Goal: Task Accomplishment & Management: Manage account settings

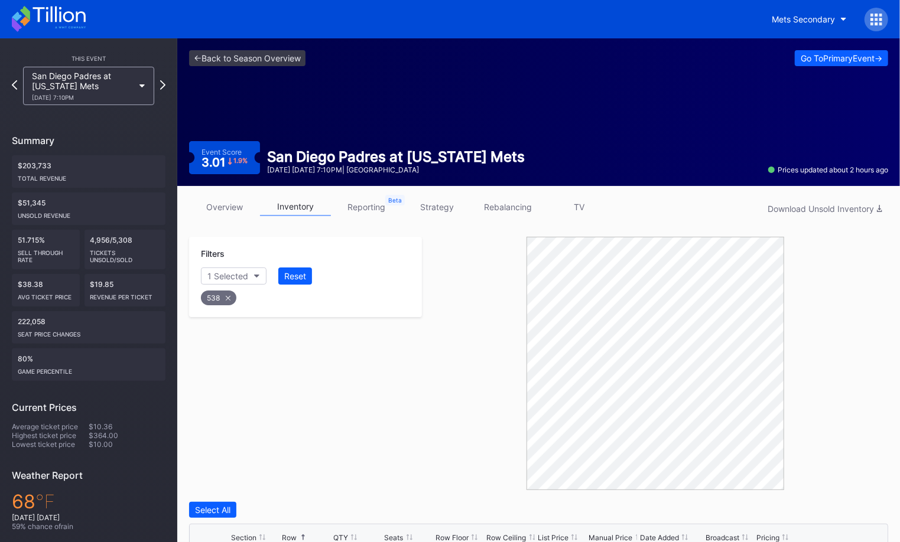
click at [875, 27] on div at bounding box center [876, 20] width 24 height 24
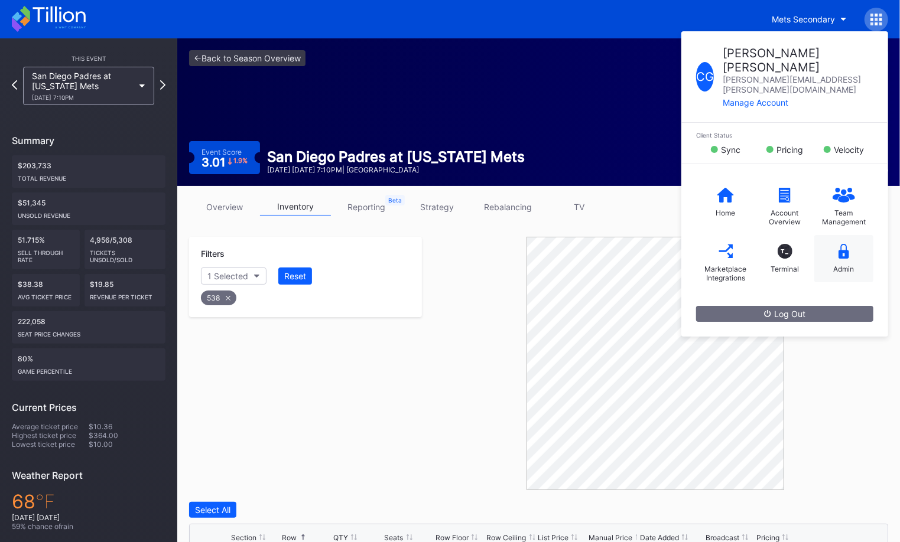
click at [841, 265] on div "Admin" at bounding box center [844, 269] width 21 height 9
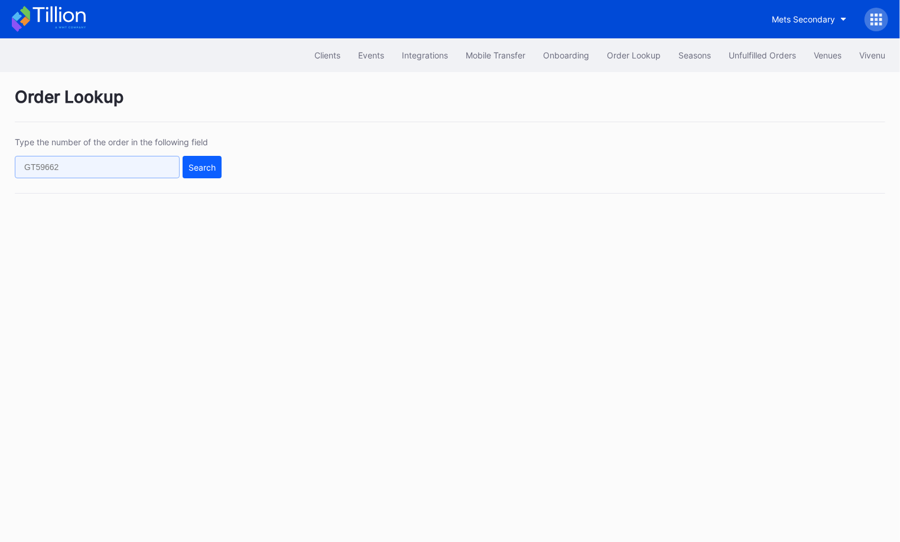
click at [141, 174] on input "text" at bounding box center [97, 167] width 165 height 22
paste input "623736920"
type input "623736920"
click at [200, 169] on div "Search" at bounding box center [201, 167] width 27 height 10
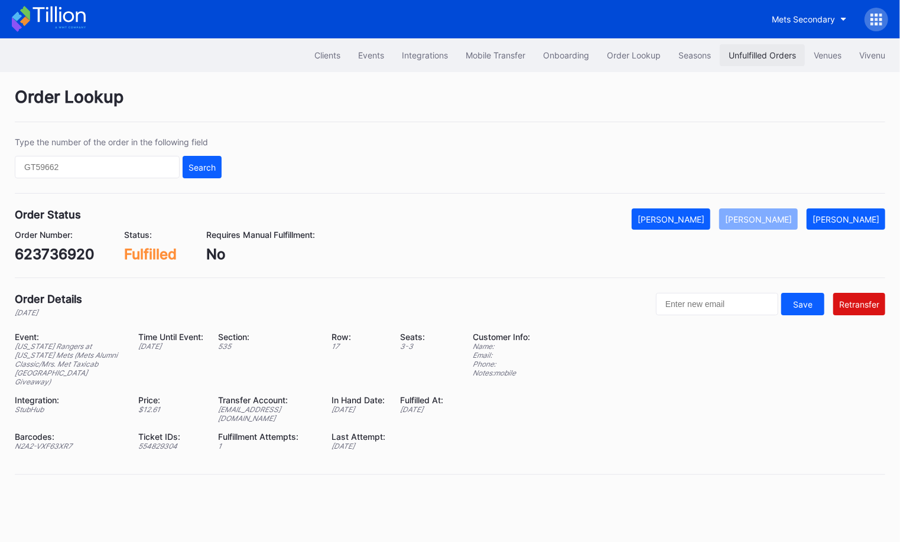
click at [765, 59] on div "Unfulfilled Orders" at bounding box center [761, 55] width 67 height 10
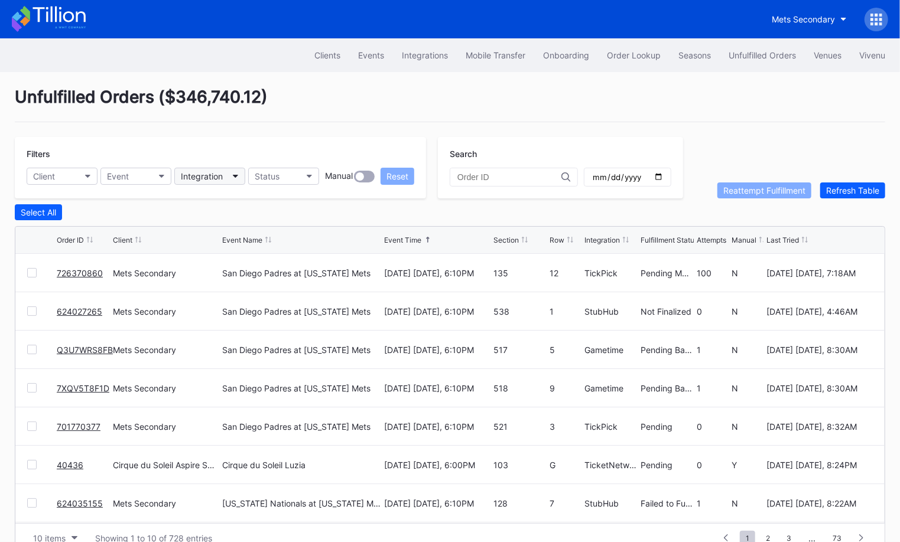
click at [215, 178] on div "Integration" at bounding box center [202, 176] width 42 height 10
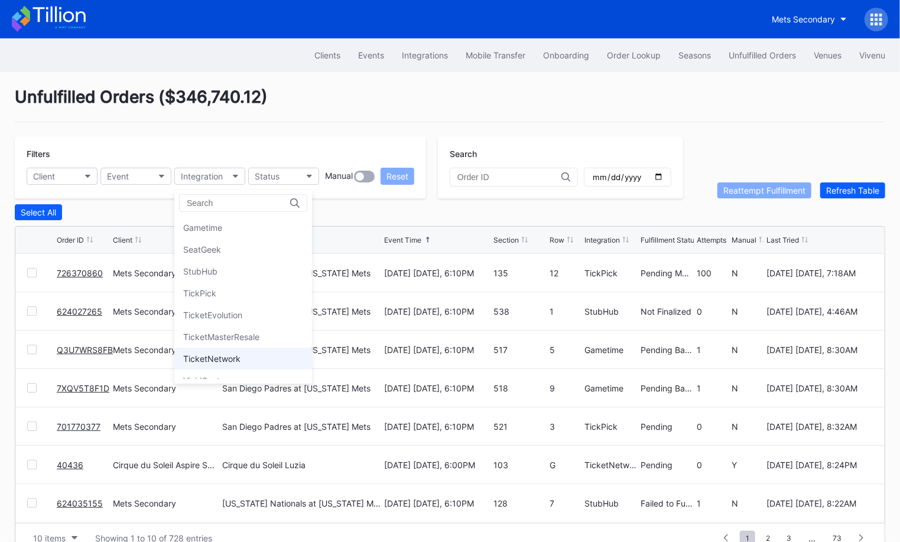
click at [245, 348] on div "TicketNetwork" at bounding box center [243, 359] width 138 height 22
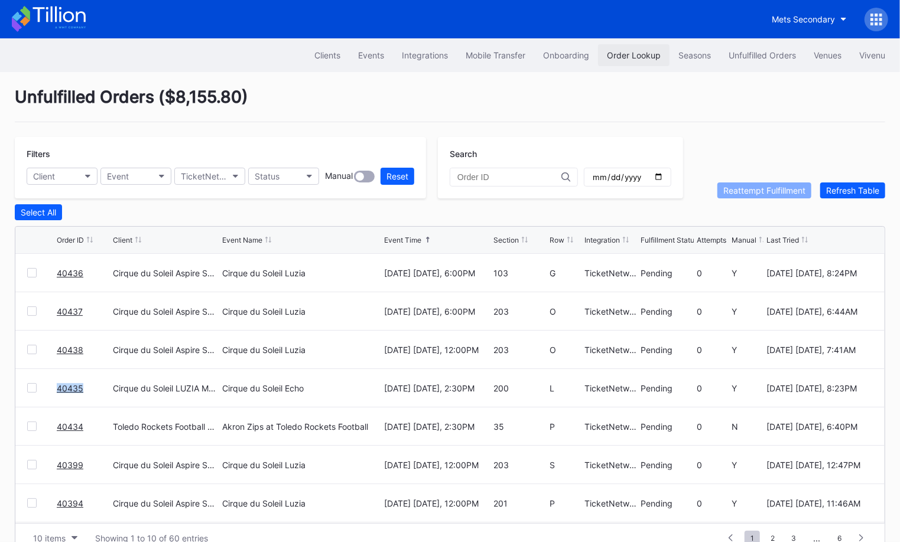
click at [618, 53] on div "Order Lookup" at bounding box center [634, 55] width 54 height 10
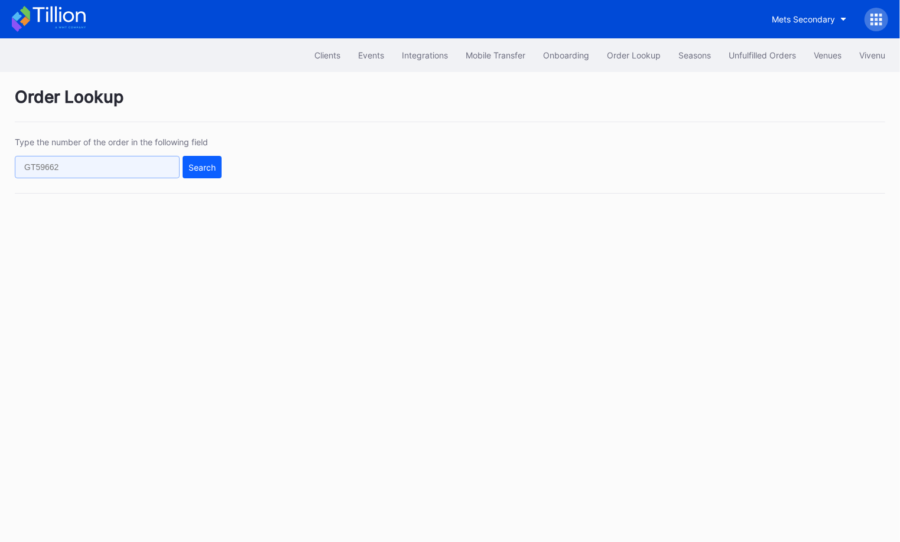
click at [101, 161] on input "text" at bounding box center [97, 167] width 165 height 22
paste input "49927191"
type input "49927191"
click at [193, 164] on div "Search" at bounding box center [201, 167] width 27 height 10
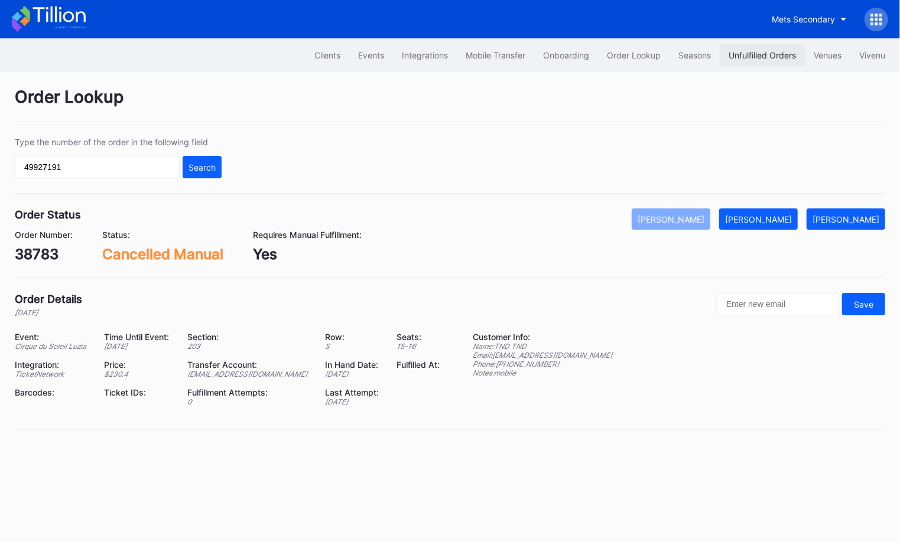
click at [740, 56] on div "Unfulfilled Orders" at bounding box center [761, 55] width 67 height 10
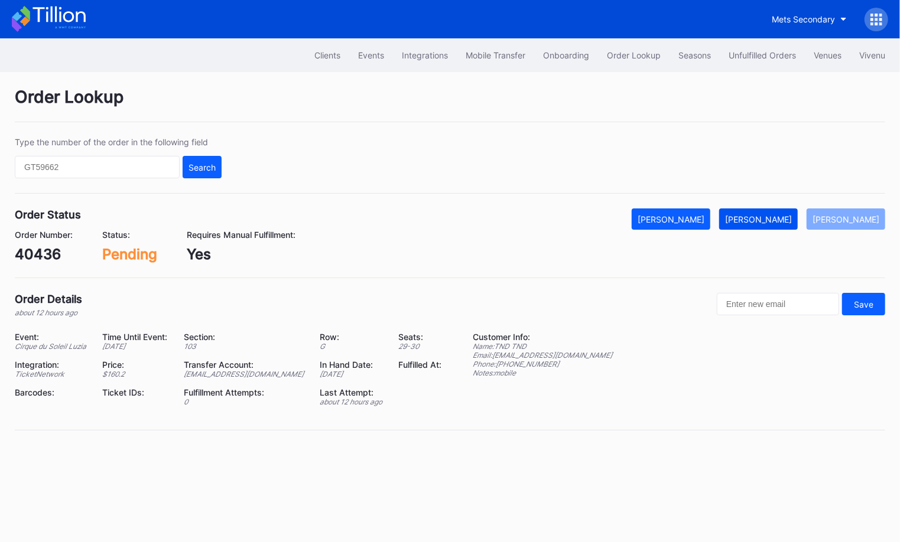
click at [774, 221] on div "[PERSON_NAME]" at bounding box center [758, 219] width 67 height 10
click at [779, 214] on div "[PERSON_NAME]" at bounding box center [758, 219] width 67 height 10
click at [788, 224] on button "Mark Fulfilled" at bounding box center [758, 219] width 79 height 21
click at [769, 215] on div "[PERSON_NAME]" at bounding box center [758, 219] width 67 height 10
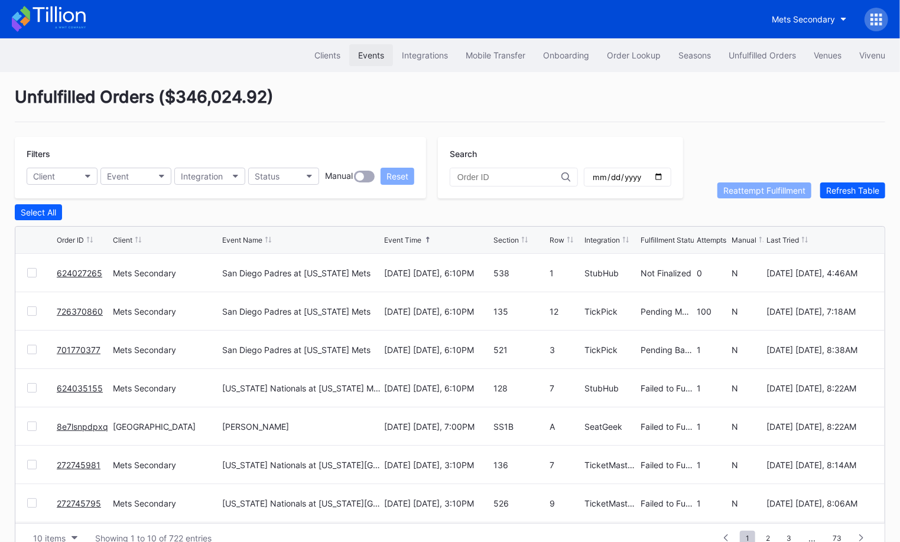
click at [370, 56] on div "Events" at bounding box center [371, 55] width 26 height 10
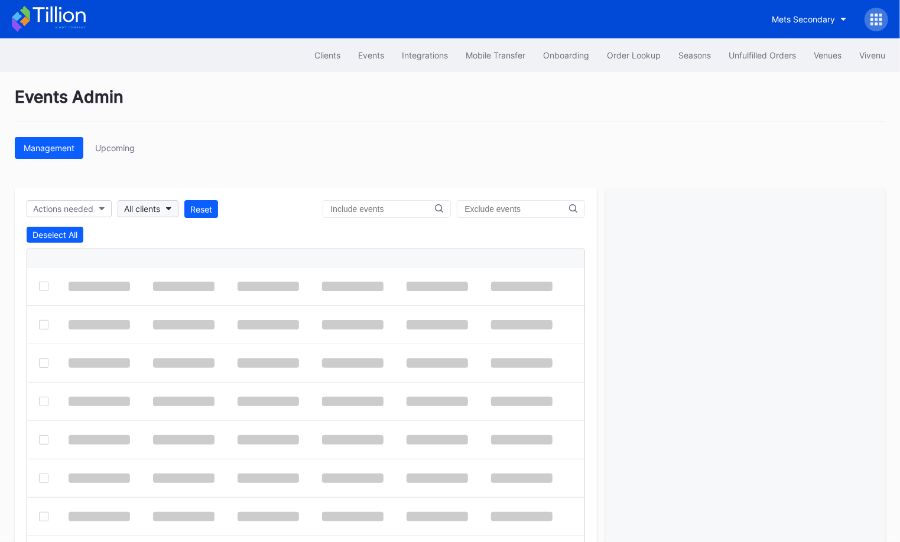
click at [149, 206] on div "All clients" at bounding box center [142, 209] width 36 height 10
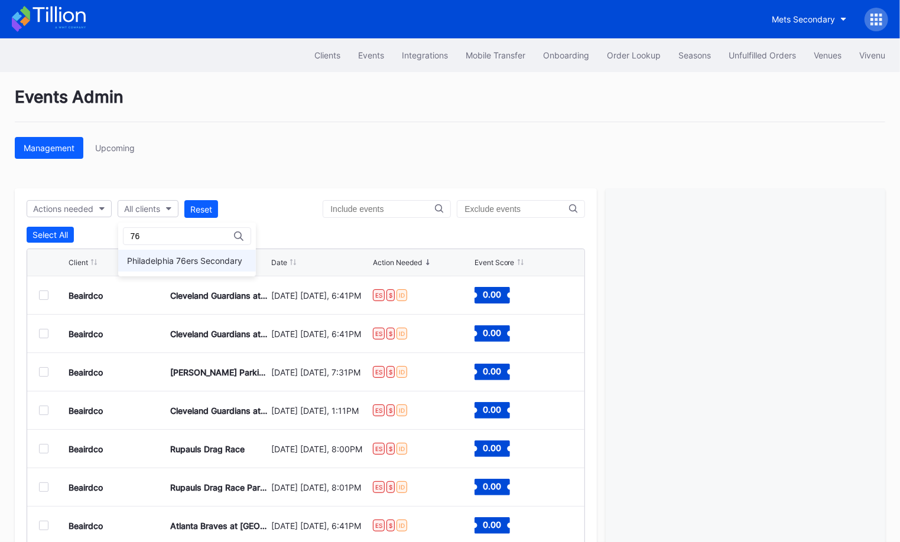
type input "76"
click at [196, 259] on div "Philadelphia 76ers Secondary" at bounding box center [184, 261] width 115 height 10
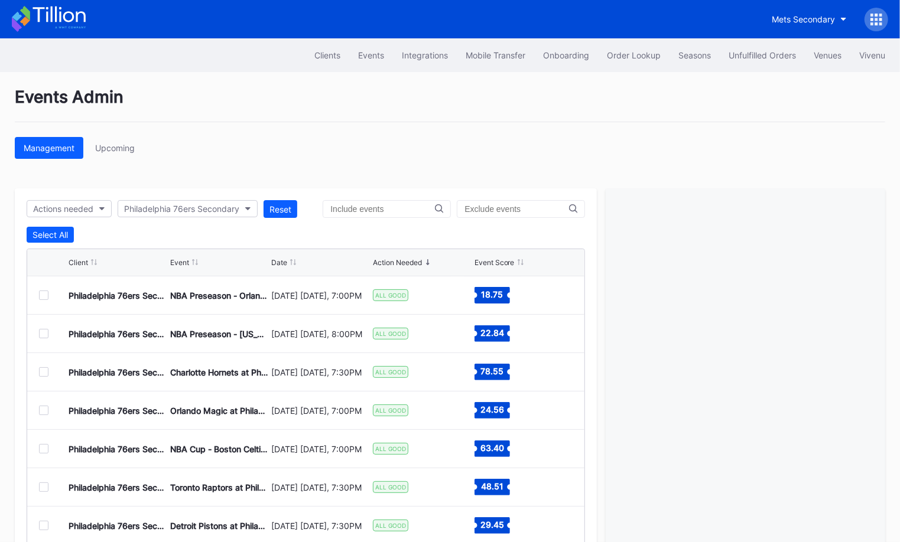
scroll to position [57, 0]
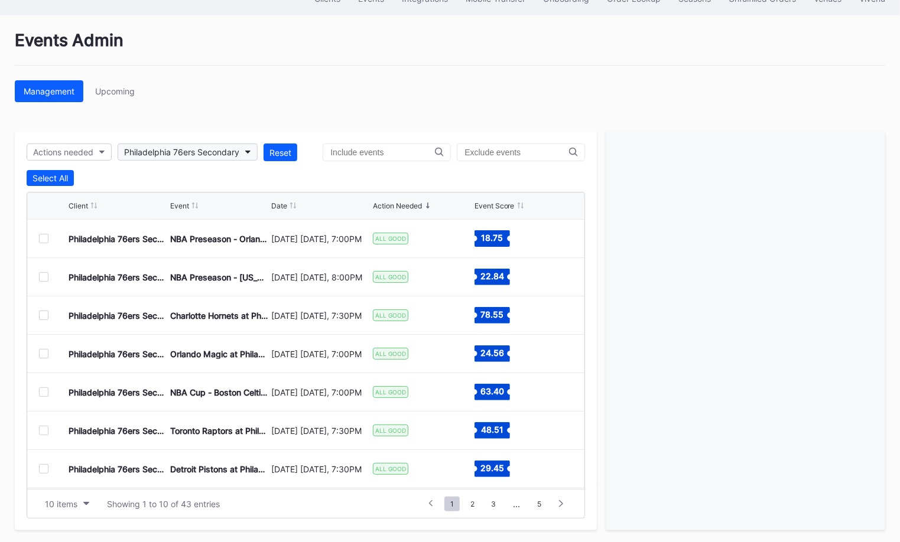
click at [219, 153] on div "Philadelphia 76ers Secondary" at bounding box center [181, 152] width 115 height 10
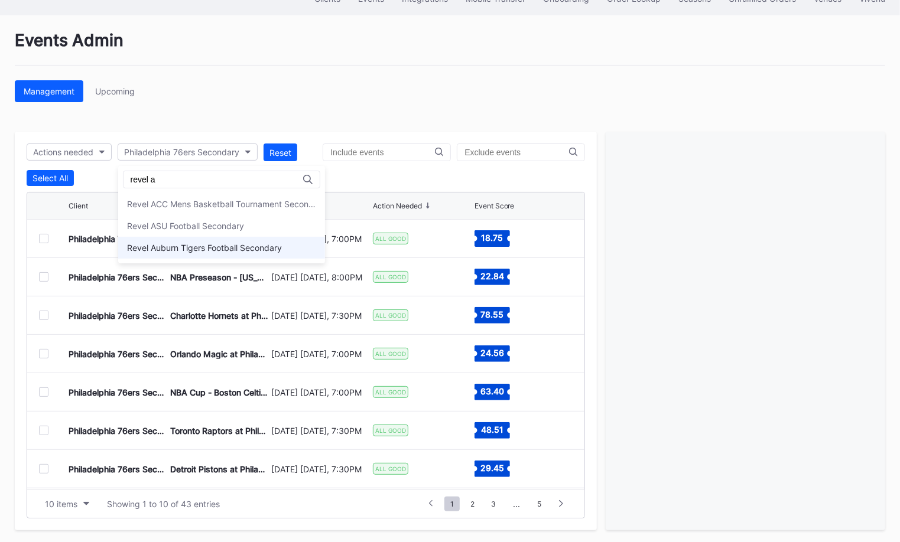
type input "revel a"
click at [222, 250] on div "Revel Auburn Tigers Football Secondary" at bounding box center [204, 248] width 155 height 10
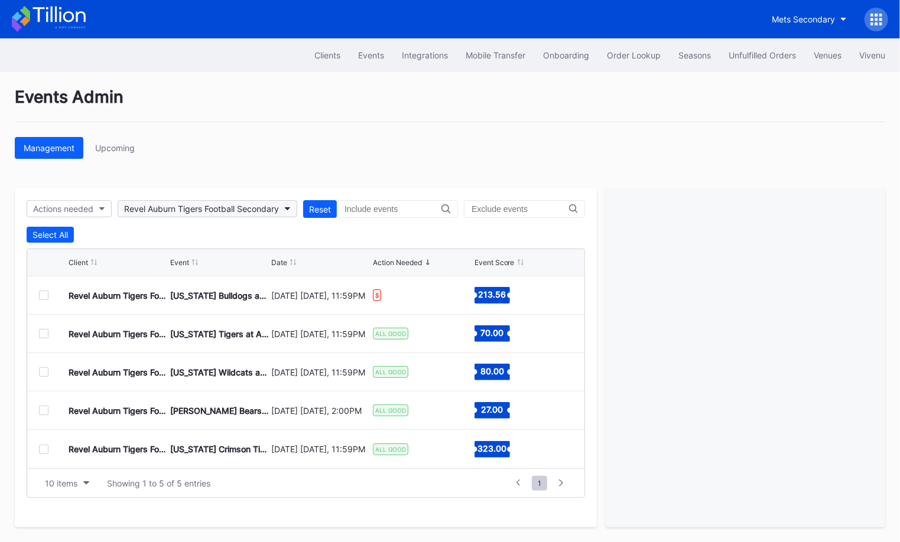
click at [193, 204] on div "Revel Auburn Tigers Football Secondary" at bounding box center [201, 209] width 155 height 10
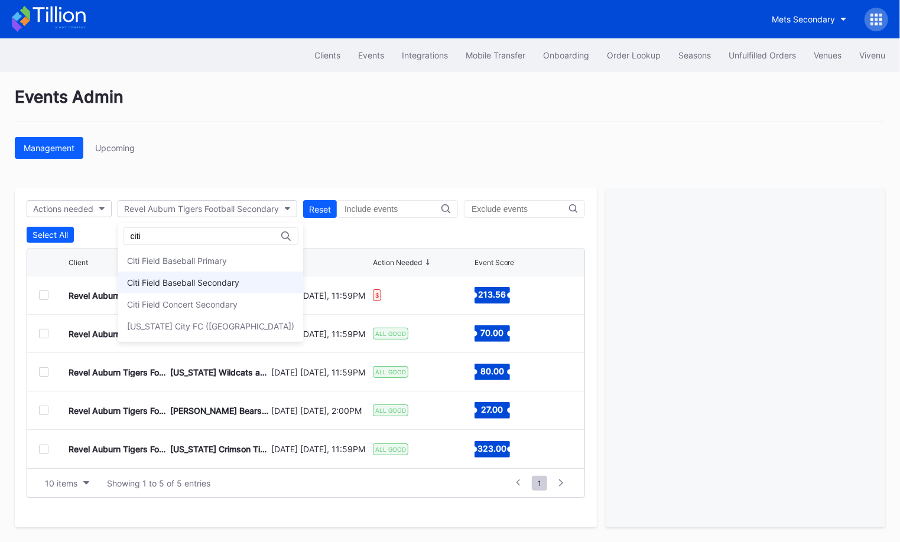
type input "citi"
click at [193, 278] on div "Citi Field Baseball Secondary" at bounding box center [183, 283] width 112 height 10
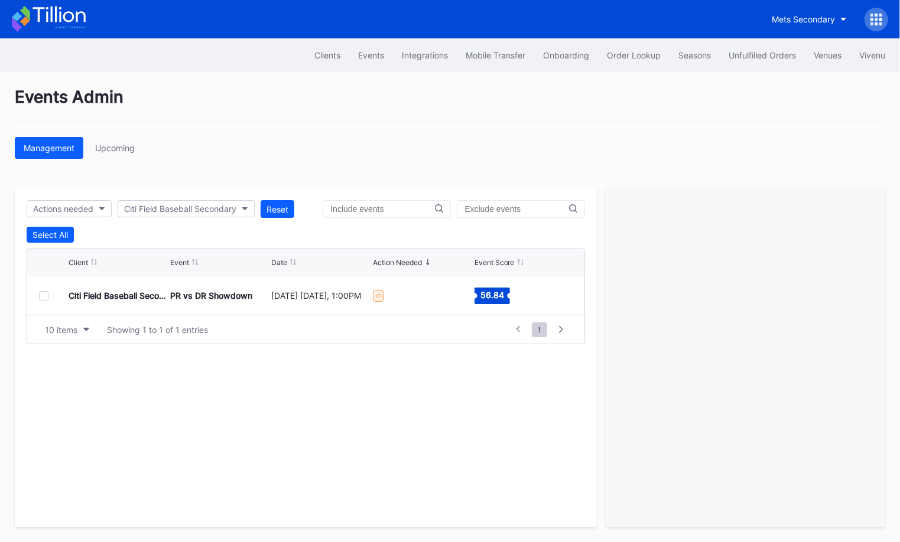
click at [41, 294] on div at bounding box center [43, 295] width 9 height 9
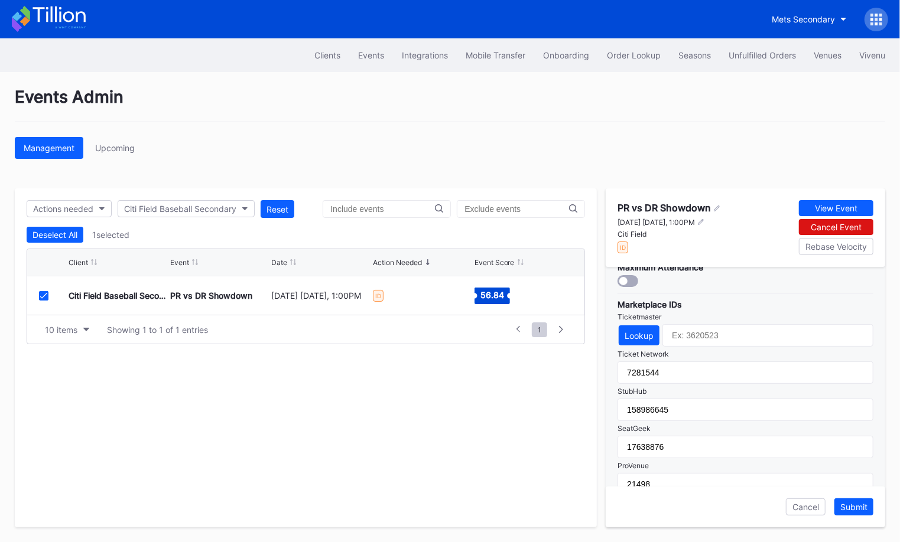
scroll to position [362, 0]
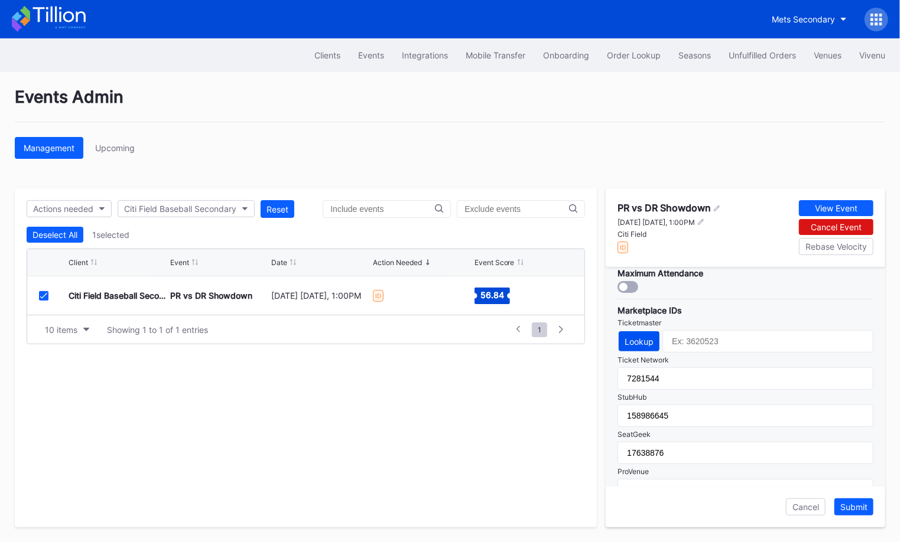
click at [639, 337] on div "Lookup" at bounding box center [638, 342] width 29 height 10
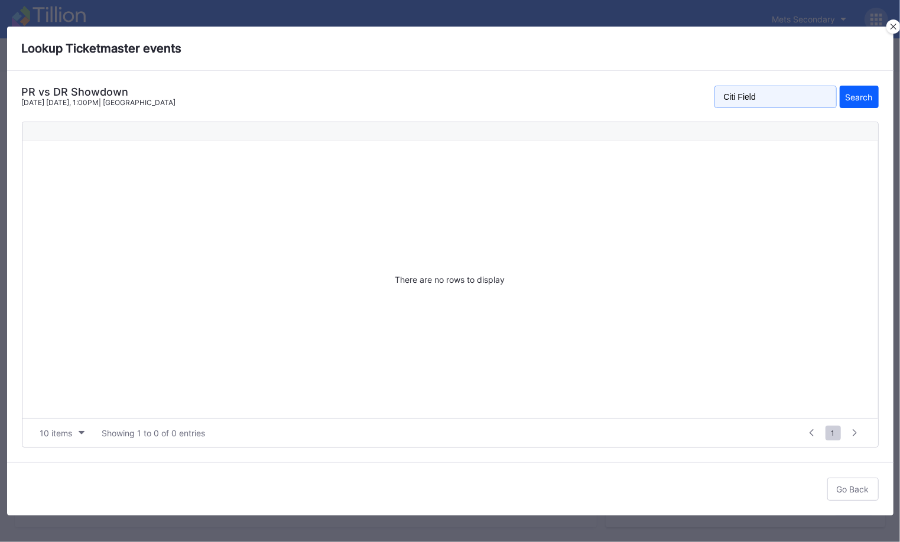
click at [810, 96] on input "Citi Field" at bounding box center [775, 97] width 122 height 22
click at [839, 86] on button "Search" at bounding box center [858, 97] width 39 height 22
click at [805, 101] on input "showdown" at bounding box center [775, 97] width 122 height 22
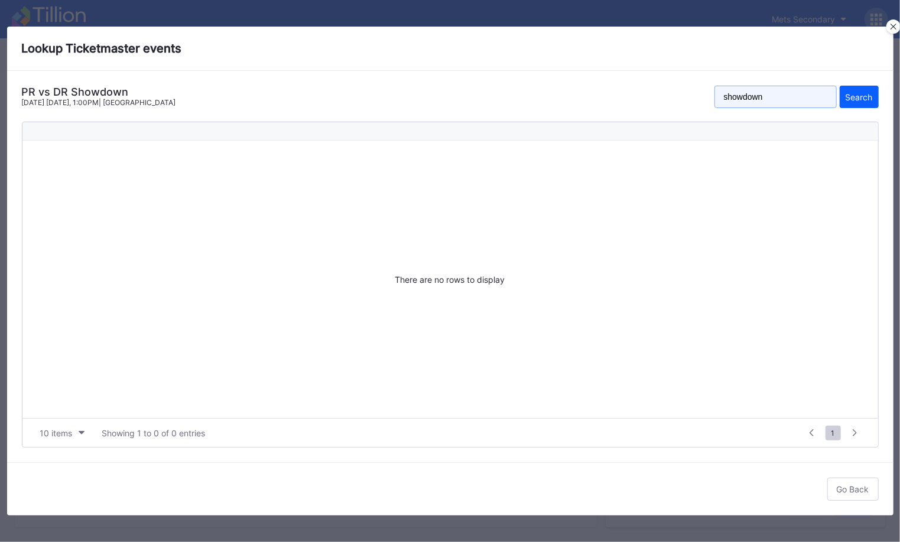
click at [805, 101] on input "showdown" at bounding box center [775, 97] width 122 height 22
type input "PR Vs DR"
click at [839, 86] on button "Search" at bounding box center [858, 97] width 39 height 22
click at [894, 23] on div at bounding box center [893, 26] width 14 height 14
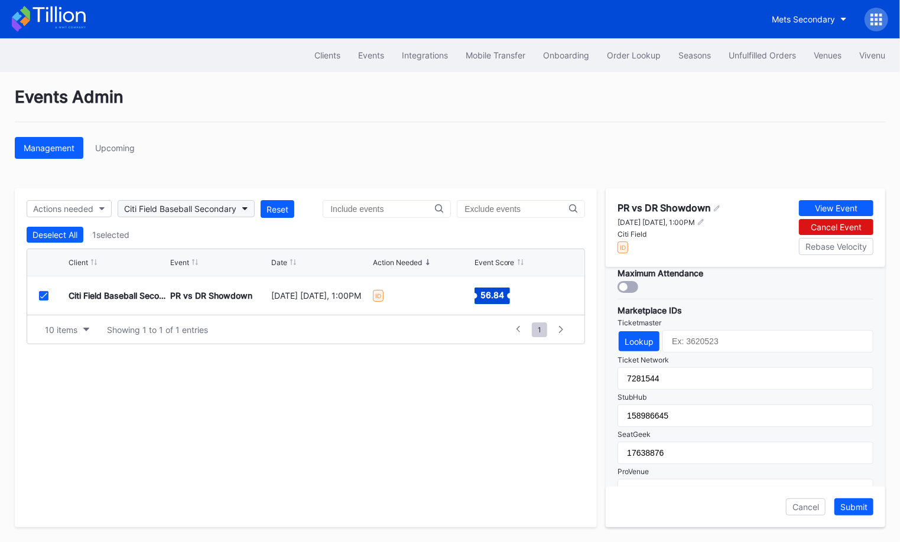
click at [211, 204] on div "Citi Field Baseball Secondary" at bounding box center [180, 209] width 112 height 10
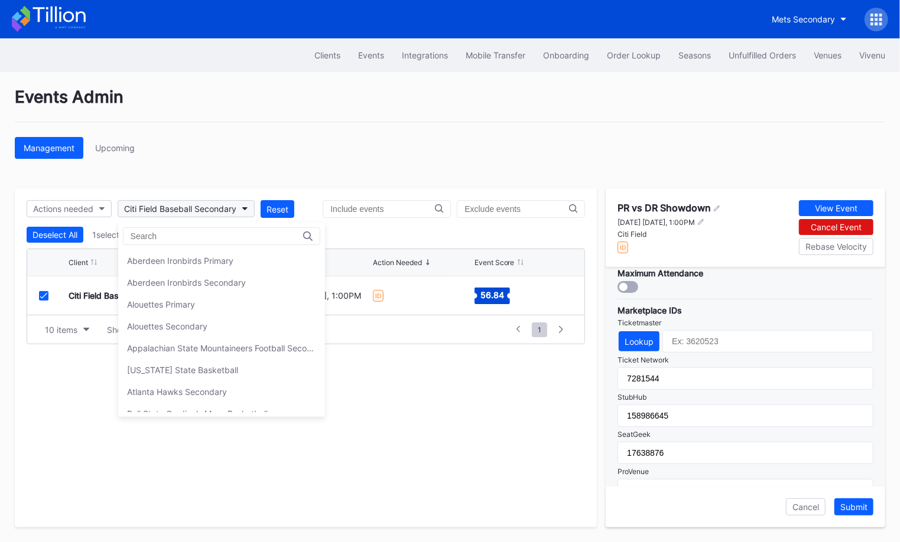
scroll to position [672, 0]
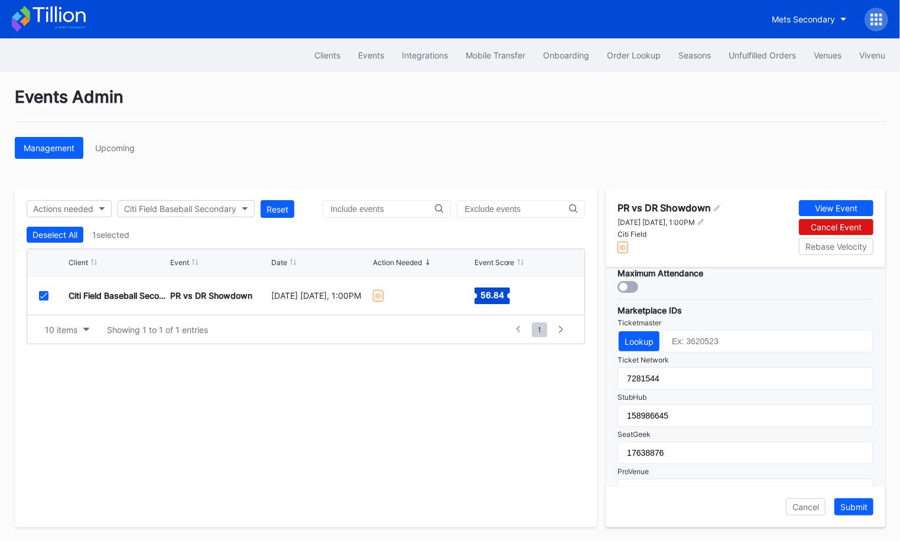
click at [43, 293] on icon at bounding box center [43, 296] width 7 height 6
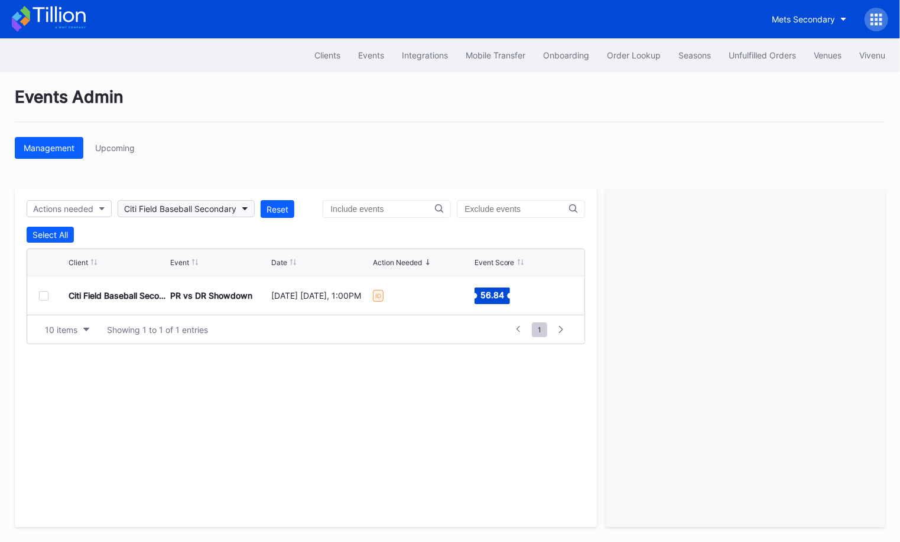
click at [153, 210] on div "Citi Field Baseball Secondary" at bounding box center [180, 209] width 112 height 10
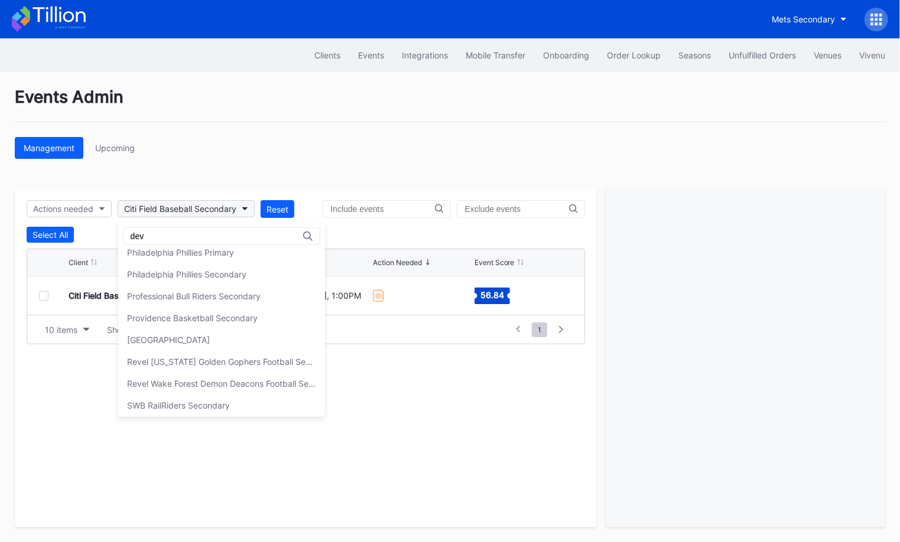
scroll to position [0, 0]
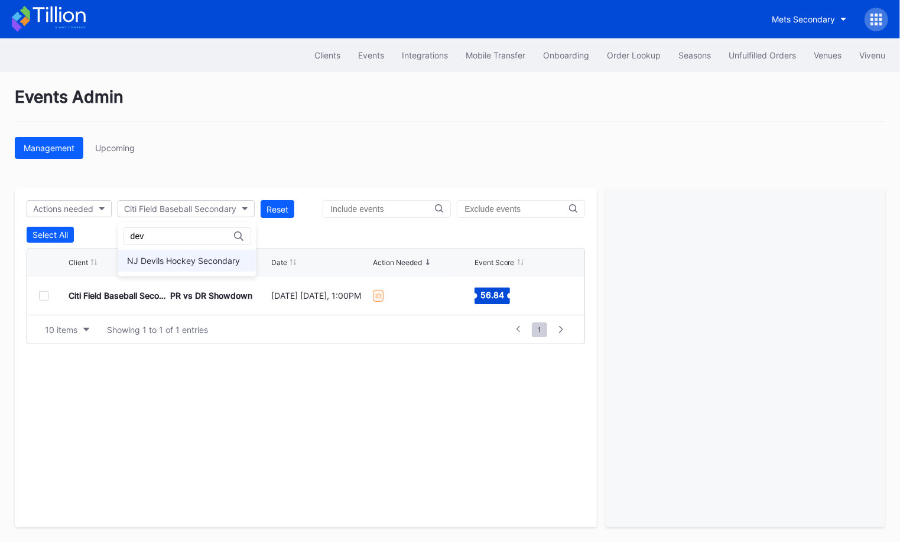
type input "dev"
click at [182, 261] on div "NJ Devils Hockey Secondary" at bounding box center [183, 261] width 113 height 10
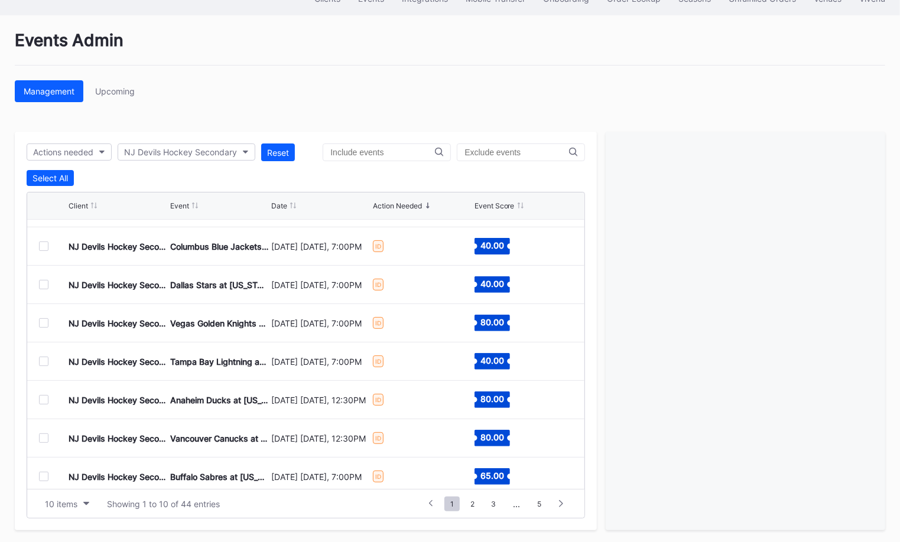
scroll to position [114, 0]
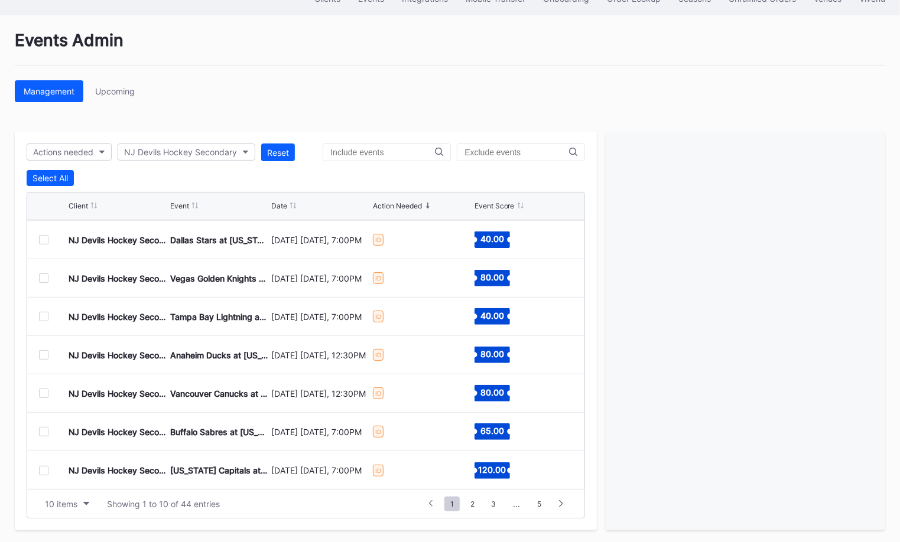
click at [43, 392] on div at bounding box center [43, 393] width 9 height 9
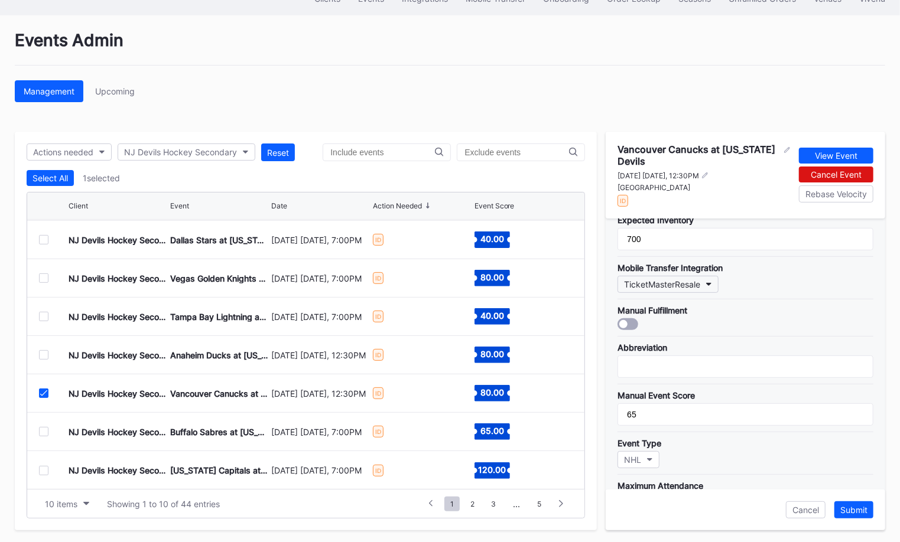
scroll to position [341, 0]
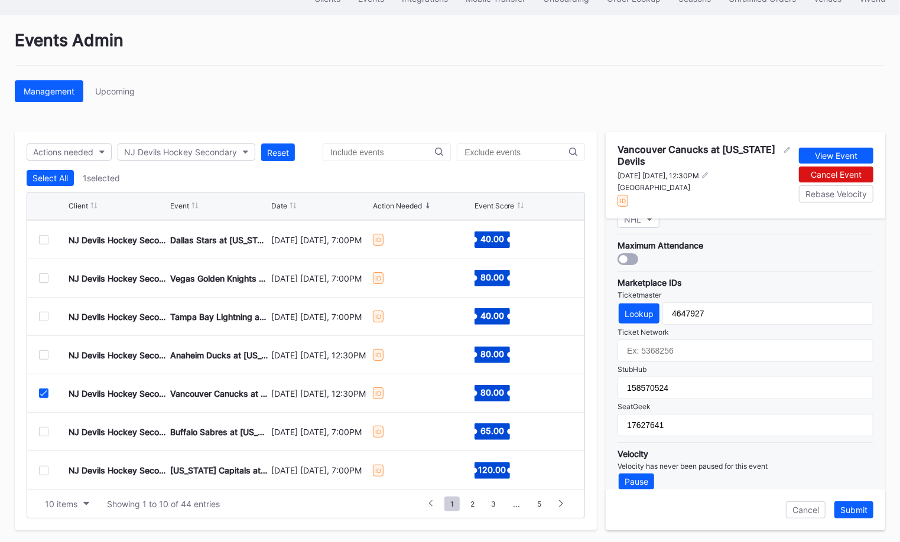
click at [45, 390] on icon at bounding box center [43, 393] width 7 height 6
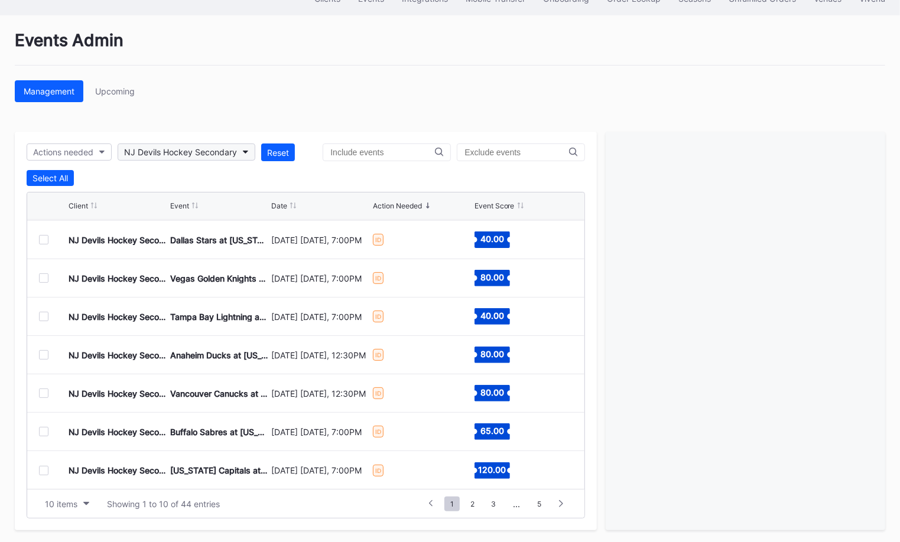
click at [145, 147] on div "NJ Devils Hockey Secondary" at bounding box center [180, 152] width 113 height 10
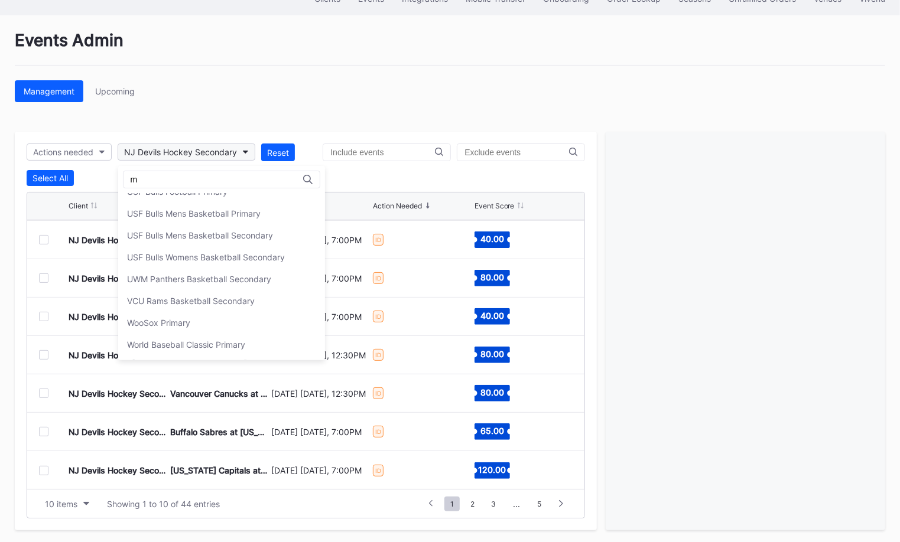
scroll to position [0, 0]
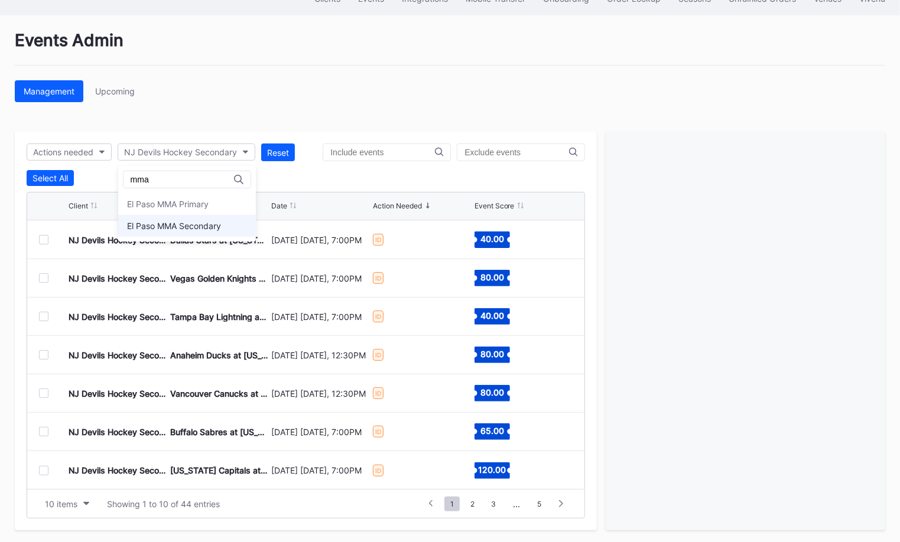
type input "mma"
click at [193, 219] on div "El Paso MMA Secondary" at bounding box center [187, 226] width 138 height 22
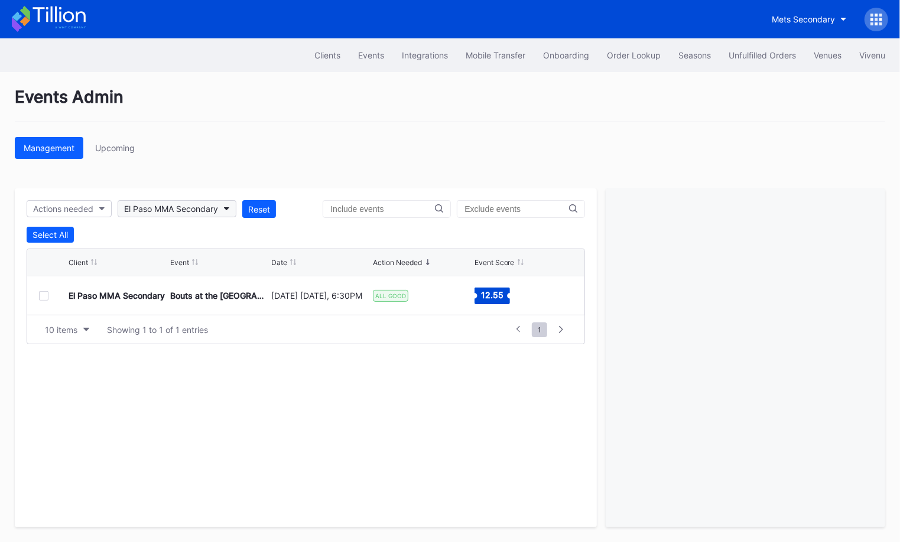
click at [218, 208] on div "El Paso MMA Secondary" at bounding box center [171, 209] width 94 height 10
type input "revel fs"
click at [181, 263] on div "Revel FSU Football Secondary" at bounding box center [185, 261] width 116 height 10
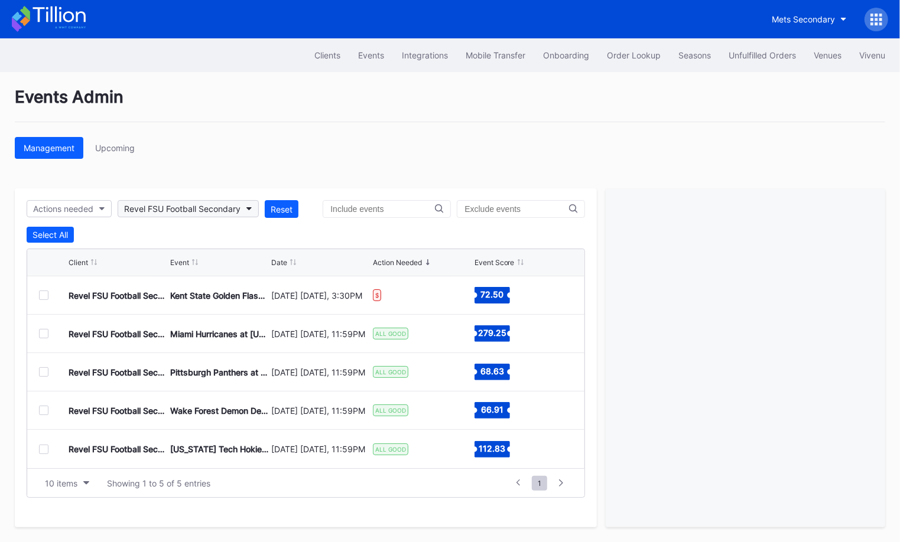
click at [234, 211] on div "Revel FSU Football Secondary" at bounding box center [182, 209] width 116 height 10
type input "loc"
click at [226, 281] on div "El Paso Locomotive FC Secondary" at bounding box center [193, 283] width 132 height 10
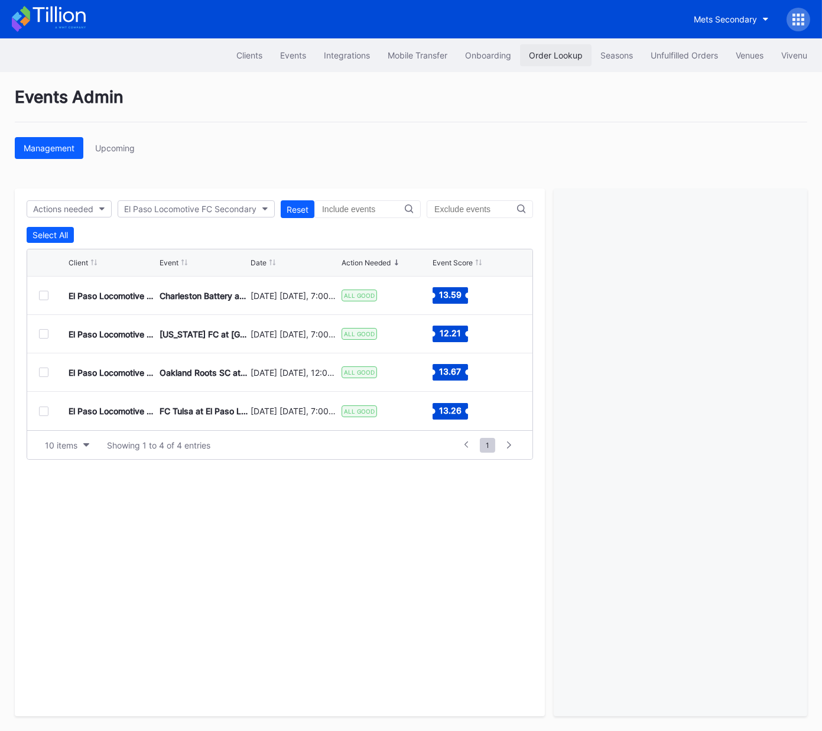
click at [545, 51] on div "Order Lookup" at bounding box center [556, 55] width 54 height 10
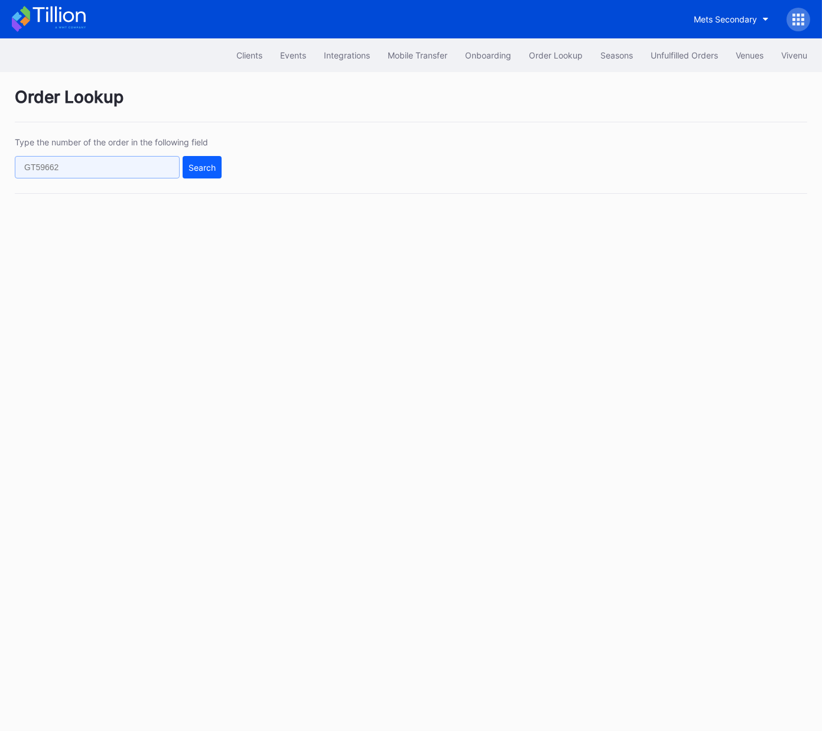
click at [133, 165] on input "text" at bounding box center [97, 167] width 165 height 22
paste input "855831933"
type input "855831933"
click at [216, 177] on button "Search" at bounding box center [202, 167] width 39 height 22
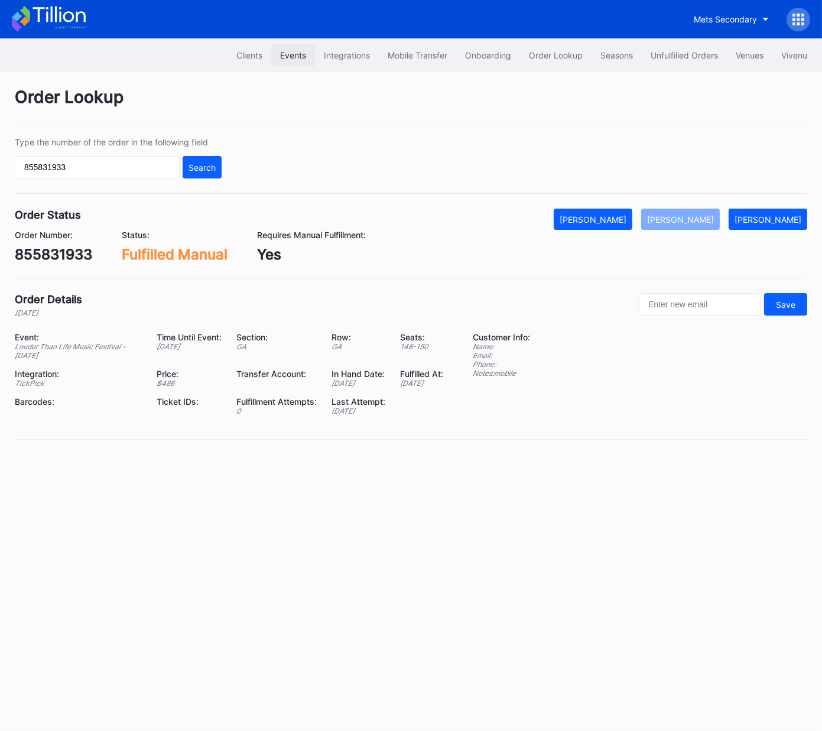
click at [288, 53] on div "Events" at bounding box center [293, 55] width 26 height 10
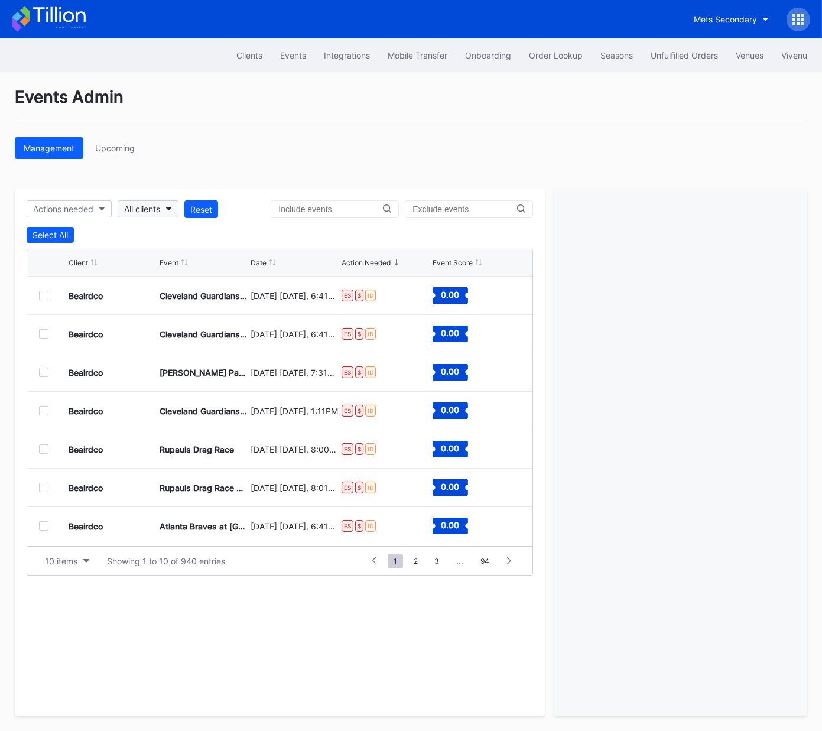
click at [148, 210] on div "All clients" at bounding box center [142, 209] width 36 height 10
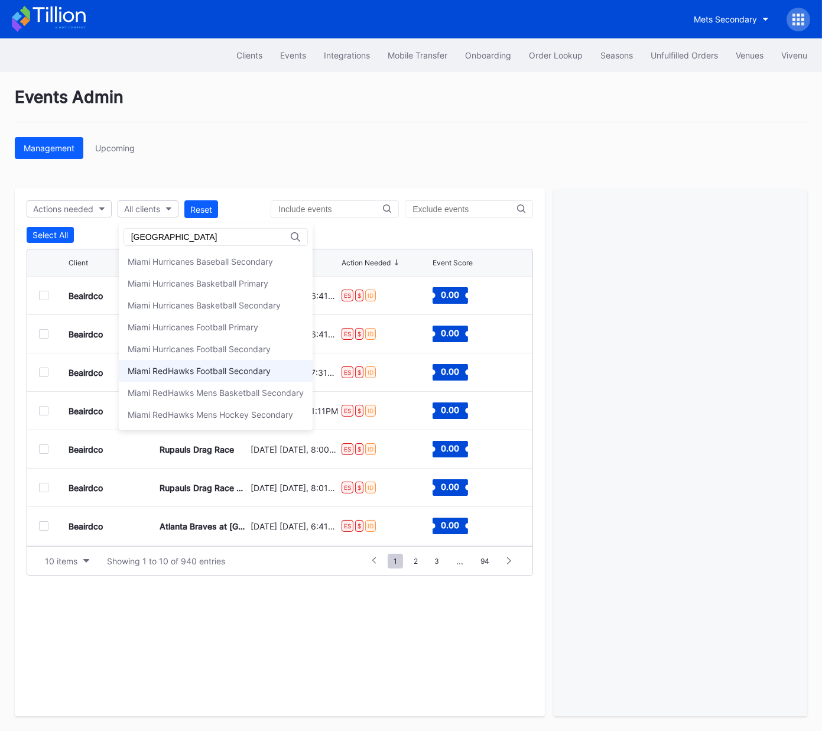
type input "miami"
click at [243, 376] on div "Miami RedHawks Football Secondary" at bounding box center [216, 371] width 194 height 22
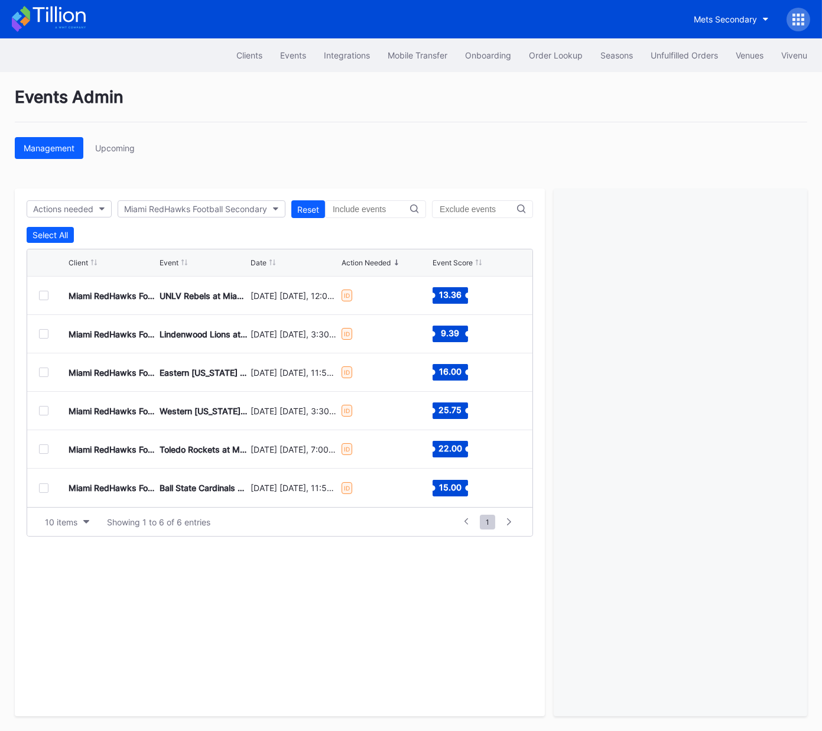
drag, startPoint x: 44, startPoint y: 294, endPoint x: 89, endPoint y: 322, distance: 53.1
click at [44, 294] on div at bounding box center [43, 295] width 9 height 9
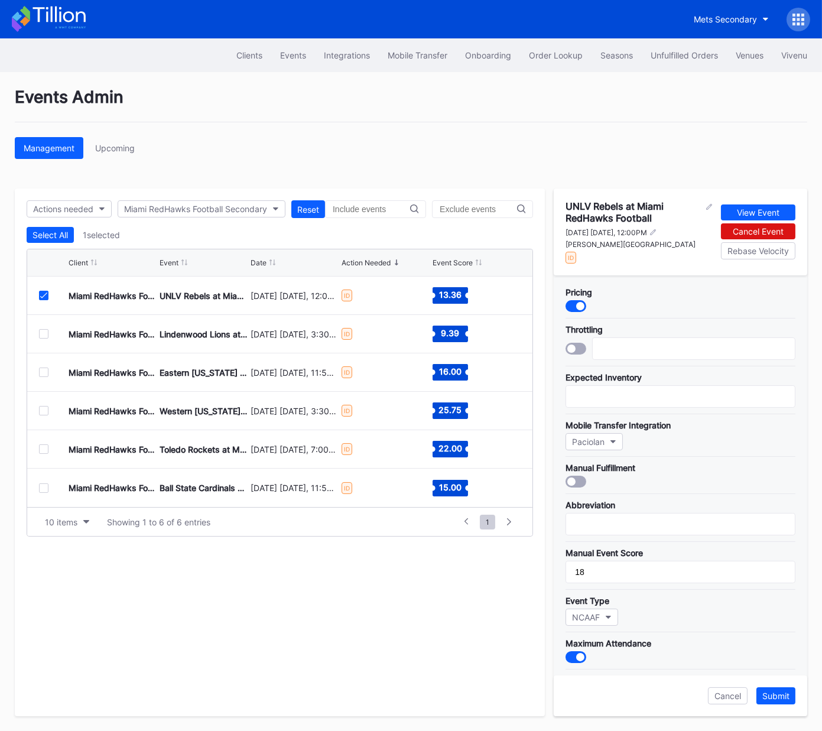
scroll to position [254, 0]
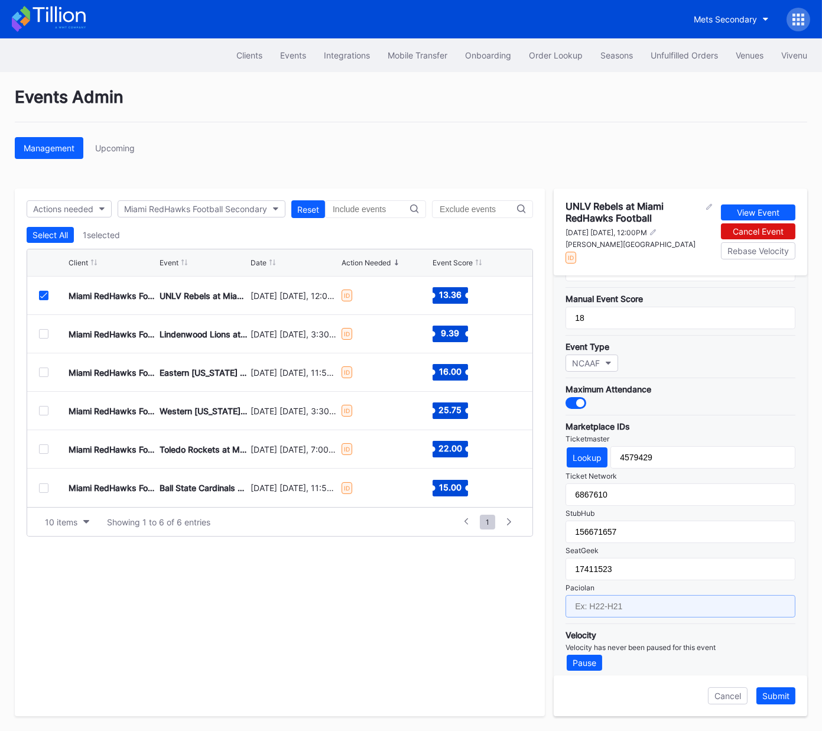
click at [625, 542] on input "text" at bounding box center [680, 606] width 230 height 22
click at [637, 542] on input "FB25-FB01" at bounding box center [680, 606] width 230 height 22
type input "FB25-FB01"
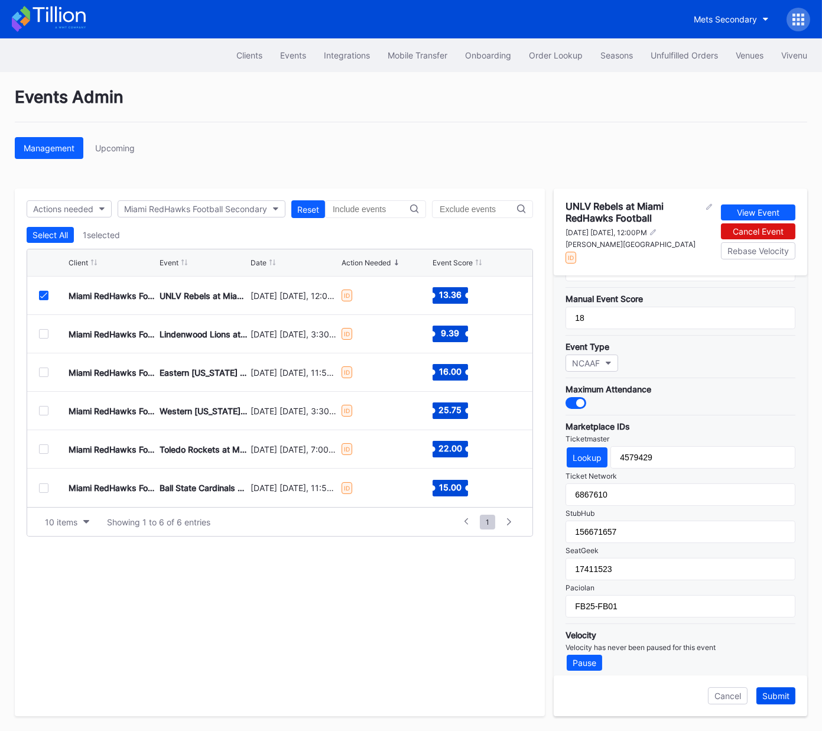
click at [776, 542] on div "Submit" at bounding box center [775, 696] width 27 height 10
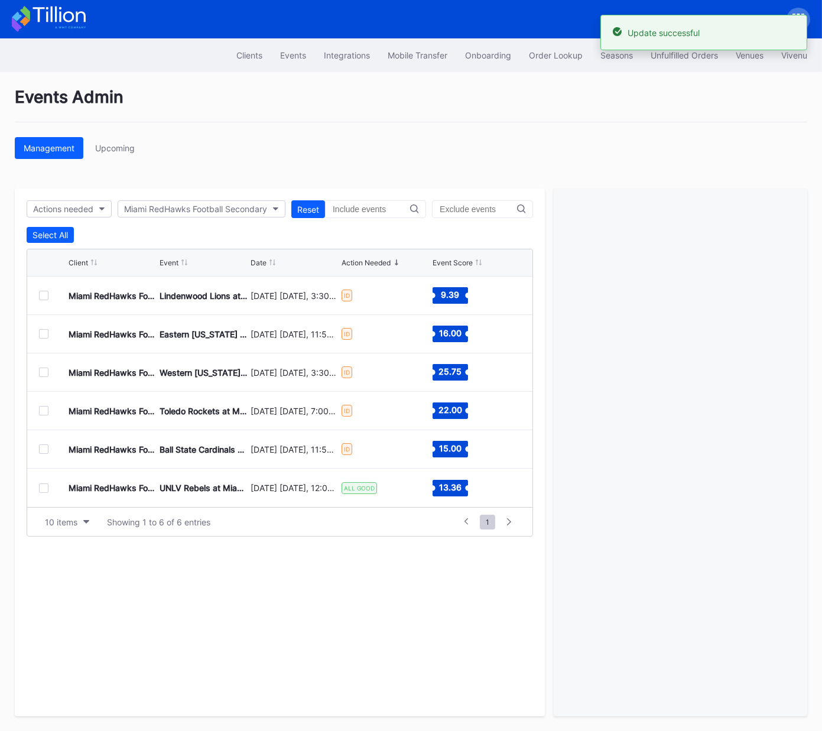
click at [45, 295] on div at bounding box center [43, 295] width 9 height 9
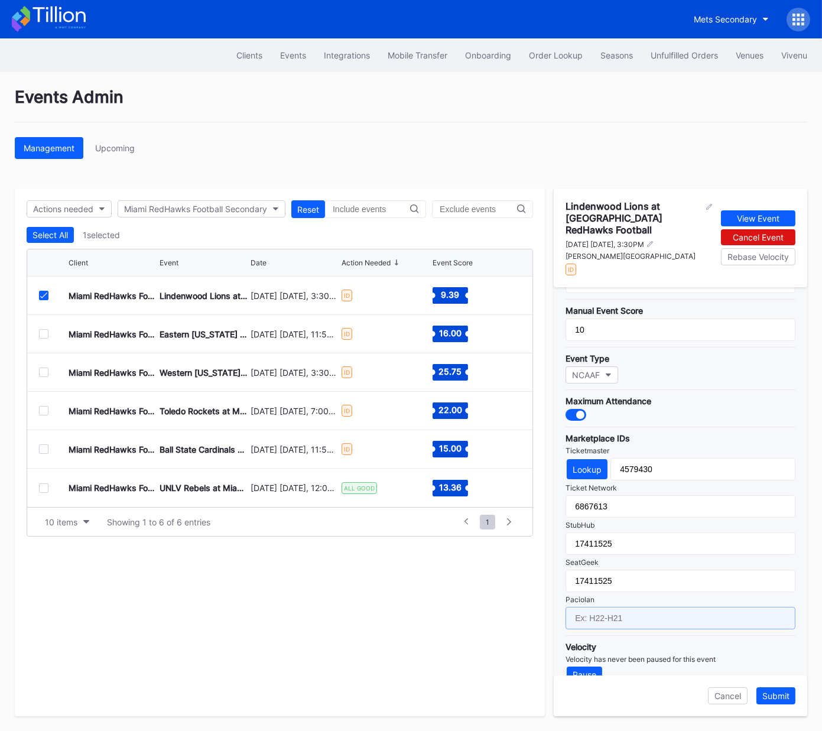
click at [627, 542] on input "text" at bounding box center [680, 618] width 230 height 22
paste input "FB25-FB01"
type input "FB25-FB02"
click at [774, 542] on div "Submit" at bounding box center [775, 696] width 27 height 10
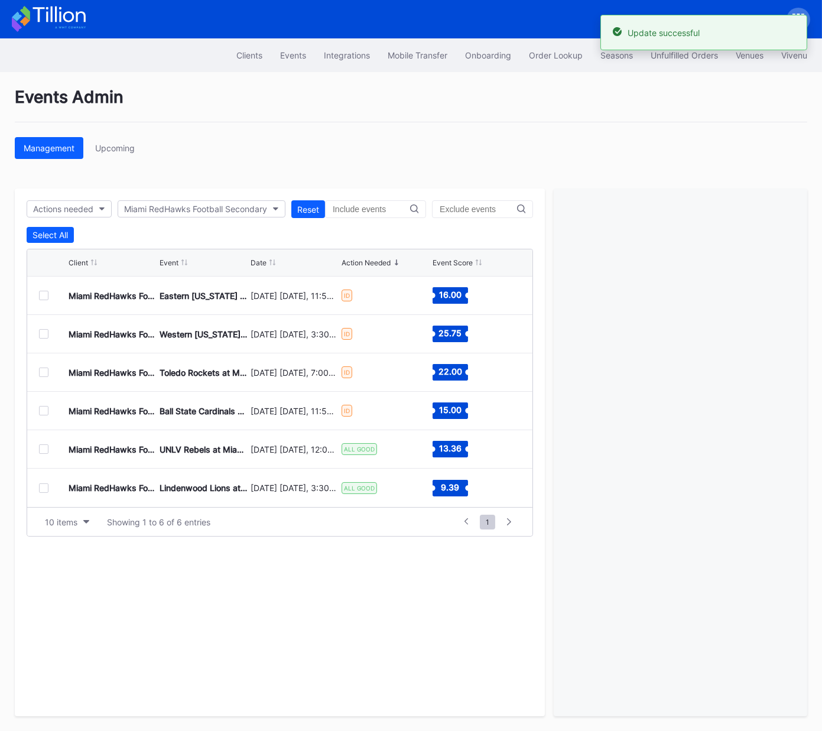
drag, startPoint x: 44, startPoint y: 292, endPoint x: 121, endPoint y: 301, distance: 77.3
click at [43, 292] on div at bounding box center [43, 295] width 9 height 9
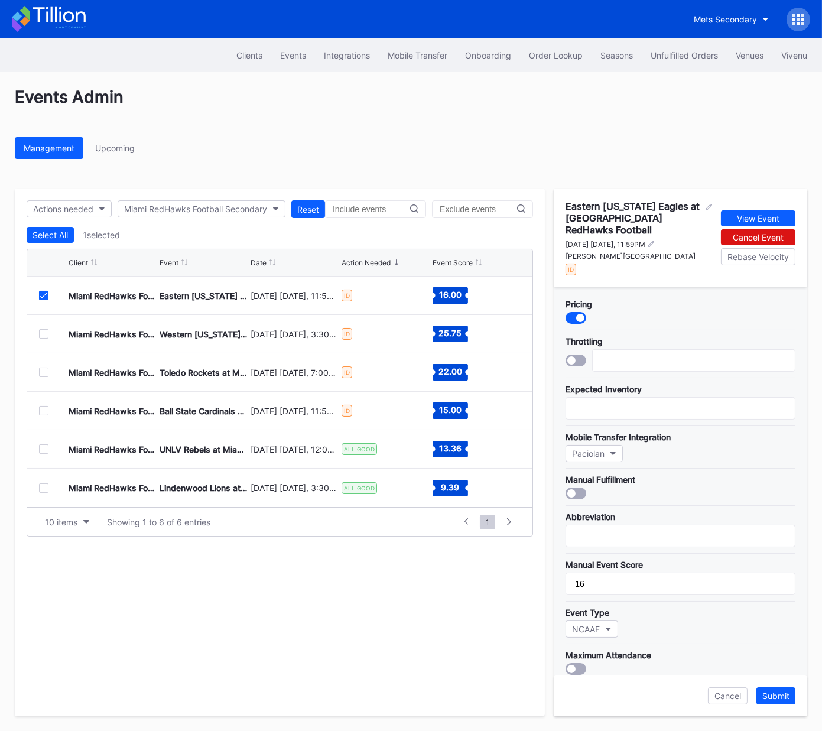
drag, startPoint x: 44, startPoint y: 292, endPoint x: 97, endPoint y: 245, distance: 71.1
click at [44, 292] on icon at bounding box center [43, 295] width 7 height 6
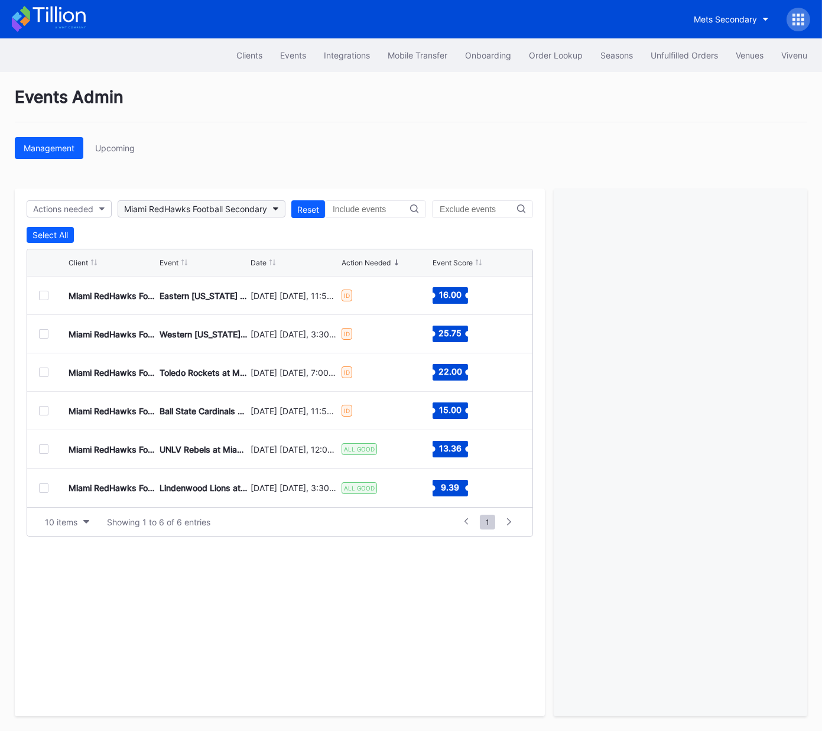
click at [154, 205] on div "Miami RedHawks Football Secondary" at bounding box center [195, 209] width 143 height 10
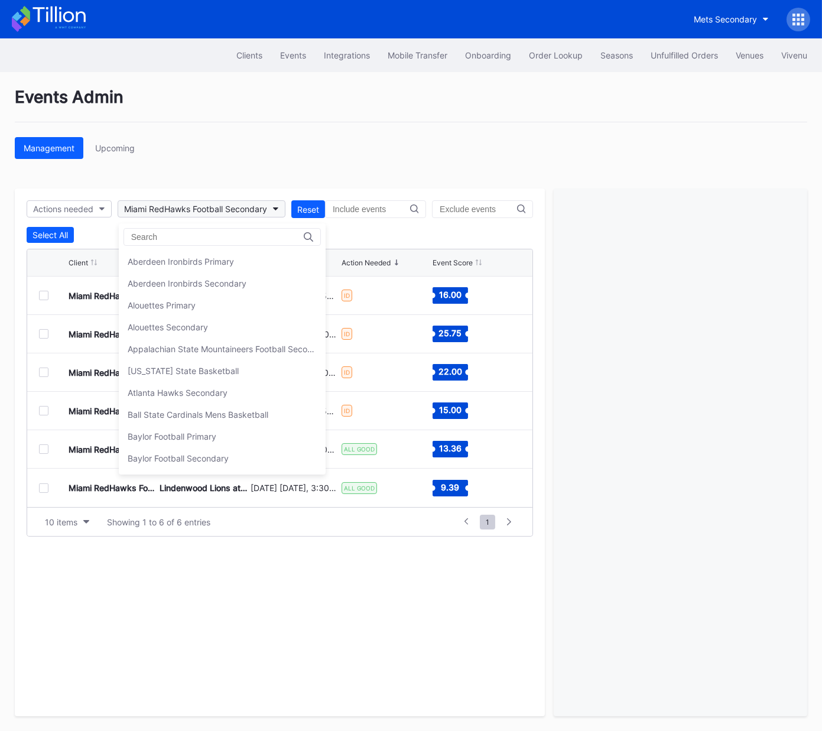
scroll to position [2014, 0]
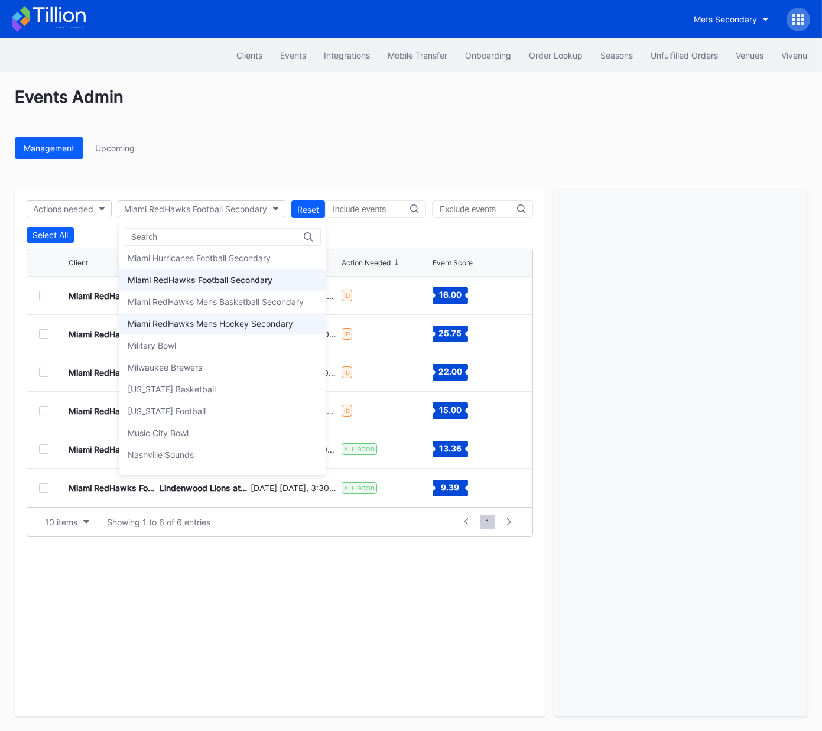
click at [206, 318] on div "Miami RedHawks Mens Hockey Secondary" at bounding box center [210, 323] width 165 height 10
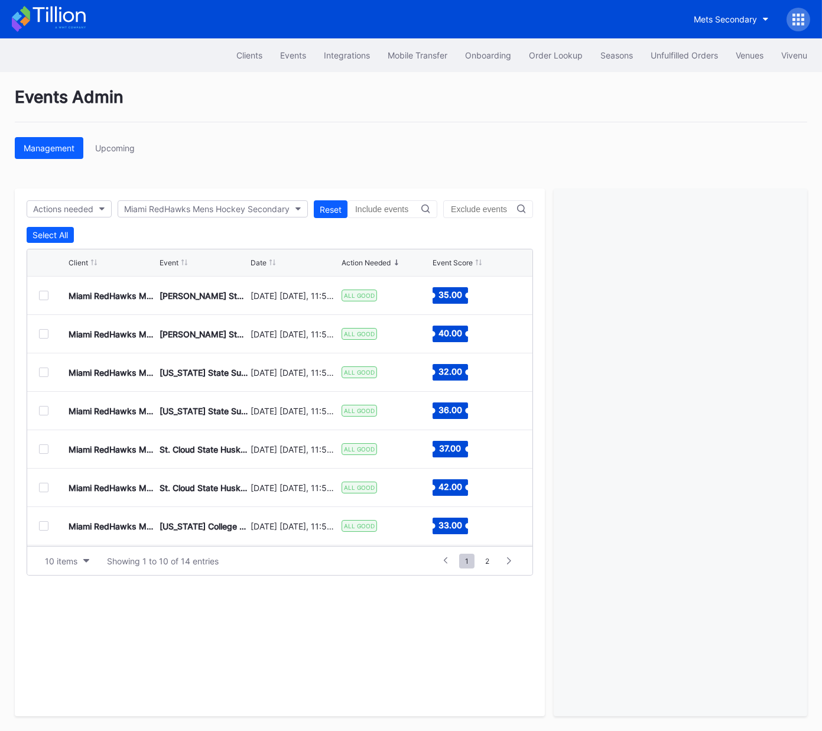
click at [41, 293] on div at bounding box center [43, 295] width 9 height 9
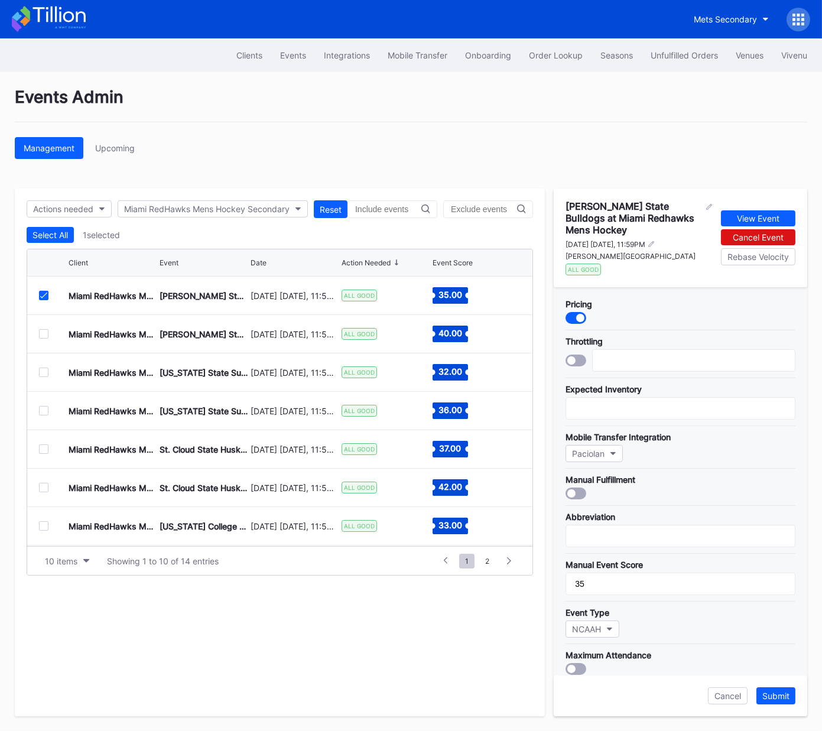
scroll to position [254, 0]
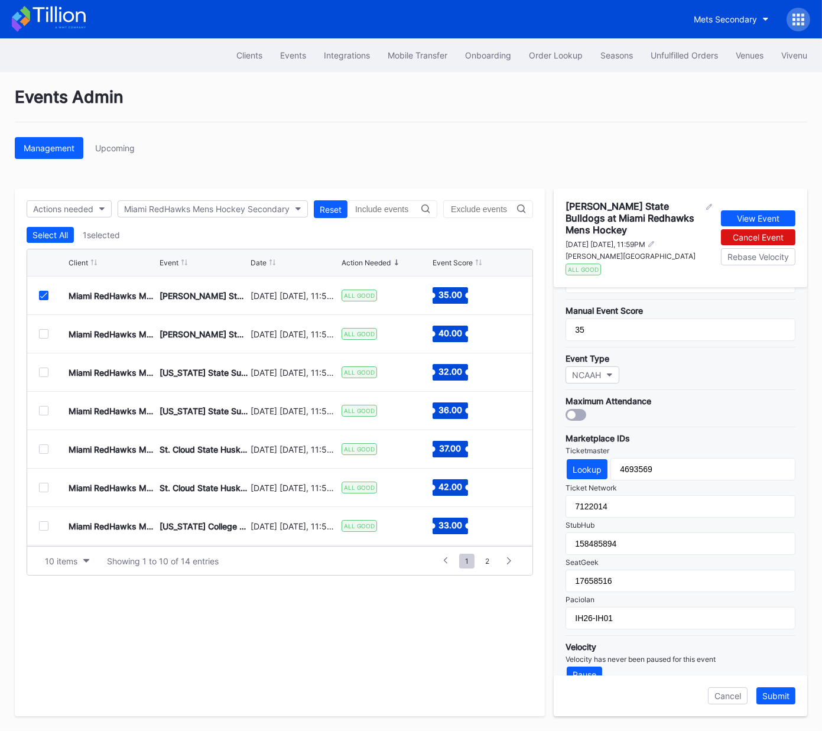
click at [44, 296] on icon at bounding box center [43, 295] width 7 height 6
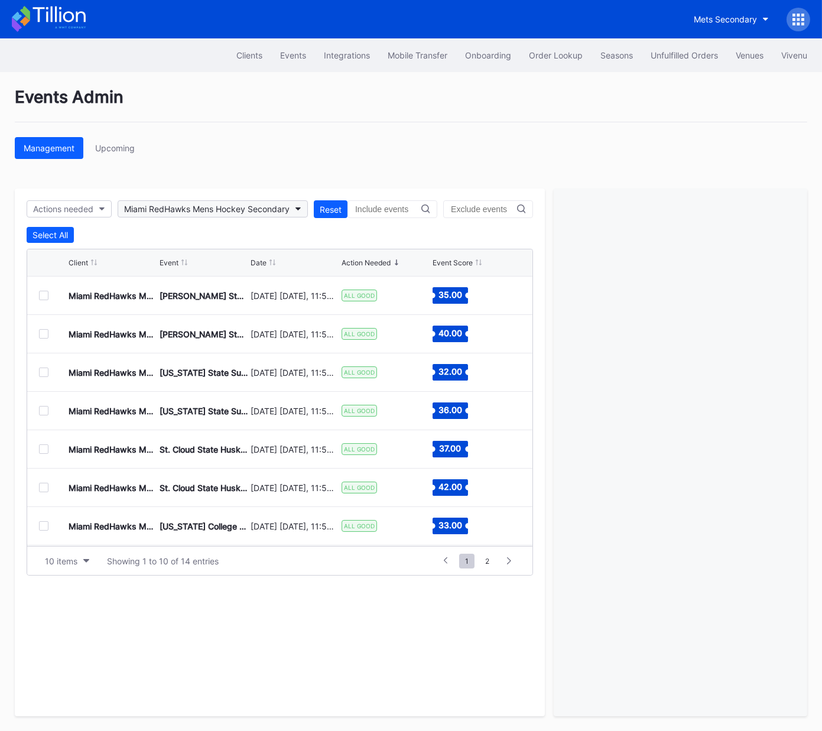
click at [177, 210] on div "Miami RedHawks Mens Hockey Secondary" at bounding box center [206, 209] width 165 height 10
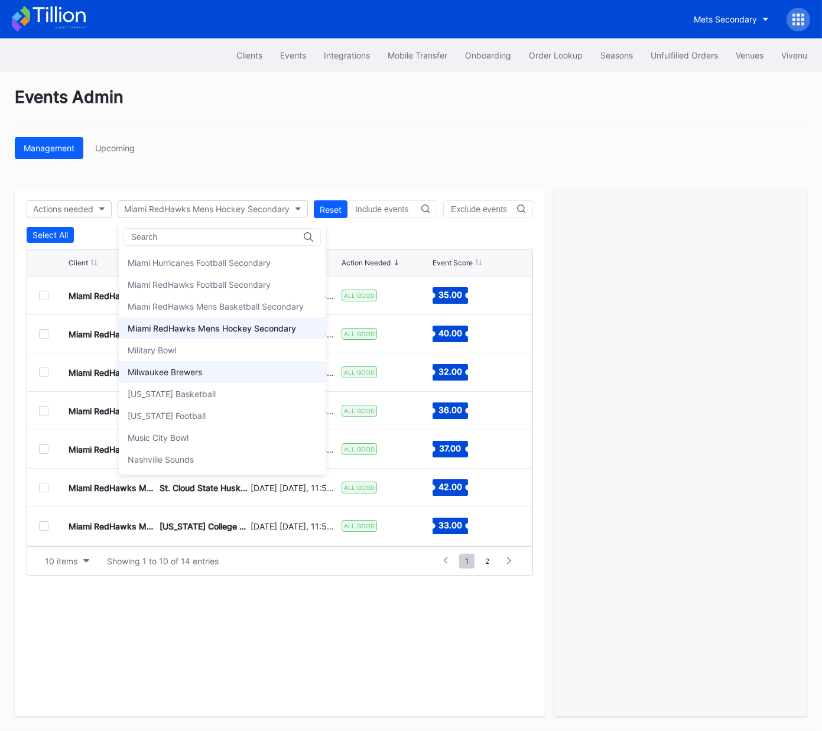
scroll to position [2007, 0]
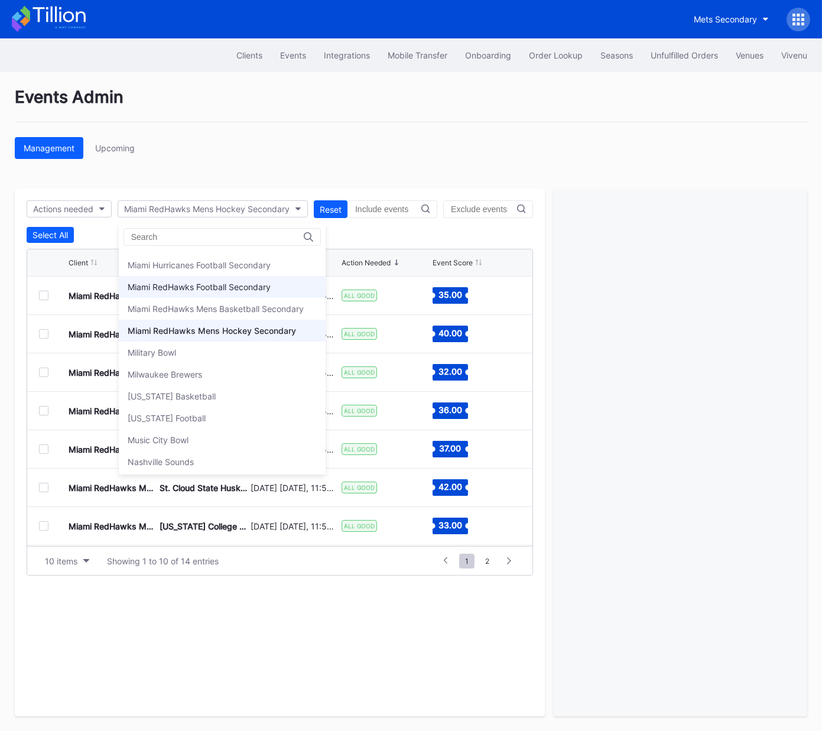
click at [210, 282] on div "Miami RedHawks Football Secondary" at bounding box center [199, 287] width 143 height 10
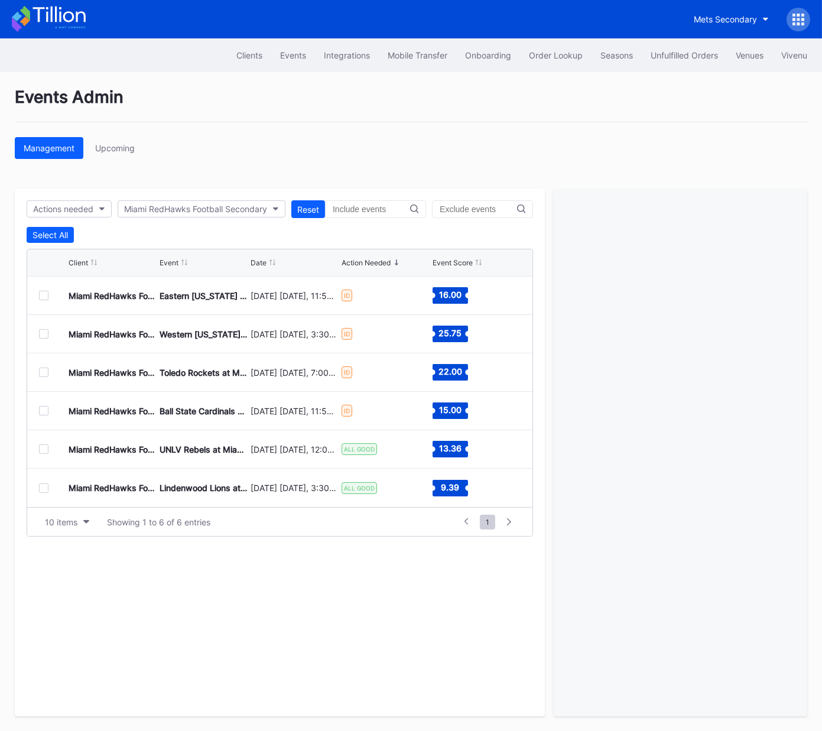
click at [45, 297] on div at bounding box center [43, 295] width 9 height 9
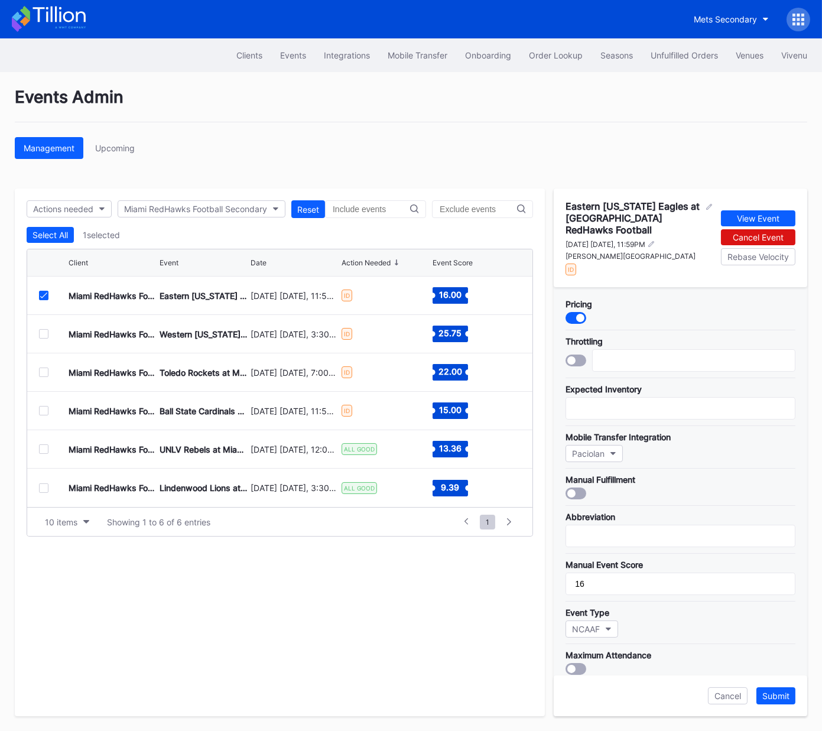
scroll to position [254, 0]
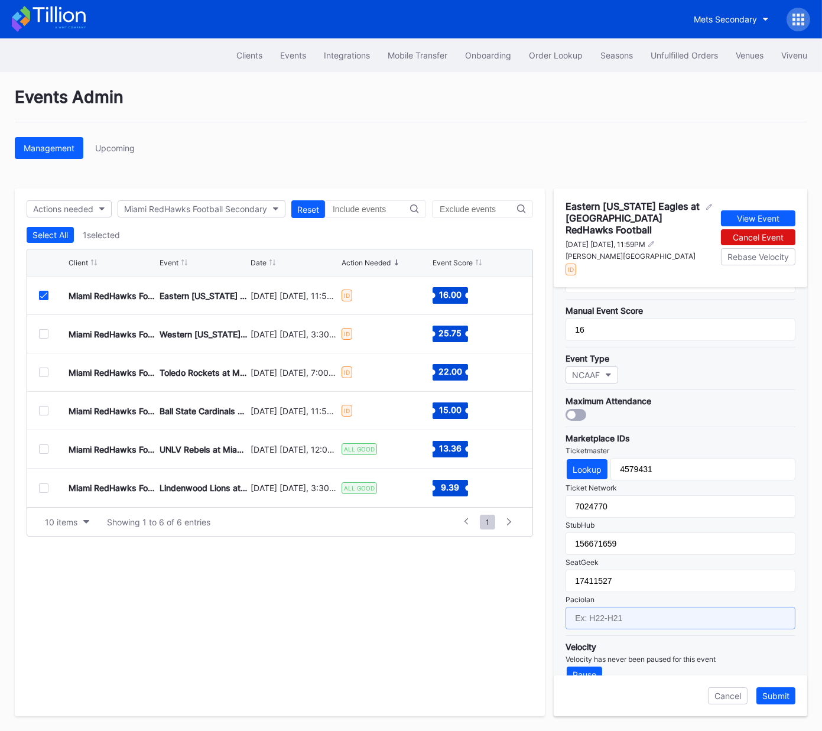
click at [647, 542] on input "text" at bounding box center [680, 618] width 230 height 22
paste input "FB25-FB01"
type input "FB25-FB03"
click at [779, 542] on div "Submit" at bounding box center [775, 696] width 27 height 10
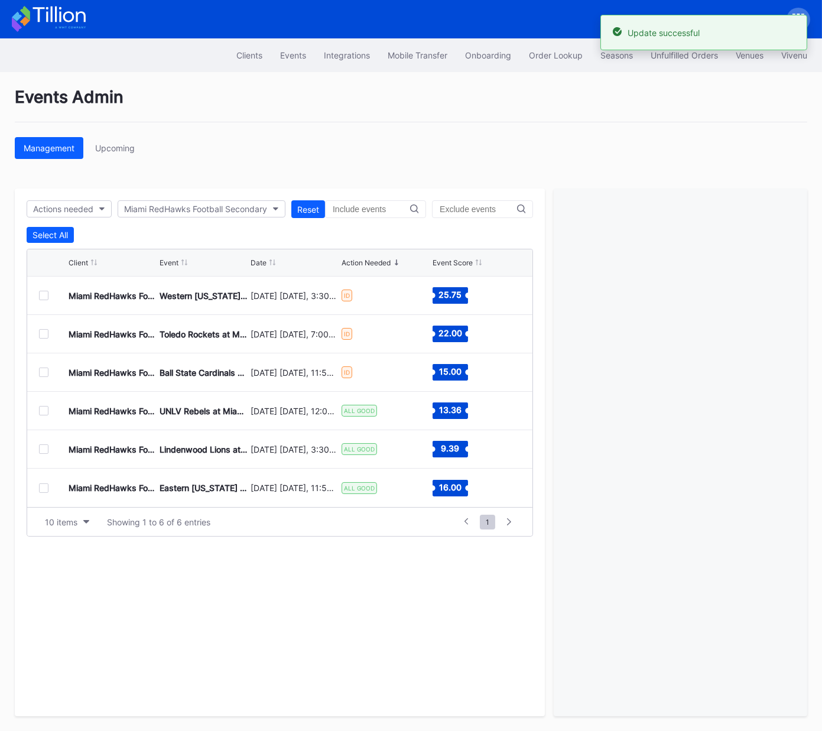
click at [45, 296] on div at bounding box center [43, 295] width 9 height 9
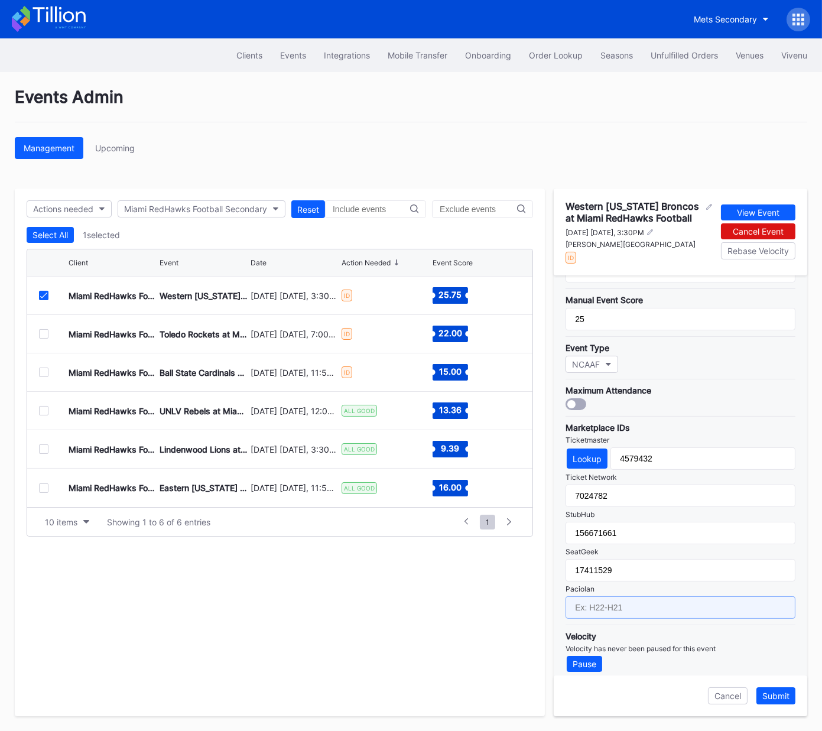
click at [619, 542] on input "text" at bounding box center [680, 607] width 230 height 22
paste input "FB25-FB01"
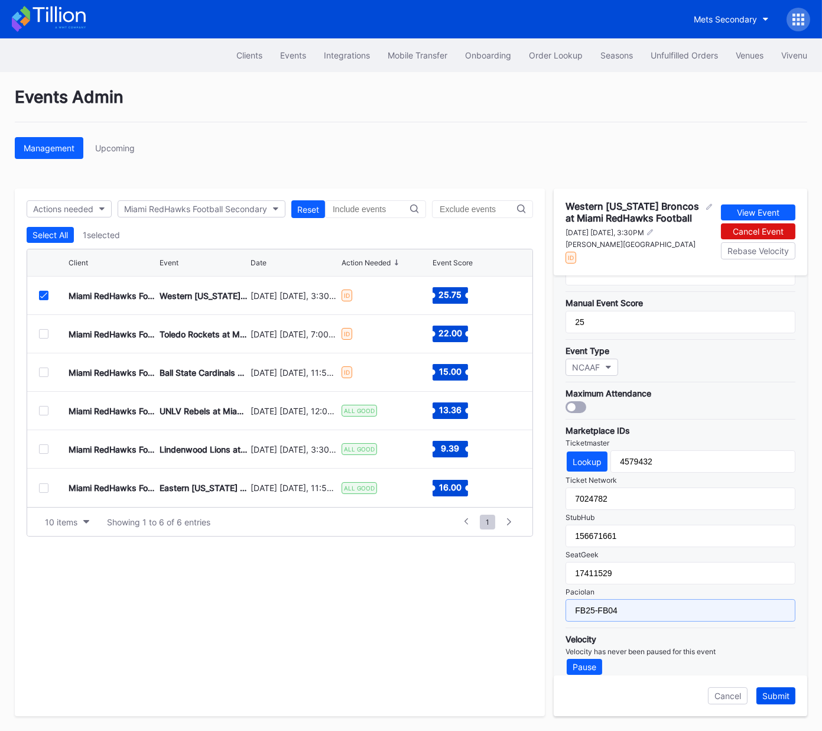
type input "FB25-FB04"
click at [777, 542] on div "Submit" at bounding box center [775, 696] width 27 height 10
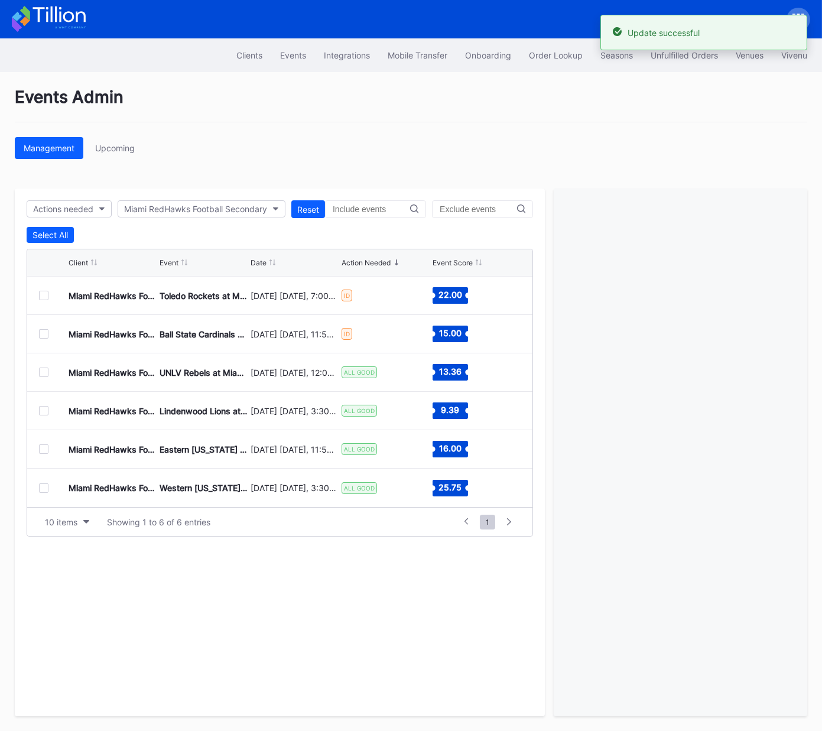
click at [43, 295] on div at bounding box center [43, 295] width 9 height 9
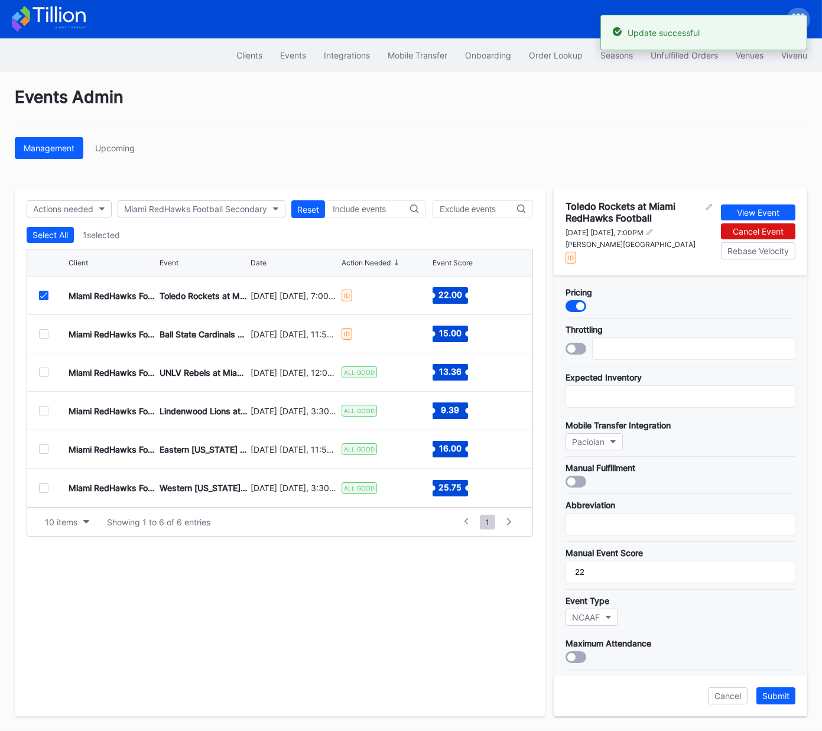
scroll to position [254, 0]
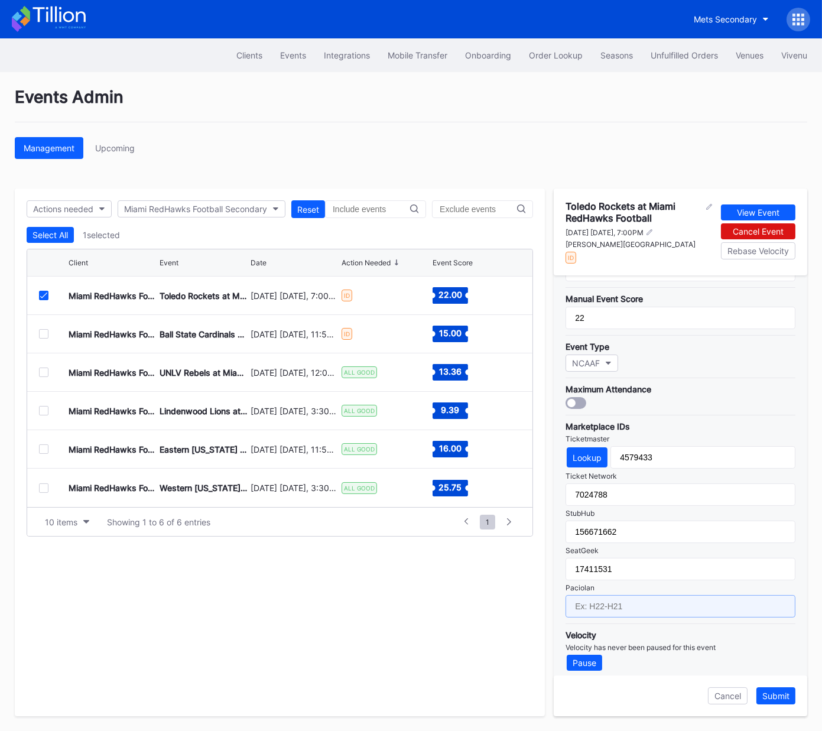
click at [632, 542] on input "text" at bounding box center [680, 606] width 230 height 22
paste input "FB25-FB01"
type input "FB25-FB05"
click at [784, 542] on button "Submit" at bounding box center [775, 695] width 39 height 17
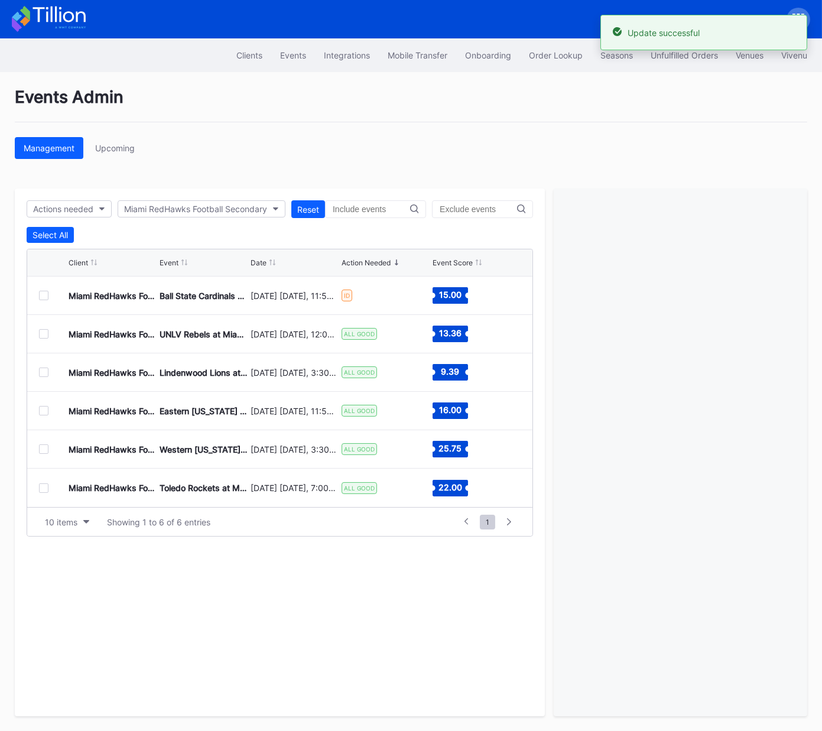
click at [42, 292] on div at bounding box center [43, 295] width 9 height 9
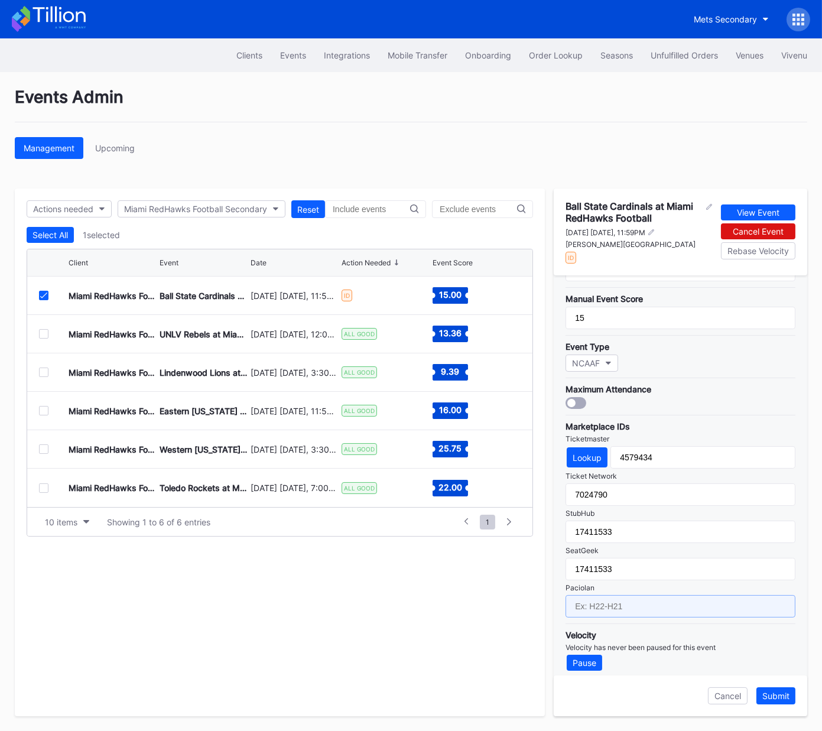
click at [637, 542] on input "text" at bounding box center [680, 606] width 230 height 22
paste input "FB25-FB01"
type input "FB25-FB06"
click at [779, 542] on div "Submit" at bounding box center [775, 696] width 27 height 10
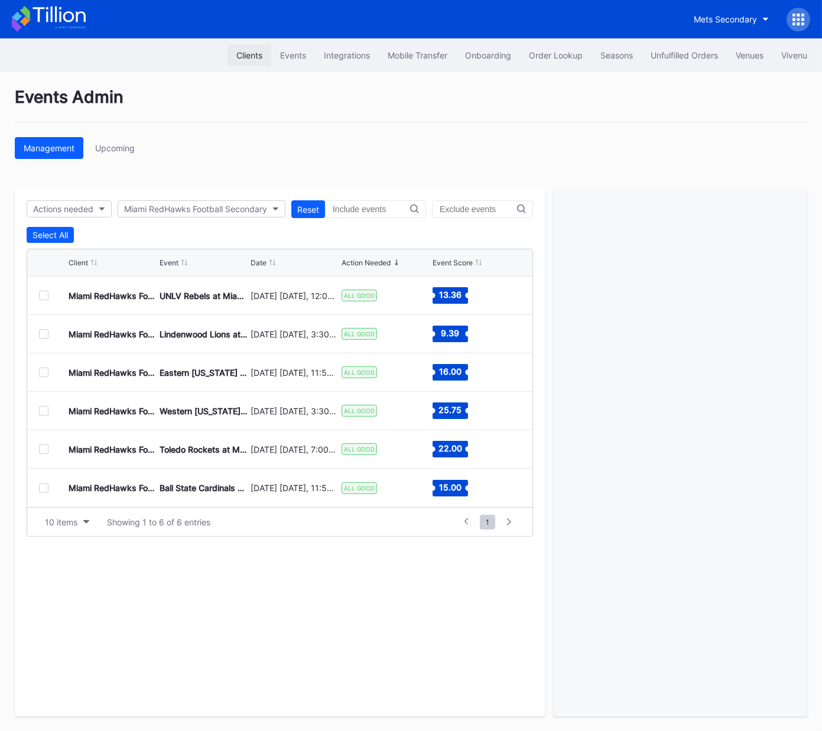
click at [239, 53] on div "Clients" at bounding box center [249, 55] width 26 height 10
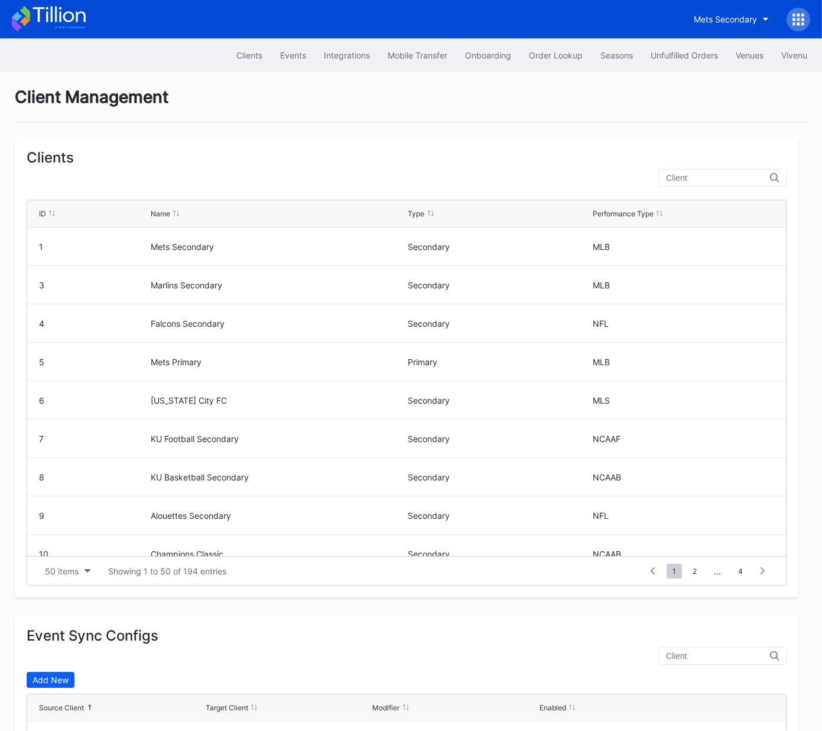
click at [712, 175] on input "text" at bounding box center [718, 177] width 104 height 9
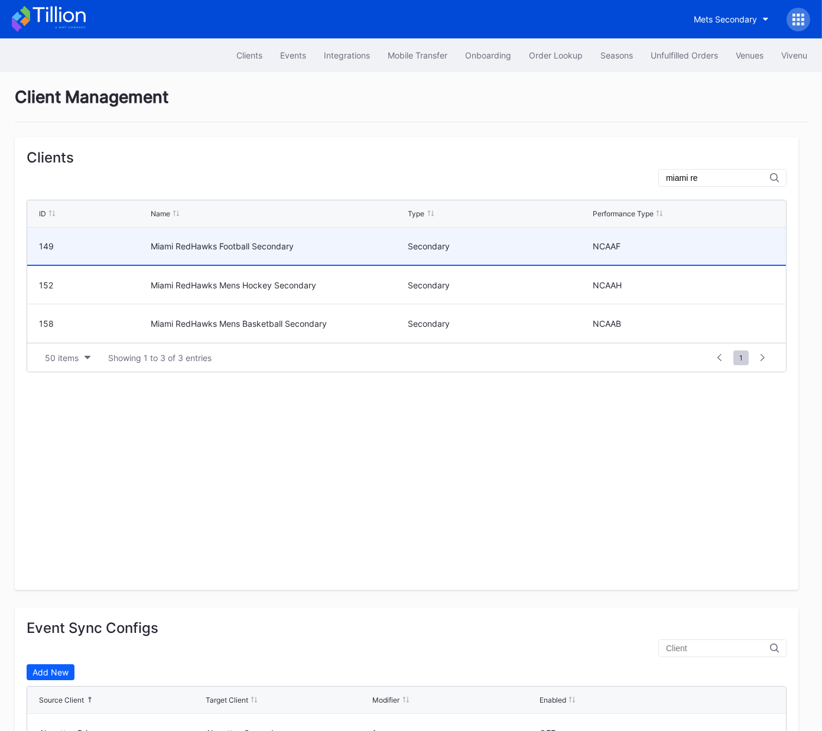
type input "miami re"
click at [136, 245] on div "149" at bounding box center [93, 246] width 109 height 10
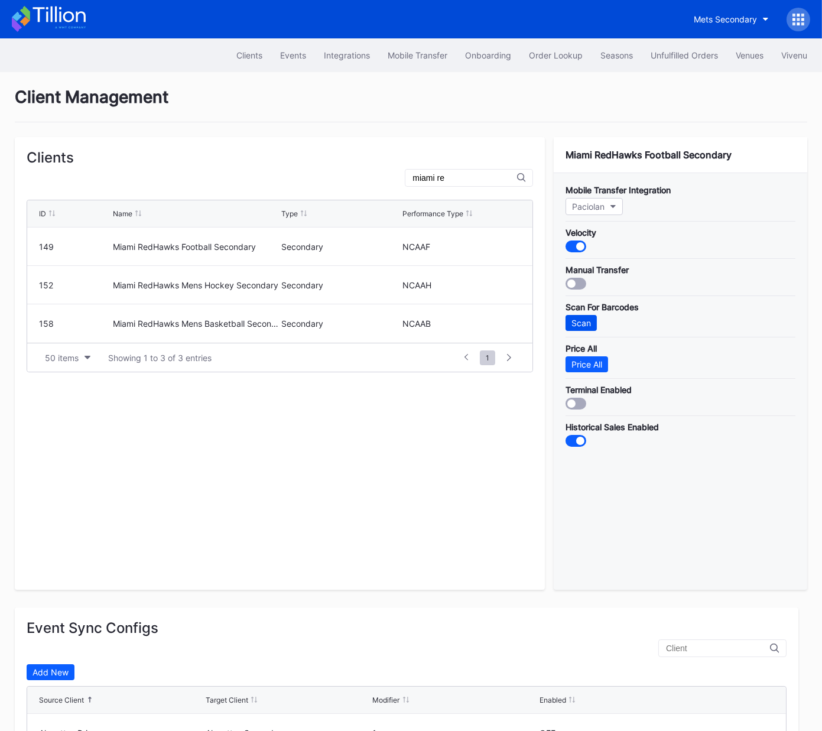
click at [583, 318] on div "Scan" at bounding box center [580, 323] width 19 height 10
click at [288, 54] on div "Events" at bounding box center [293, 55] width 26 height 10
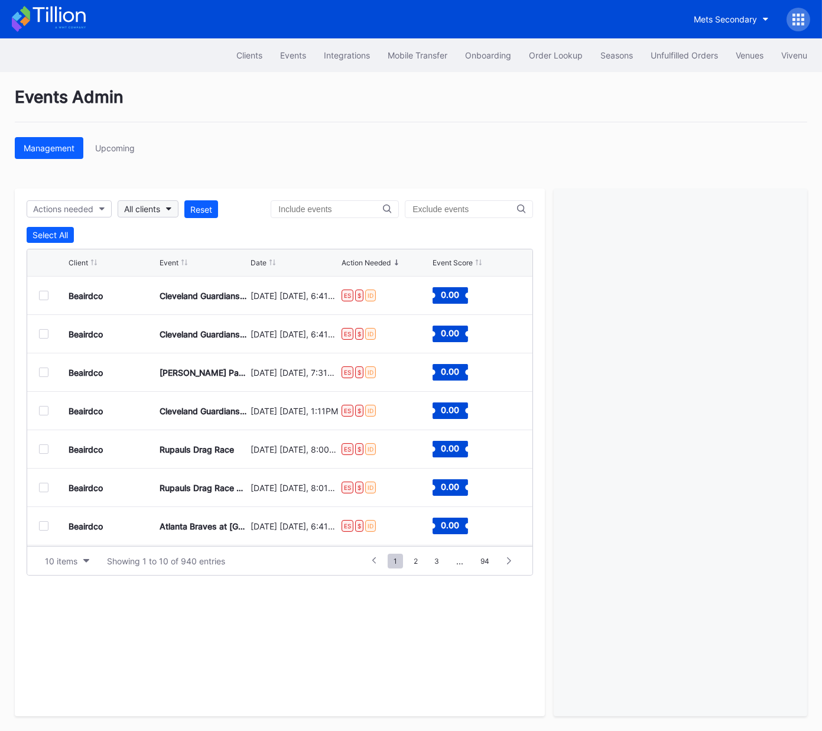
click at [145, 204] on div "All clients" at bounding box center [142, 209] width 36 height 10
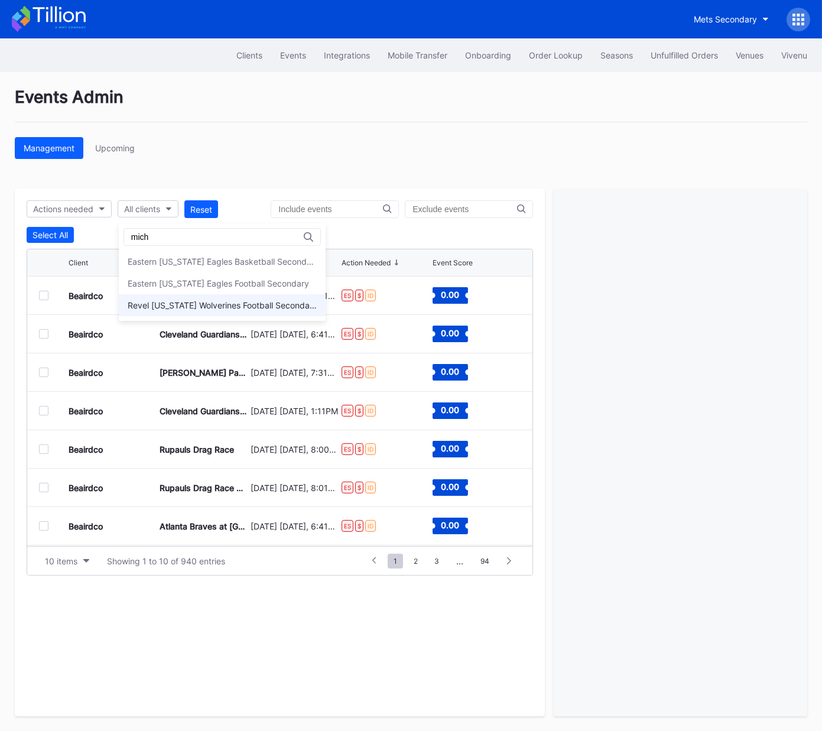
type input "mich"
click at [262, 311] on div "Revel Michigan Wolverines Football Secondary" at bounding box center [222, 305] width 207 height 22
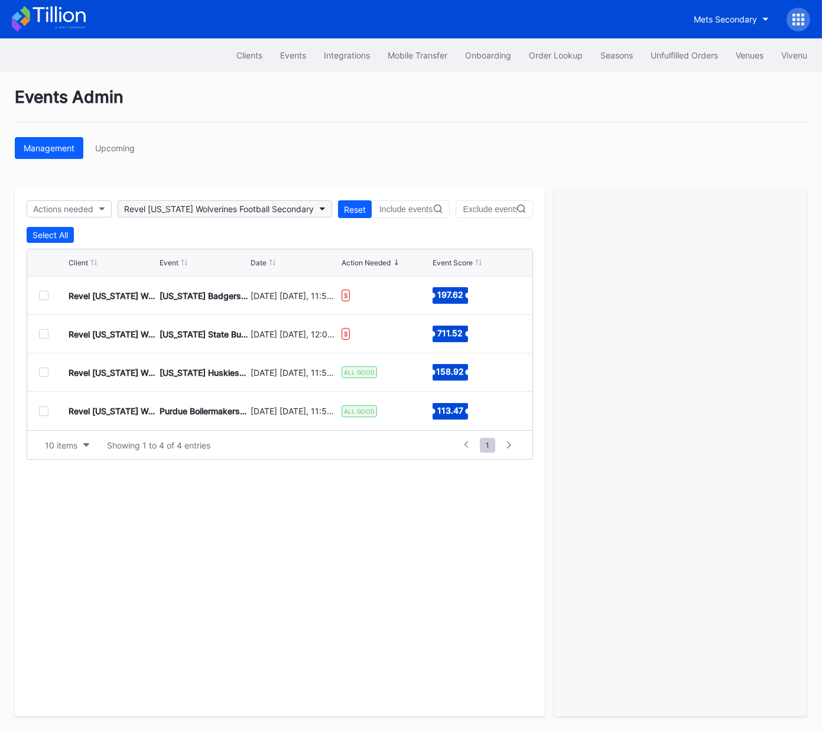
click at [207, 210] on div "Revel Michigan Wolverines Football Secondary" at bounding box center [219, 209] width 190 height 10
type input "nev"
click at [201, 278] on div "Nevada Wolf Pack Football Secondary" at bounding box center [209, 283] width 163 height 10
click at [248, 207] on div "Nevada Wolf Pack Football Secondary" at bounding box center [205, 209] width 163 height 10
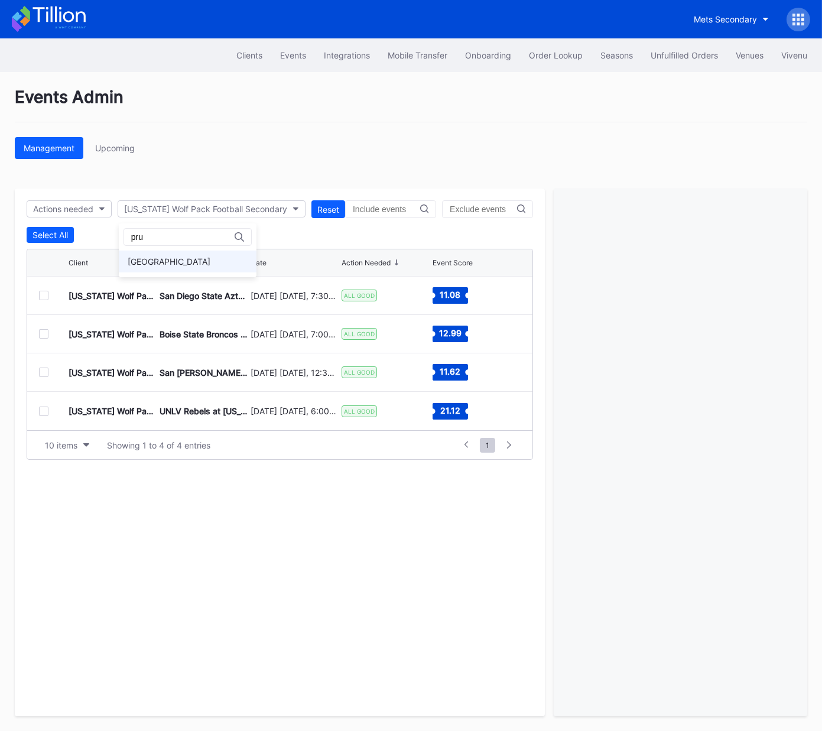
type input "pru"
click at [210, 263] on div "Prudential Center Secondary" at bounding box center [169, 261] width 83 height 10
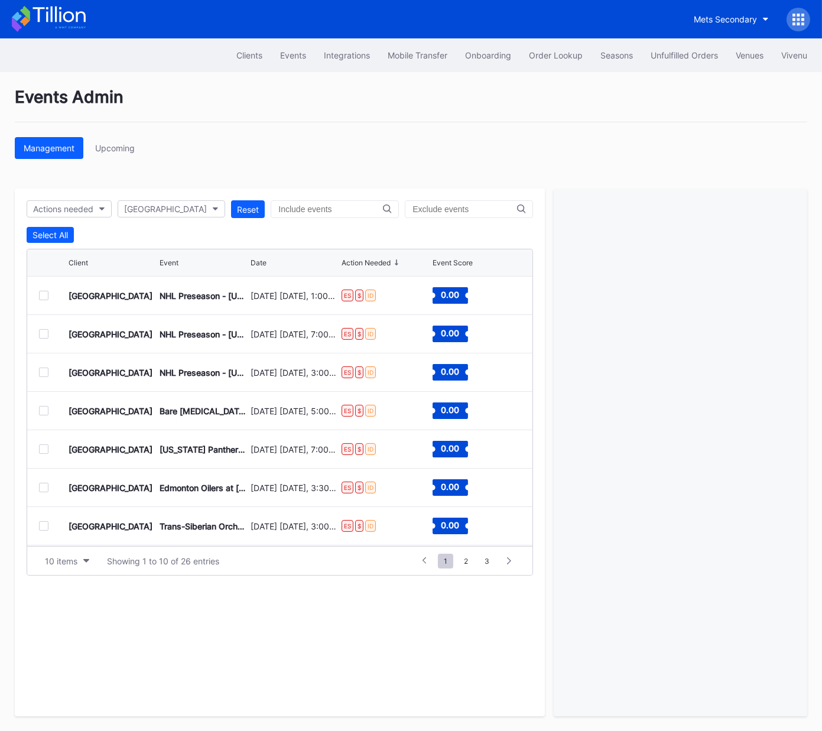
click at [44, 297] on div at bounding box center [43, 295] width 9 height 9
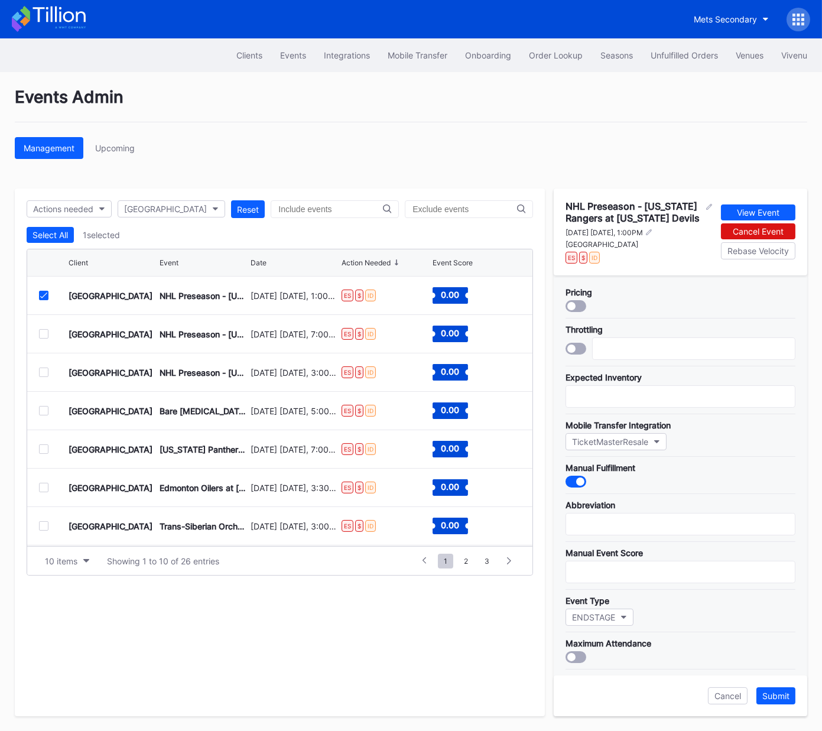
click at [607, 242] on div "Prudential Center" at bounding box center [638, 244] width 147 height 9
copy div "Prudential Center"
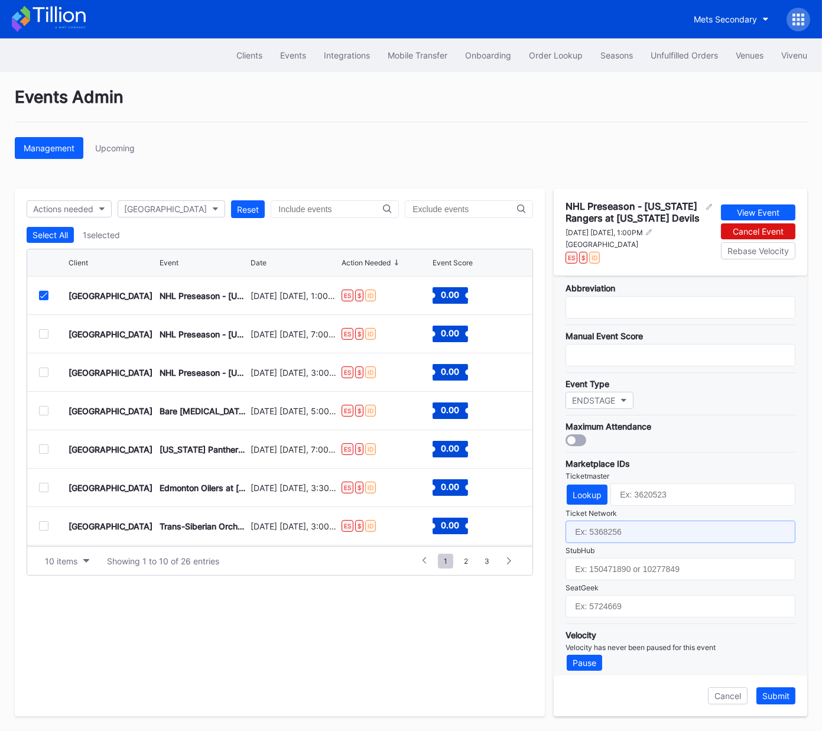
click at [622, 525] on input "text" at bounding box center [680, 531] width 230 height 22
paste input "7235808"
type input "7235808"
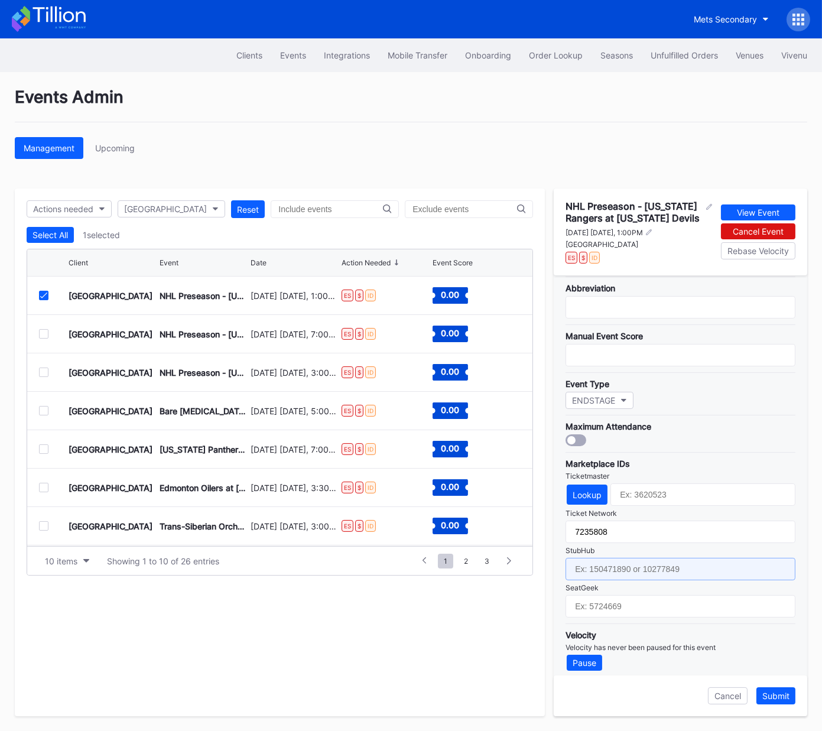
click at [626, 542] on input "text" at bounding box center [680, 569] width 230 height 22
paste input "158637971"
type input "158637971"
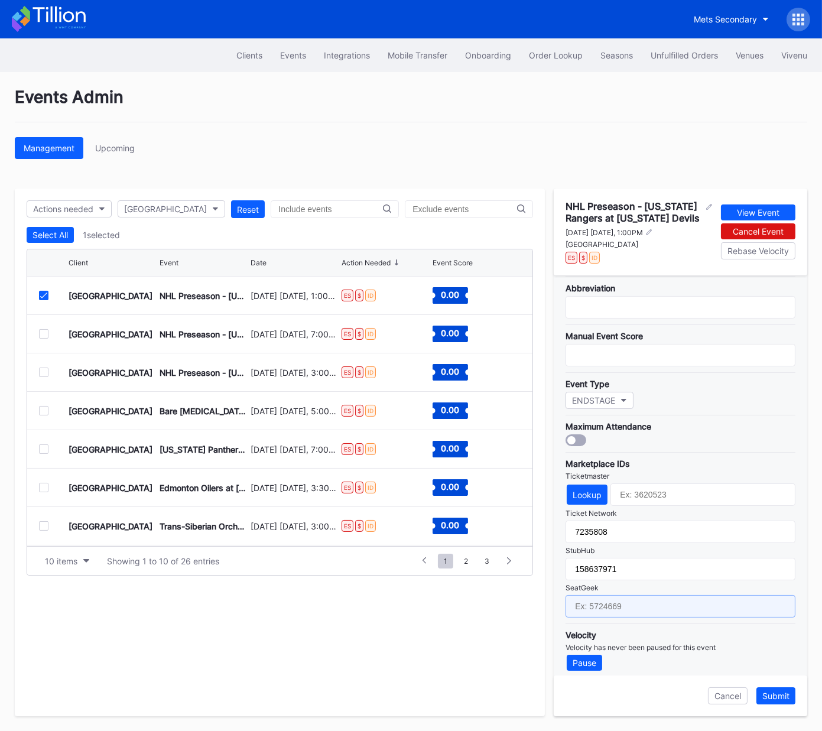
click at [660, 542] on input "text" at bounding box center [680, 606] width 230 height 22
paste input "17585525"
type input "17585525"
click at [580, 492] on div "Lookup" at bounding box center [586, 495] width 29 height 10
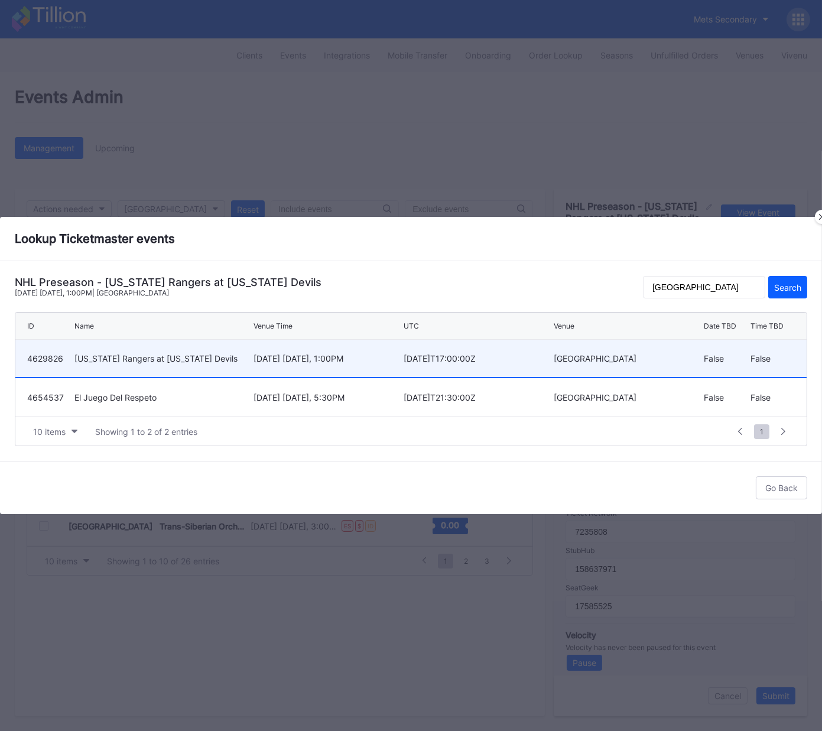
click at [295, 357] on div "September 21 Sunday, 1:00PM" at bounding box center [326, 358] width 147 height 10
type input "4629826"
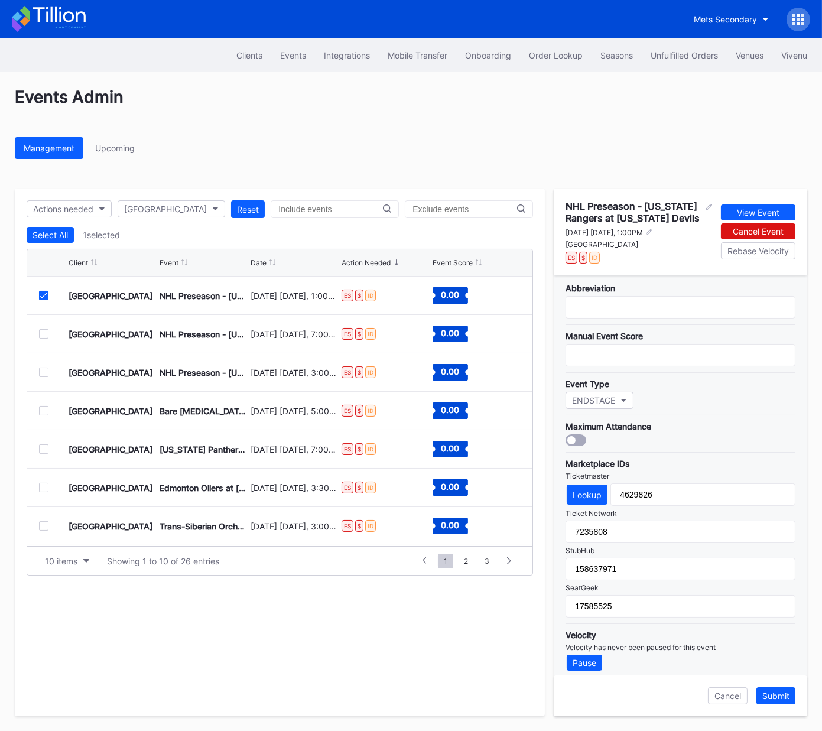
click at [779, 542] on div "Submit" at bounding box center [775, 696] width 27 height 10
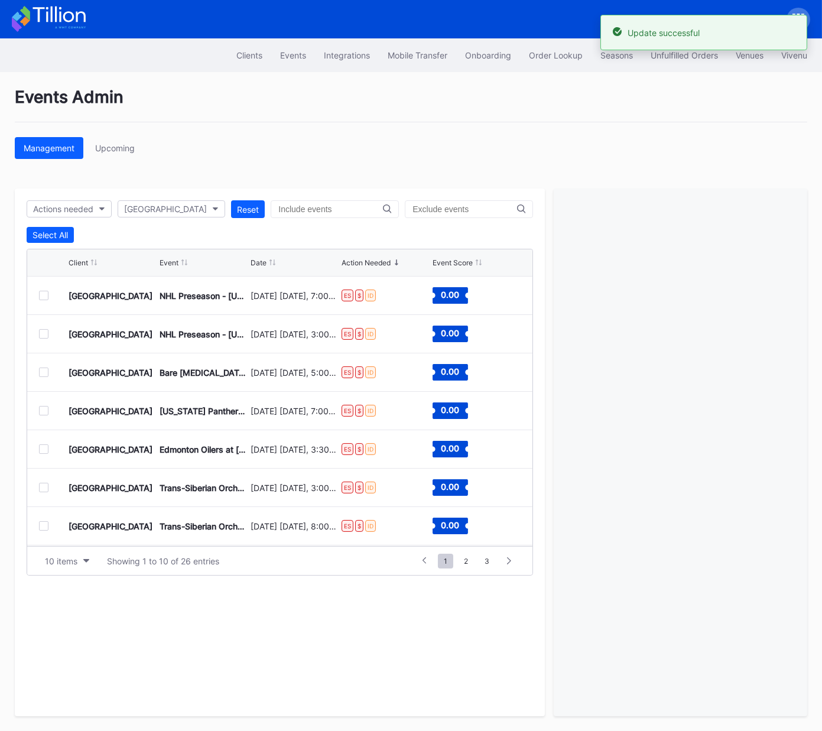
click at [43, 294] on div at bounding box center [43, 295] width 9 height 9
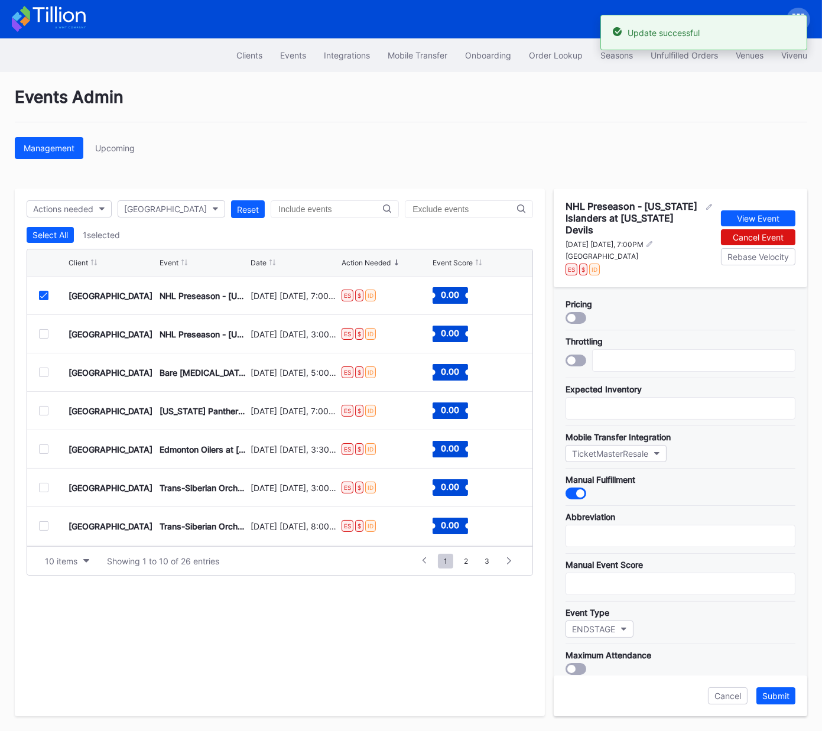
scroll to position [228, 0]
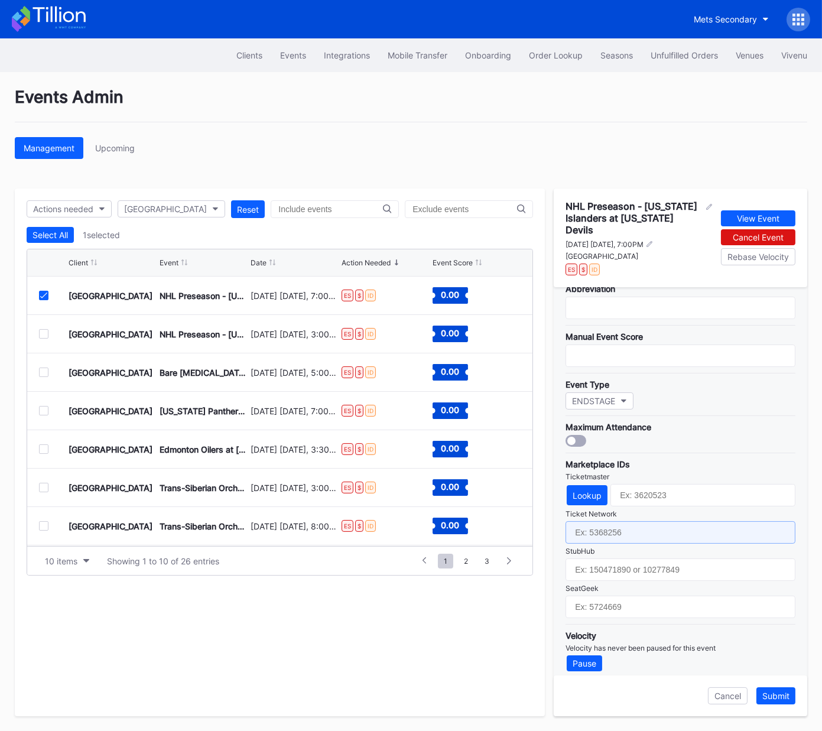
drag, startPoint x: 637, startPoint y: 527, endPoint x: 604, endPoint y: 520, distance: 33.7
click at [636, 527] on input "text" at bounding box center [680, 532] width 230 height 22
paste input "7235809"
type input "7235809"
click at [590, 497] on button "Lookup" at bounding box center [587, 495] width 41 height 20
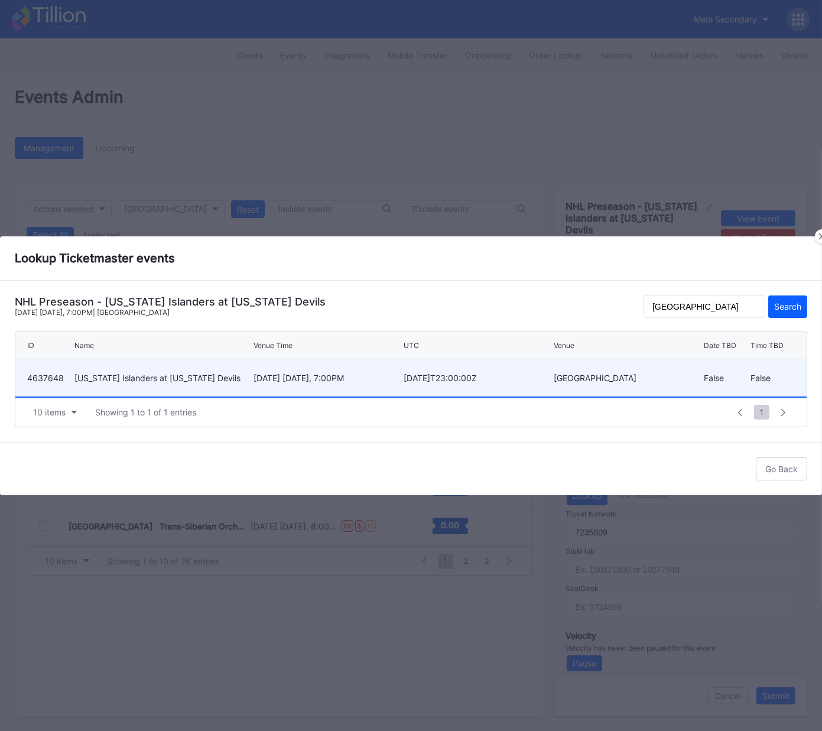
click at [282, 363] on div "September 23 Tuesday, 7:00PM" at bounding box center [326, 377] width 147 height 37
type input "4637648"
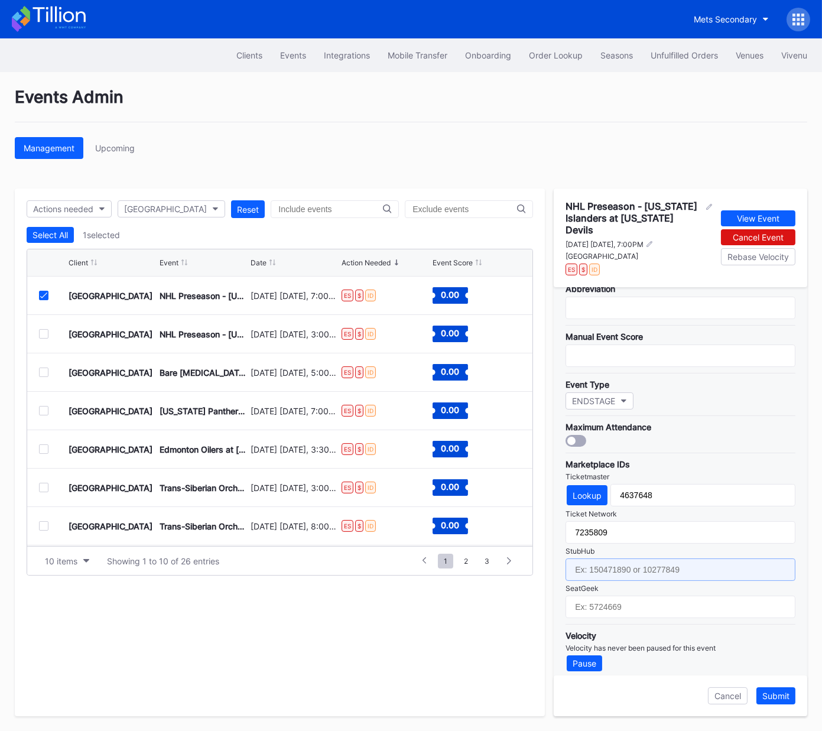
click at [682, 542] on input "text" at bounding box center [680, 569] width 230 height 22
paste input "158637972"
type input "158637972"
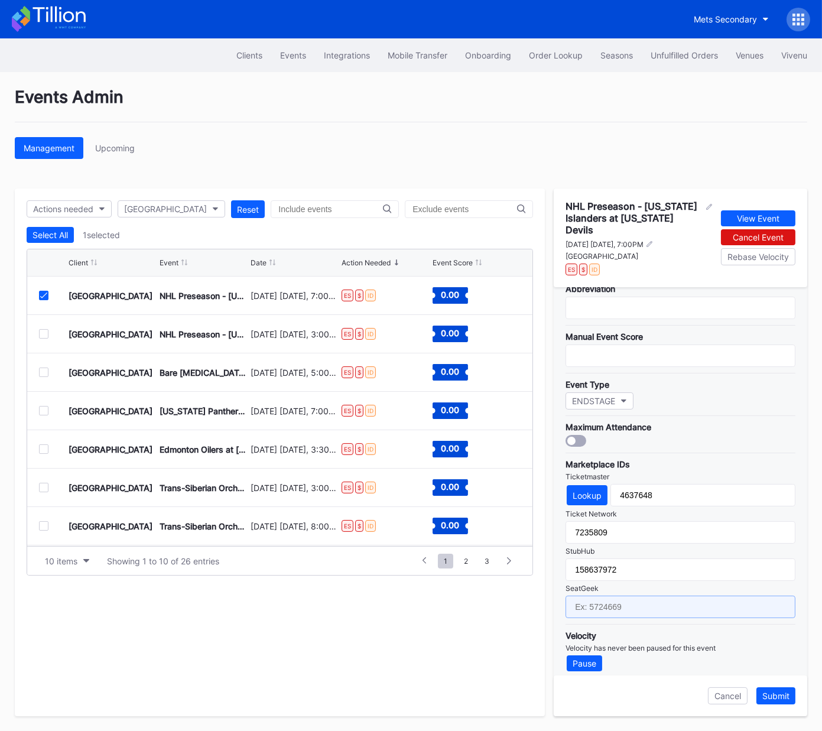
click at [623, 542] on input "text" at bounding box center [680, 606] width 230 height 22
paste input "17585527"
type input "17585527"
click at [778, 542] on div "Submit" at bounding box center [775, 696] width 27 height 10
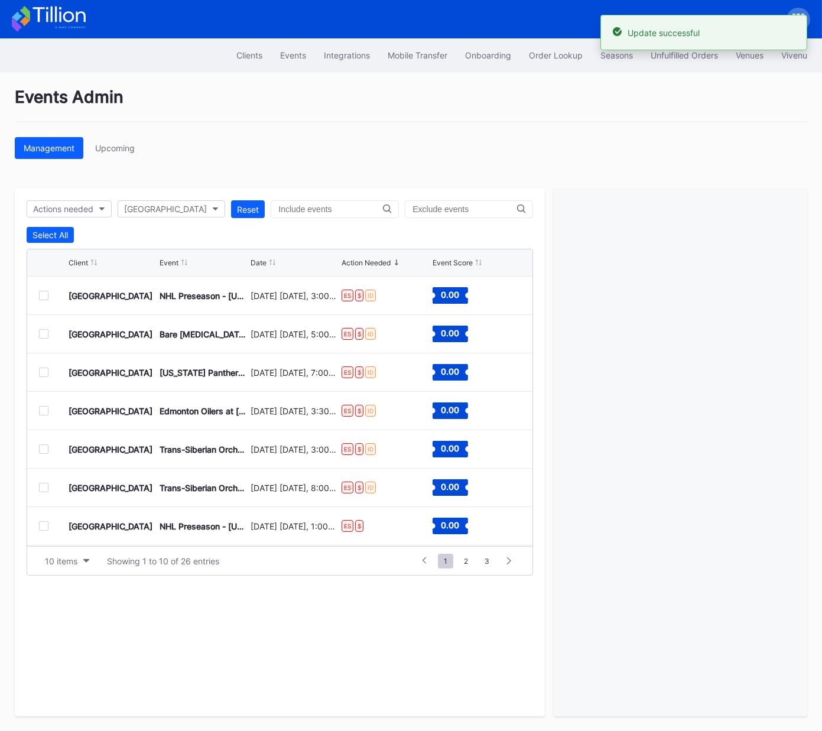
click at [45, 294] on div at bounding box center [43, 295] width 9 height 9
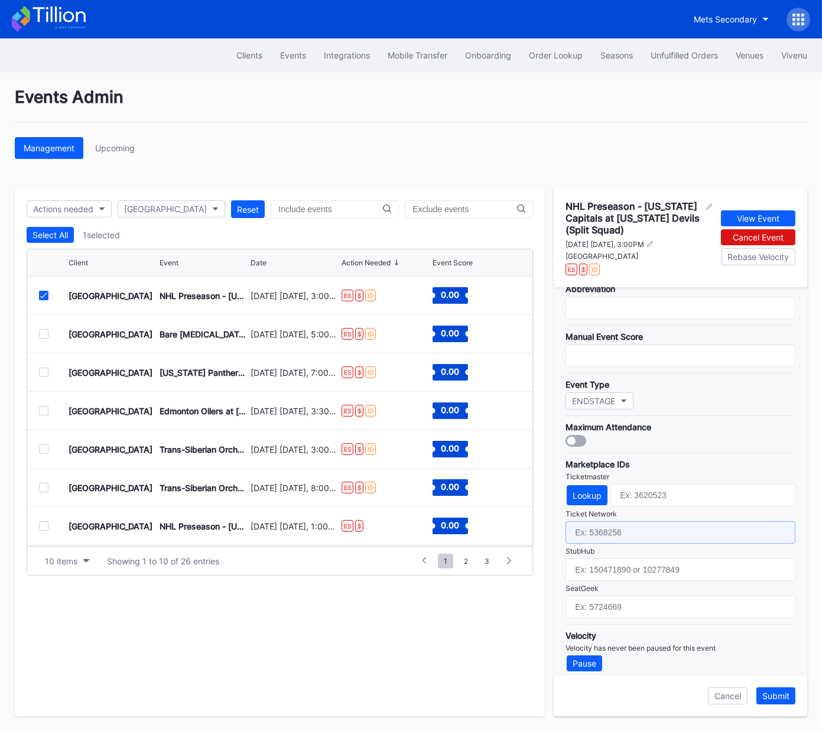
drag, startPoint x: 610, startPoint y: 525, endPoint x: 633, endPoint y: 581, distance: 60.4
click at [612, 525] on input "text" at bounding box center [680, 532] width 230 height 22
paste input "7235811"
type input "7235811"
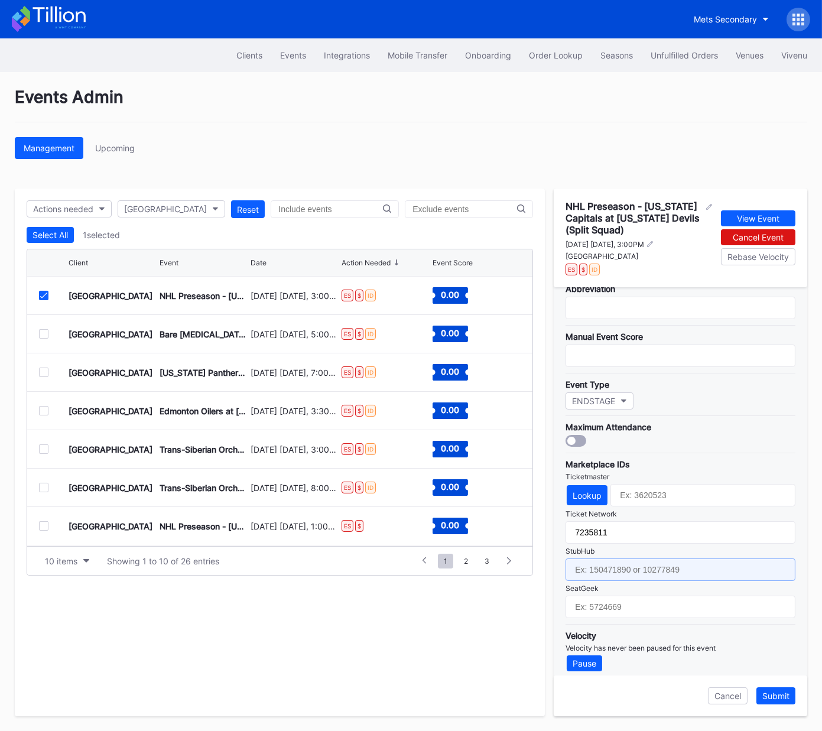
click at [625, 542] on input "text" at bounding box center [680, 569] width 230 height 22
paste input "158638131"
type input "158638131"
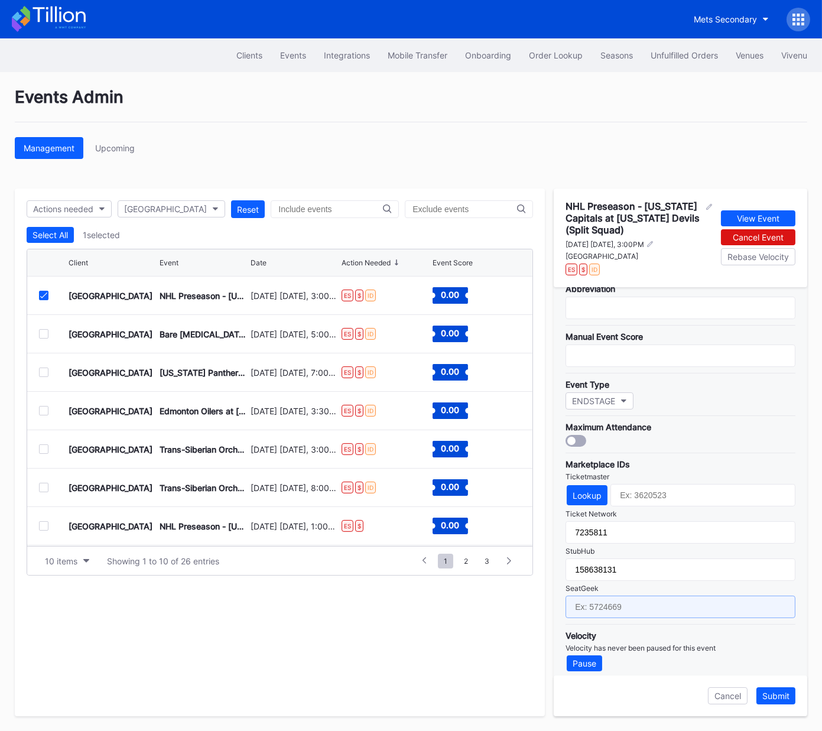
click at [642, 542] on input "text" at bounding box center [680, 606] width 230 height 22
paste input "17585529"
type input "17585529"
click at [585, 494] on button "Lookup" at bounding box center [587, 495] width 41 height 20
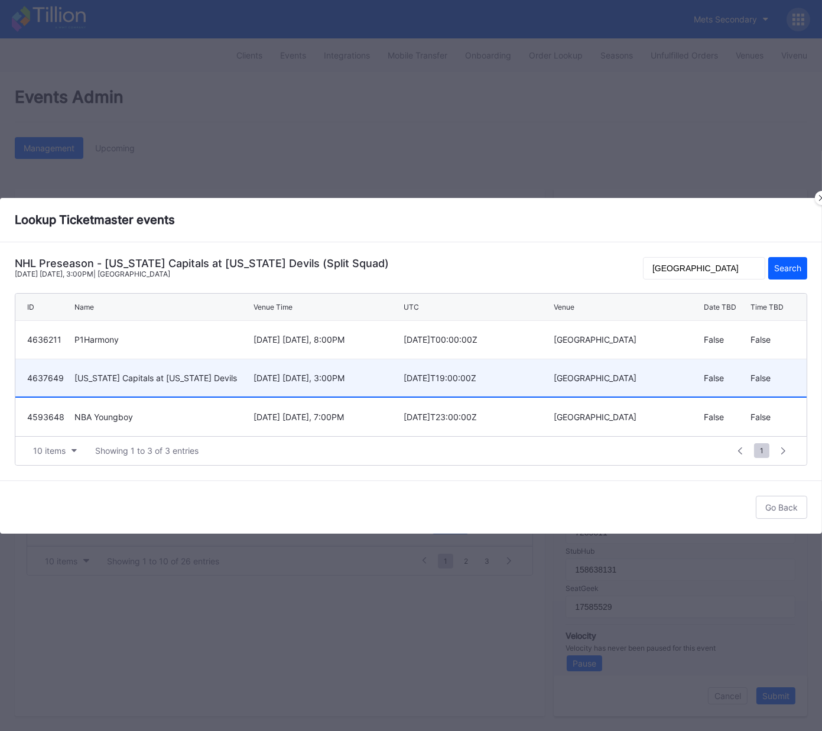
click at [271, 375] on div "September 28 Sunday, 3:00PM" at bounding box center [326, 378] width 147 height 10
type input "4637649"
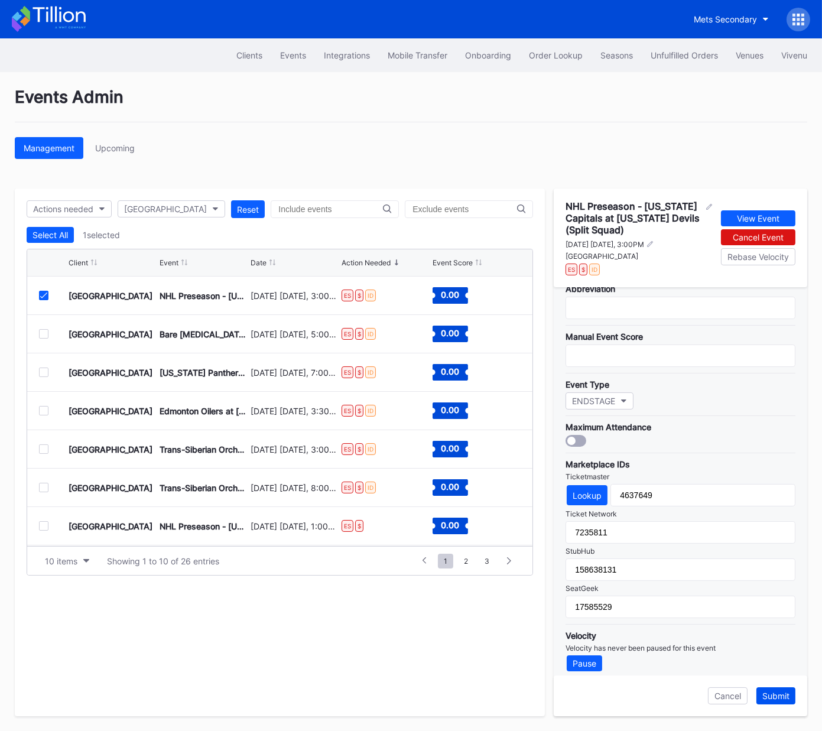
click at [771, 542] on div "Submit" at bounding box center [775, 696] width 27 height 10
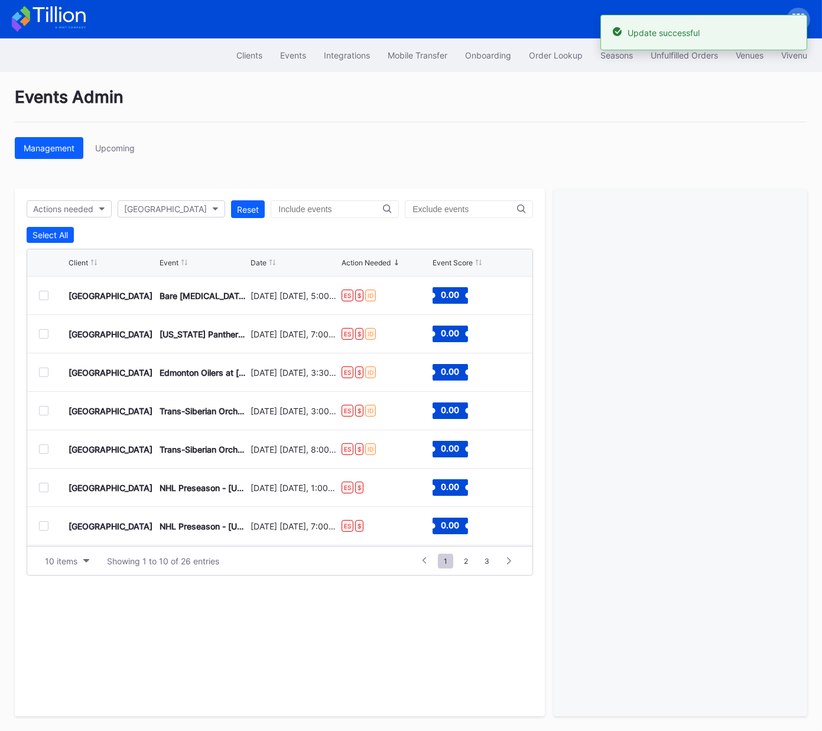
click at [44, 294] on div at bounding box center [43, 295] width 9 height 9
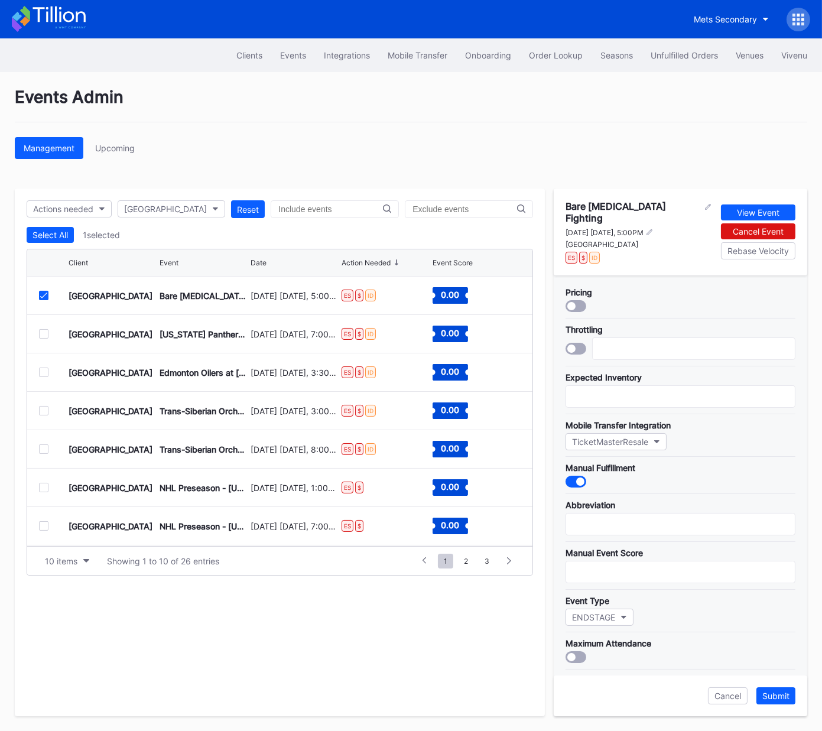
scroll to position [210, 0]
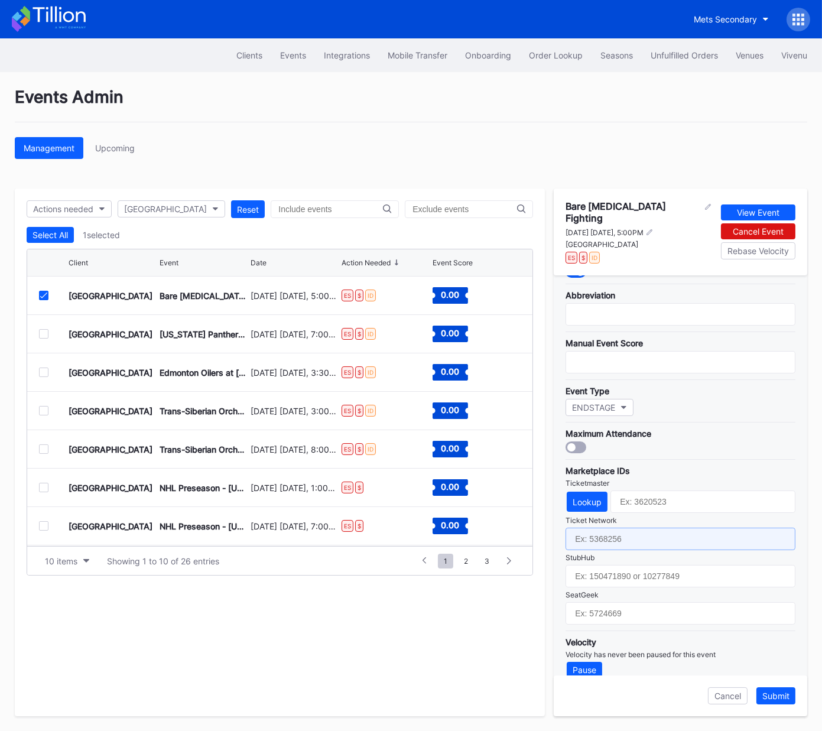
click at [619, 528] on input "text" at bounding box center [680, 539] width 230 height 22
paste input "7350395"
type input "7350395"
click at [585, 497] on div "Lookup" at bounding box center [586, 502] width 29 height 10
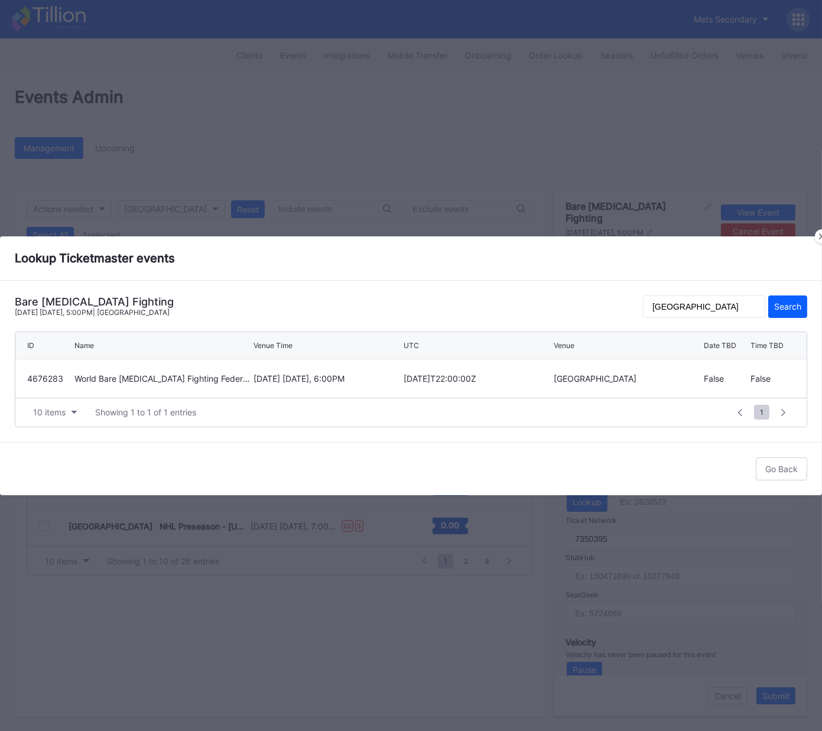
click at [266, 376] on div "October 4 Saturday, 6:00PM" at bounding box center [326, 378] width 147 height 10
type input "4676283"
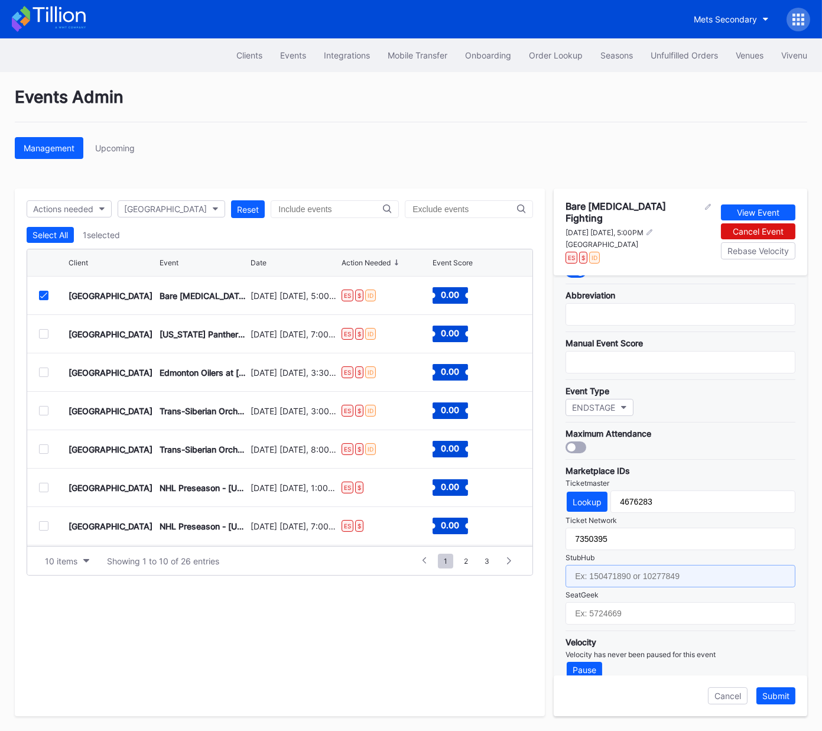
click at [668, 542] on input "text" at bounding box center [680, 576] width 230 height 22
paste input "159179883"
type input "159179883"
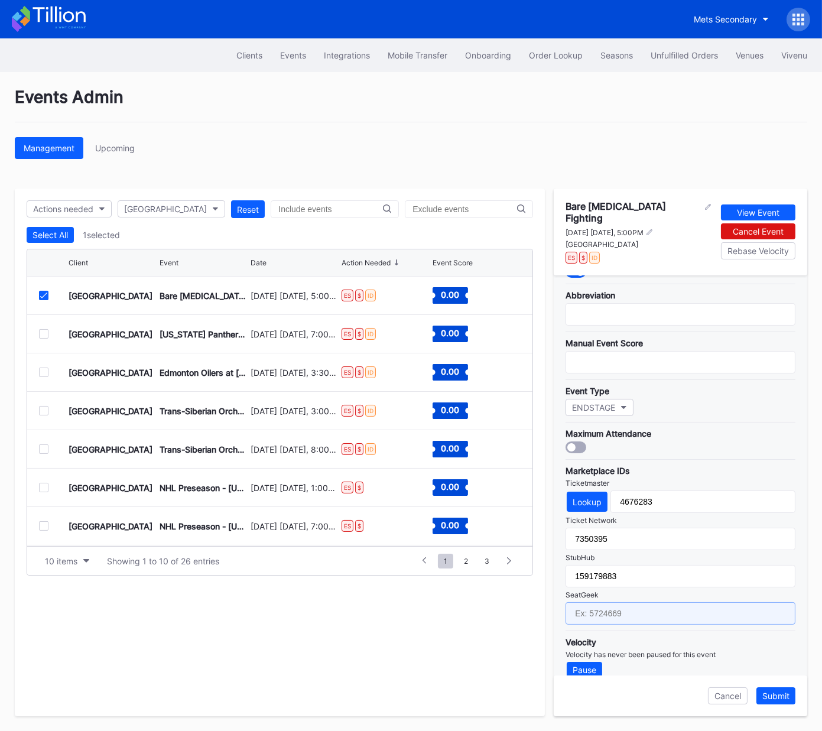
click at [666, 542] on input "text" at bounding box center [680, 613] width 230 height 22
paste input "17672993"
type input "17672993"
click at [779, 542] on div "Submit" at bounding box center [775, 696] width 27 height 10
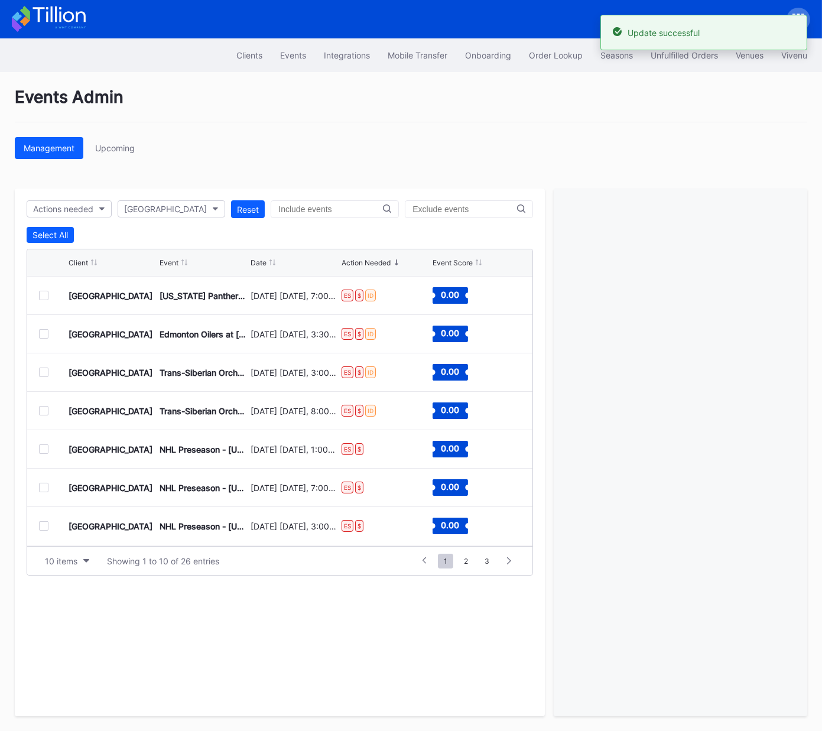
click at [41, 297] on div at bounding box center [43, 295] width 9 height 9
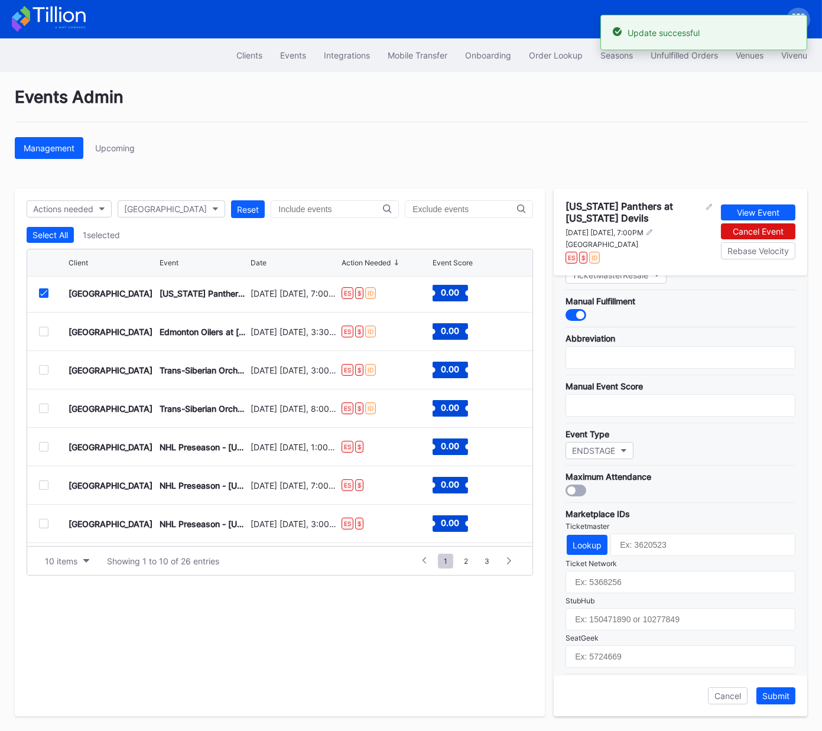
scroll to position [217, 0]
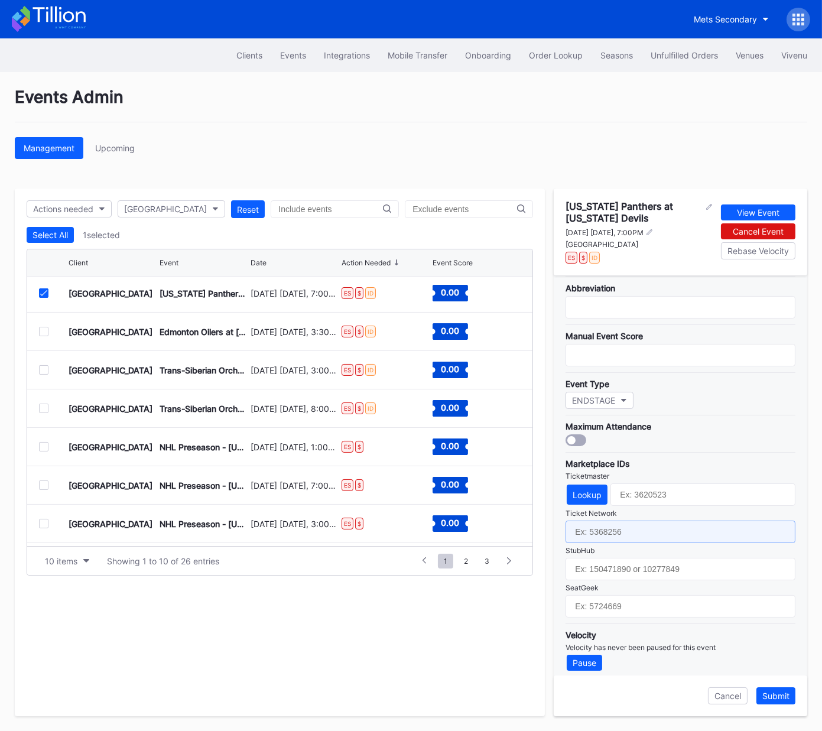
click at [630, 531] on input "text" at bounding box center [680, 531] width 230 height 22
paste input "7273408"
type input "7273408"
click at [584, 492] on div "Lookup" at bounding box center [586, 495] width 29 height 10
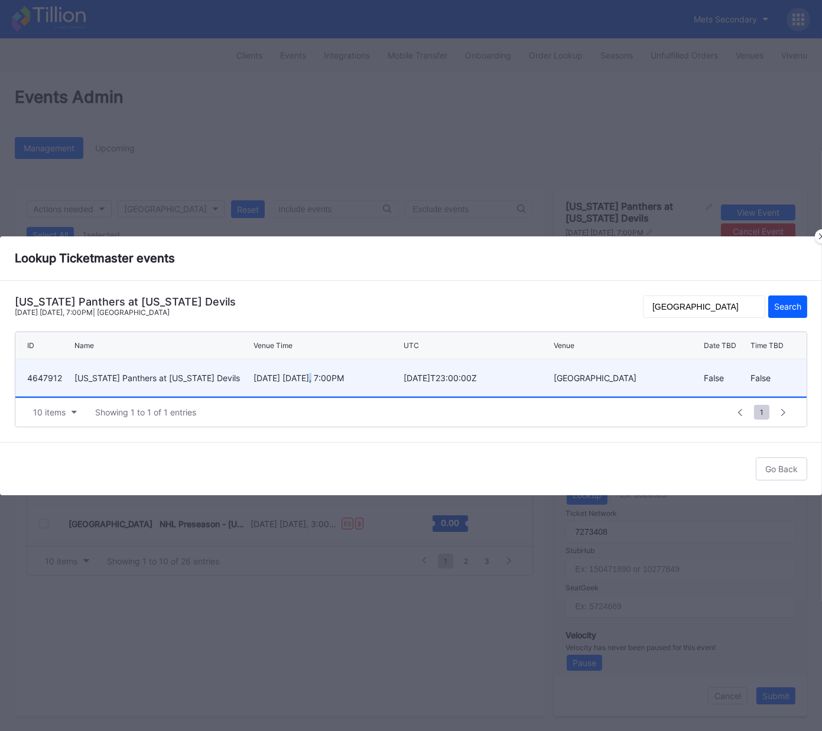
click at [311, 375] on div "October 16 Thursday, 7:00PM" at bounding box center [326, 378] width 147 height 10
type input "4647912"
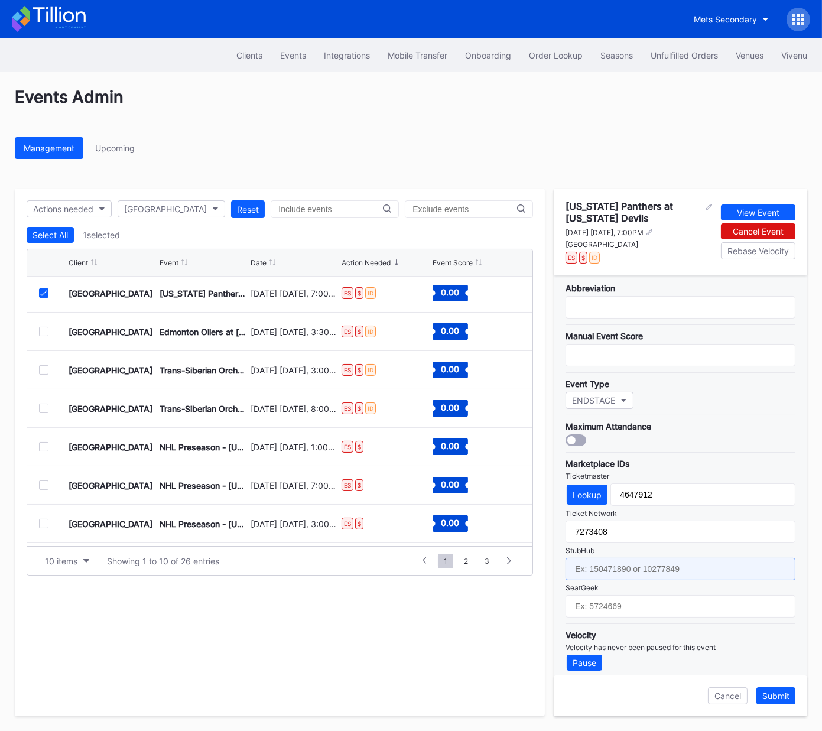
click at [698, 542] on input "text" at bounding box center [680, 569] width 230 height 22
paste input "158570570"
type input "158570570"
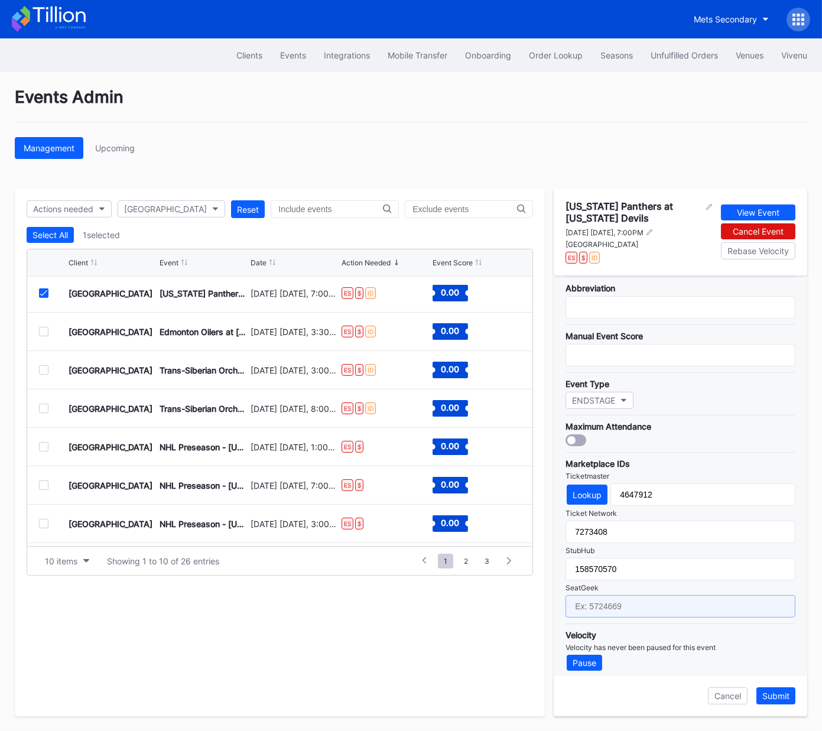
click at [608, 542] on input "text" at bounding box center [680, 606] width 230 height 22
paste input "17627205"
type input "17627205"
click at [773, 542] on div "Submit" at bounding box center [775, 696] width 27 height 10
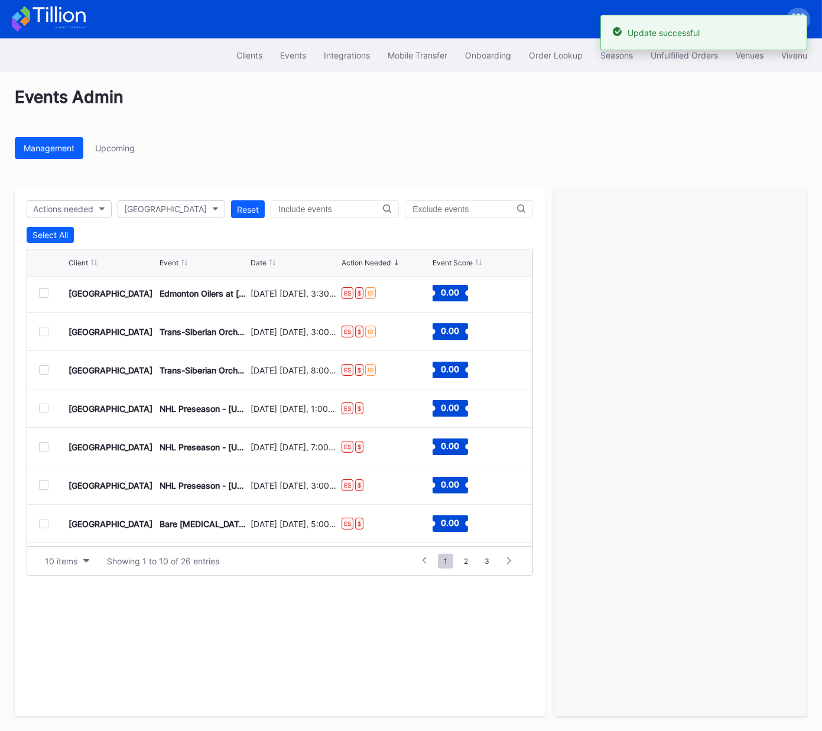
scroll to position [0, 0]
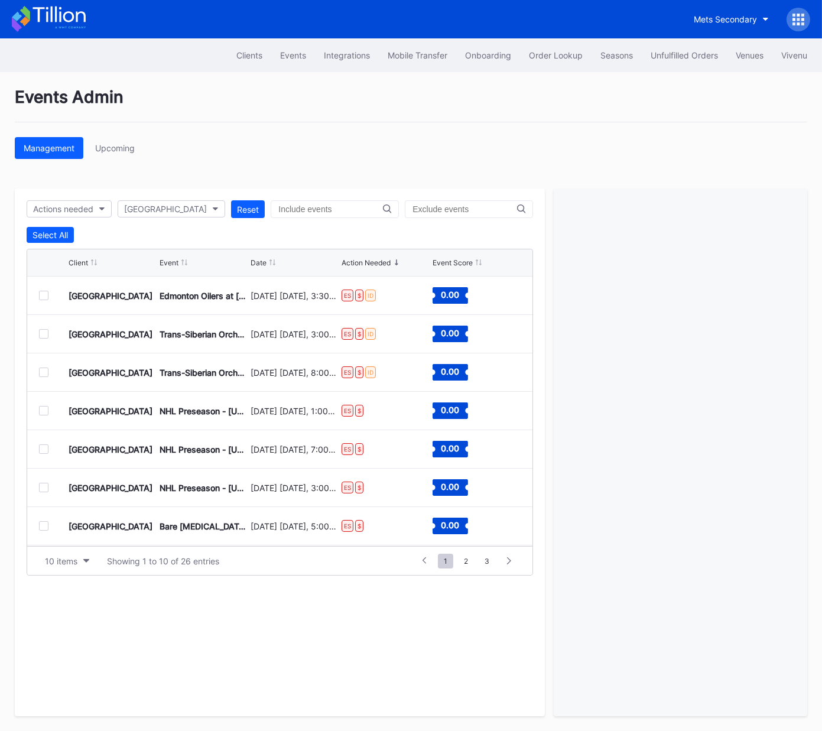
drag, startPoint x: 44, startPoint y: 292, endPoint x: 96, endPoint y: 302, distance: 52.4
click at [44, 292] on div at bounding box center [43, 295] width 9 height 9
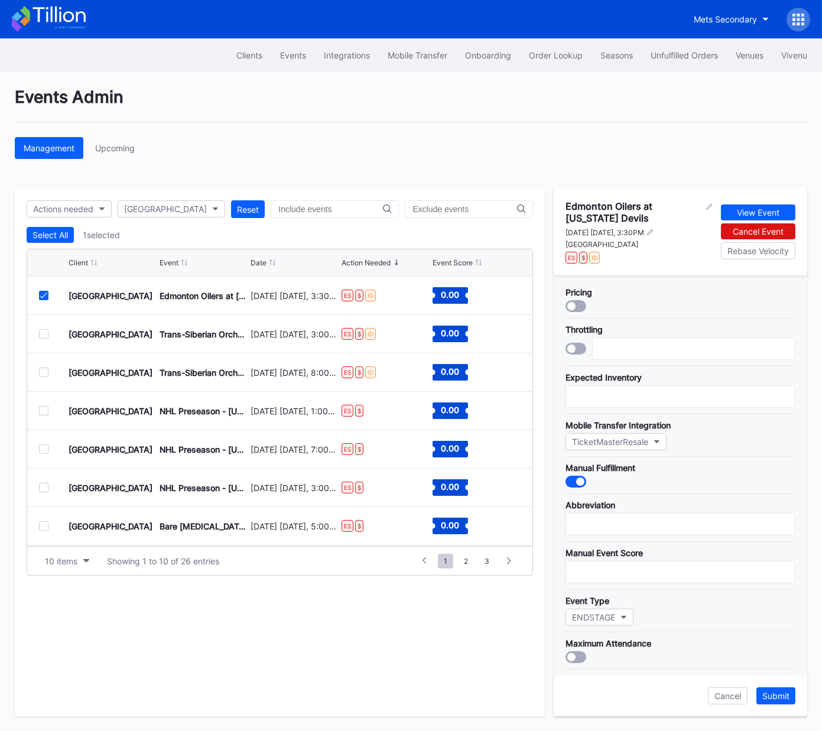
scroll to position [217, 0]
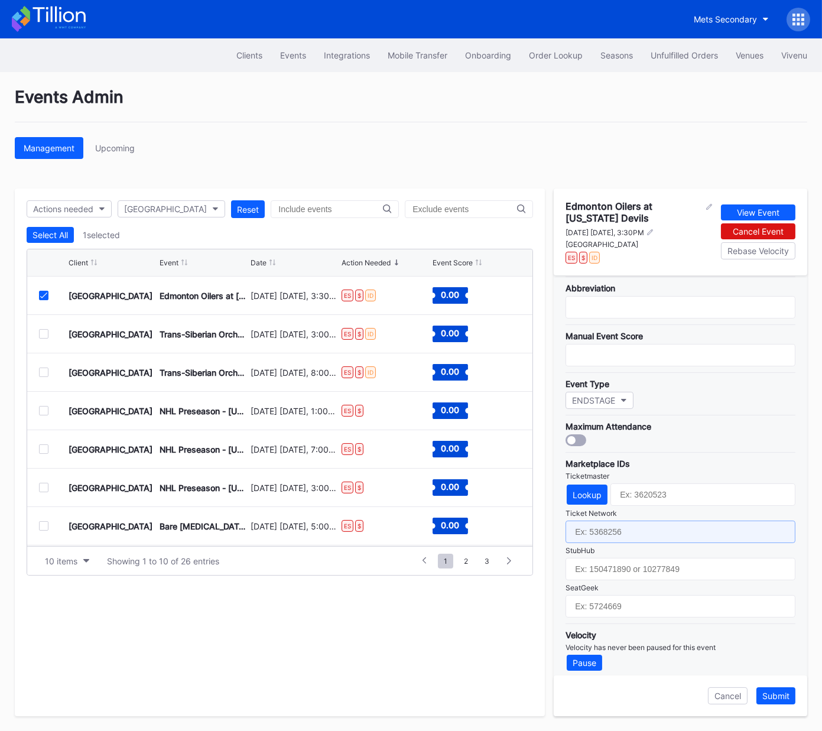
click at [633, 526] on input "text" at bounding box center [680, 531] width 230 height 22
paste input "7273690"
type input "7273690"
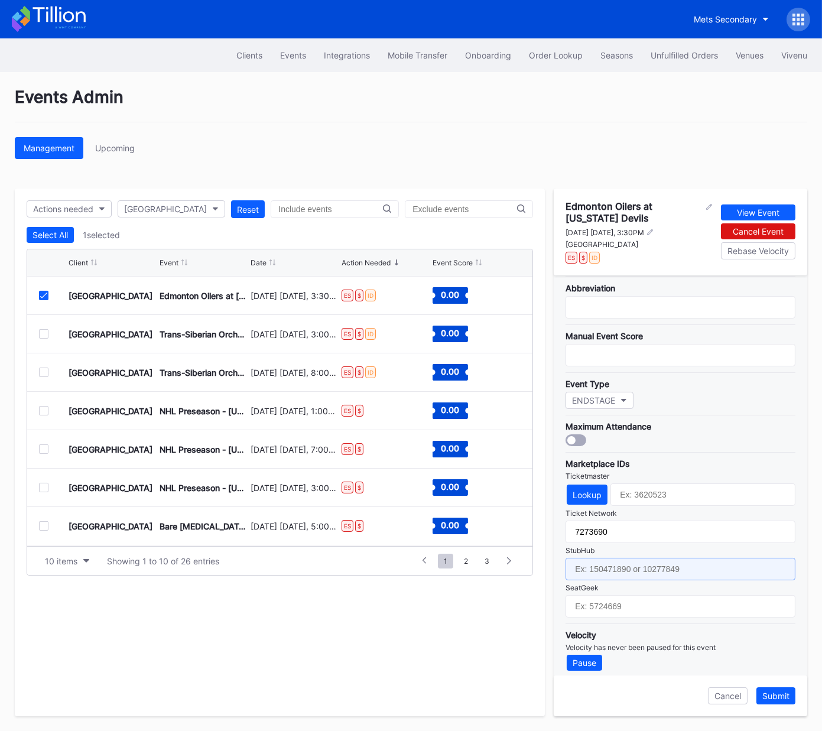
click at [639, 542] on input "text" at bounding box center [680, 569] width 230 height 22
paste input "158570569"
type input "158570569"
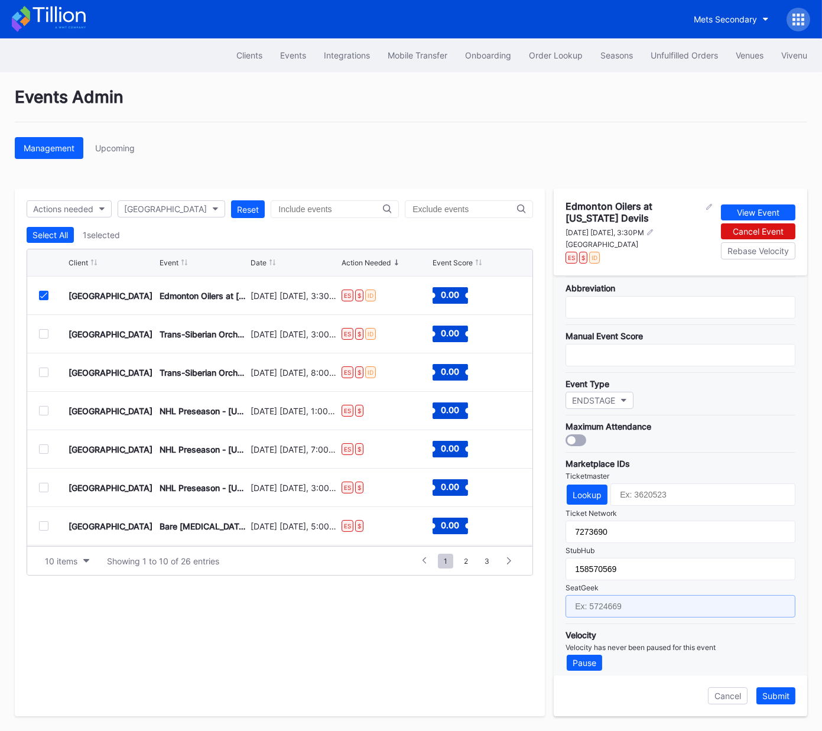
click at [650, 542] on input "text" at bounding box center [680, 606] width 230 height 22
paste input "17627613"
type input "17627613"
click at [583, 484] on button "Lookup" at bounding box center [587, 494] width 41 height 20
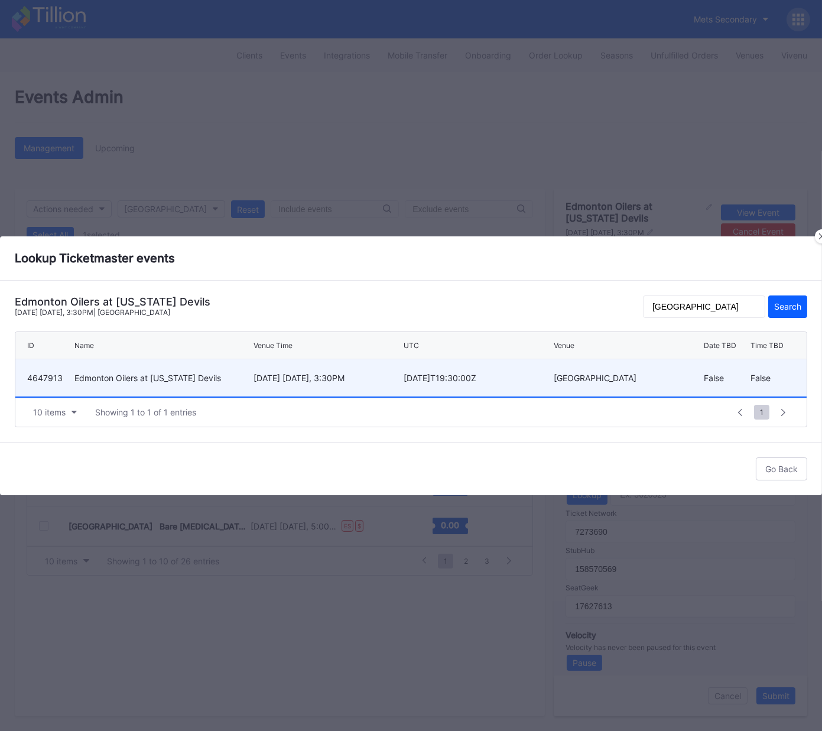
click at [227, 373] on div "Edmonton Oilers at New Jersey Devils" at bounding box center [162, 378] width 177 height 10
type input "4647913"
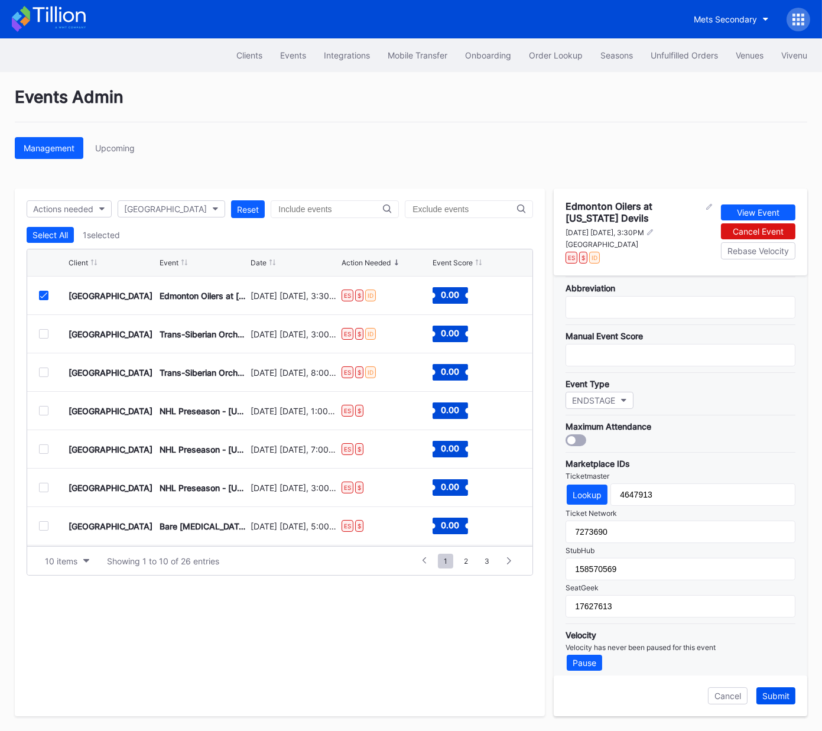
click at [781, 542] on div "Submit" at bounding box center [775, 696] width 27 height 10
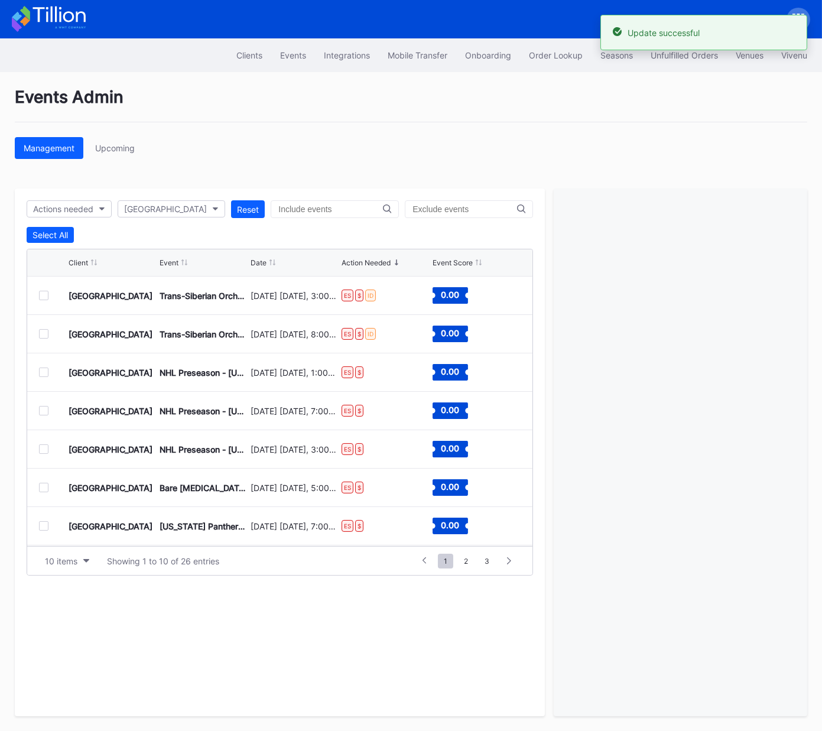
click at [45, 292] on div at bounding box center [43, 295] width 9 height 9
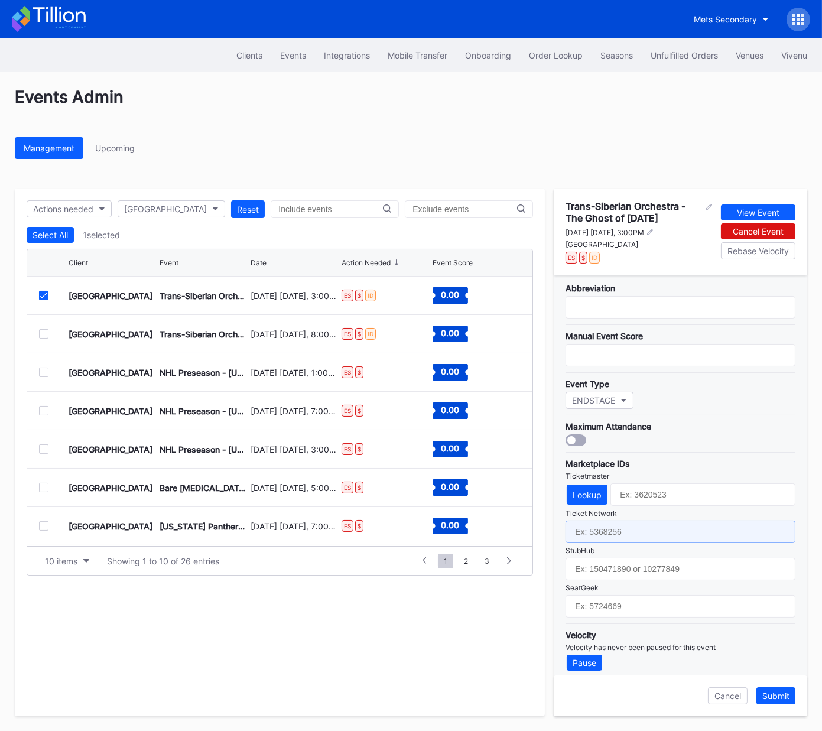
click at [633, 528] on input "text" at bounding box center [680, 531] width 230 height 22
paste input "7373331"
type input "7373331"
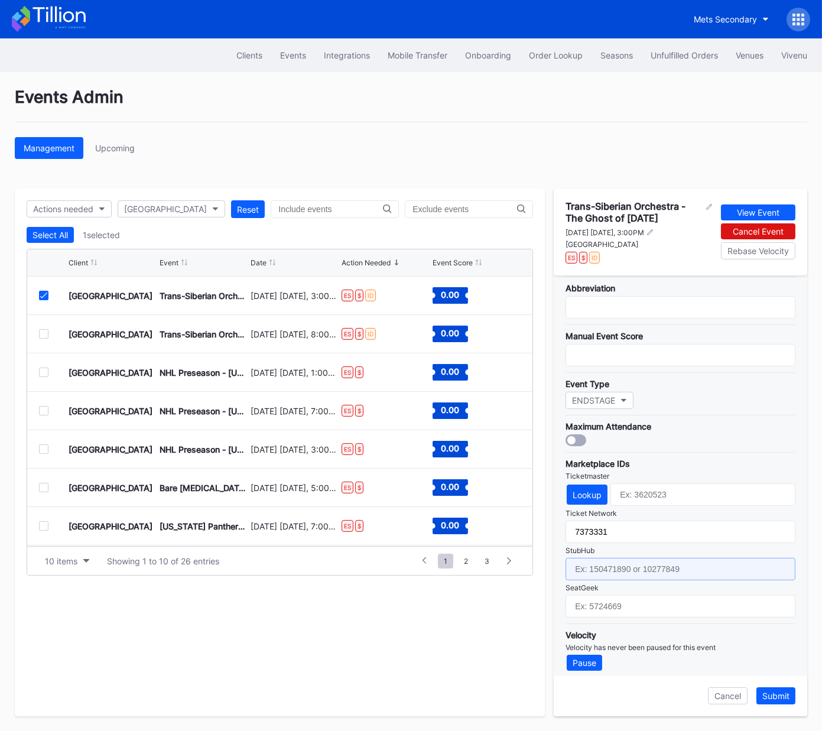
click at [649, 542] on input "text" at bounding box center [680, 569] width 230 height 22
paste input "159278275"
type input "159278275"
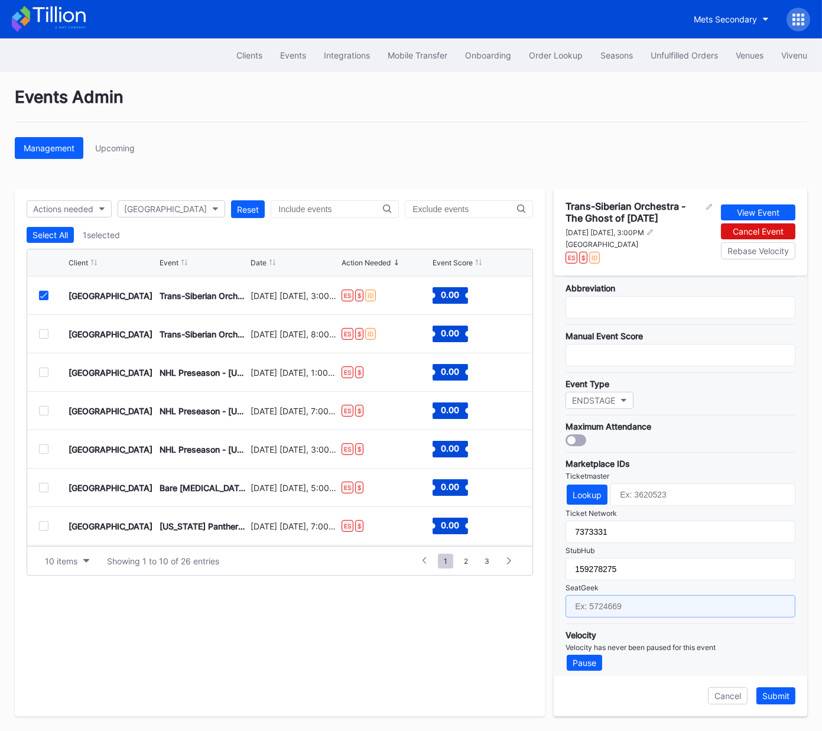
drag, startPoint x: 652, startPoint y: 592, endPoint x: 729, endPoint y: 538, distance: 94.2
click at [652, 542] on input "text" at bounding box center [680, 606] width 230 height 22
click at [634, 542] on input "text" at bounding box center [680, 606] width 230 height 22
paste input "17701052"
type input "17701052"
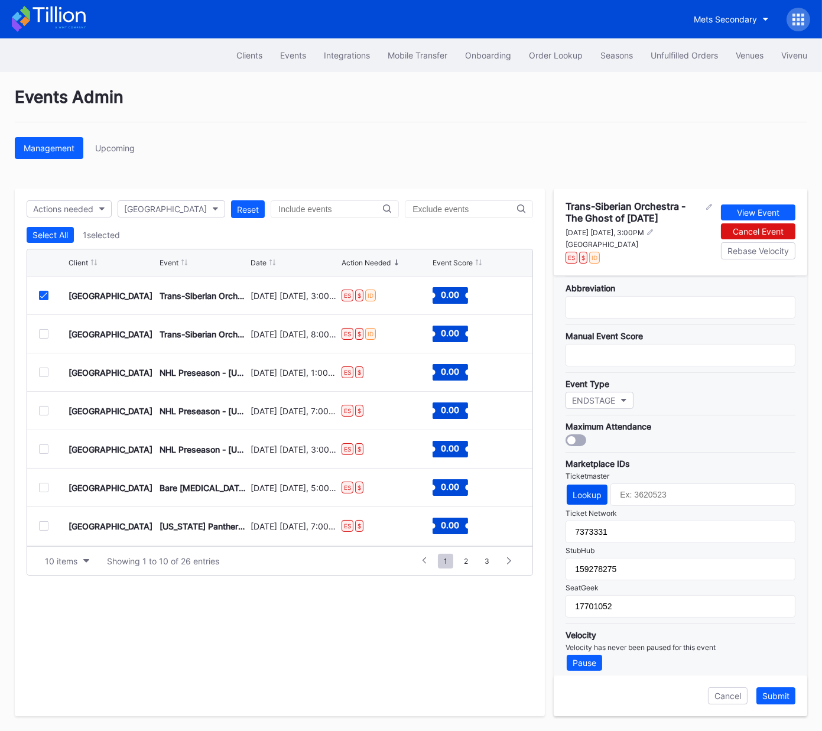
click at [595, 490] on div "Lookup" at bounding box center [586, 495] width 29 height 10
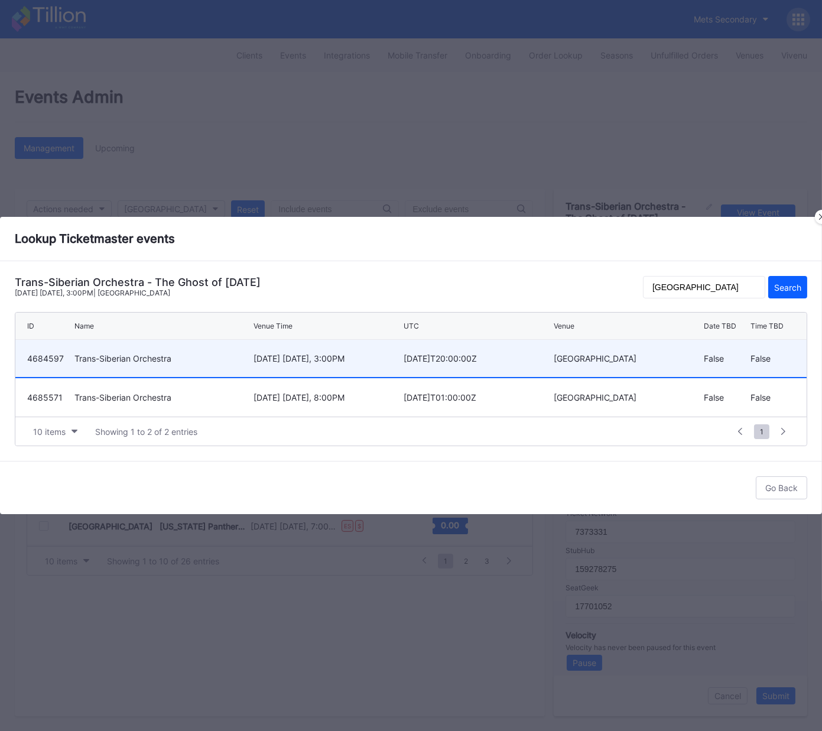
click at [326, 359] on div "December 19 Friday, 3:00PM" at bounding box center [326, 358] width 147 height 10
type input "4684597"
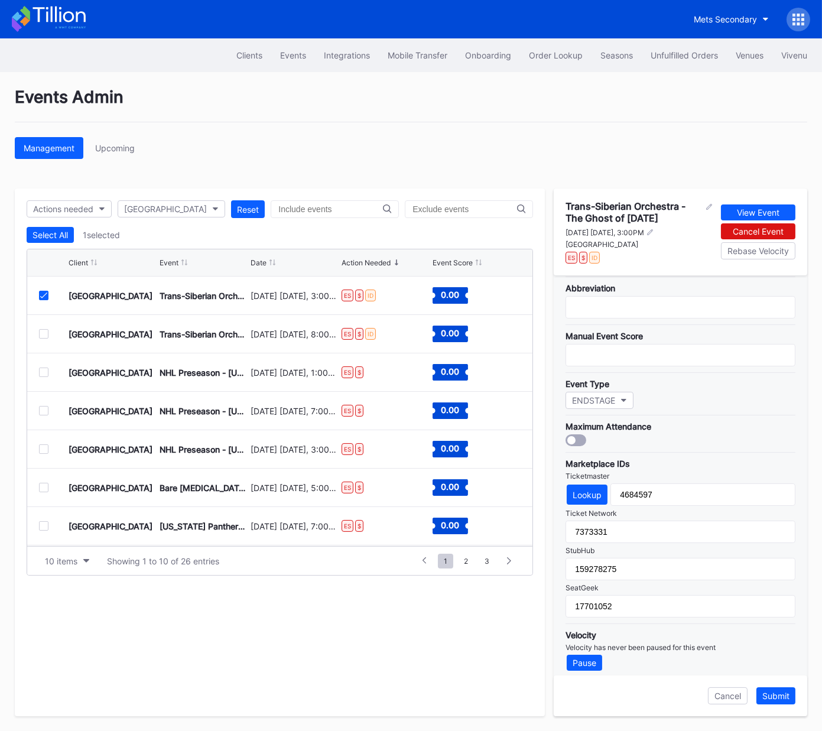
drag, startPoint x: 784, startPoint y: 697, endPoint x: 677, endPoint y: 619, distance: 132.7
click at [783, 542] on div "Submit" at bounding box center [775, 696] width 27 height 10
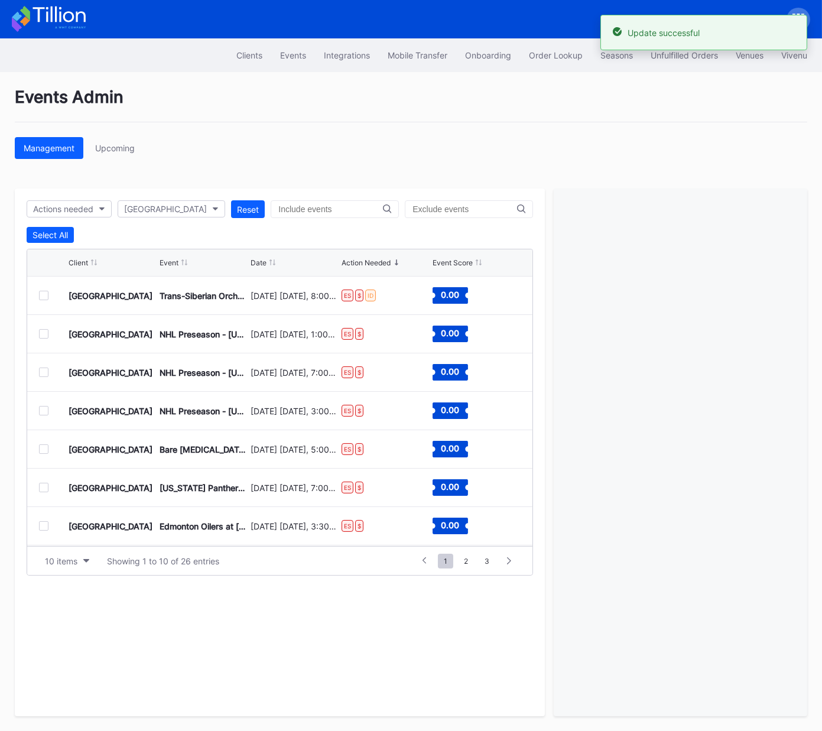
click at [41, 294] on div at bounding box center [43, 295] width 9 height 9
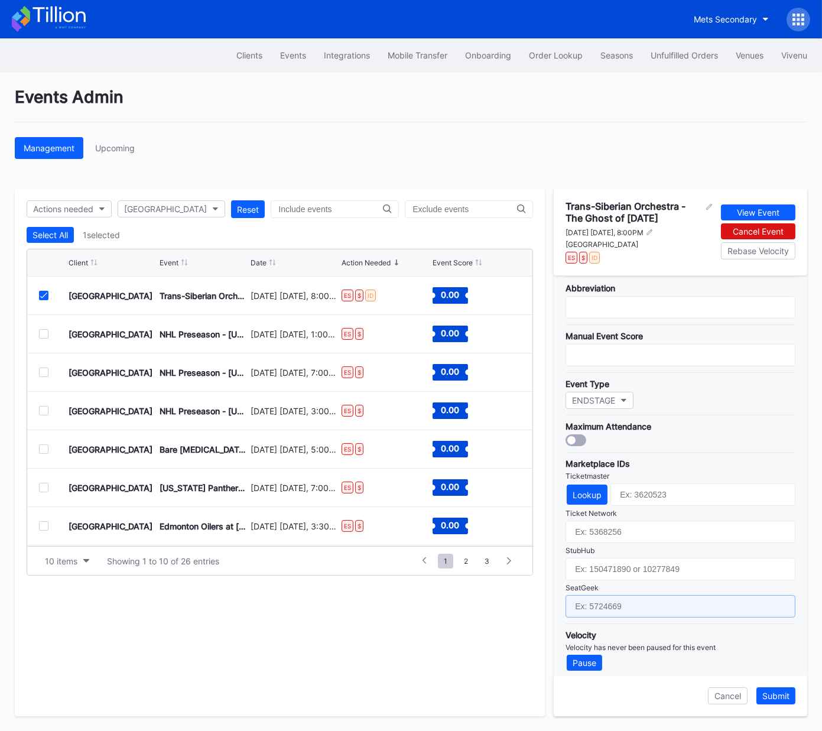
click at [649, 542] on input "text" at bounding box center [680, 606] width 230 height 22
paste input "17701053"
type input "17701053"
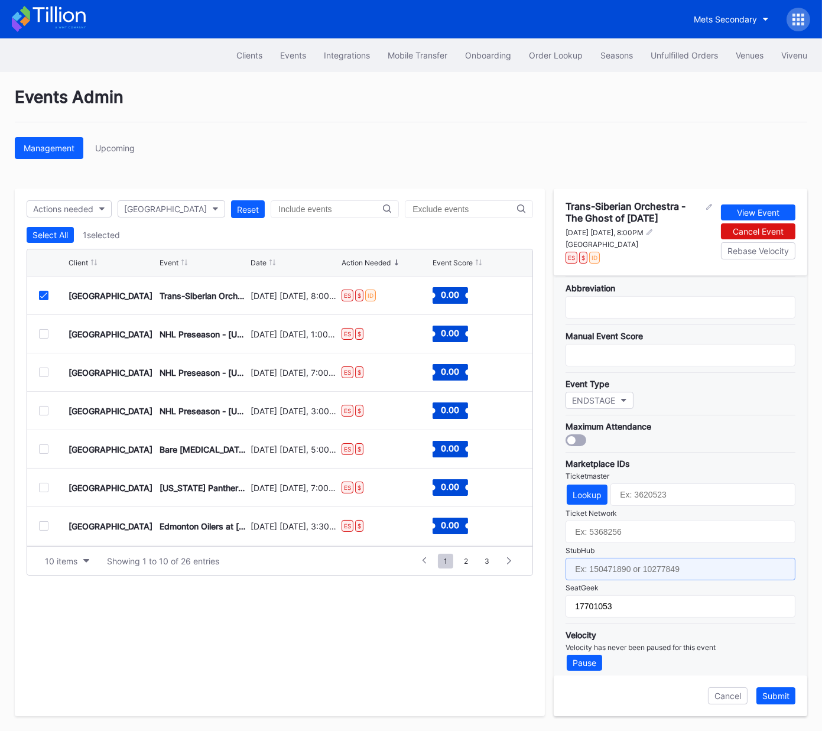
click at [646, 542] on input "text" at bounding box center [680, 569] width 230 height 22
paste input "159278272"
type input "159278272"
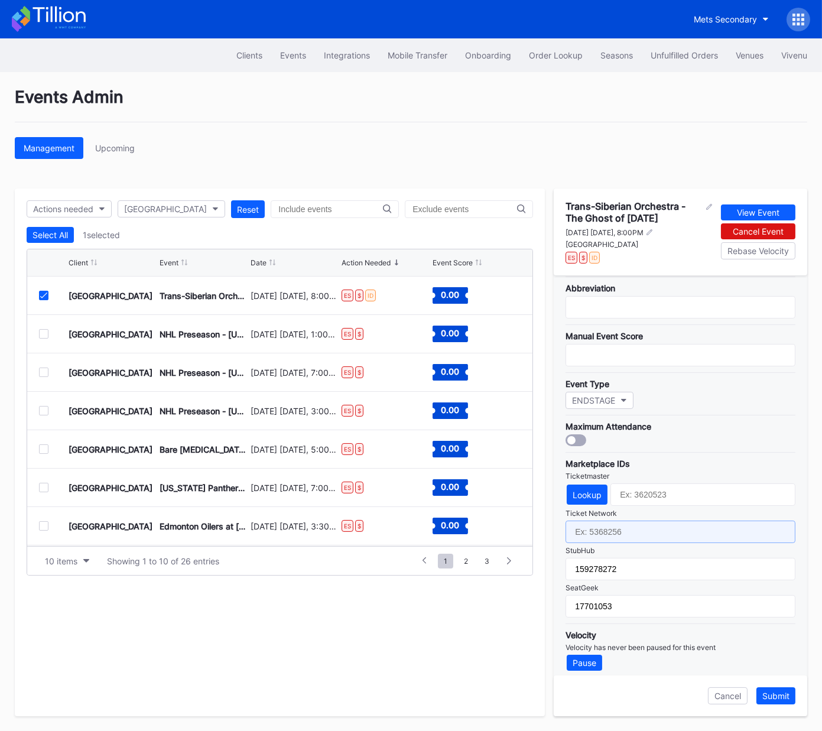
click at [633, 528] on input "text" at bounding box center [680, 531] width 230 height 22
paste input "7373330"
type input "7373330"
click at [575, 494] on button "Lookup" at bounding box center [587, 494] width 41 height 20
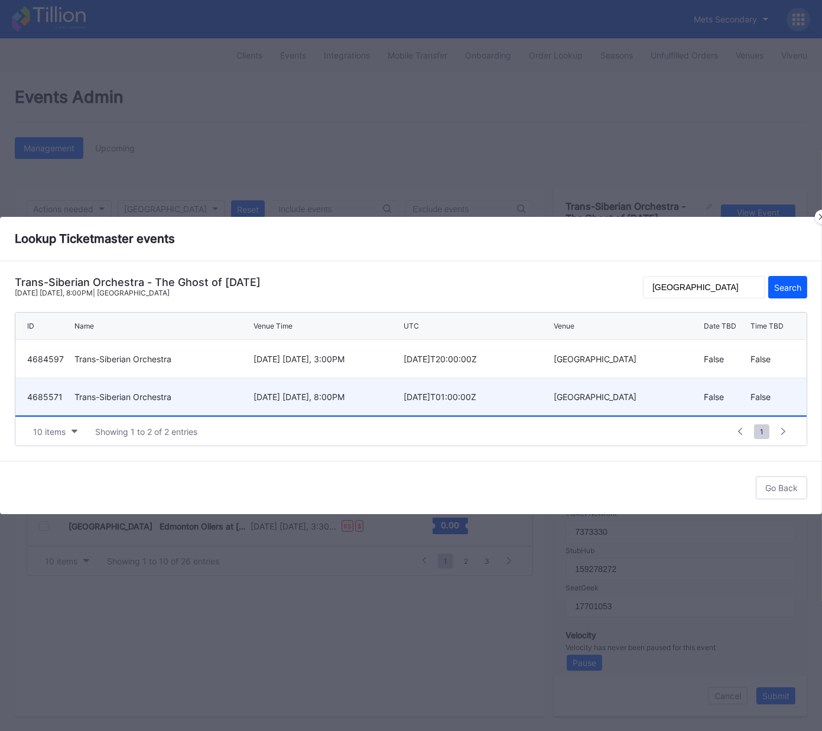
click at [295, 394] on div "December 19 Friday, 8:00PM" at bounding box center [326, 397] width 147 height 10
type input "4685571"
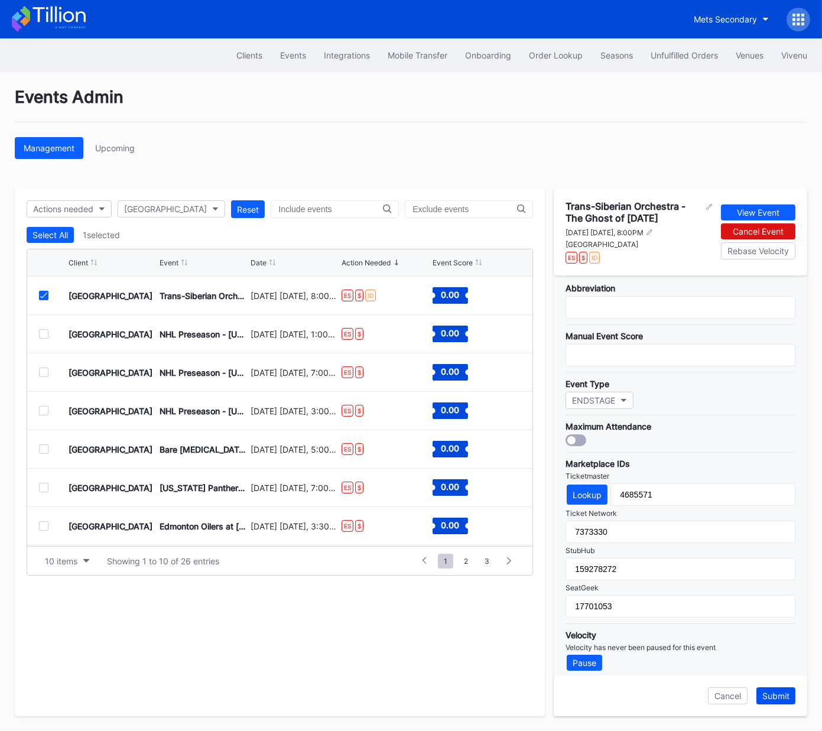
click at [782, 542] on div "Submit" at bounding box center [775, 696] width 27 height 10
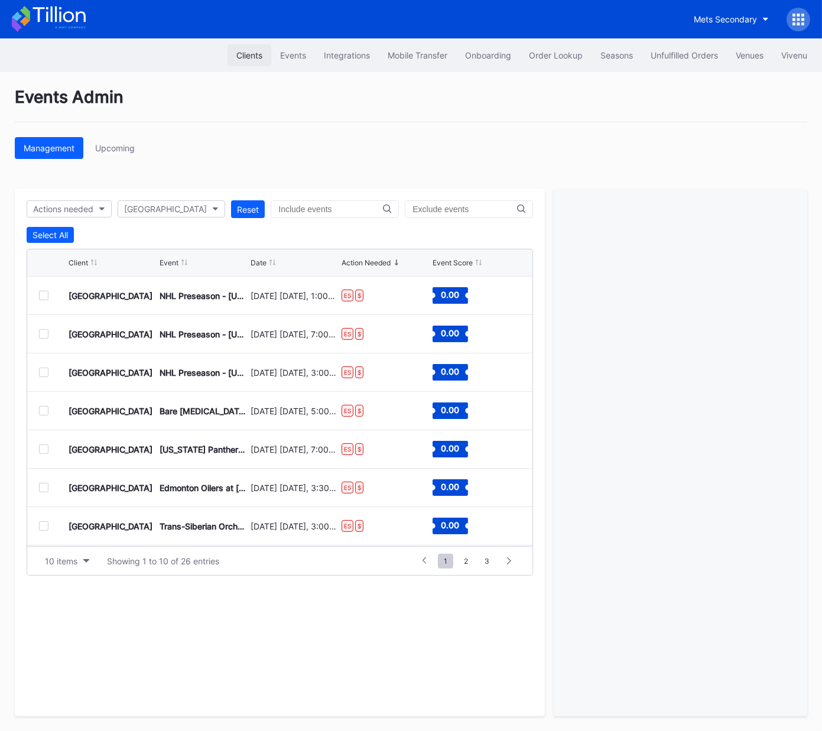
click at [245, 51] on div "Clients" at bounding box center [249, 55] width 26 height 10
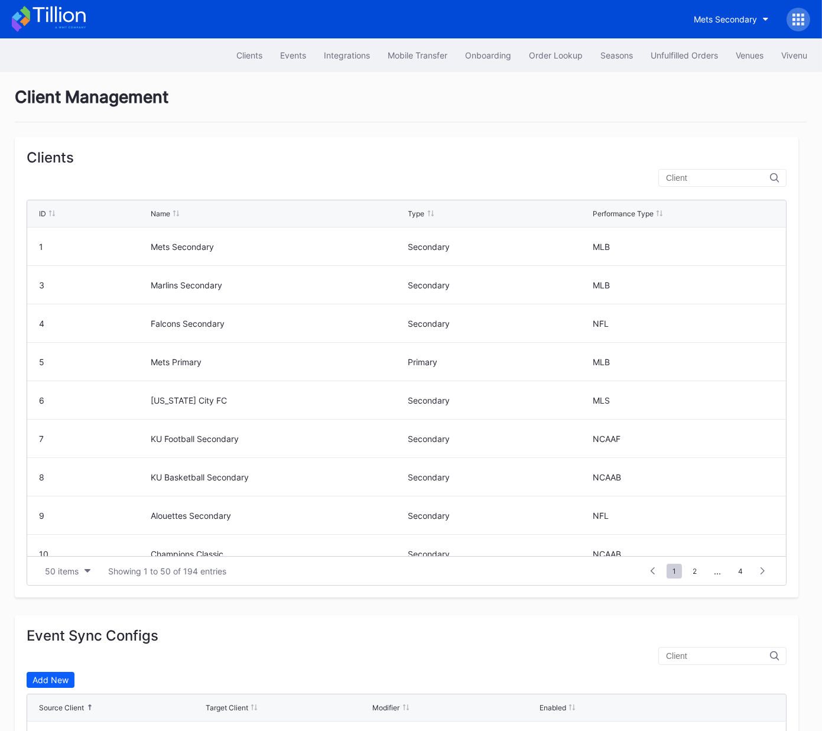
click at [695, 179] on input "text" at bounding box center [718, 177] width 104 height 9
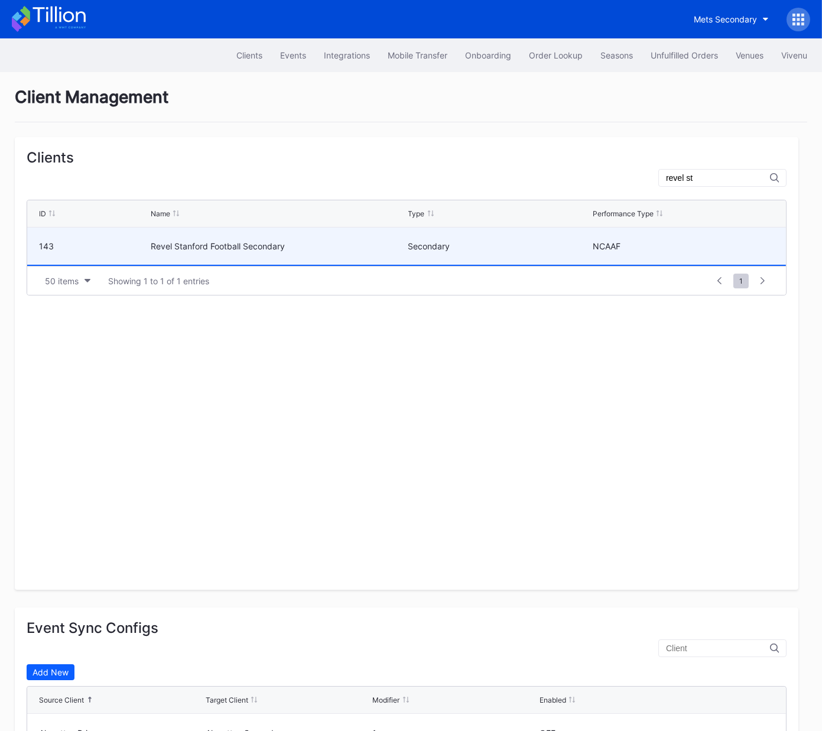
type input "revel st"
click at [272, 235] on div "Revel Stanford Football Secondary" at bounding box center [278, 245] width 254 height 37
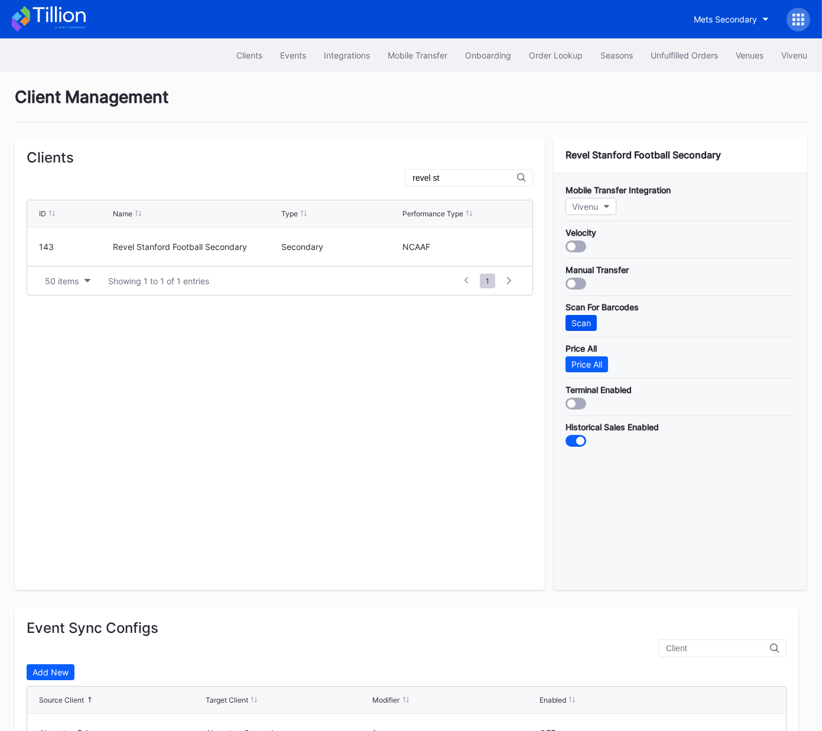
click at [581, 318] on div "Scan" at bounding box center [580, 323] width 19 height 10
click at [284, 63] on button "Events" at bounding box center [293, 55] width 44 height 22
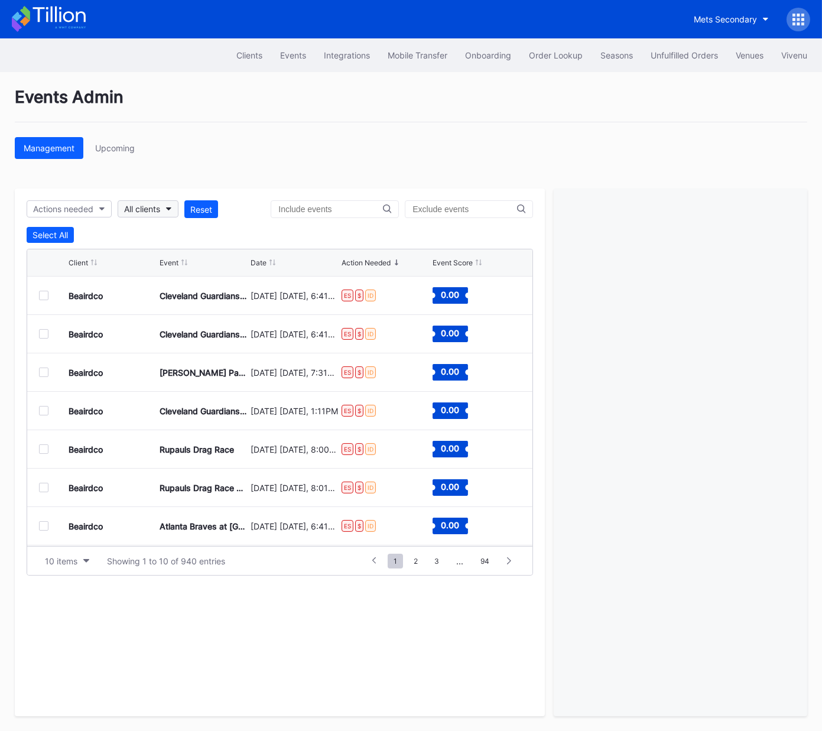
click at [154, 210] on div "All clients" at bounding box center [142, 209] width 36 height 10
type input "revel st"
drag, startPoint x: 170, startPoint y: 274, endPoint x: 171, endPoint y: 266, distance: 8.5
click at [169, 274] on div "revel st Revel Stanford Football Secondary" at bounding box center [195, 250] width 152 height 54
click at [172, 262] on div "Revel Stanford Football Secondary" at bounding box center [195, 261] width 134 height 10
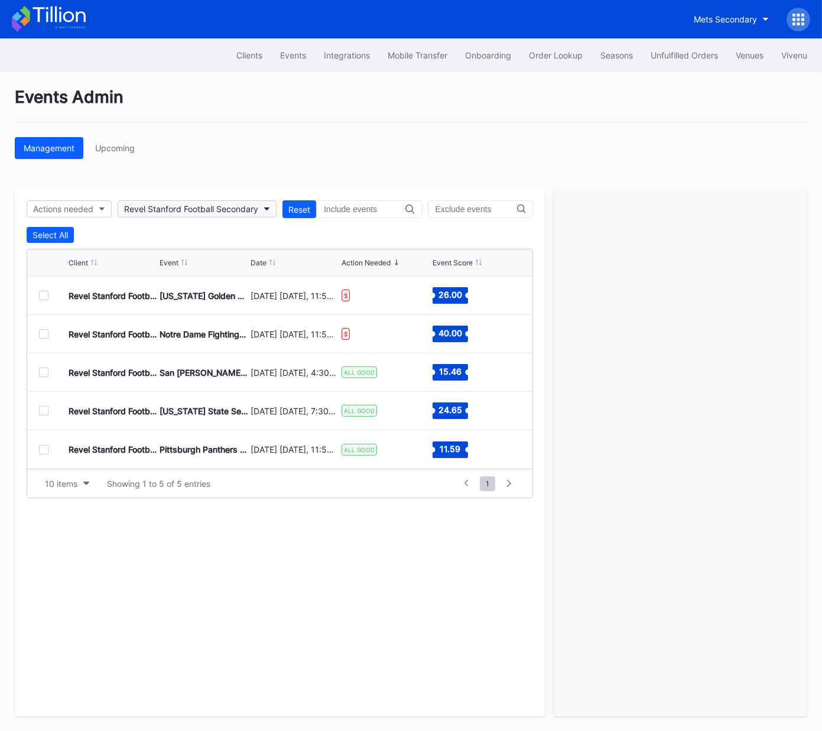
click at [151, 206] on div "Revel Stanford Football Secondary" at bounding box center [191, 209] width 134 height 10
type input "str"
click at [169, 261] on div "Gwinnett Stripers Secondary" at bounding box center [183, 261] width 111 height 10
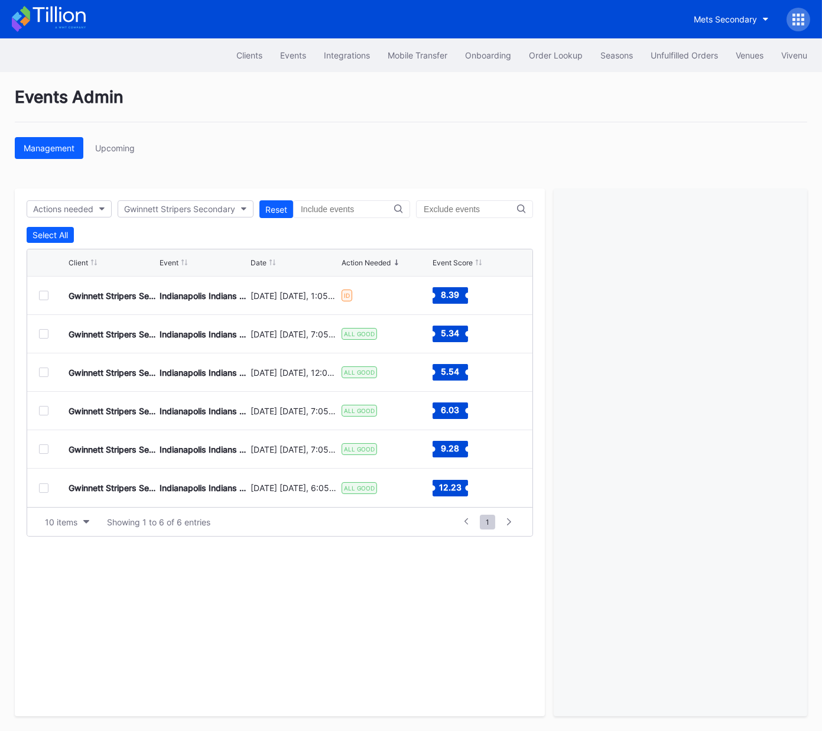
click at [44, 295] on div at bounding box center [43, 295] width 9 height 9
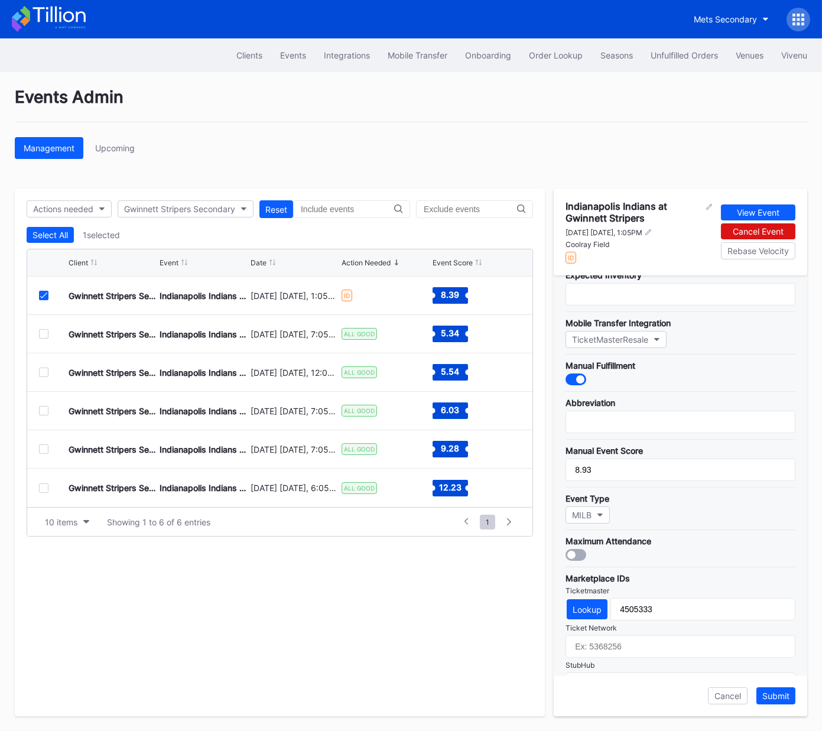
scroll to position [217, 0]
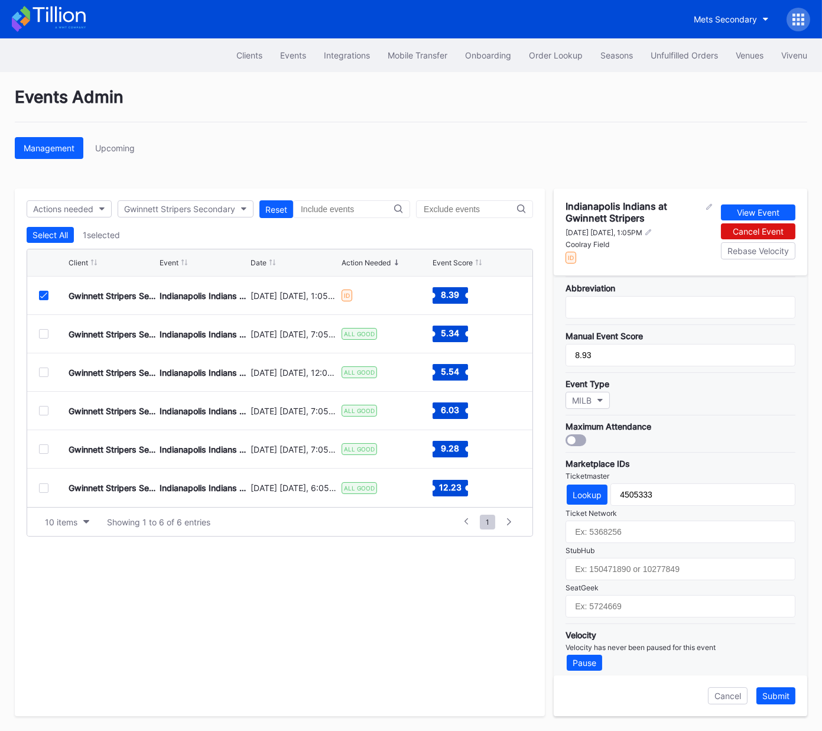
click at [600, 242] on div "Coolray Field" at bounding box center [638, 244] width 147 height 9
copy div "Coolray Field"
click at [591, 490] on div "Lookup" at bounding box center [586, 495] width 29 height 10
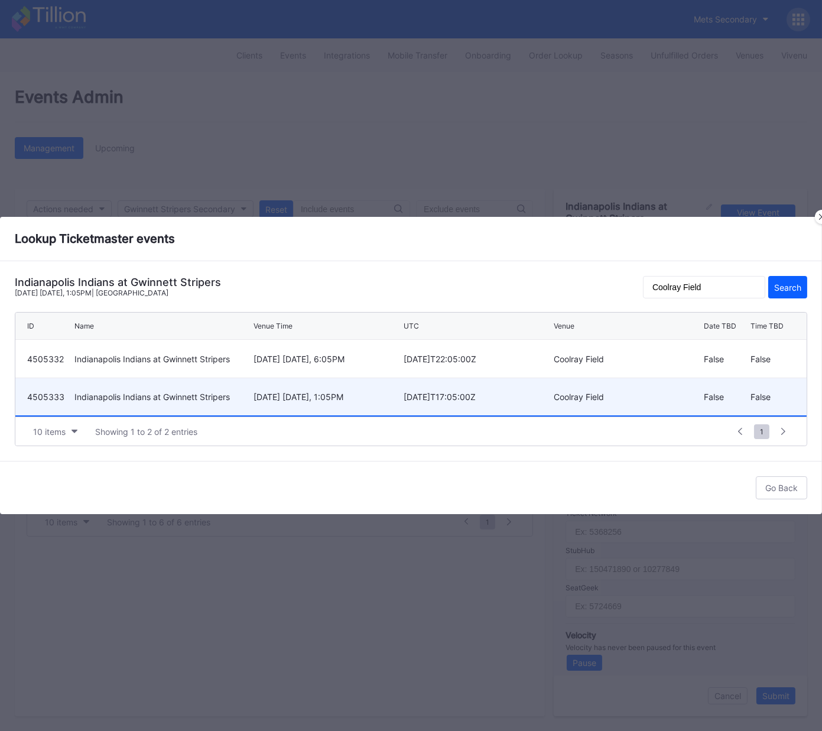
click at [302, 395] on div "September 21 Sunday, 1:05PM" at bounding box center [326, 397] width 147 height 10
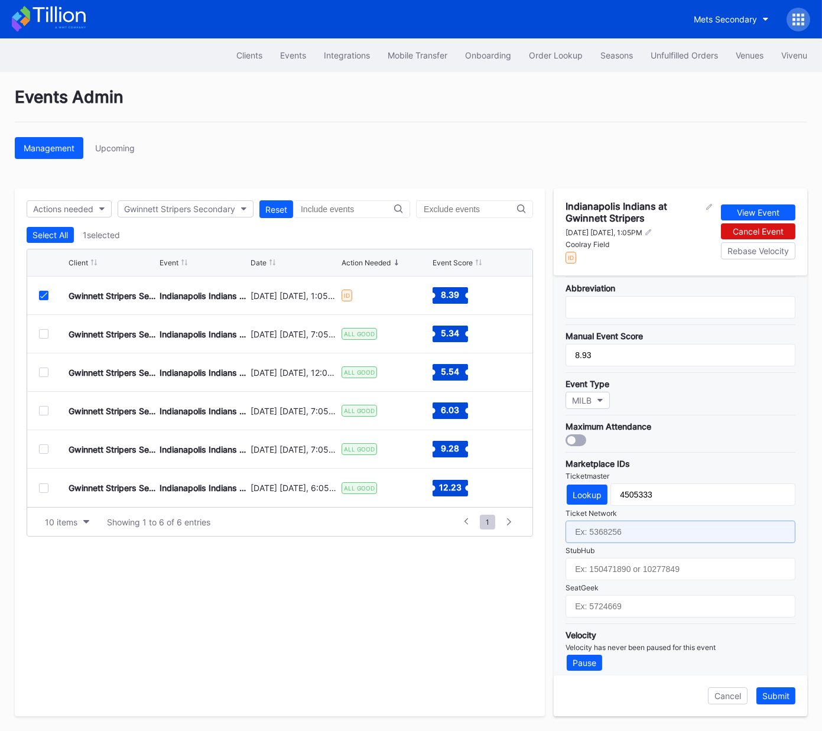
drag, startPoint x: 636, startPoint y: 517, endPoint x: 637, endPoint y: 542, distance: 25.4
click at [636, 520] on input "text" at bounding box center [680, 531] width 230 height 22
paste input "6605135"
type input "6605135"
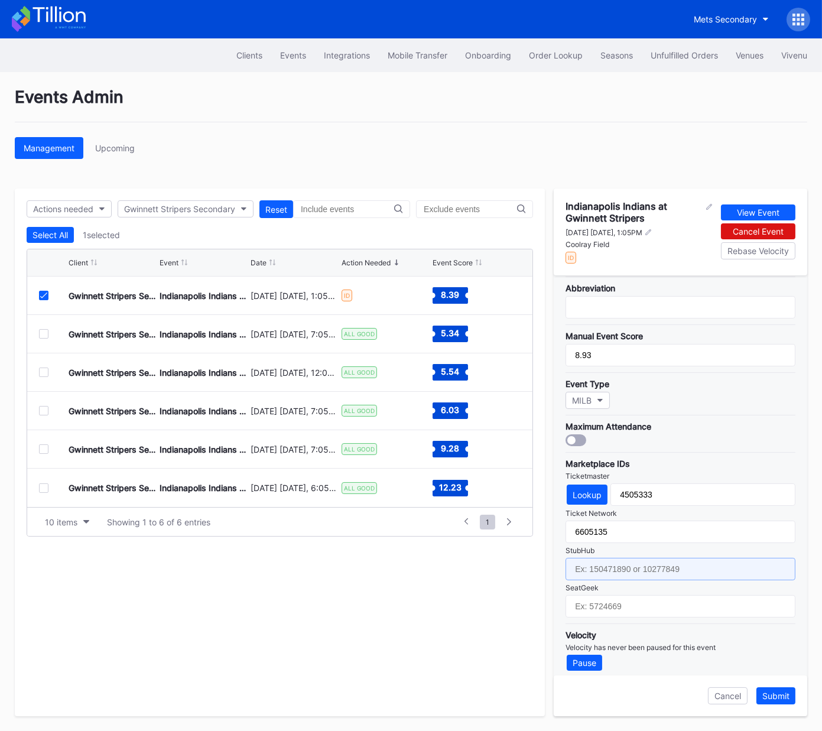
drag, startPoint x: 637, startPoint y: 562, endPoint x: 766, endPoint y: 447, distance: 172.3
click at [637, 542] on input "text" at bounding box center [680, 569] width 230 height 22
paste input "155232232"
type input "155232232"
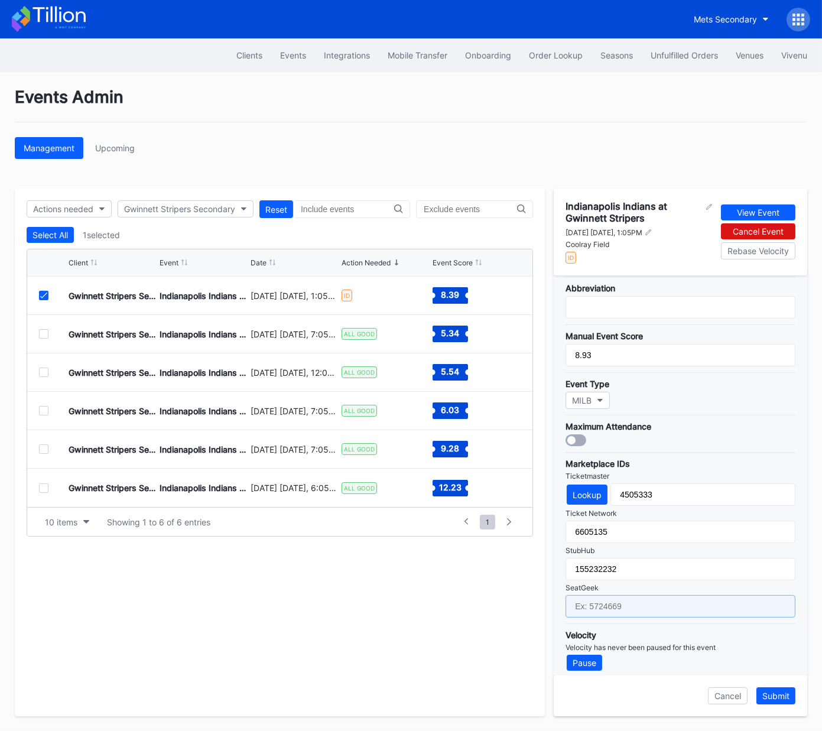
drag, startPoint x: 622, startPoint y: 600, endPoint x: 818, endPoint y: 467, distance: 236.1
click at [624, 542] on input "text" at bounding box center [680, 606] width 230 height 22
paste input "17181563"
type input "17181563"
click at [782, 542] on div "Submit" at bounding box center [775, 696] width 27 height 10
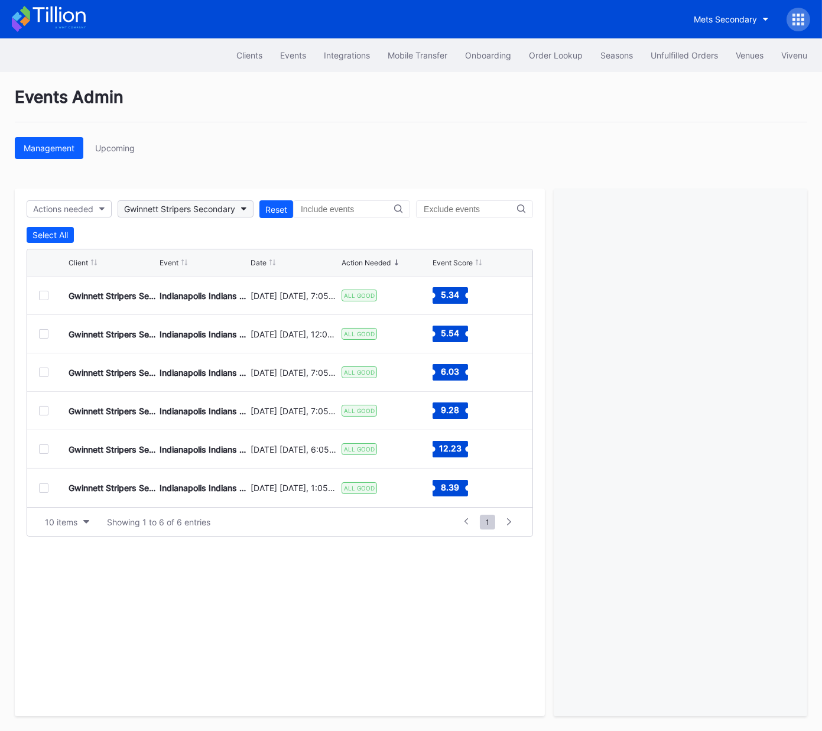
click at [164, 207] on div "Gwinnett Stripers Secondary" at bounding box center [179, 209] width 111 height 10
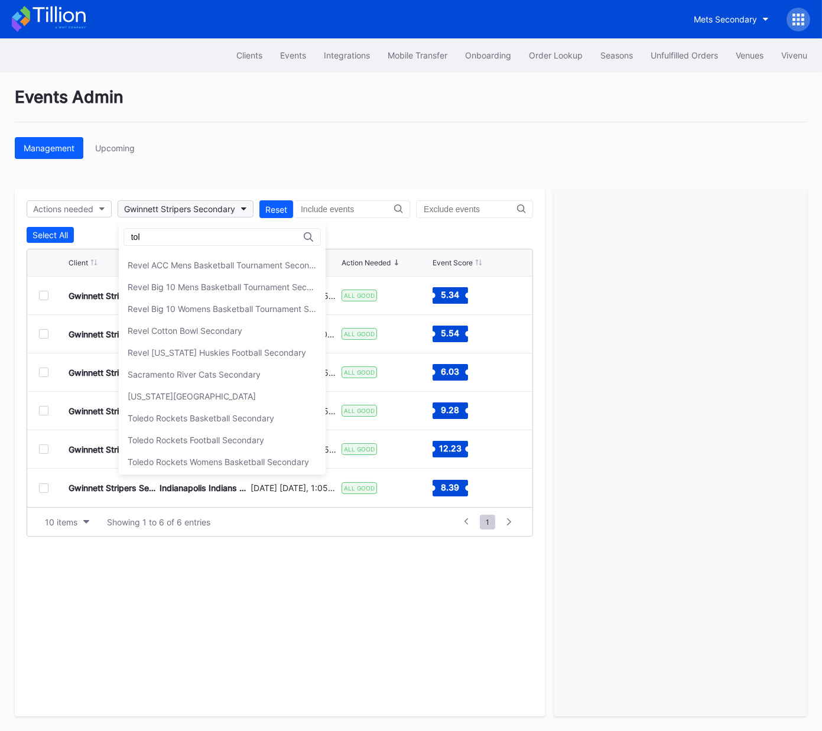
scroll to position [0, 0]
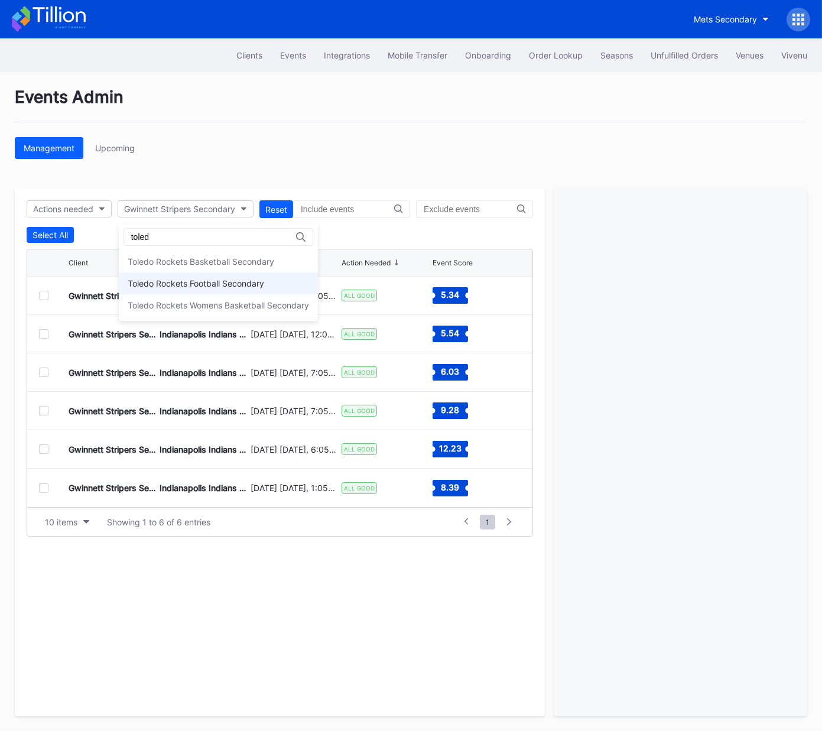
type input "toled"
click at [203, 284] on div "Toledo Rockets Football Secondary" at bounding box center [196, 283] width 136 height 10
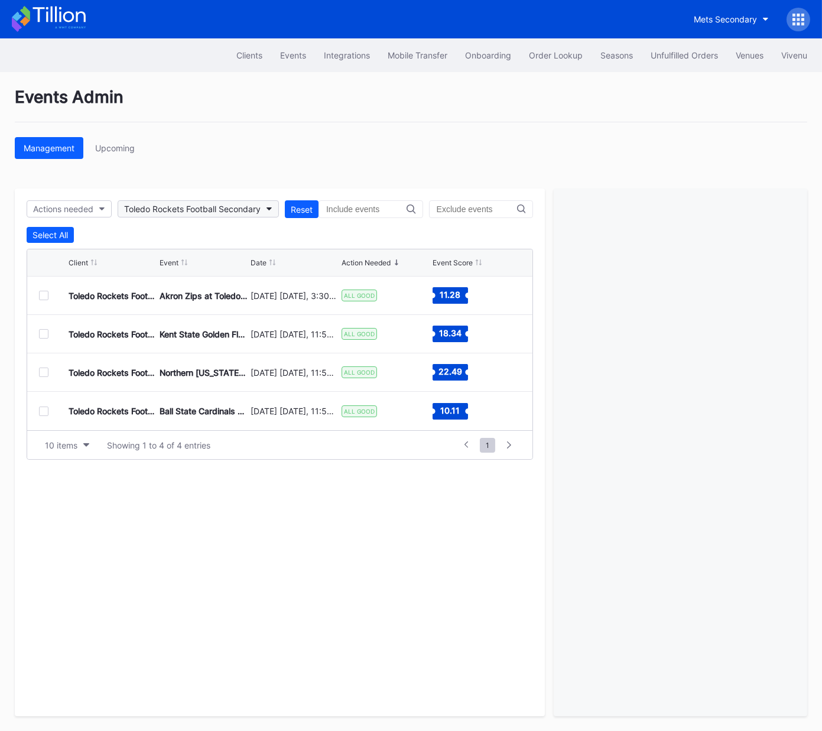
click at [187, 205] on div "Toledo Rockets Football Secondary" at bounding box center [192, 209] width 136 height 10
type input "usa"
click at [177, 263] on div "USA Hockey Secondary" at bounding box center [174, 261] width 93 height 10
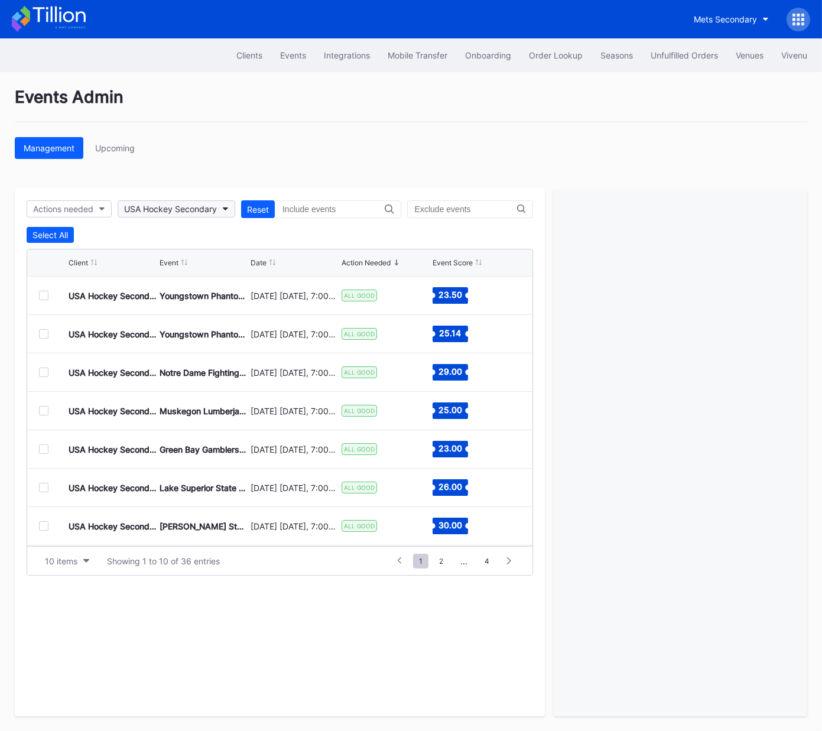
click at [178, 205] on div "USA Hockey Secondary" at bounding box center [170, 209] width 93 height 10
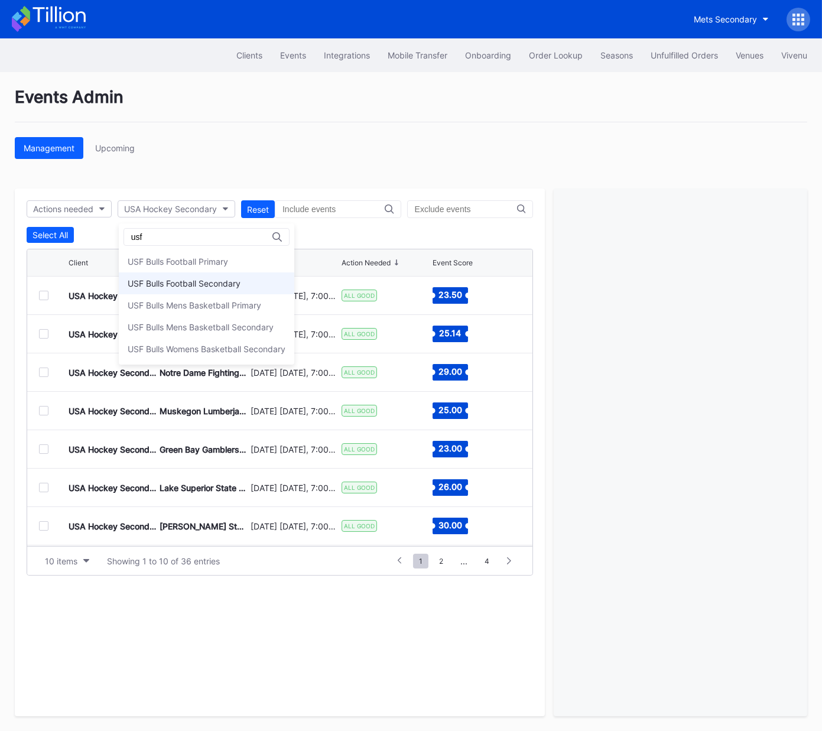
type input "usf"
click at [200, 283] on div "USF Bulls Football Secondary" at bounding box center [184, 283] width 113 height 10
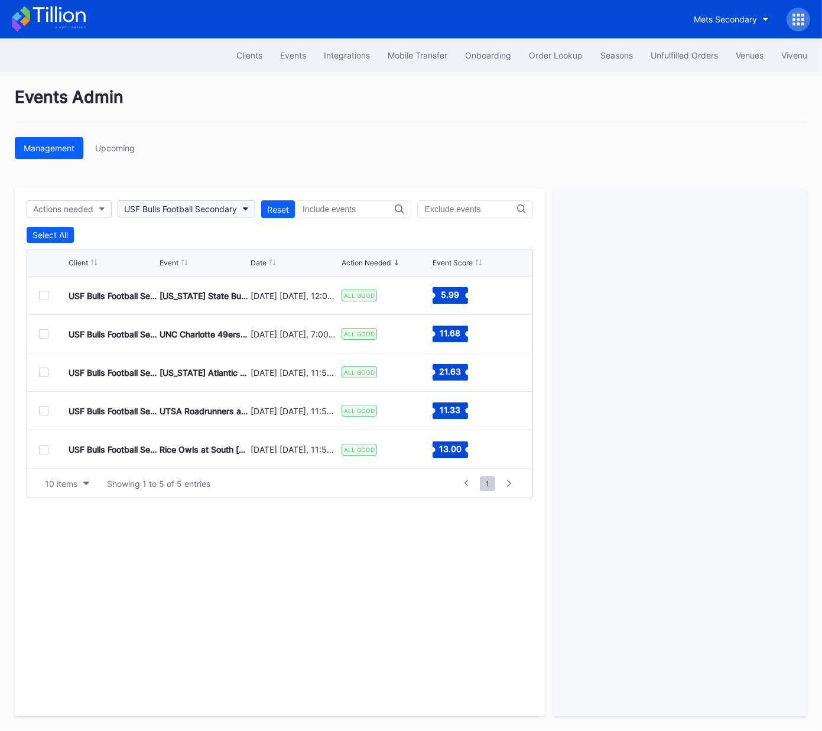
click at [152, 204] on div "USF Bulls Football Secondary" at bounding box center [180, 209] width 113 height 10
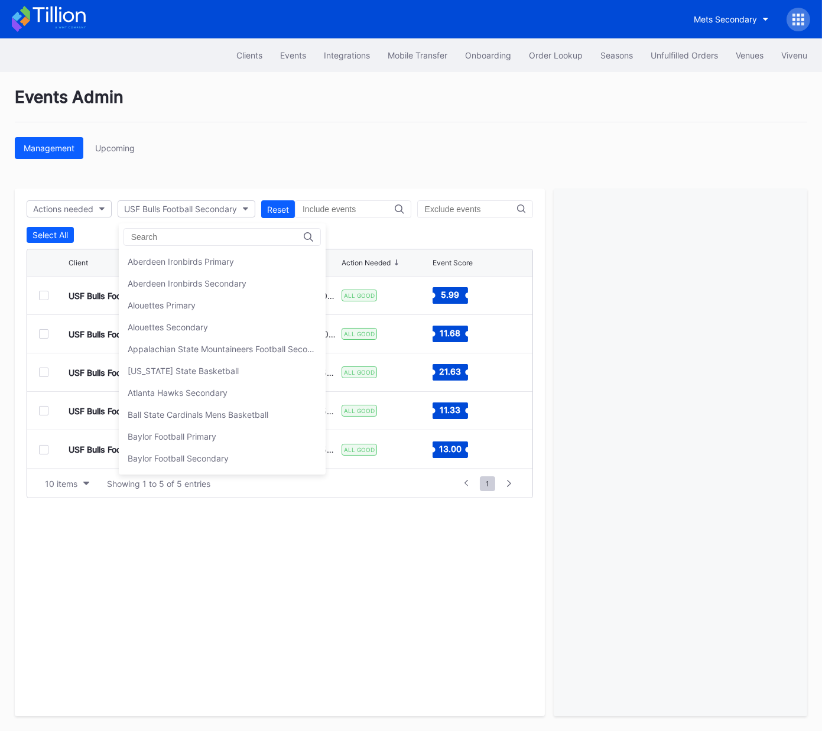
scroll to position [3942, 0]
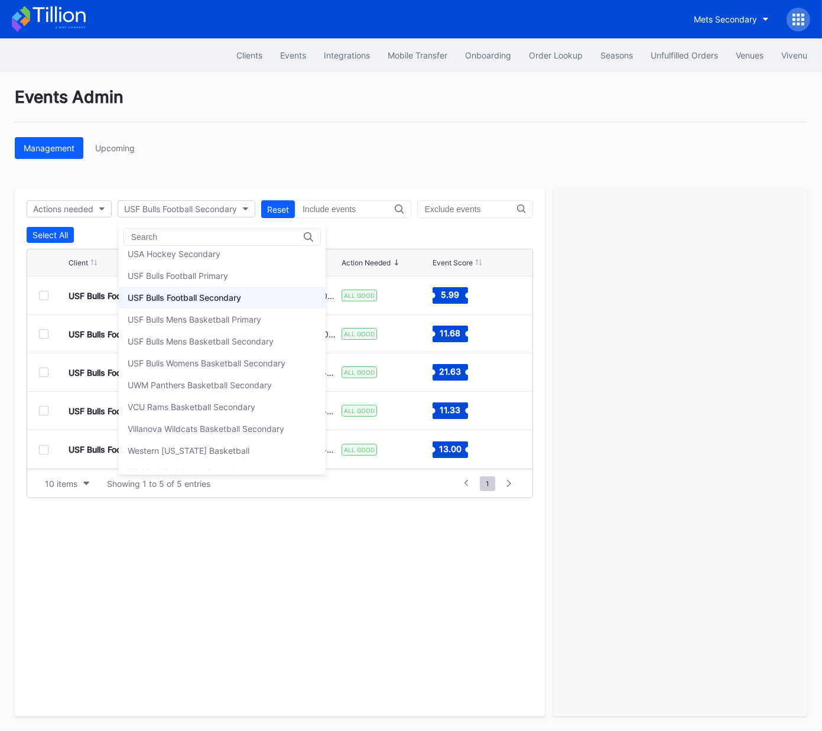
click at [197, 358] on div "USF Bulls Womens Basketball Secondary" at bounding box center [207, 363] width 158 height 10
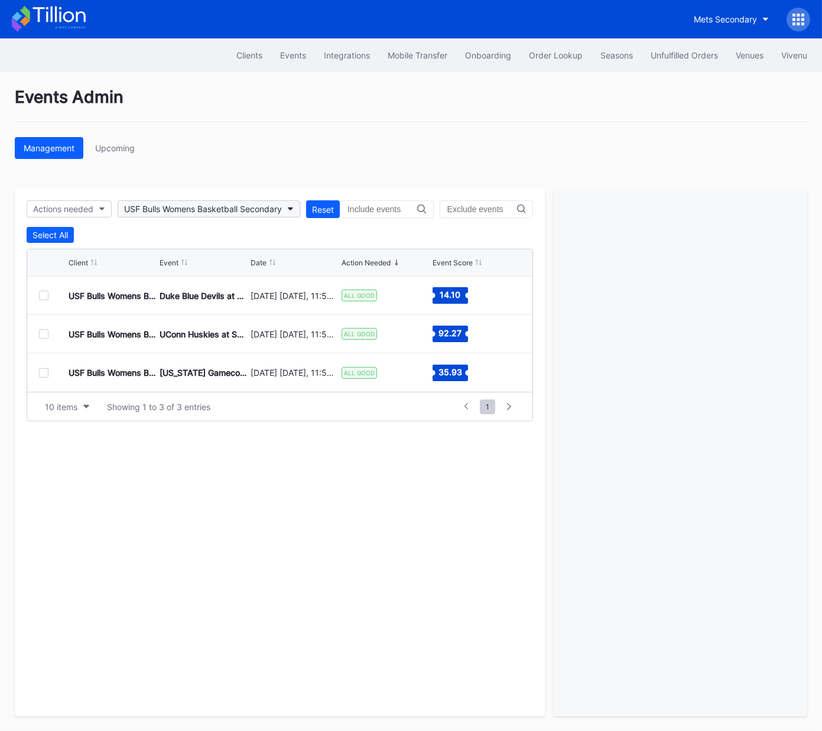
click at [218, 201] on button "USF Bulls Womens Basketball Secondary" at bounding box center [209, 208] width 183 height 17
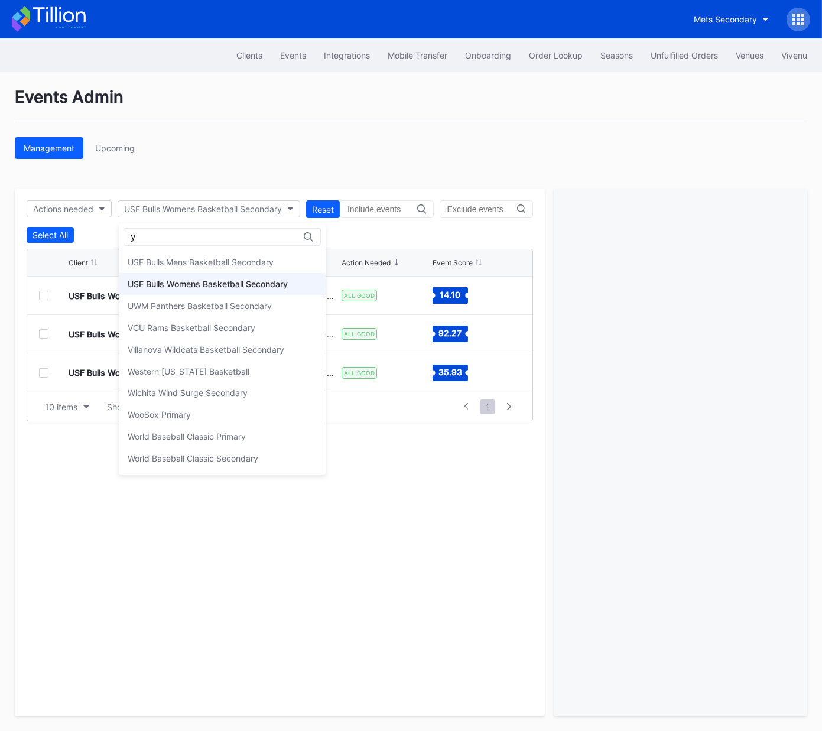
scroll to position [0, 0]
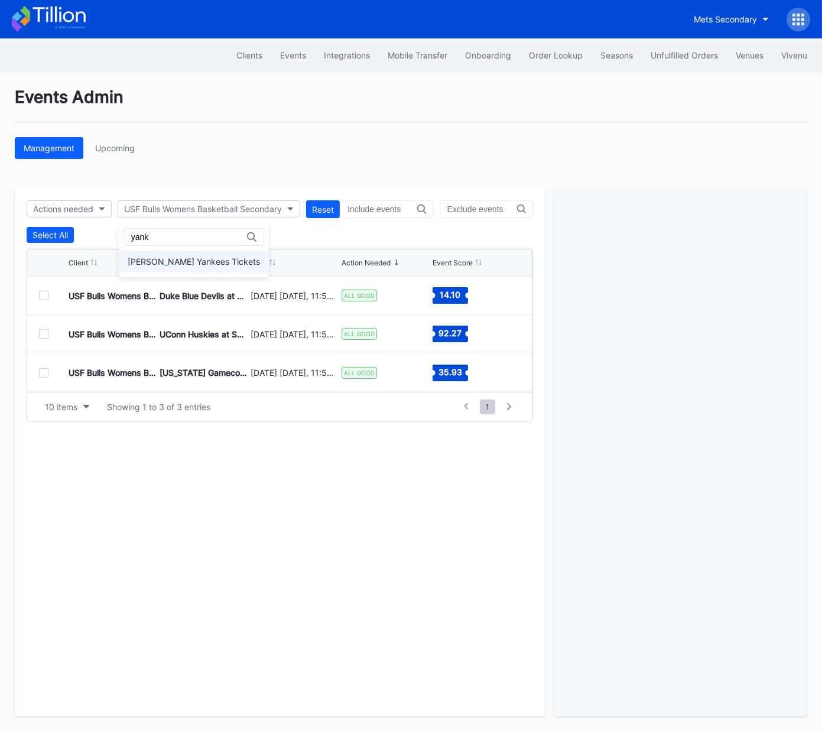
type input "yank"
click at [196, 260] on div "Cohens Yankees Tickets" at bounding box center [194, 261] width 132 height 10
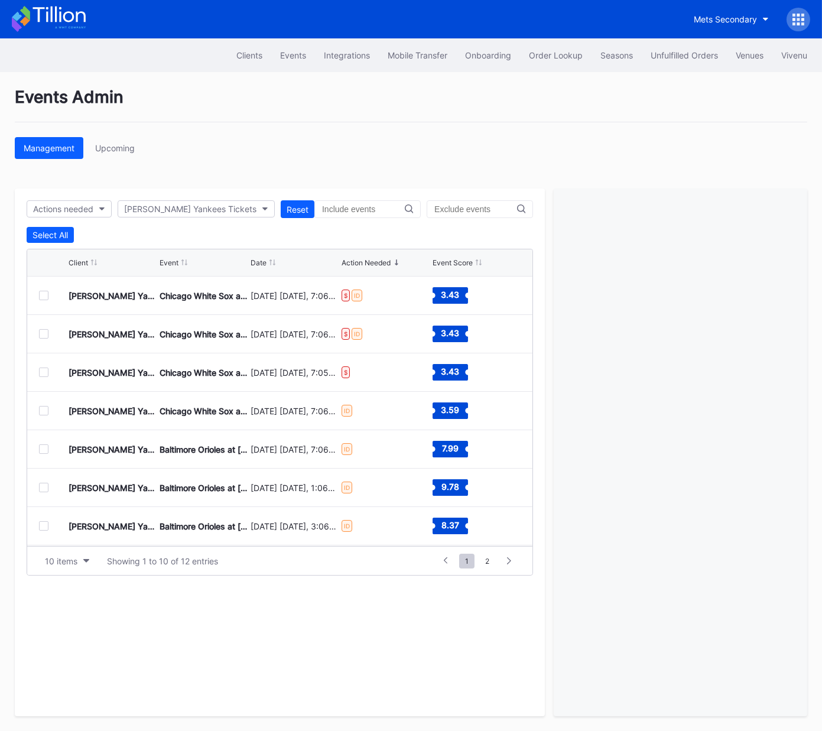
click at [47, 293] on div at bounding box center [43, 295] width 9 height 9
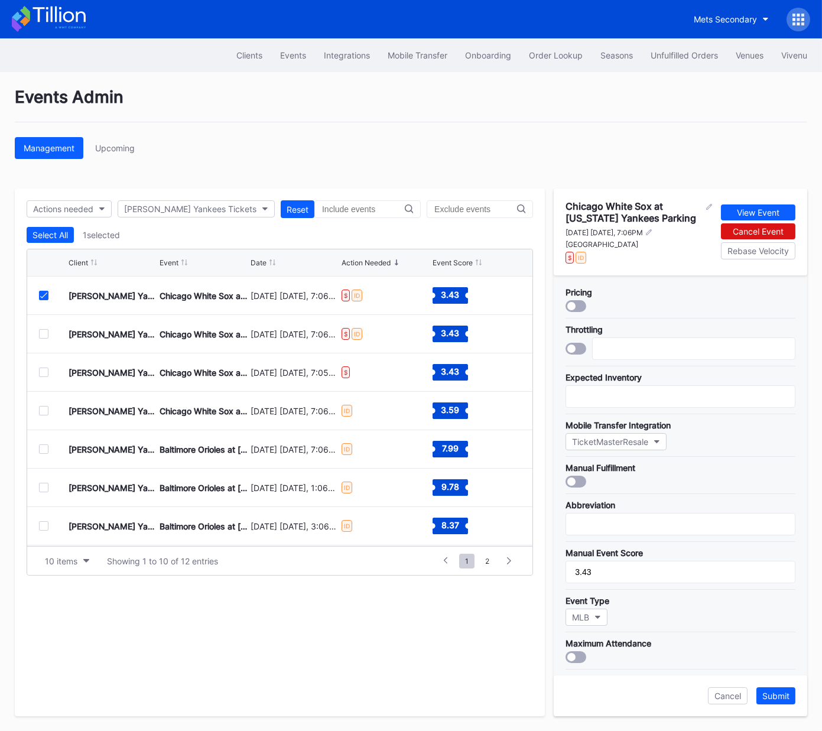
click at [43, 295] on icon at bounding box center [43, 295] width 7 height 6
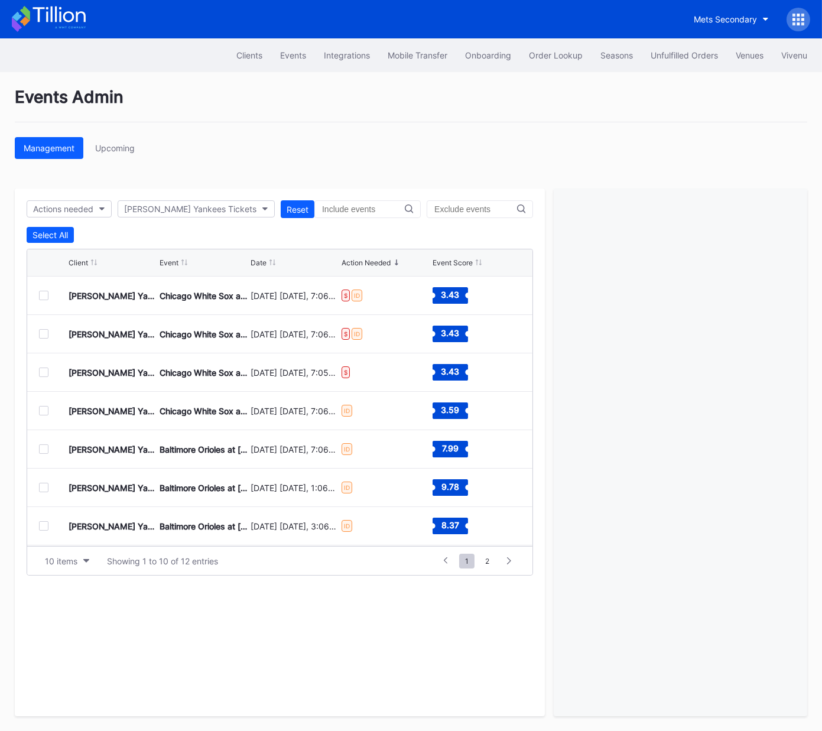
drag, startPoint x: 45, startPoint y: 406, endPoint x: 77, endPoint y: 415, distance: 33.8
click at [46, 406] on div at bounding box center [43, 410] width 9 height 9
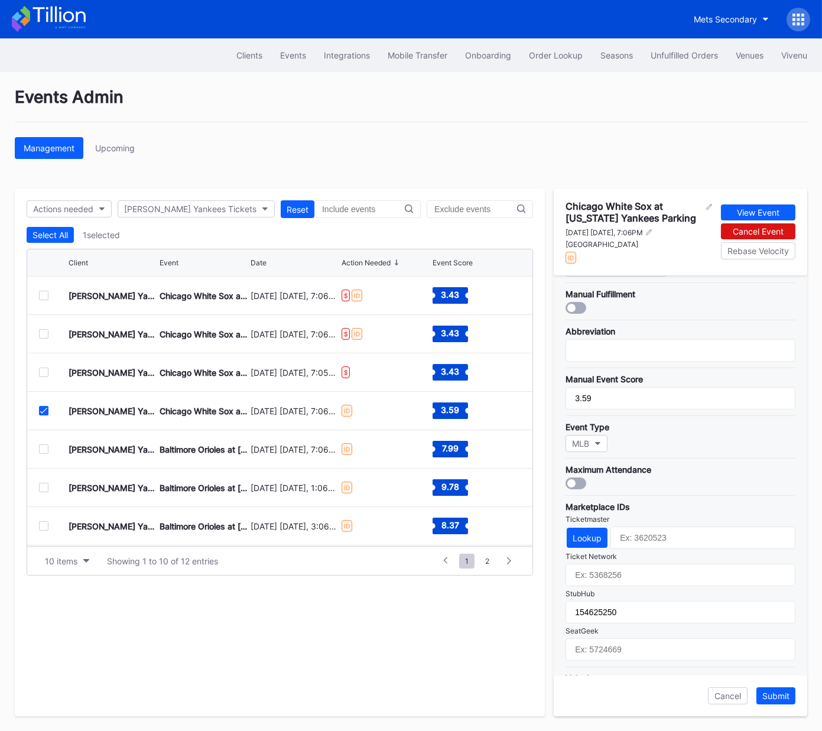
scroll to position [217, 0]
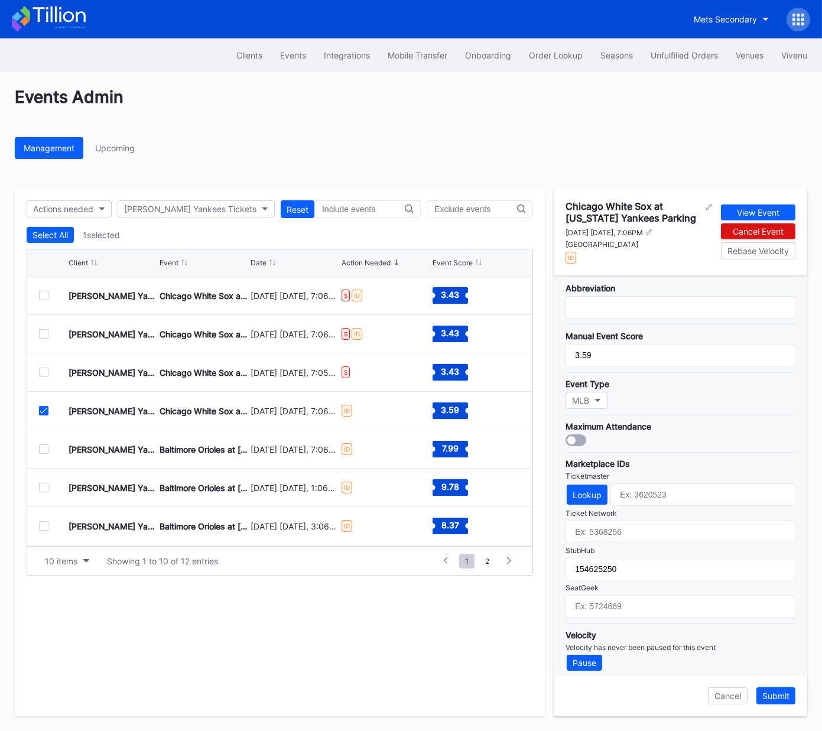
click at [43, 410] on icon at bounding box center [43, 411] width 7 height 6
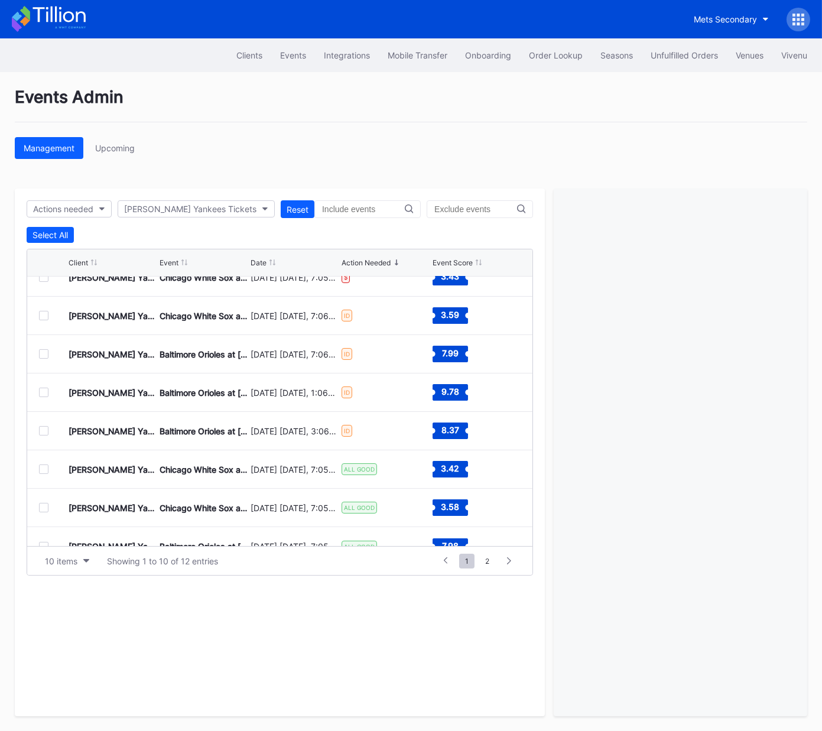
scroll to position [93, 0]
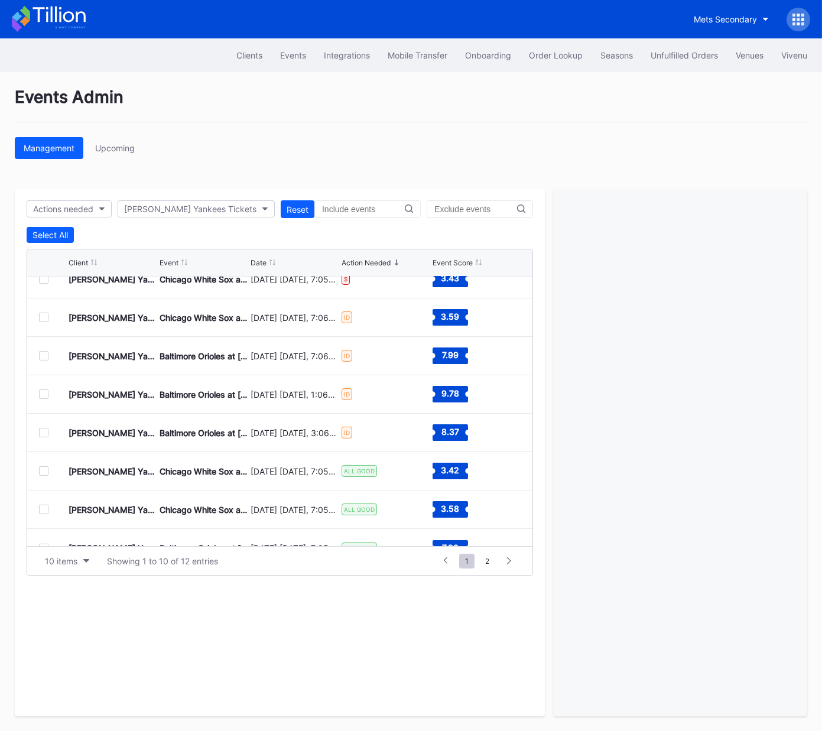
click at [42, 390] on div at bounding box center [43, 393] width 9 height 9
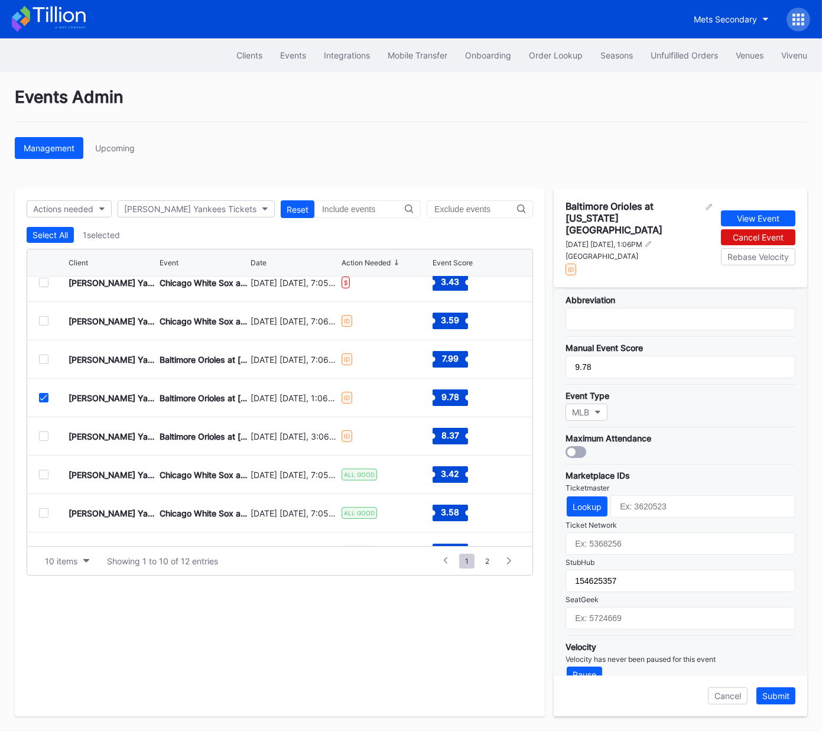
scroll to position [115, 0]
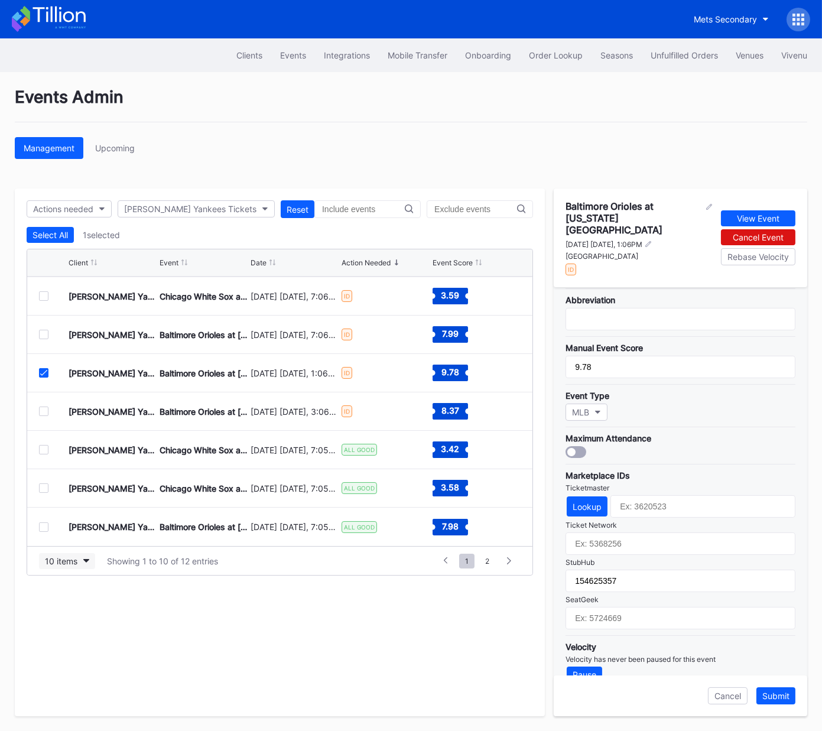
click at [83, 542] on icon "button" at bounding box center [86, 561] width 6 height 4
click at [77, 542] on div "50 items" at bounding box center [67, 611] width 56 height 22
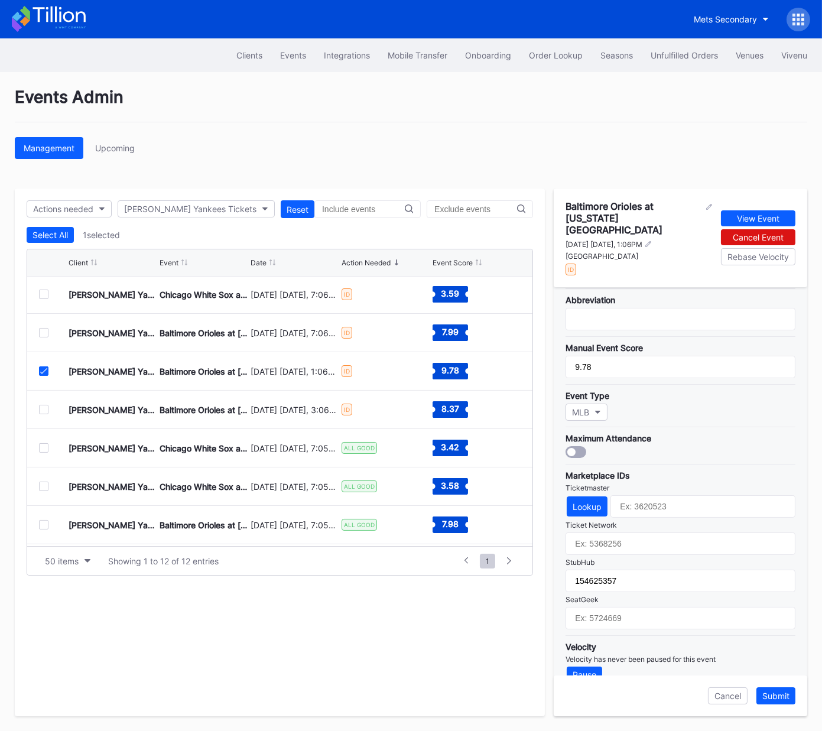
scroll to position [191, 0]
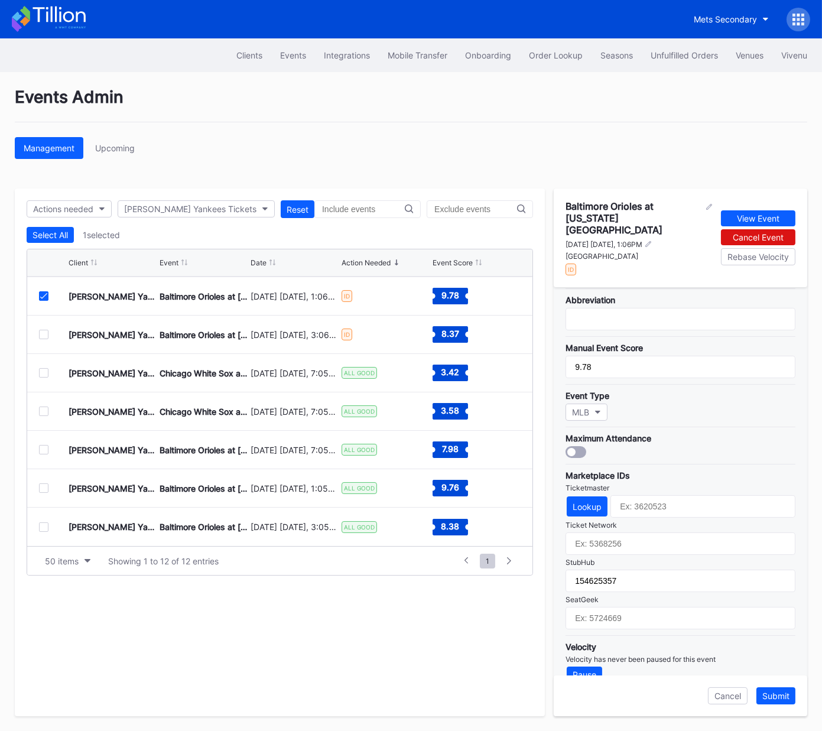
click at [37, 295] on div "Cohens Yankees Tickets Baltimore Orioles at New York Yankees Parking September …" at bounding box center [279, 296] width 505 height 38
click at [43, 294] on icon at bounding box center [43, 296] width 7 height 6
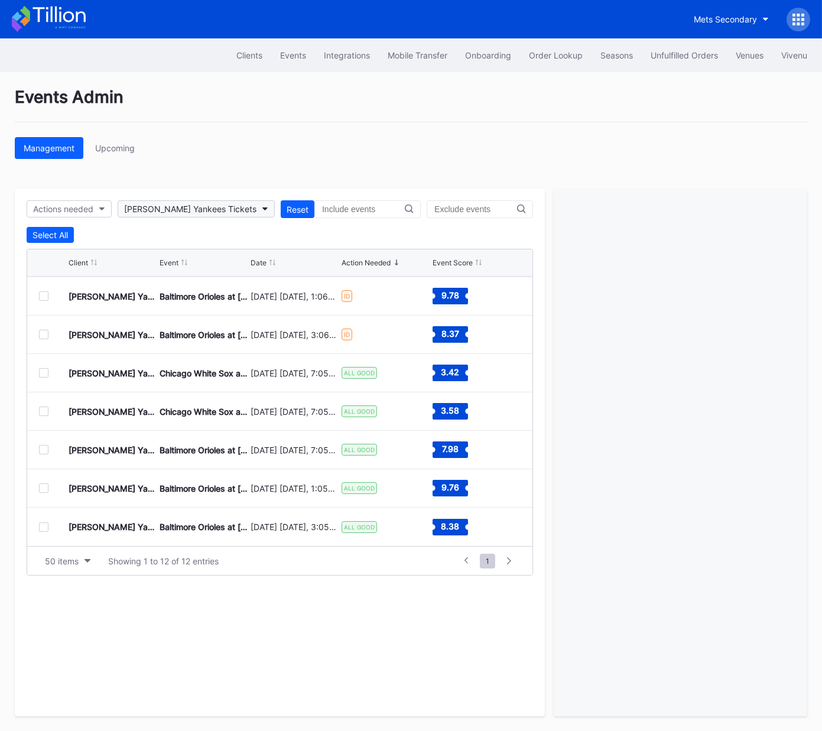
click at [186, 206] on div "Cohens Yankees Tickets" at bounding box center [190, 209] width 132 height 10
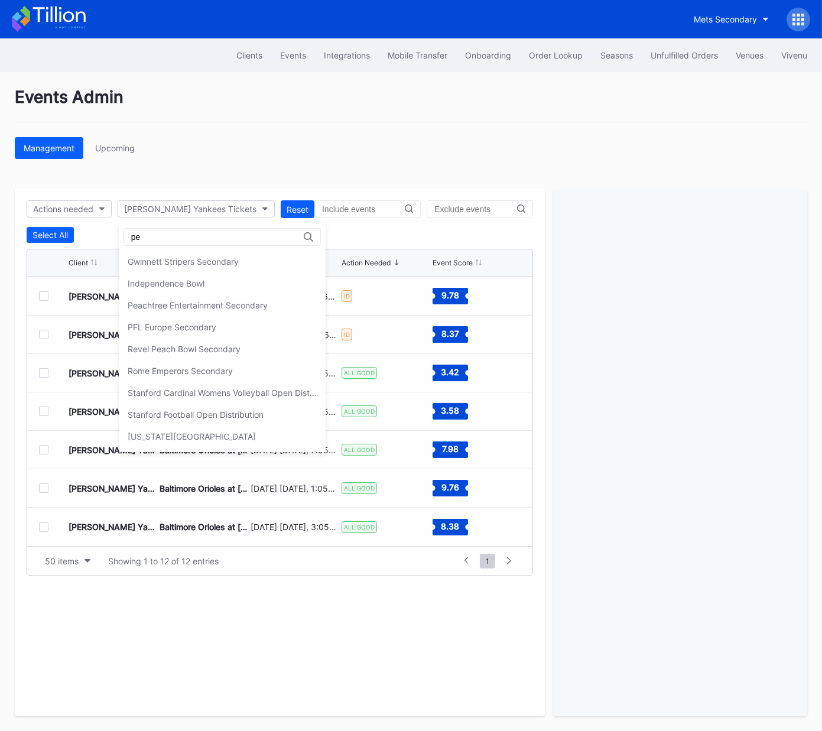
scroll to position [0, 0]
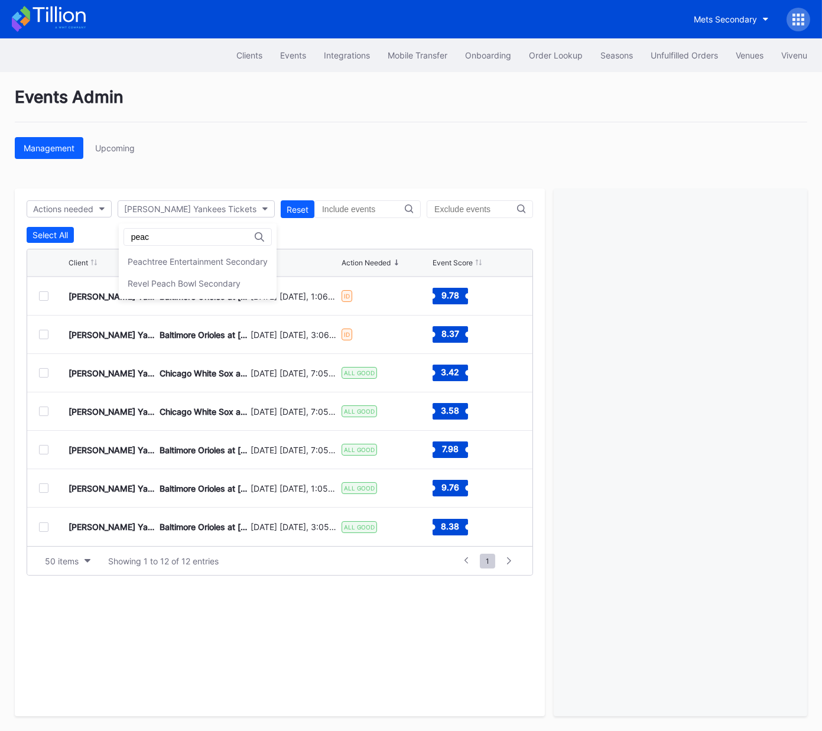
type input "peac"
click at [182, 259] on div "Peachtree Entertainment Secondary" at bounding box center [198, 261] width 140 height 10
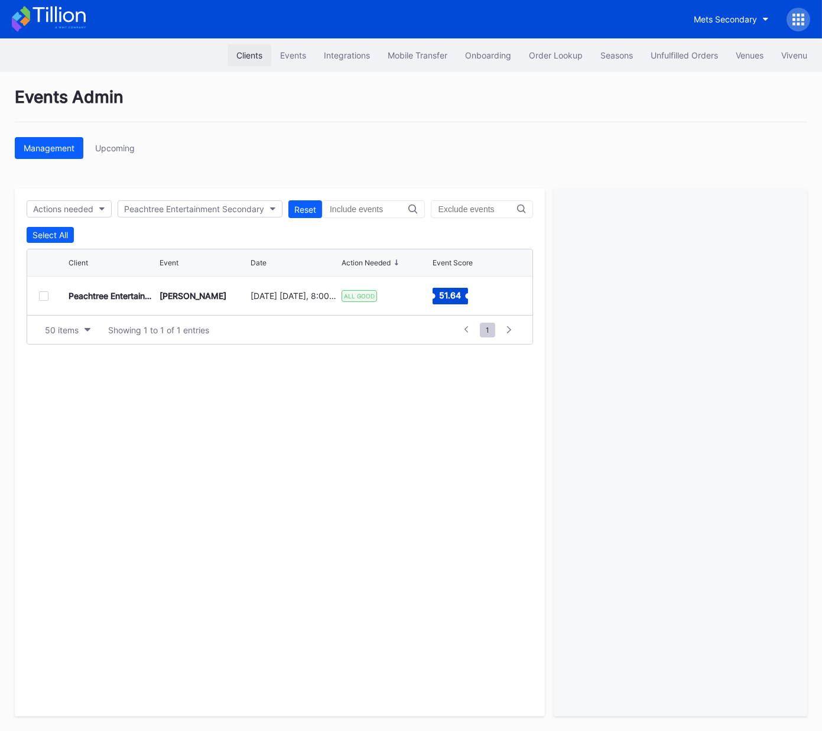
click at [243, 51] on div "Clients" at bounding box center [249, 55] width 26 height 10
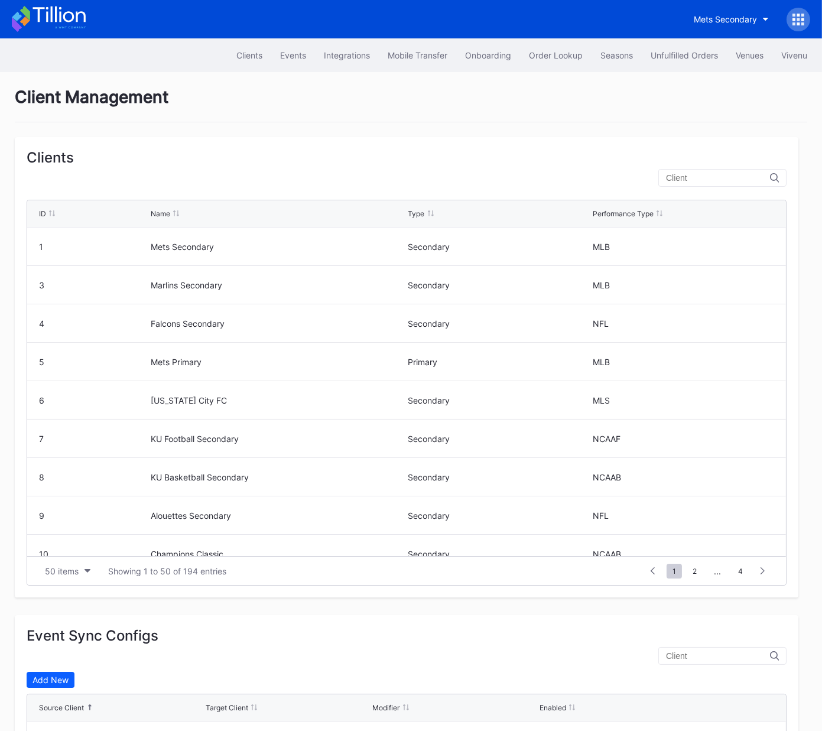
click at [709, 177] on input "text" at bounding box center [718, 177] width 104 height 9
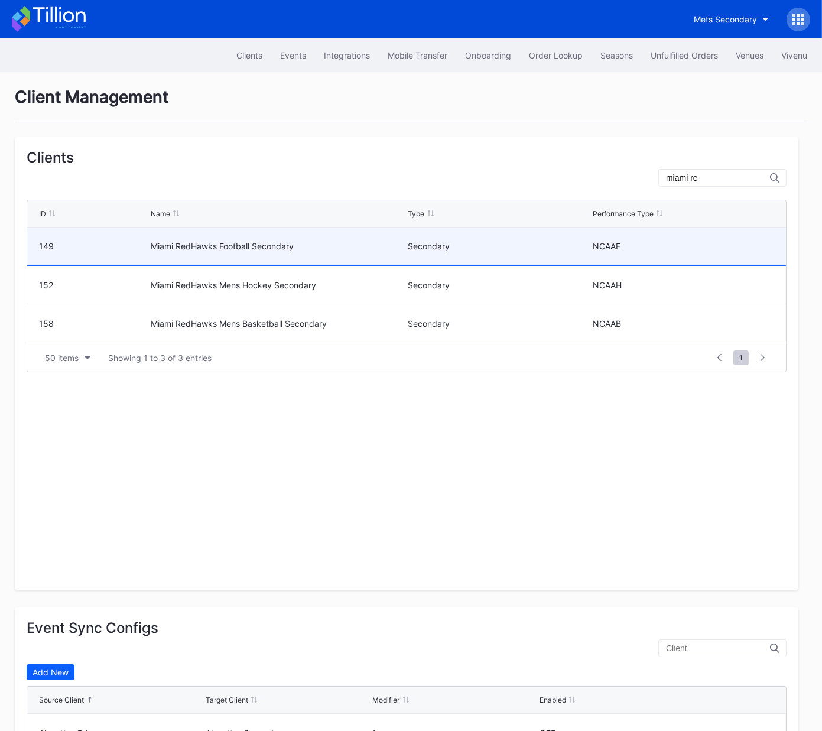
type input "miami re"
click at [201, 243] on div "Miami RedHawks Football Secondary" at bounding box center [278, 246] width 254 height 10
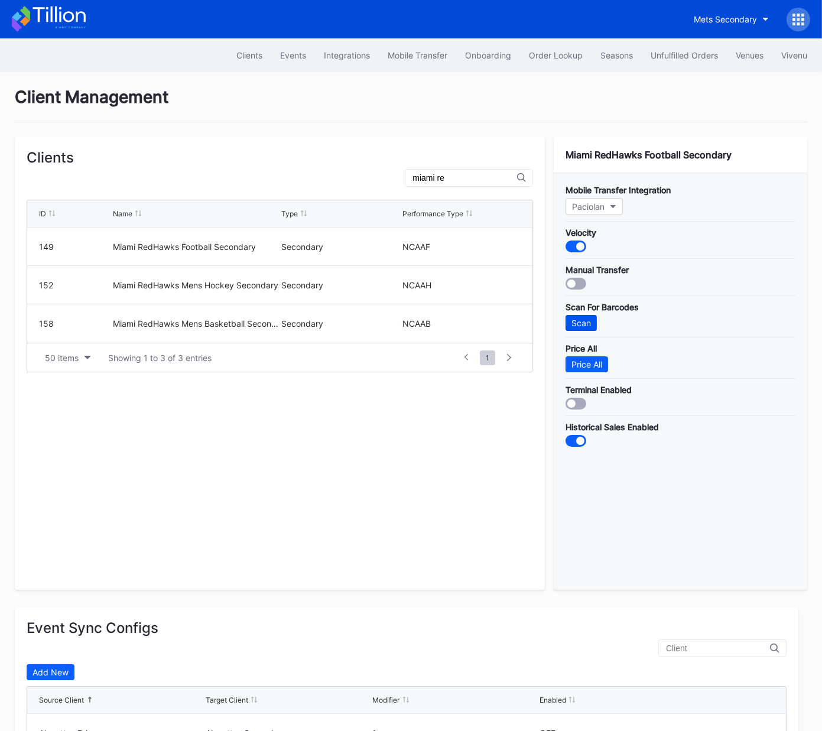
click at [584, 324] on div "Scan" at bounding box center [580, 323] width 19 height 10
click at [298, 58] on div "Events" at bounding box center [293, 55] width 26 height 10
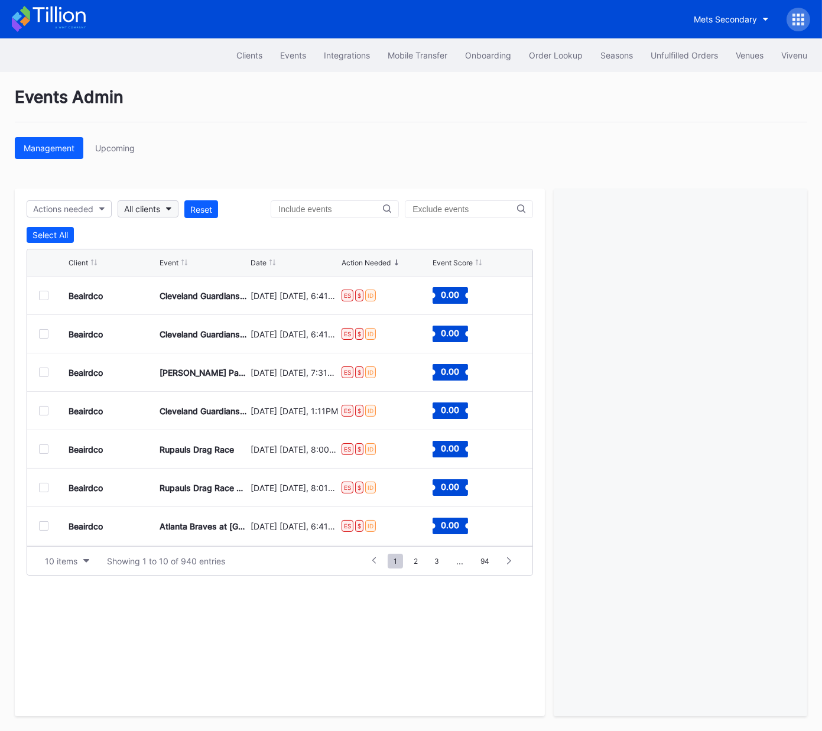
click at [154, 204] on div "All clients" at bounding box center [142, 209] width 36 height 10
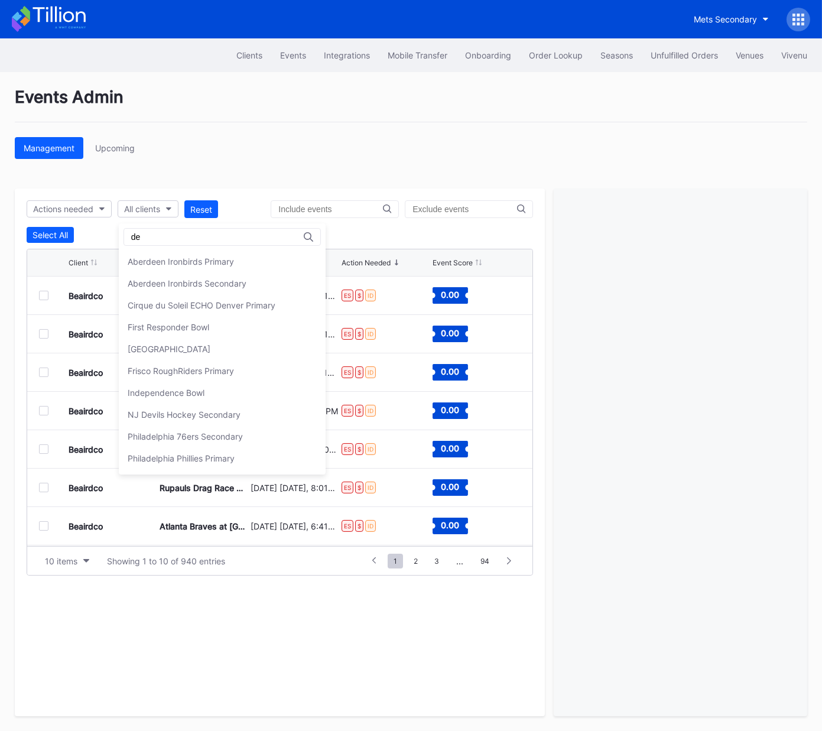
type input "d"
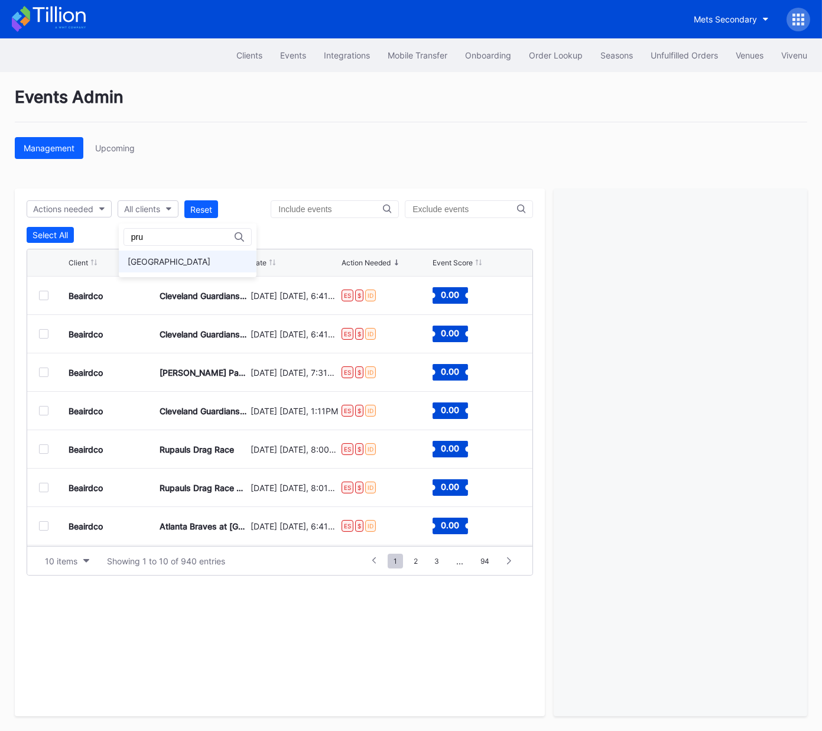
type input "pru"
click at [178, 256] on div "Prudential Center Secondary" at bounding box center [169, 261] width 83 height 10
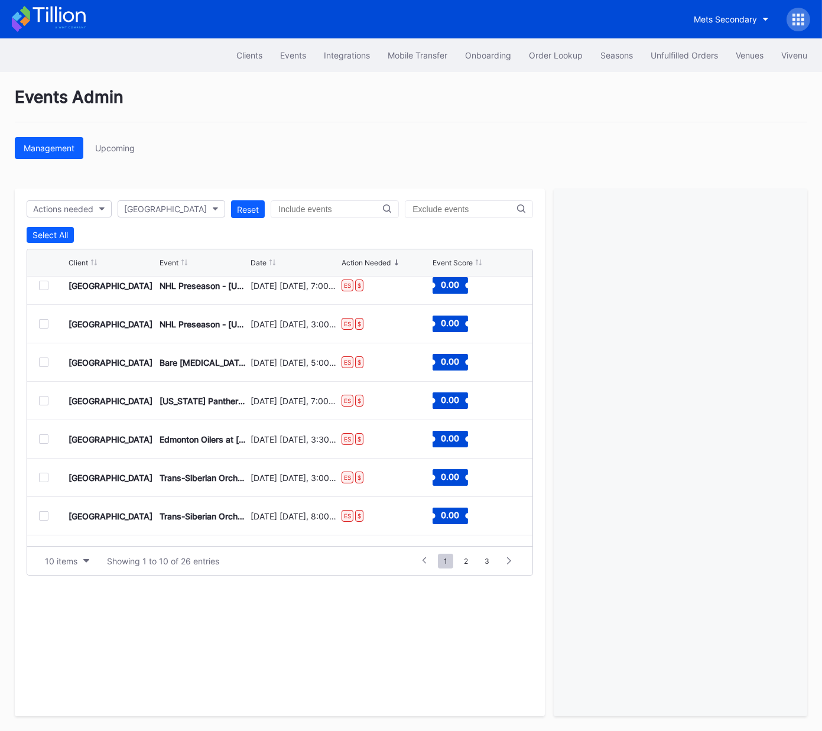
scroll to position [115, 0]
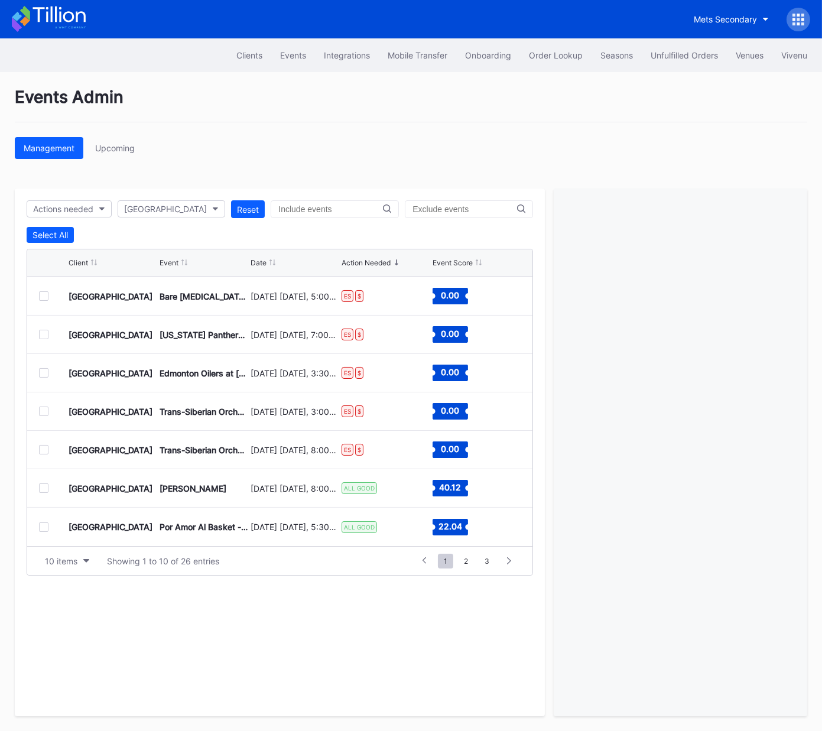
click at [41, 449] on div at bounding box center [43, 449] width 9 height 9
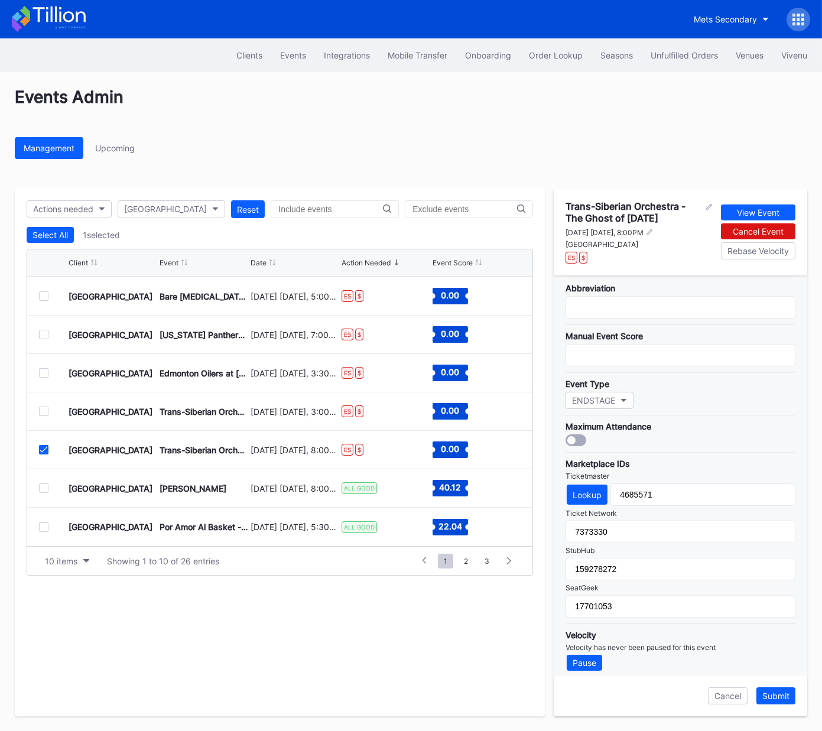
scroll to position [0, 0]
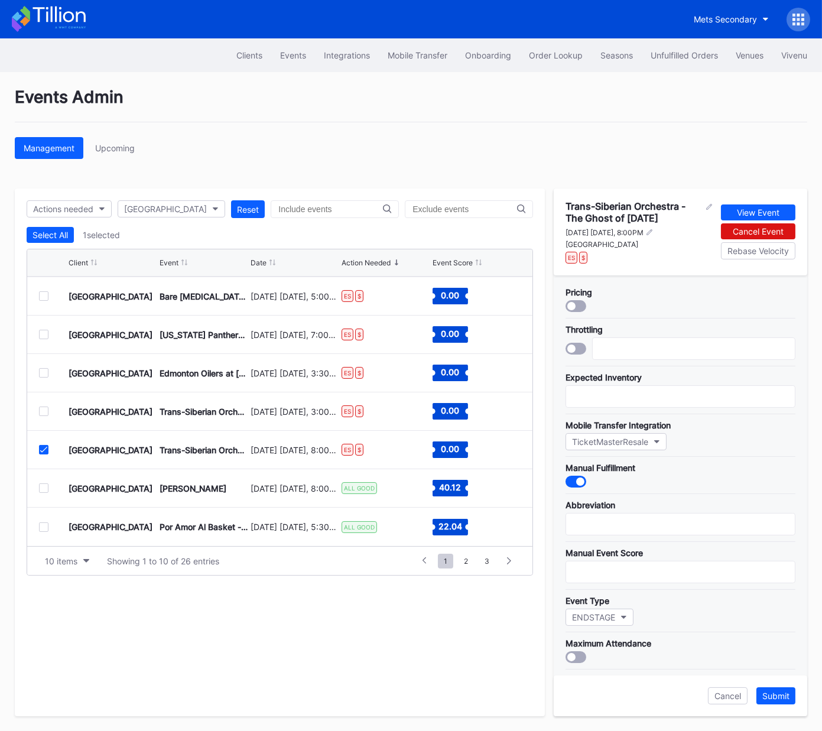
click at [42, 448] on icon at bounding box center [43, 450] width 7 height 6
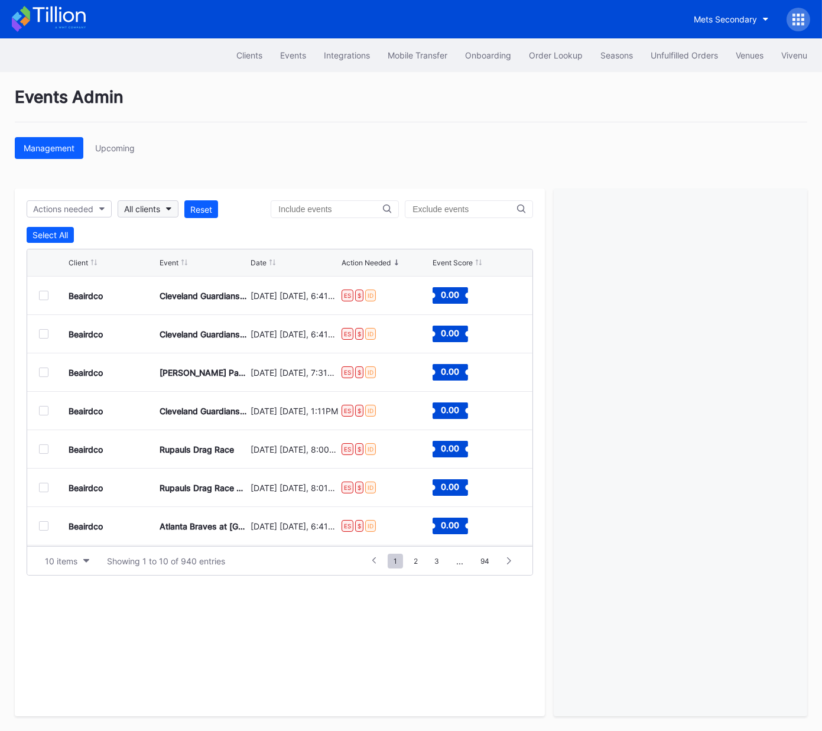
click at [147, 207] on div "All clients" at bounding box center [142, 209] width 36 height 10
type input "pru"
click at [185, 263] on div "[GEOGRAPHIC_DATA]" at bounding box center [169, 261] width 83 height 10
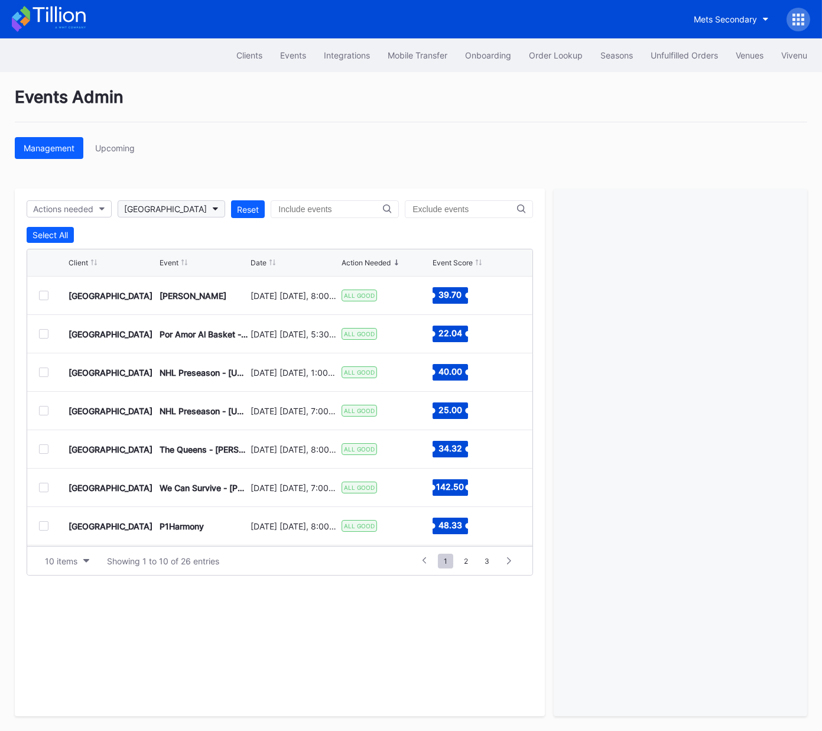
click at [175, 207] on div "[GEOGRAPHIC_DATA]" at bounding box center [165, 209] width 83 height 10
type input "revel st"
click at [203, 258] on div "Revel Stanford Football Secondary" at bounding box center [195, 261] width 134 height 10
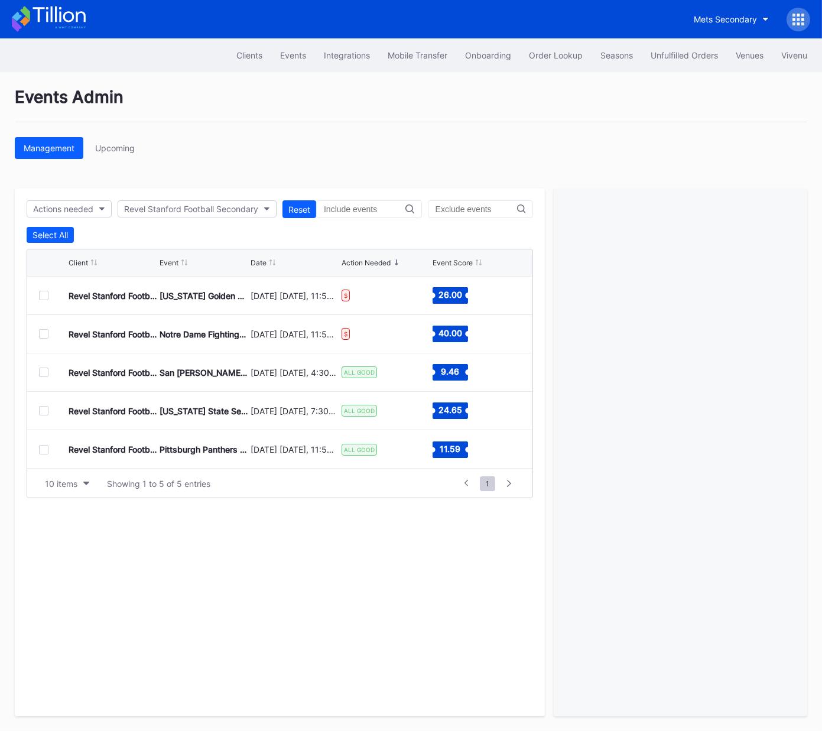
click at [40, 372] on div at bounding box center [43, 371] width 9 height 9
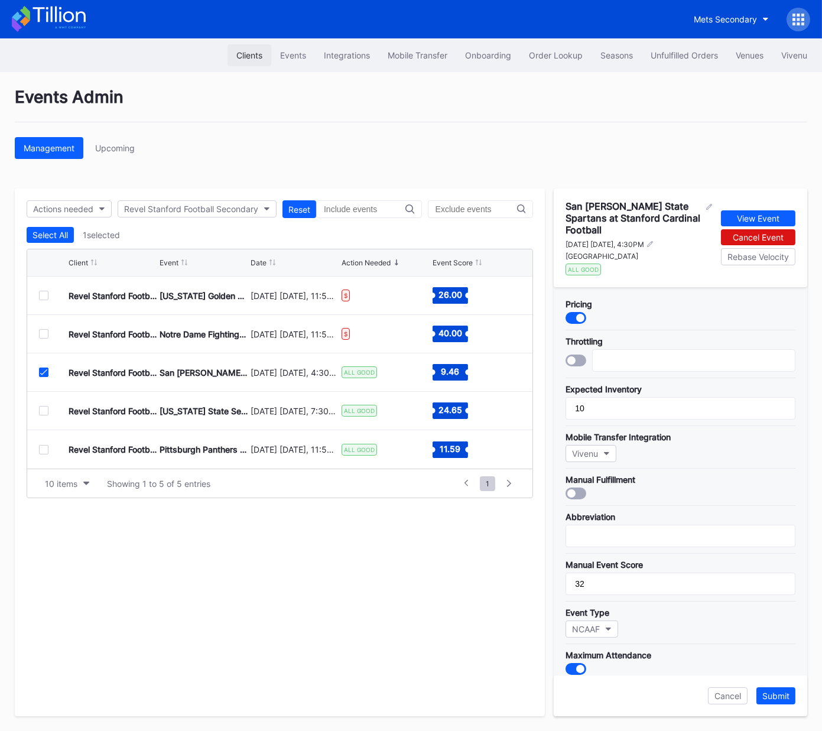
click at [243, 53] on div "Clients" at bounding box center [249, 55] width 26 height 10
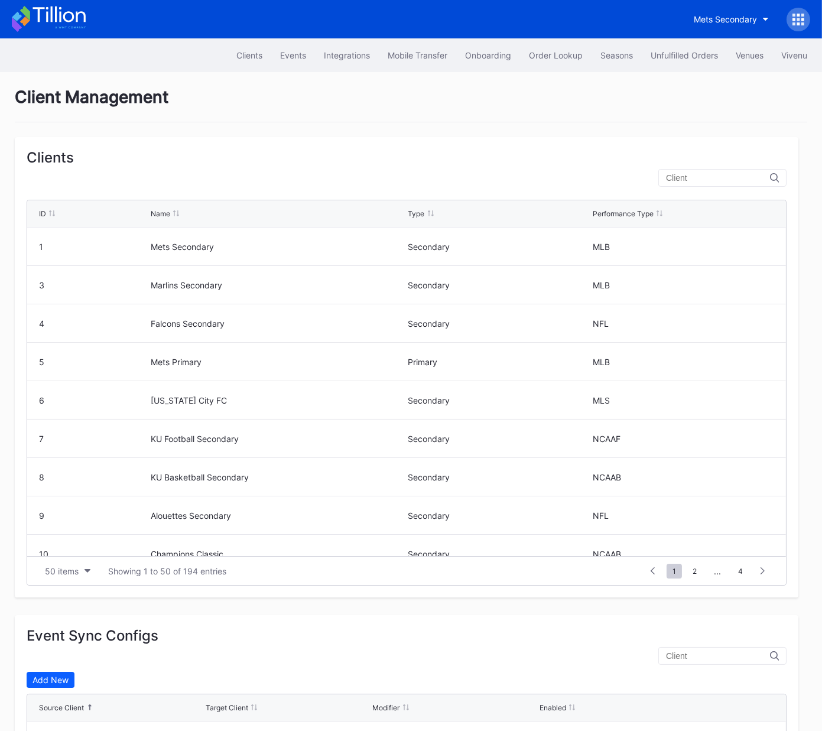
click at [712, 184] on div at bounding box center [722, 178] width 128 height 18
click at [712, 176] on input "text" at bounding box center [718, 177] width 104 height 9
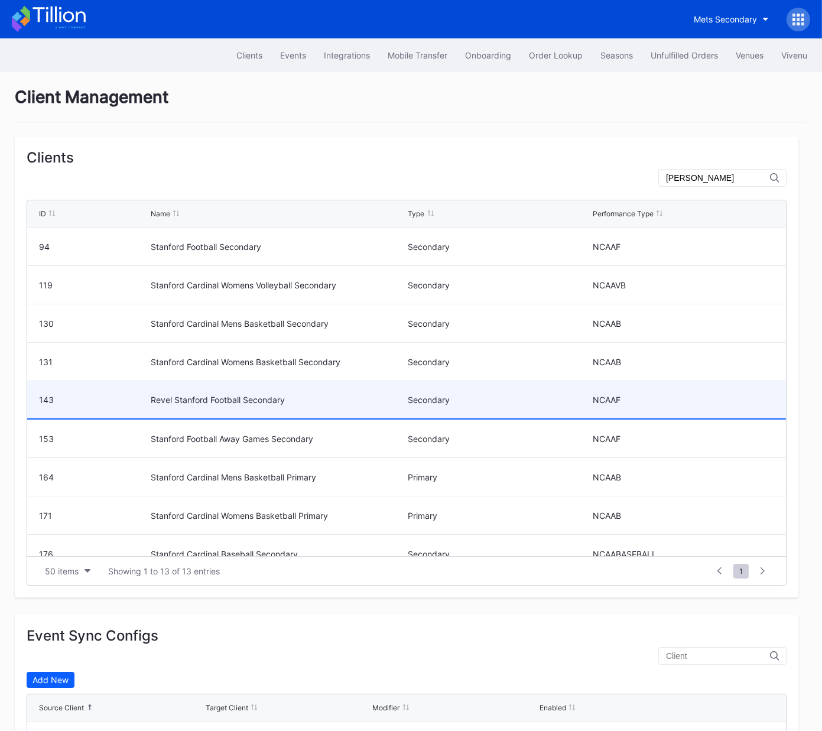
type input "stan"
click at [227, 398] on div "Revel Stanford Football Secondary" at bounding box center [278, 400] width 254 height 10
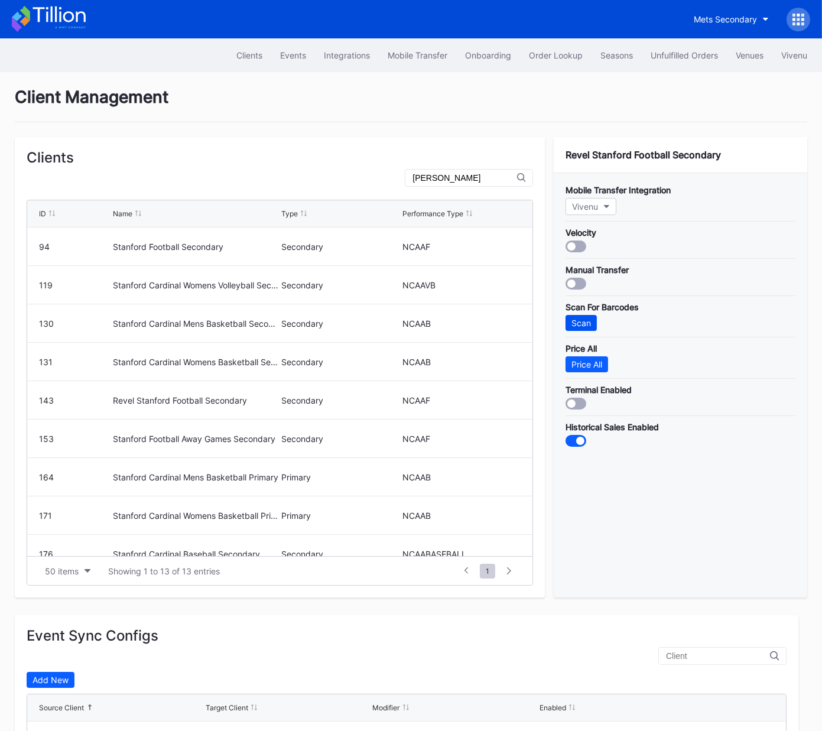
click at [581, 318] on div "Scan" at bounding box center [580, 323] width 19 height 10
drag, startPoint x: 689, startPoint y: 53, endPoint x: 686, endPoint y: 14, distance: 38.6
click at [689, 53] on div "Unfulfilled Orders" at bounding box center [683, 55] width 67 height 10
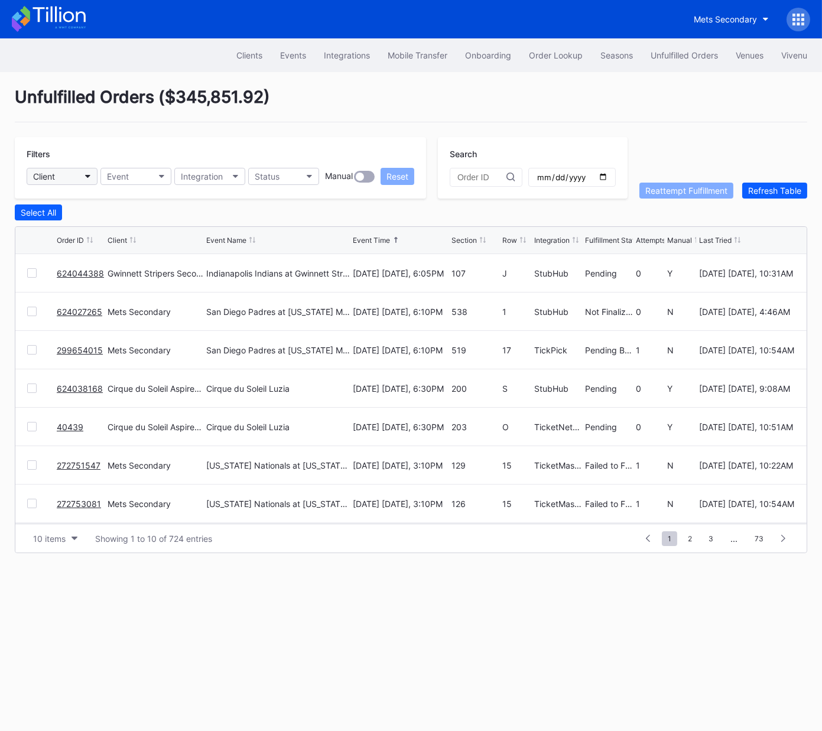
click at [68, 175] on button "Client" at bounding box center [62, 176] width 71 height 17
type input "peach"
click at [93, 226] on div "Peachtree Entertainment Secondary" at bounding box center [105, 228] width 140 height 10
click at [79, 274] on link "624044388" at bounding box center [80, 273] width 47 height 10
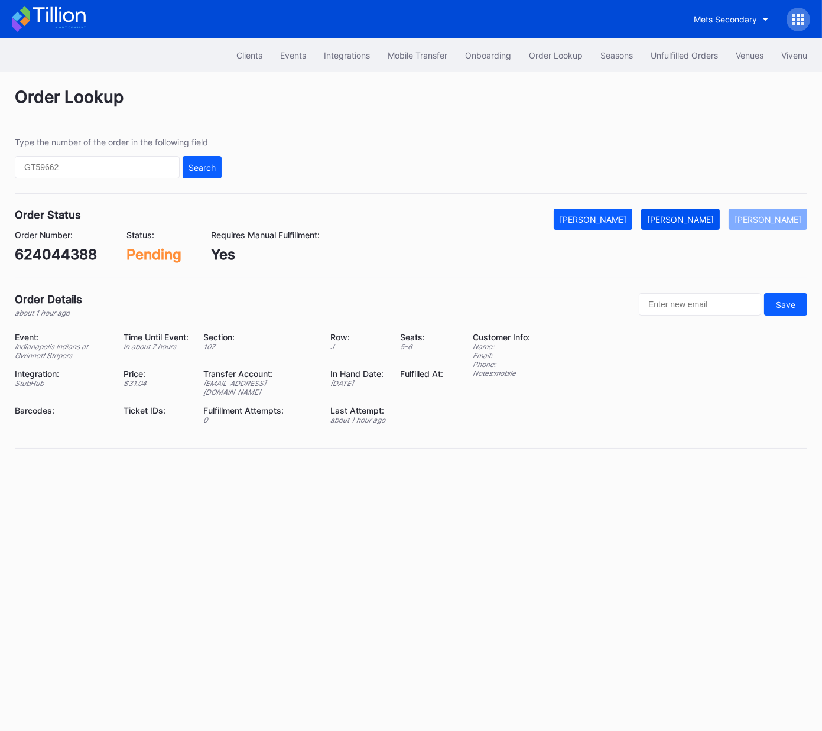
click at [692, 221] on div "Mark Fulfilled" at bounding box center [680, 219] width 67 height 10
click at [71, 255] on div "624044388" at bounding box center [56, 254] width 82 height 17
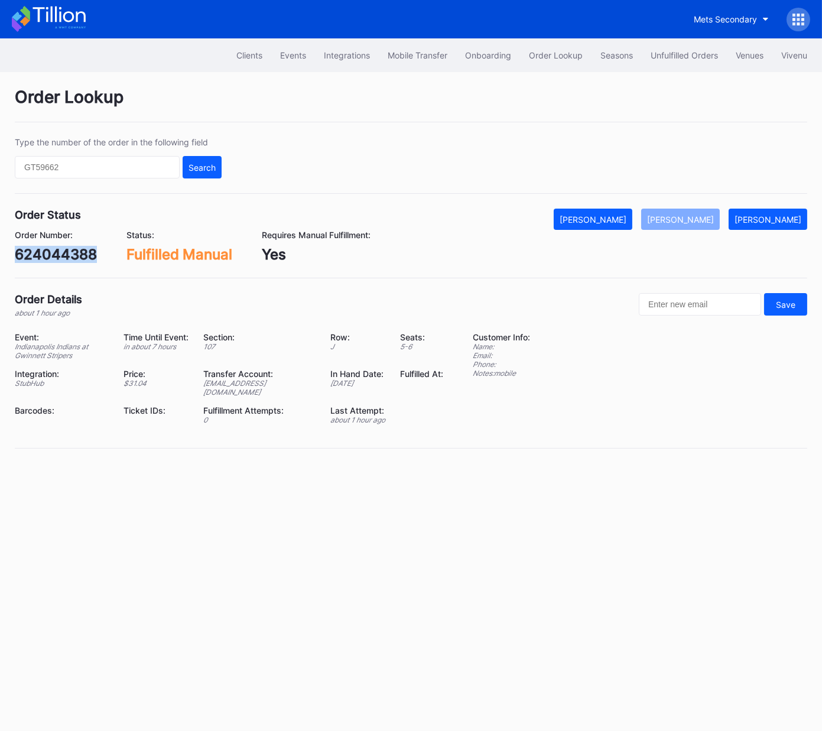
click at [71, 255] on div "624044388" at bounding box center [56, 254] width 82 height 17
copy div "624044388"
click at [675, 55] on div "Unfulfilled Orders" at bounding box center [683, 55] width 67 height 10
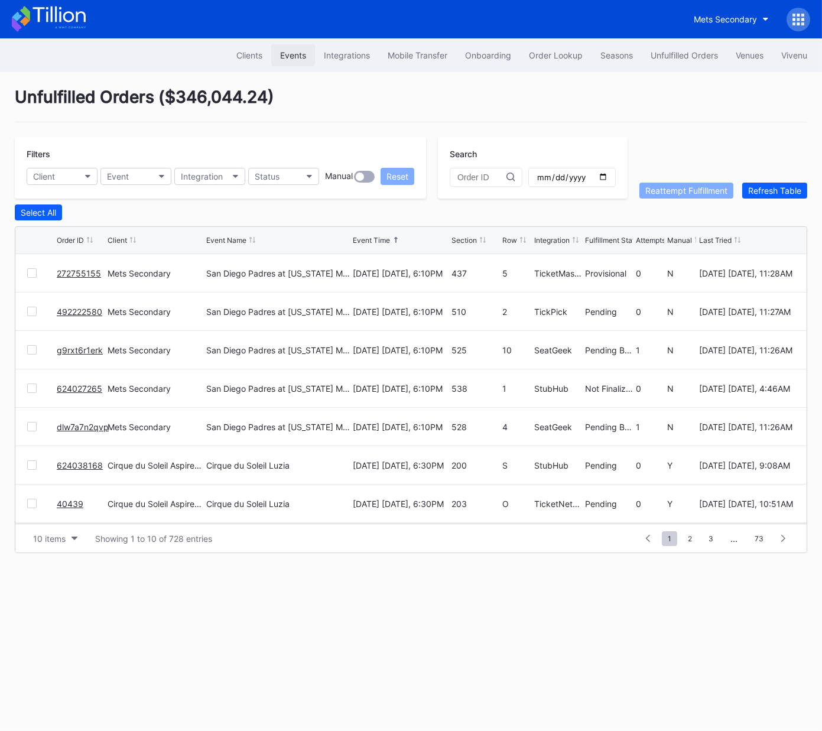
click at [287, 56] on div "Events" at bounding box center [293, 55] width 26 height 10
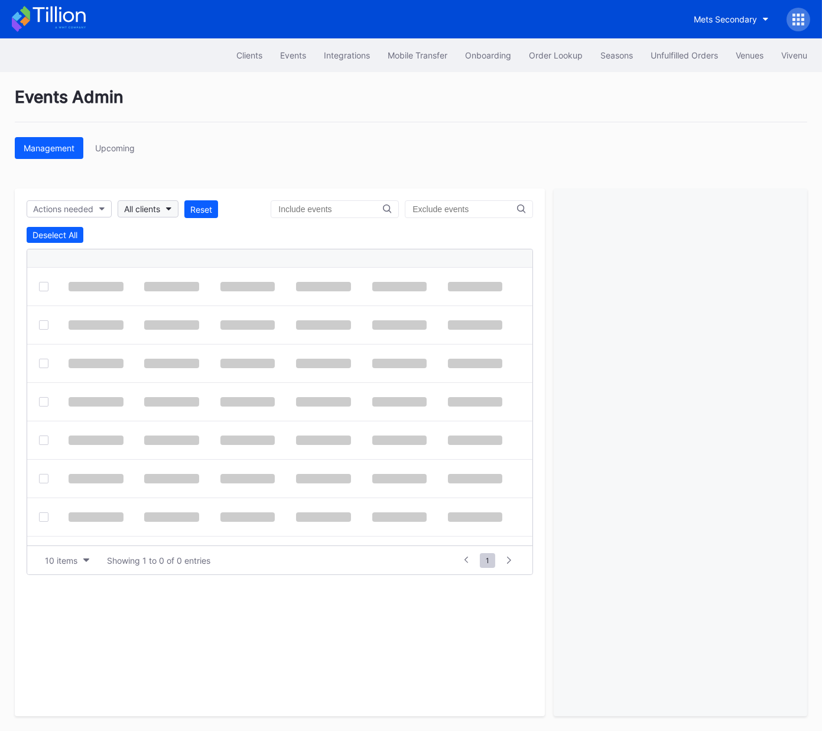
click at [141, 210] on div "All clients" at bounding box center [142, 209] width 36 height 10
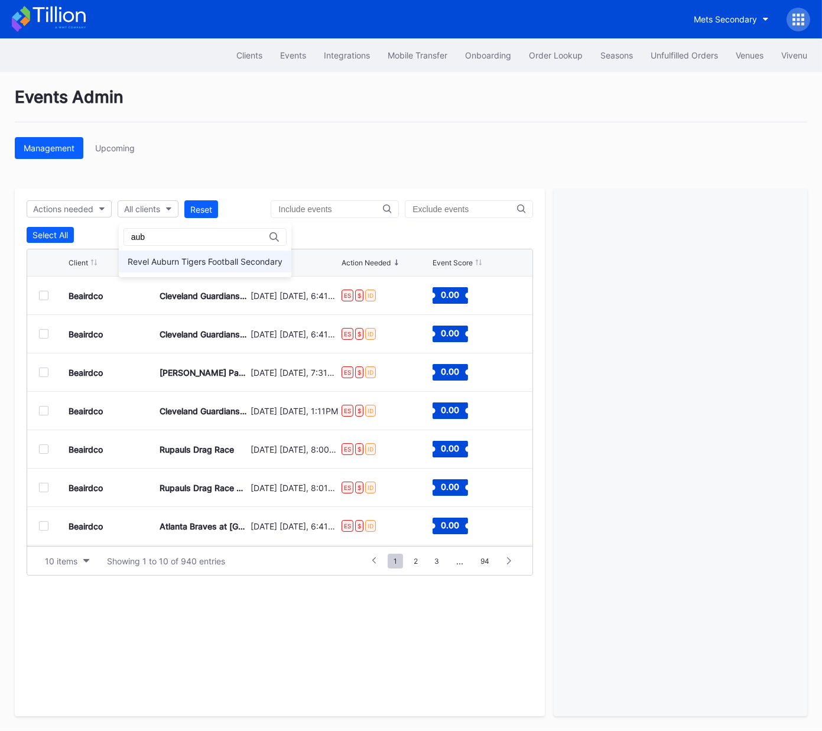
type input "aub"
click at [152, 258] on div "Revel Auburn Tigers Football Secondary" at bounding box center [205, 261] width 155 height 10
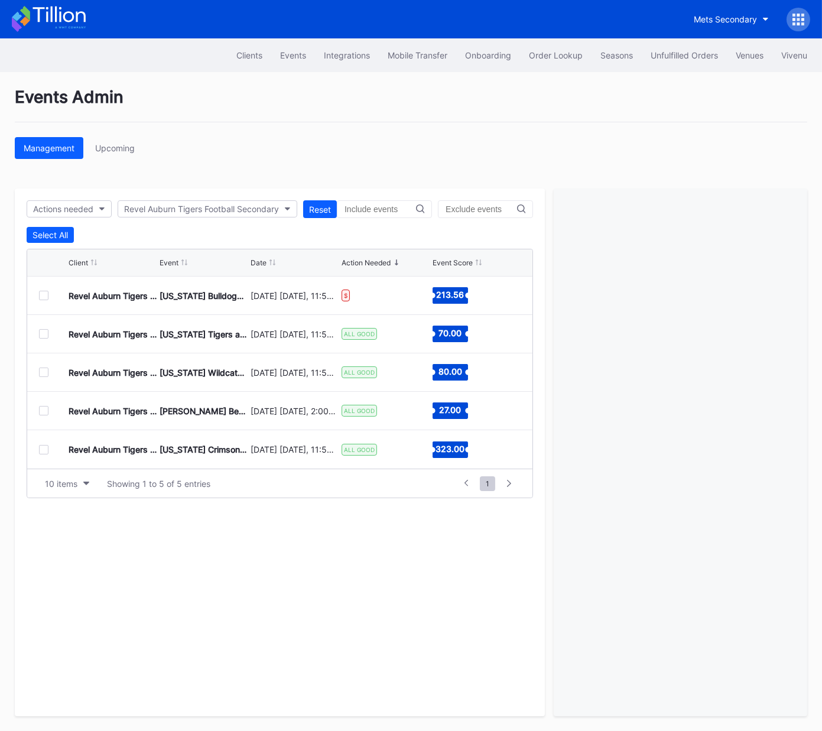
click at [43, 333] on div at bounding box center [43, 333] width 9 height 9
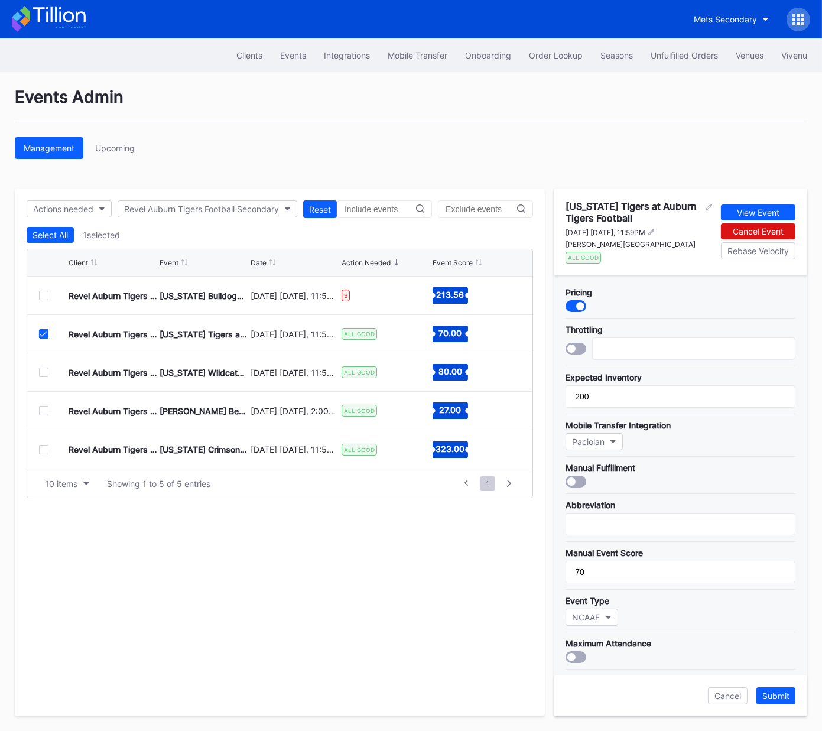
scroll to position [254, 0]
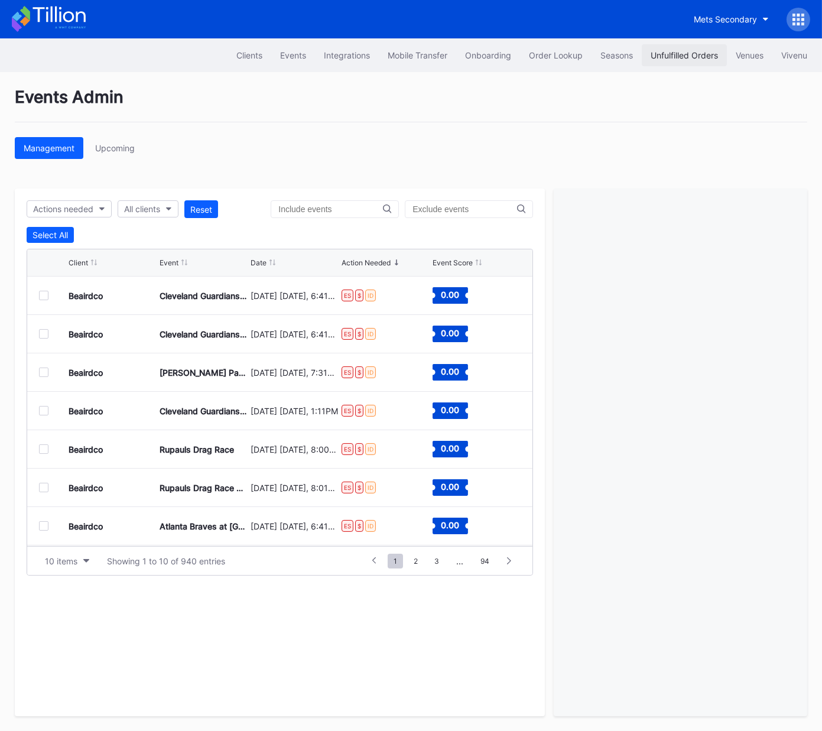
click at [683, 51] on div "Unfulfilled Orders" at bounding box center [683, 55] width 67 height 10
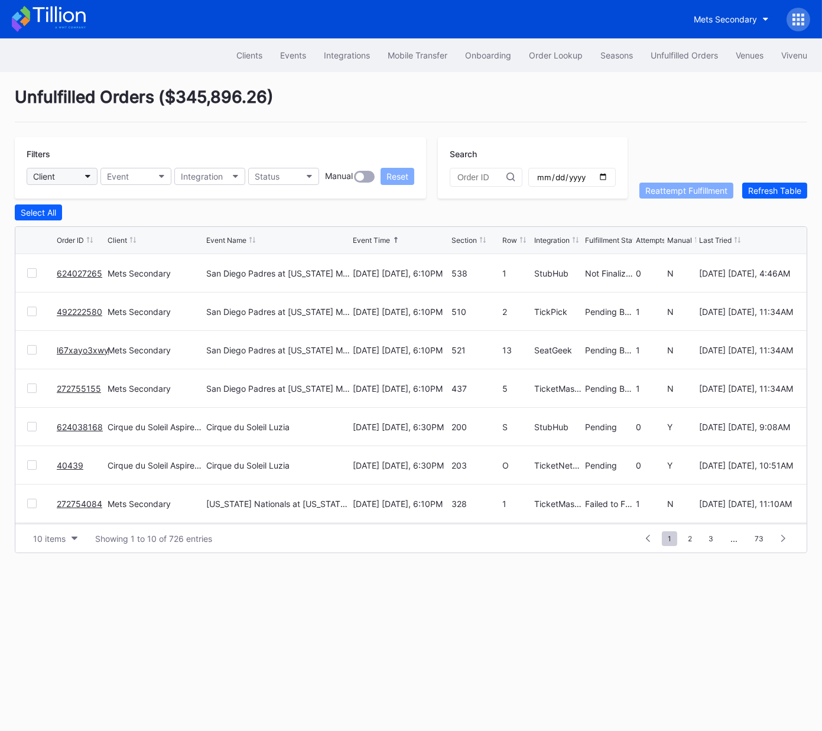
click at [61, 176] on button "Client" at bounding box center [62, 176] width 71 height 17
type input "pea"
click at [77, 219] on div "Peachtree Entertainment Secondary" at bounding box center [106, 228] width 158 height 22
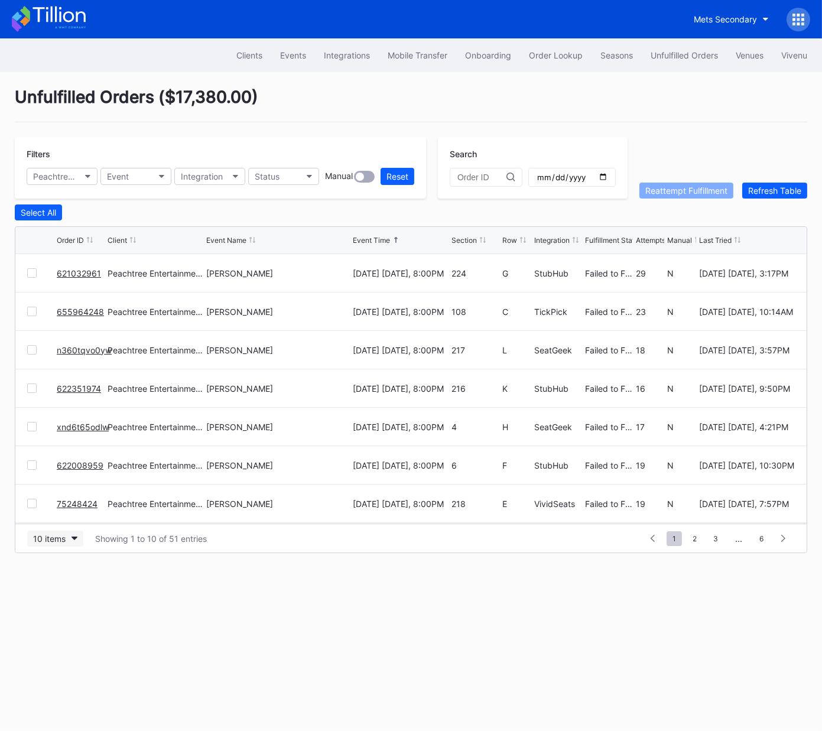
click at [49, 539] on div "10 items" at bounding box center [49, 538] width 32 height 10
drag, startPoint x: 62, startPoint y: 592, endPoint x: 70, endPoint y: 524, distance: 68.4
click at [62, 592] on div "50 items" at bounding box center [53, 589] width 34 height 10
drag, startPoint x: 39, startPoint y: 206, endPoint x: 144, endPoint y: 205, distance: 104.6
click at [39, 207] on div "Select All" at bounding box center [38, 212] width 35 height 10
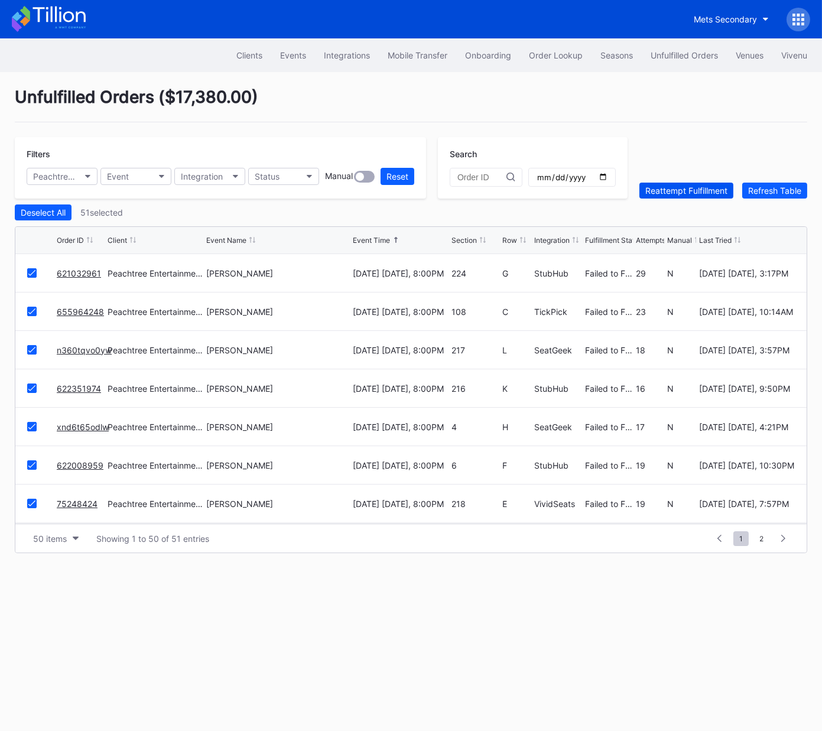
click at [683, 192] on div "Reattempt Fulfillment" at bounding box center [686, 190] width 82 height 10
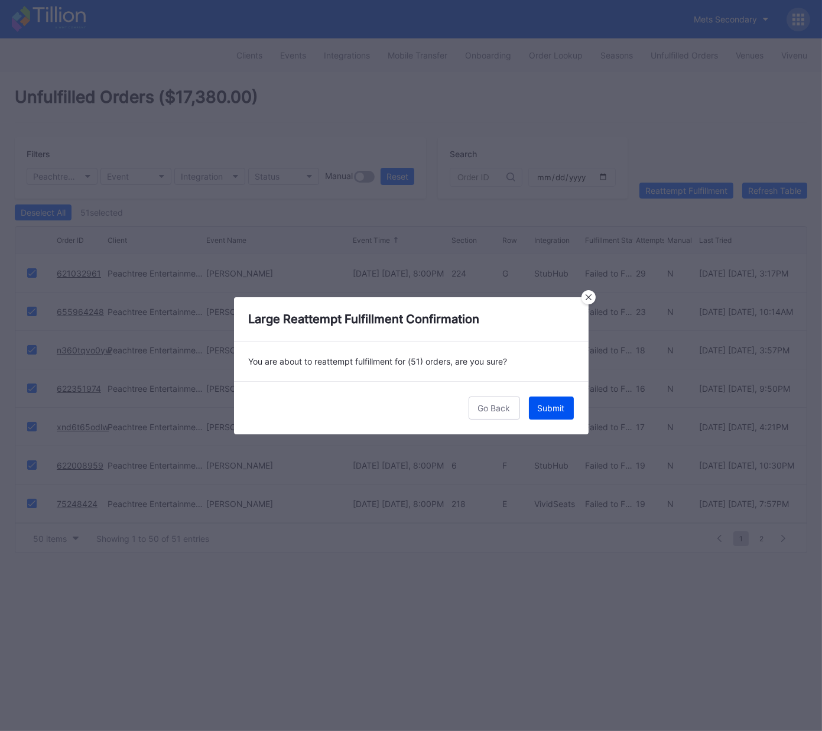
click at [553, 403] on div "Submit" at bounding box center [551, 408] width 27 height 10
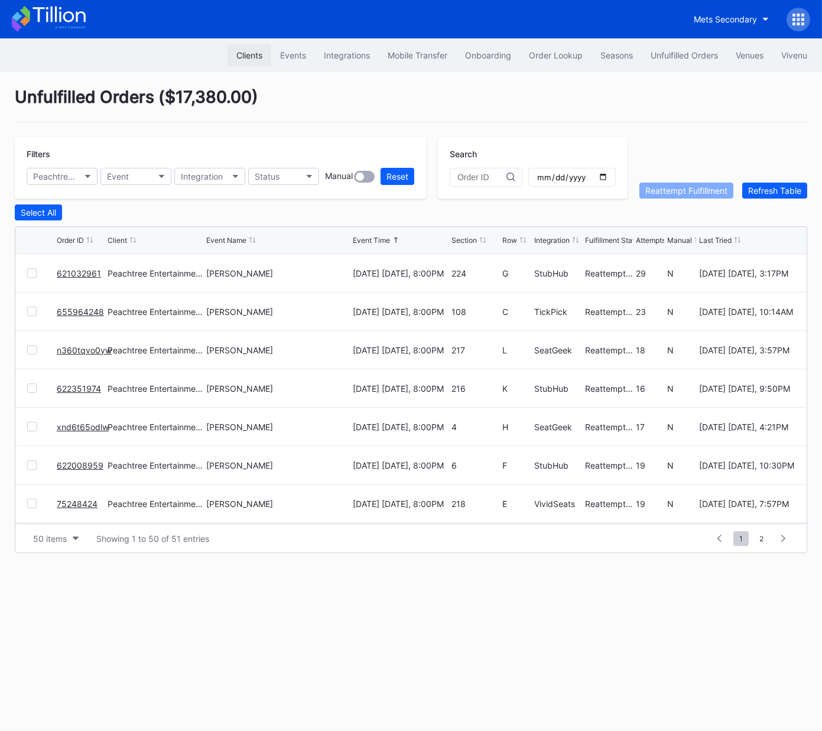
click at [248, 50] on div "Clients" at bounding box center [249, 55] width 26 height 10
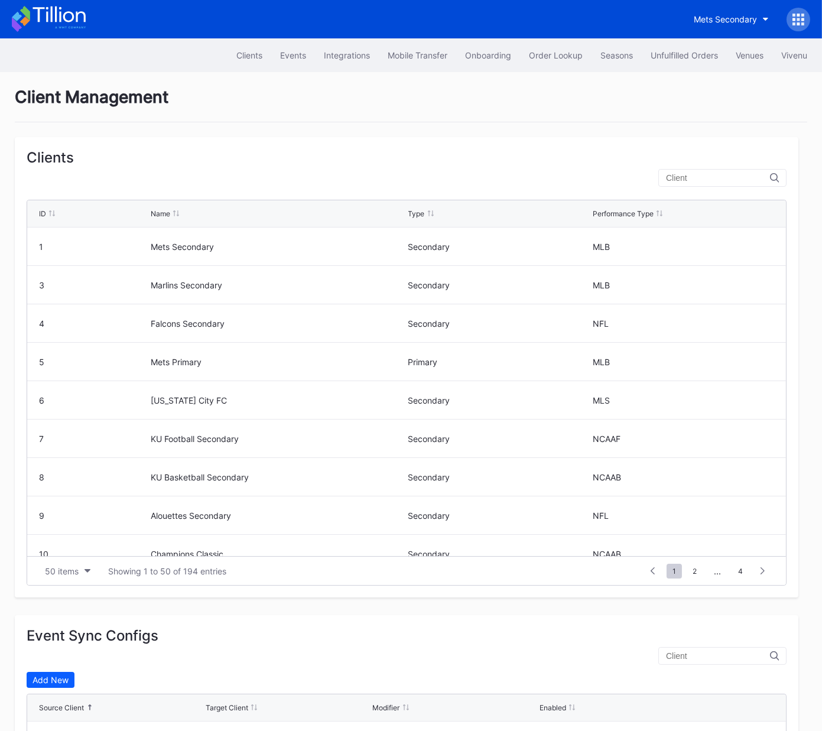
click at [708, 173] on input "text" at bounding box center [718, 177] width 104 height 9
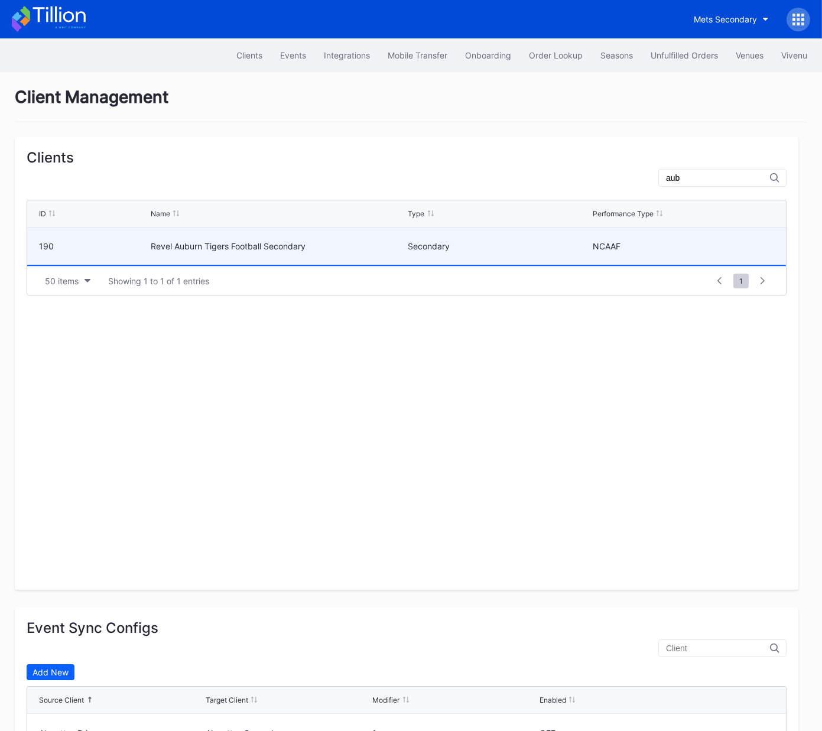
type input "aub"
click at [439, 236] on div "Secondary" at bounding box center [498, 245] width 181 height 37
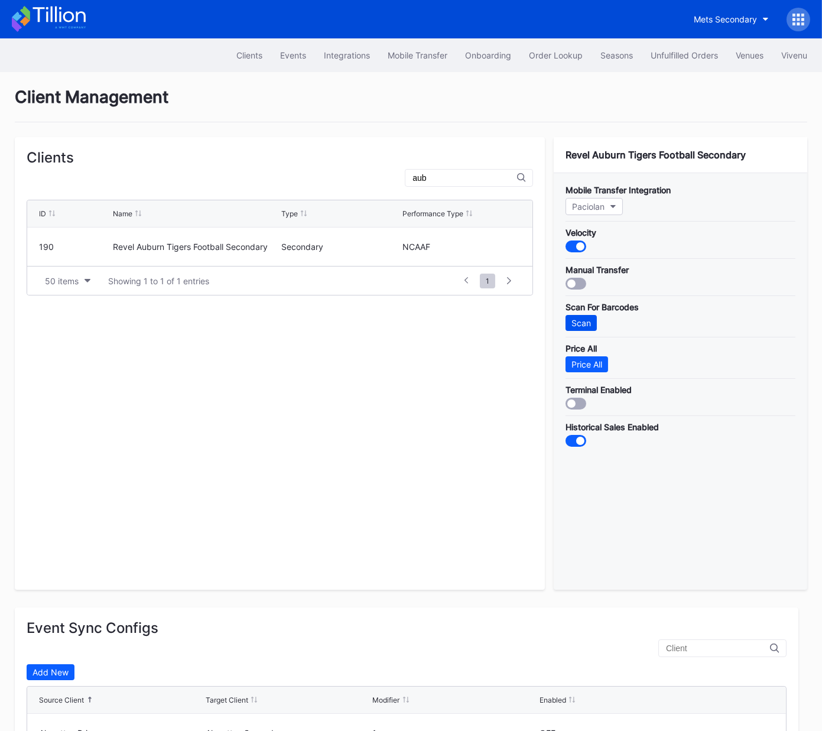
click at [581, 320] on div "Scan" at bounding box center [580, 323] width 19 height 10
click at [669, 54] on div "Unfulfilled Orders" at bounding box center [683, 55] width 67 height 10
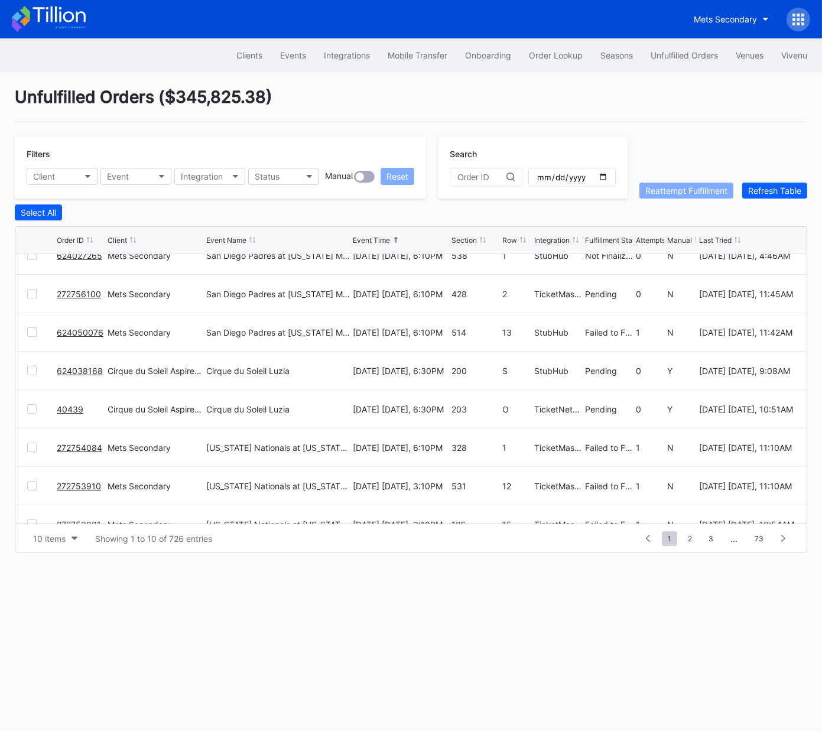
scroll to position [59, 0]
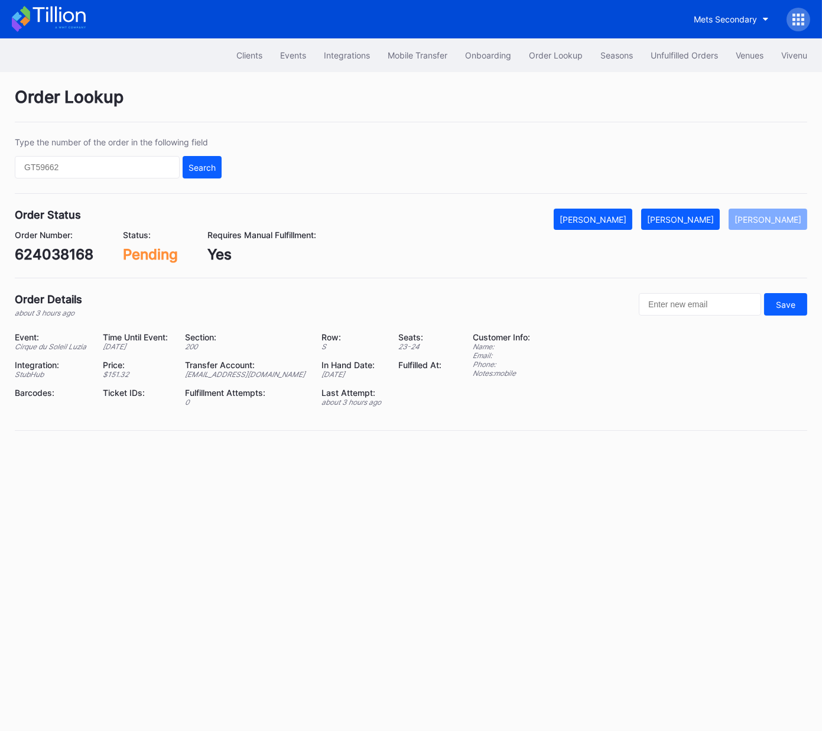
click at [68, 255] on div "624038168" at bounding box center [54, 254] width 79 height 17
copy div "624038168"
click at [698, 224] on button "[PERSON_NAME]" at bounding box center [680, 219] width 79 height 21
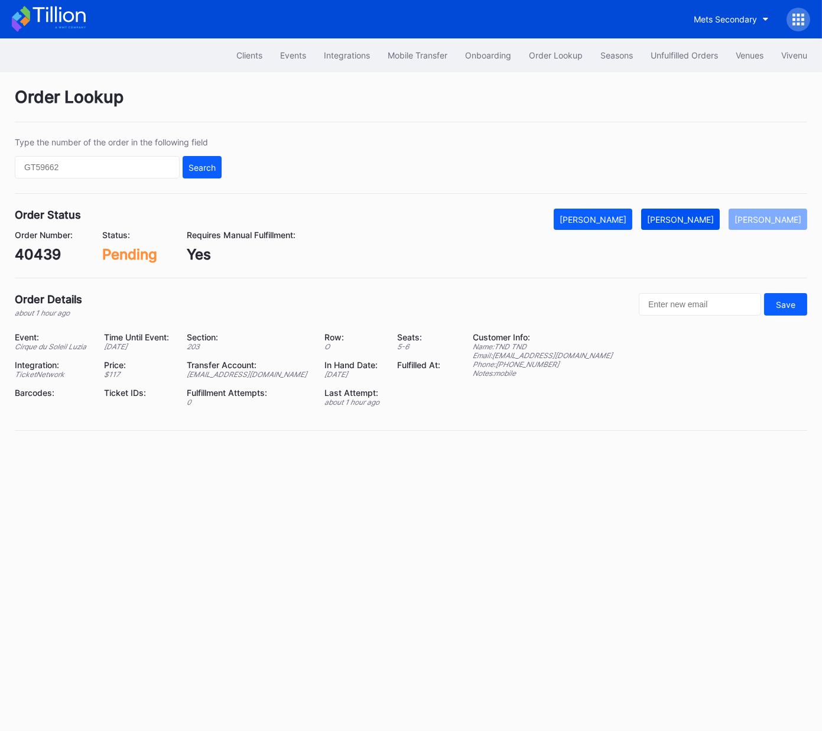
click at [688, 218] on div "Mark Fulfilled" at bounding box center [680, 219] width 67 height 10
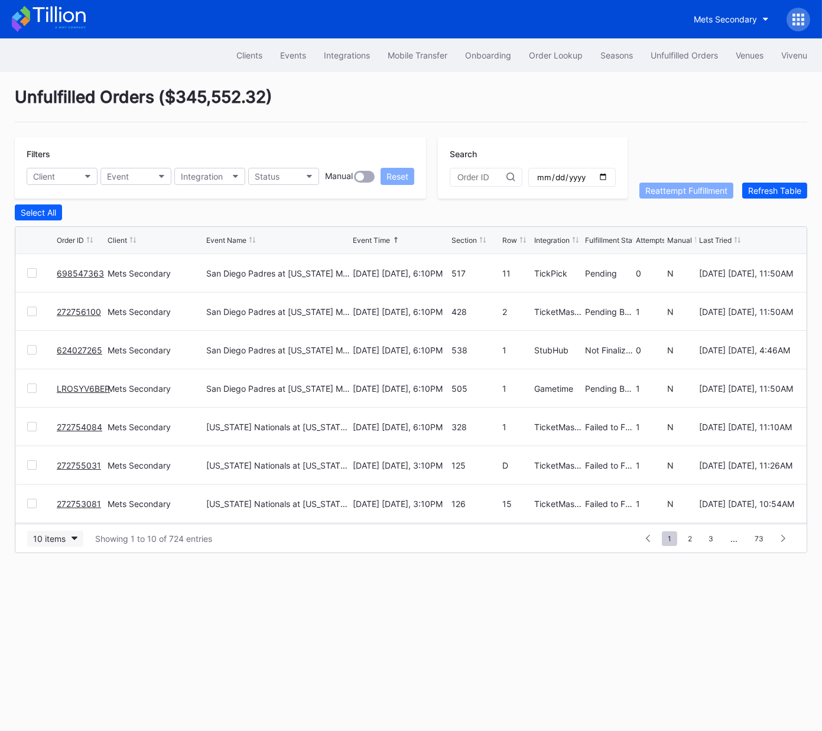
click at [57, 539] on div "10 items" at bounding box center [49, 538] width 32 height 10
click at [50, 586] on div "50 items" at bounding box center [53, 589] width 34 height 10
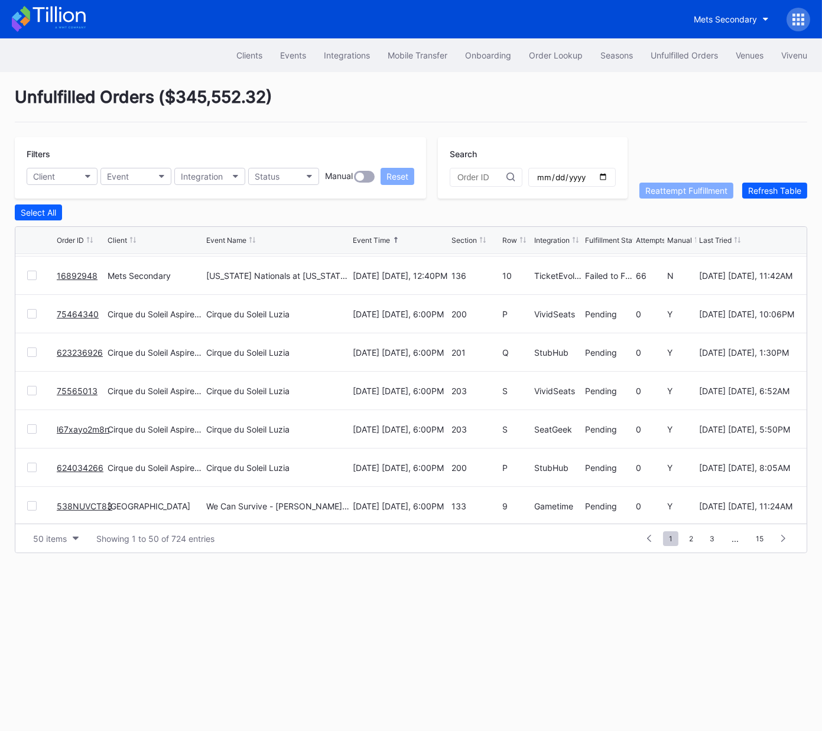
scroll to position [344, 0]
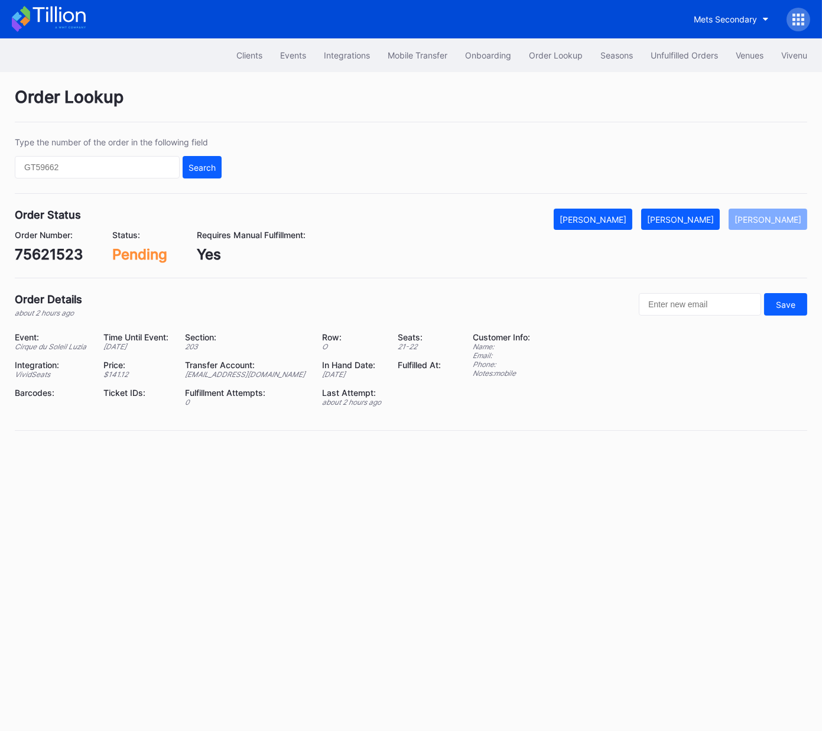
click at [53, 252] on div "75621523" at bounding box center [49, 254] width 68 height 17
copy div "75621523"
click at [701, 216] on div "[PERSON_NAME]" at bounding box center [680, 219] width 67 height 10
click at [63, 261] on div "75464340" at bounding box center [51, 254] width 73 height 17
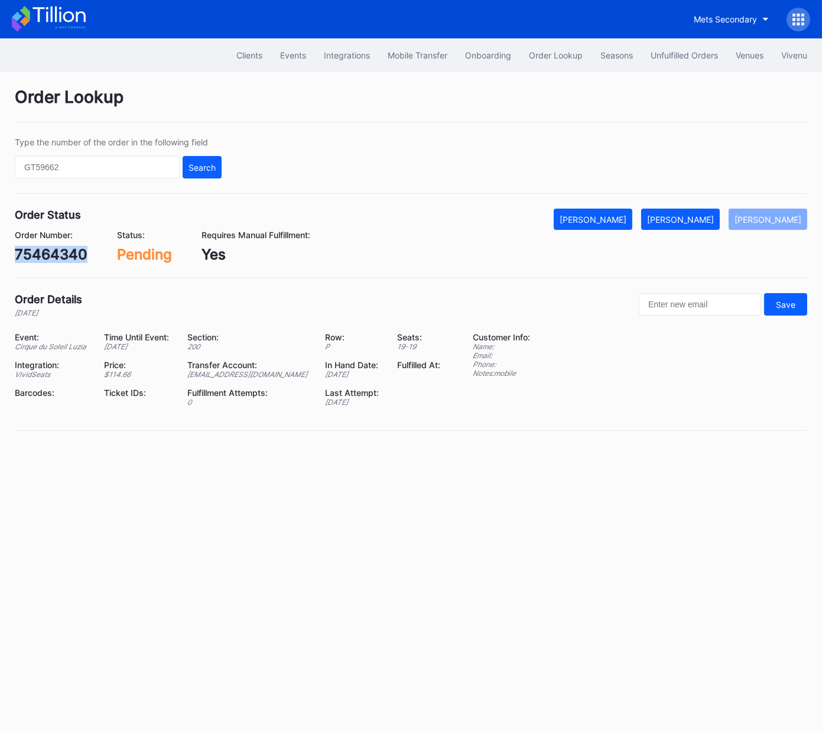
click at [63, 261] on div "75464340" at bounding box center [51, 254] width 73 height 17
copy div "75464340"
click at [704, 216] on div "Mark Fulfilled" at bounding box center [680, 219] width 67 height 10
click at [73, 259] on div "623236926" at bounding box center [55, 254] width 80 height 17
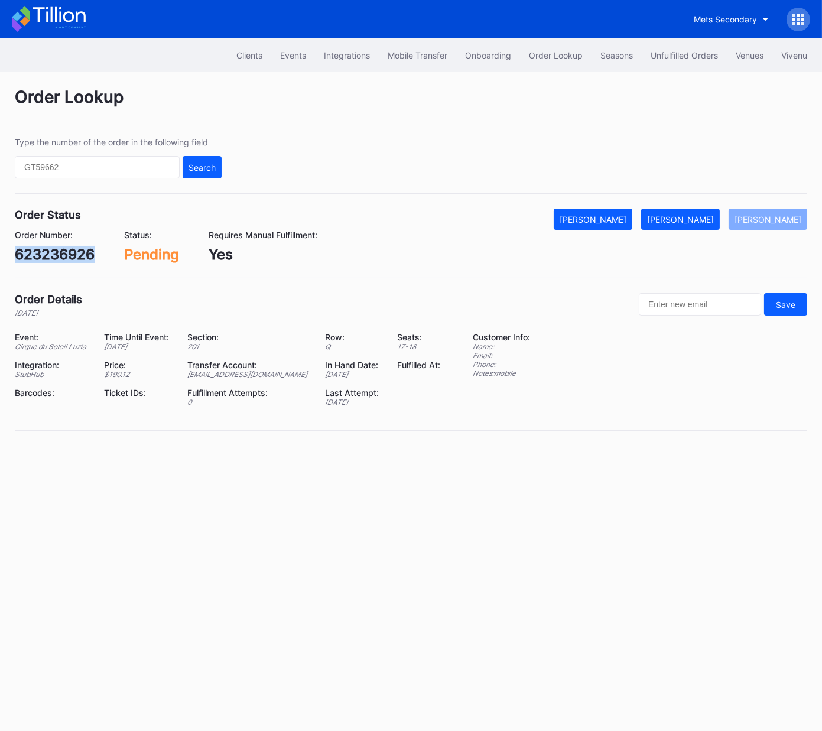
copy div "623236926"
click at [687, 222] on div "[PERSON_NAME]" at bounding box center [680, 219] width 67 height 10
click at [67, 256] on div "75565013" at bounding box center [49, 254] width 69 height 17
copy div "75565013"
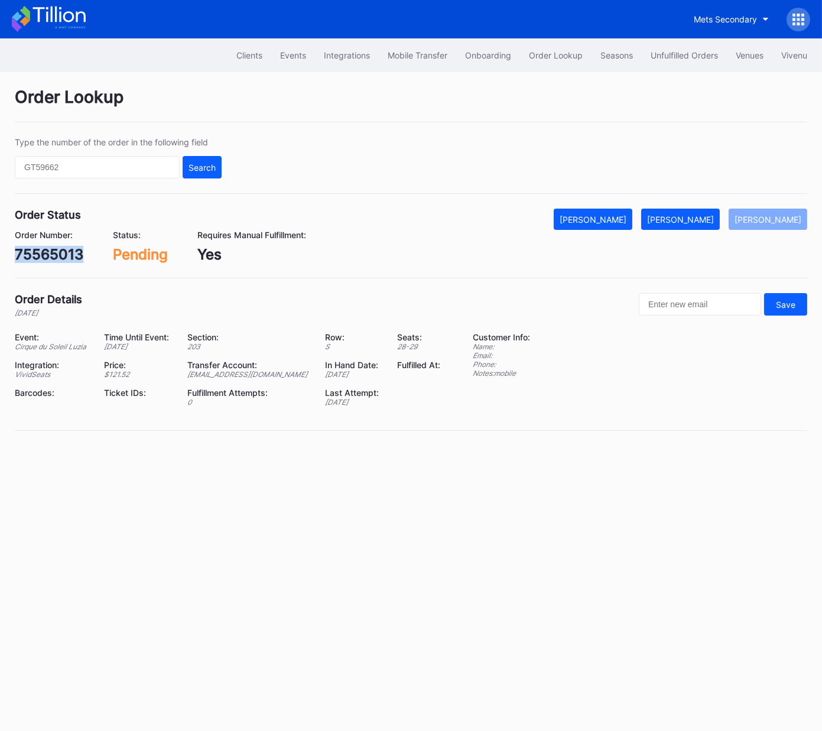
drag, startPoint x: 686, startPoint y: 219, endPoint x: 792, endPoint y: 211, distance: 106.0
click at [686, 219] on div "[PERSON_NAME]" at bounding box center [680, 219] width 67 height 10
click at [77, 250] on div "l67xayo2m8n" at bounding box center [61, 254] width 92 height 17
copy div "l67xayo2m8n"
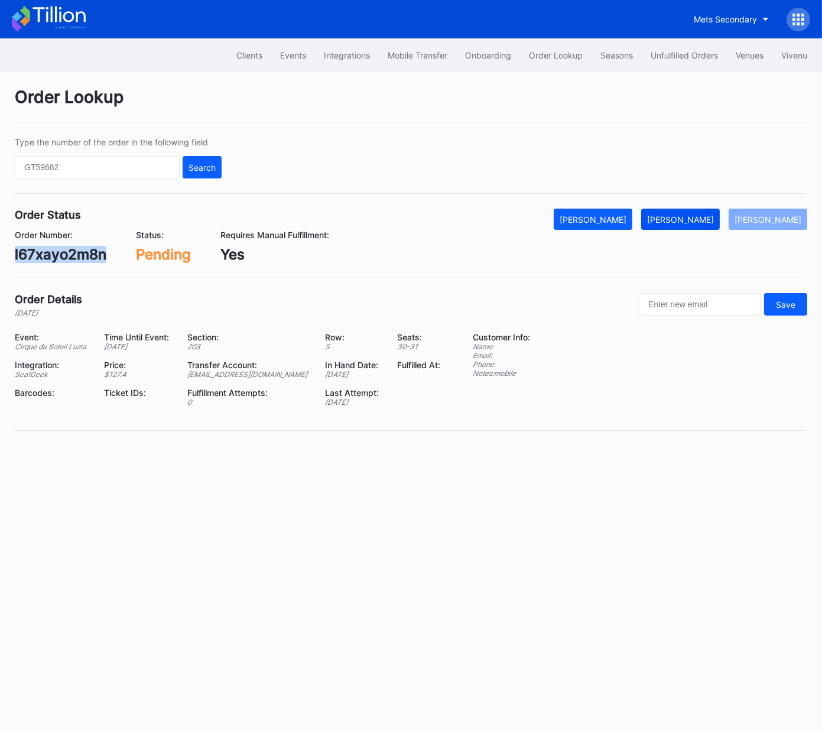
click at [714, 215] on div "[PERSON_NAME]" at bounding box center [680, 219] width 67 height 10
click at [73, 248] on div "624034266" at bounding box center [56, 254] width 82 height 17
copy div "624034266"
click at [711, 220] on div "[PERSON_NAME]" at bounding box center [680, 219] width 67 height 10
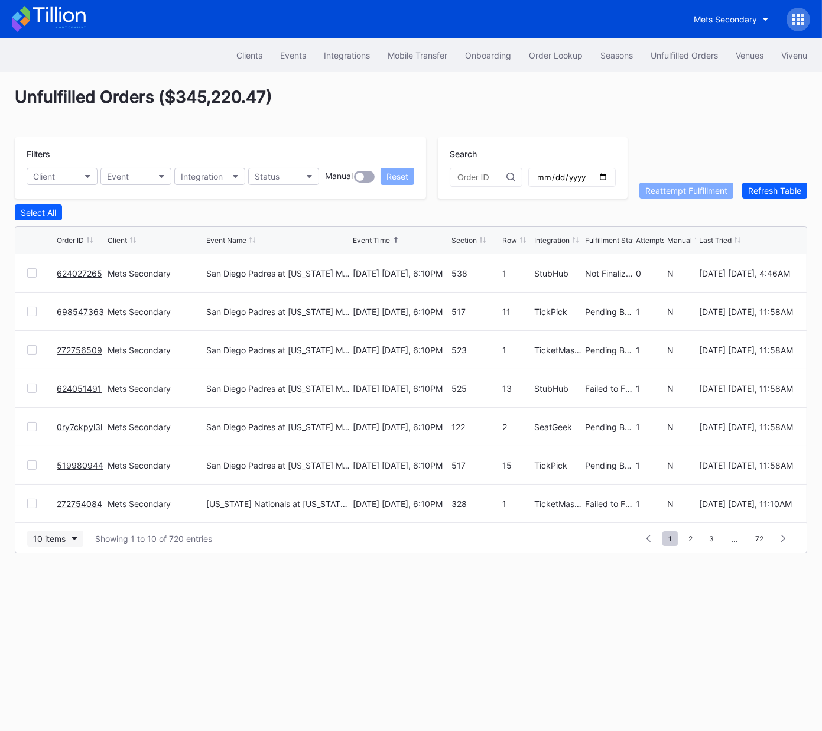
click at [62, 542] on button "10 items" at bounding box center [55, 538] width 56 height 16
click at [63, 589] on div "50 items" at bounding box center [53, 589] width 34 height 10
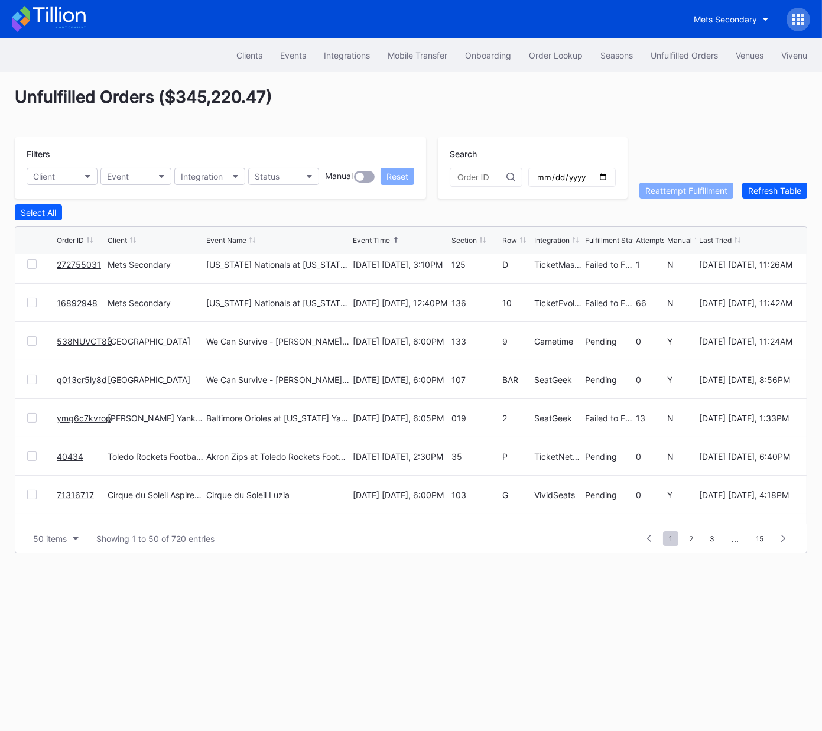
scroll to position [320, 0]
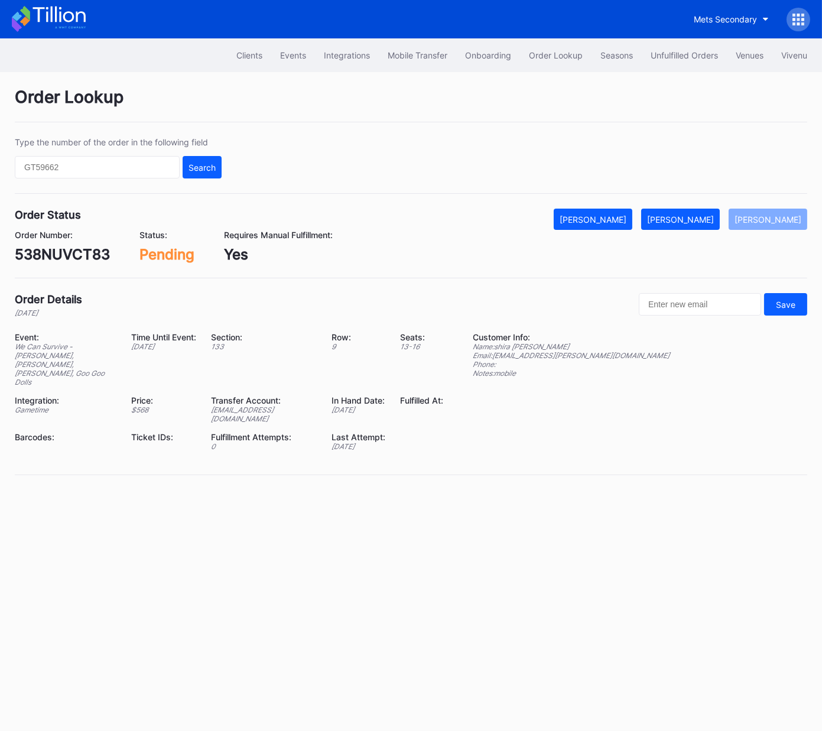
click at [86, 253] on div "538NUVCT83" at bounding box center [62, 254] width 95 height 17
click at [714, 220] on div "Mark Fulfilled" at bounding box center [680, 219] width 67 height 10
click at [74, 253] on div "q013cr5ly8d" at bounding box center [58, 254] width 86 height 17
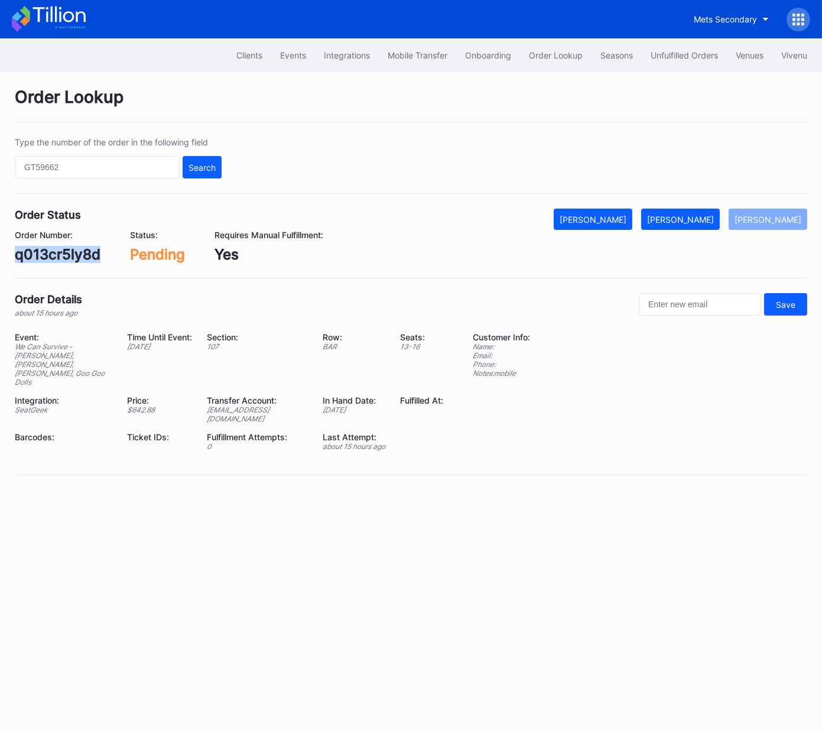
click at [74, 253] on div "q013cr5ly8d" at bounding box center [58, 254] width 86 height 17
copy div "q013cr5ly8d"
click at [718, 226] on button "[PERSON_NAME]" at bounding box center [680, 219] width 79 height 21
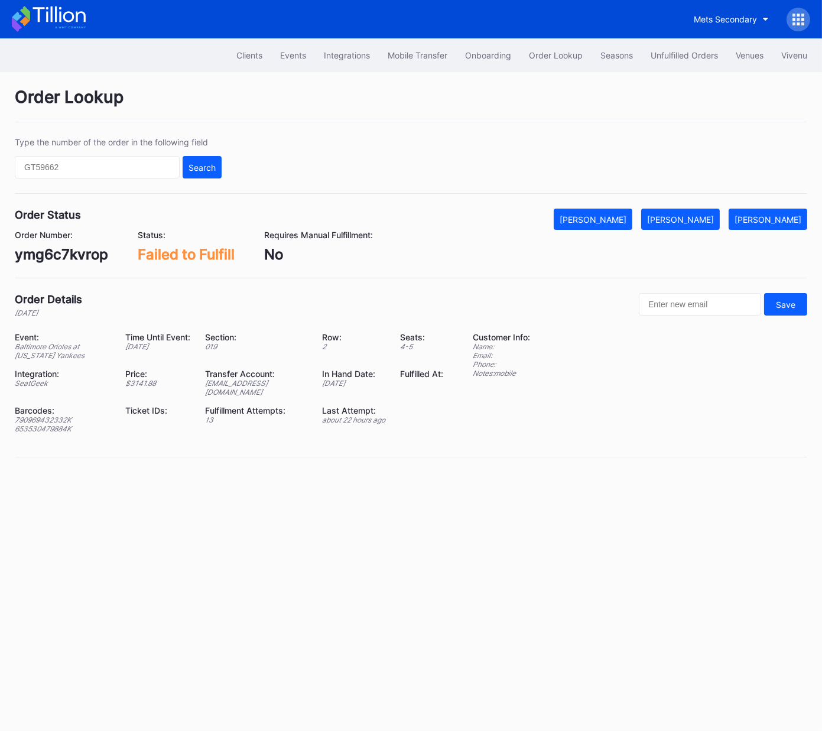
click at [77, 250] on div "ymg6c7kvrop" at bounding box center [61, 254] width 93 height 17
copy div "ymg6c7kvrop"
drag, startPoint x: 72, startPoint y: 411, endPoint x: 14, endPoint y: 410, distance: 57.9
click at [15, 415] on div "790969432332K" at bounding box center [63, 419] width 96 height 9
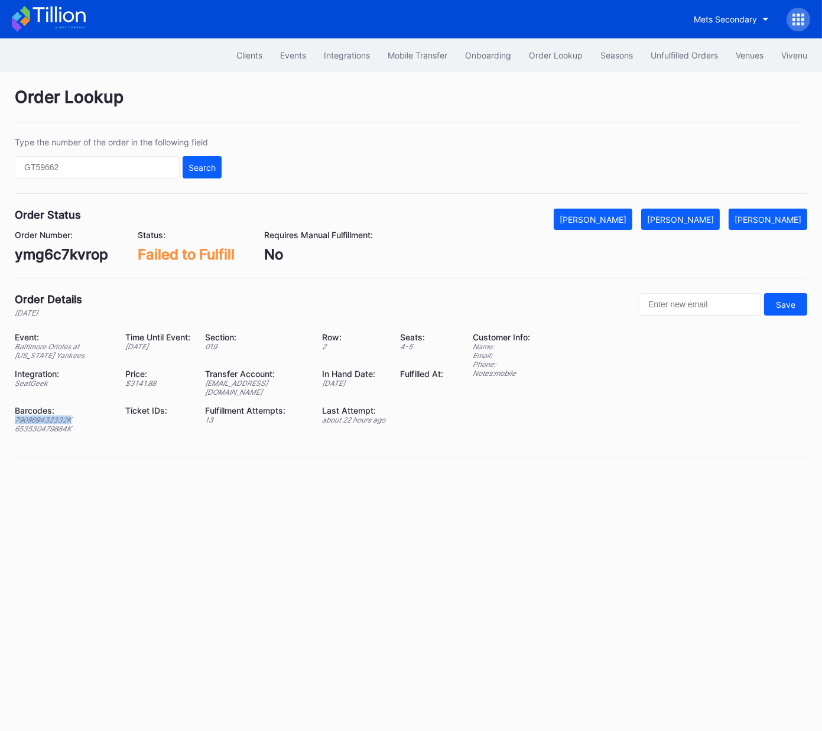
copy div "790969432332K"
drag, startPoint x: 71, startPoint y: 422, endPoint x: 67, endPoint y: 439, distance: 17.6
click at [13, 422] on div "Order Lookup Type the number of the order in the following field Search Order S…" at bounding box center [411, 279] width 822 height 415
copy div "653530479884K"
click at [702, 226] on button "[PERSON_NAME]" at bounding box center [680, 219] width 79 height 21
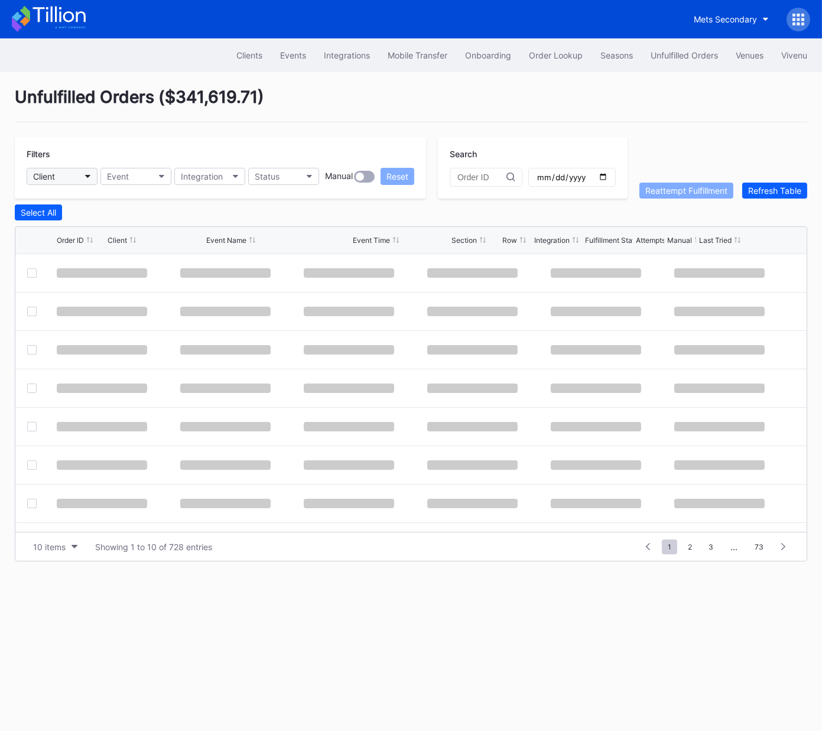
click at [70, 175] on button "Client" at bounding box center [62, 176] width 71 height 17
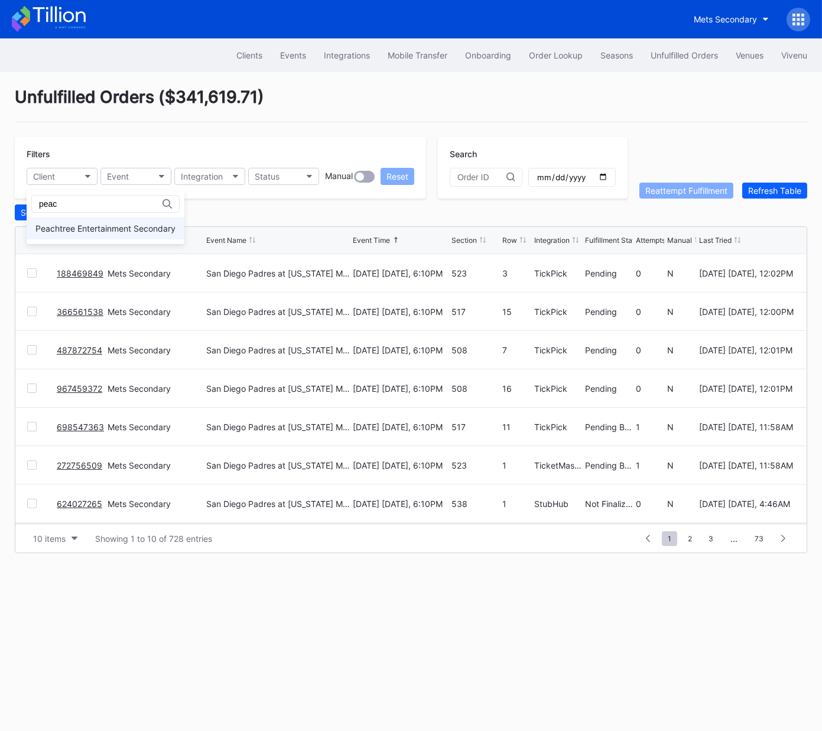
type input "peac"
click at [131, 229] on div "Peachtree Entertainment Secondary" at bounding box center [105, 228] width 140 height 10
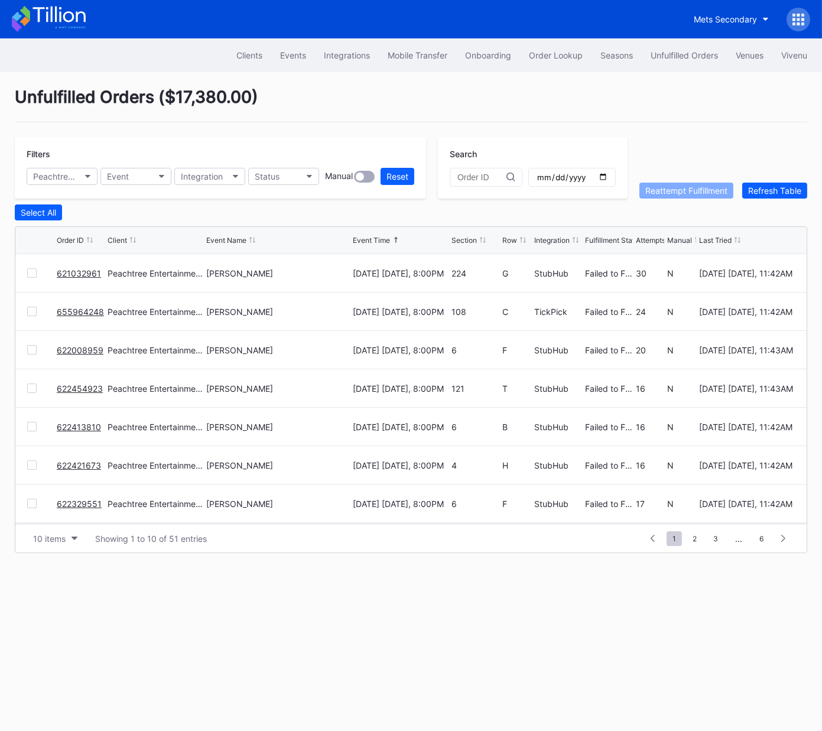
click at [460, 237] on div "Section" at bounding box center [463, 240] width 25 height 9
click at [44, 537] on div "10 items" at bounding box center [49, 538] width 32 height 10
click at [52, 593] on div "50 items" at bounding box center [53, 589] width 34 height 10
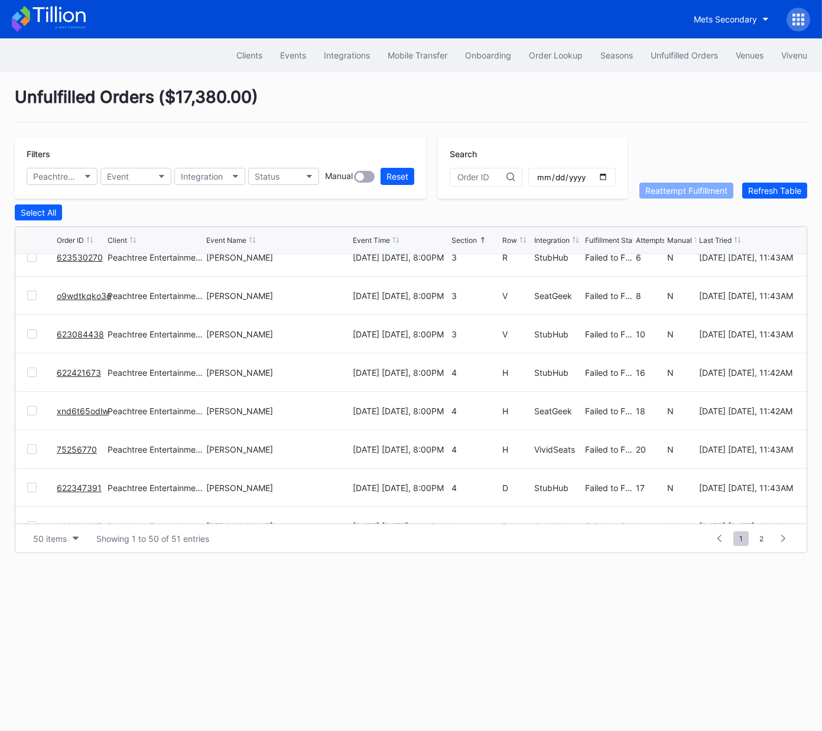
scroll to position [41, 0]
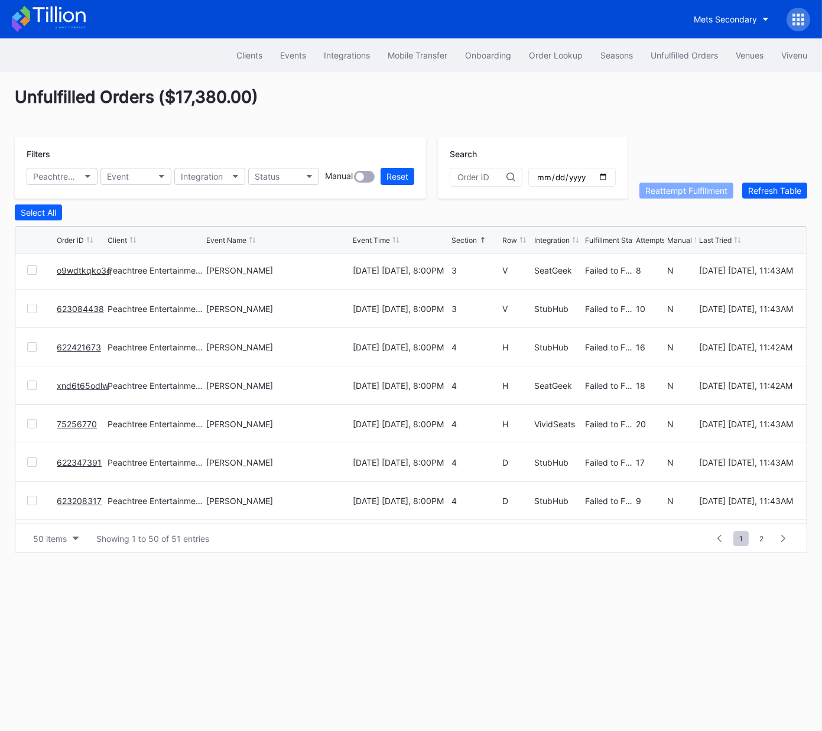
click at [463, 236] on div "Section" at bounding box center [463, 240] width 25 height 9
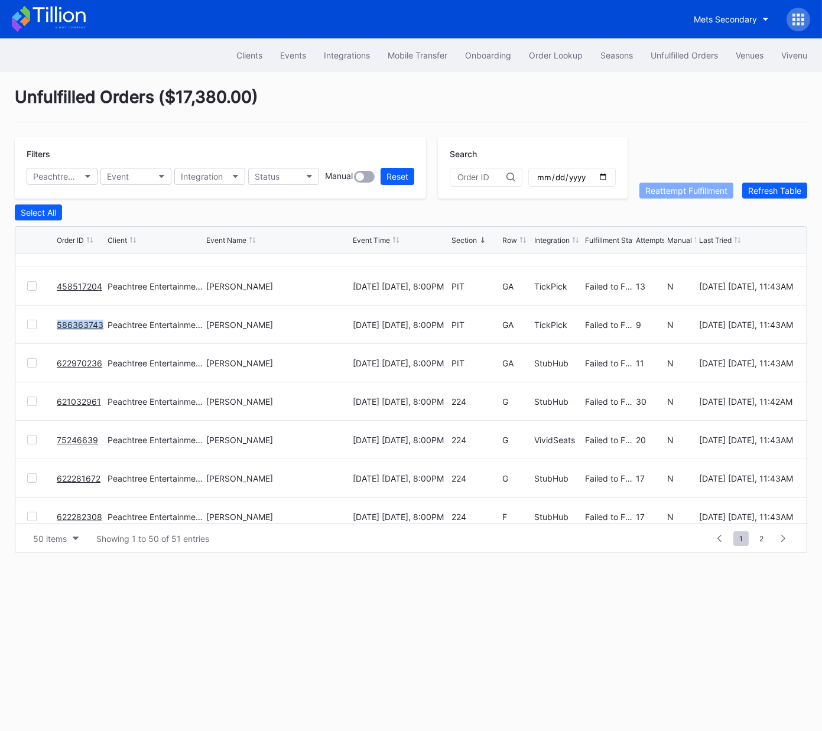
scroll to position [102, 0]
click at [457, 238] on div "Section" at bounding box center [463, 240] width 25 height 9
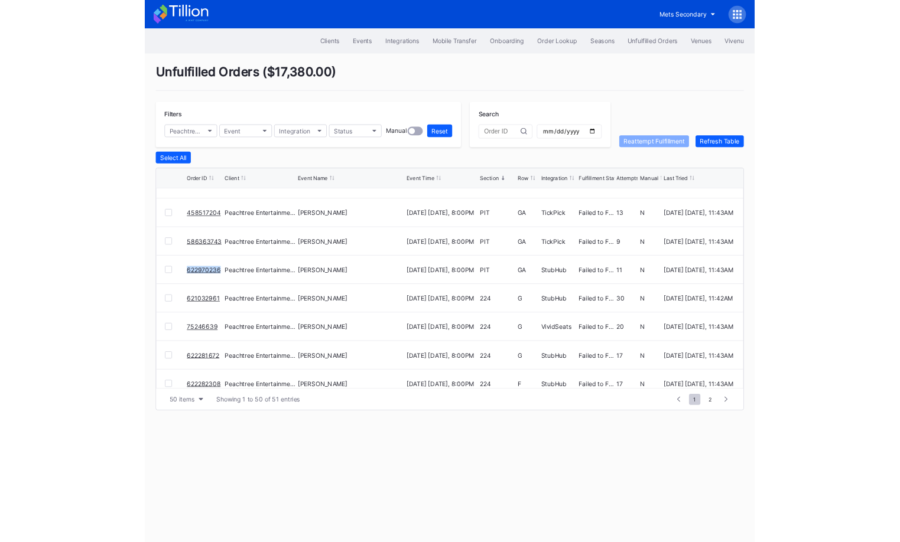
scroll to position [0, 0]
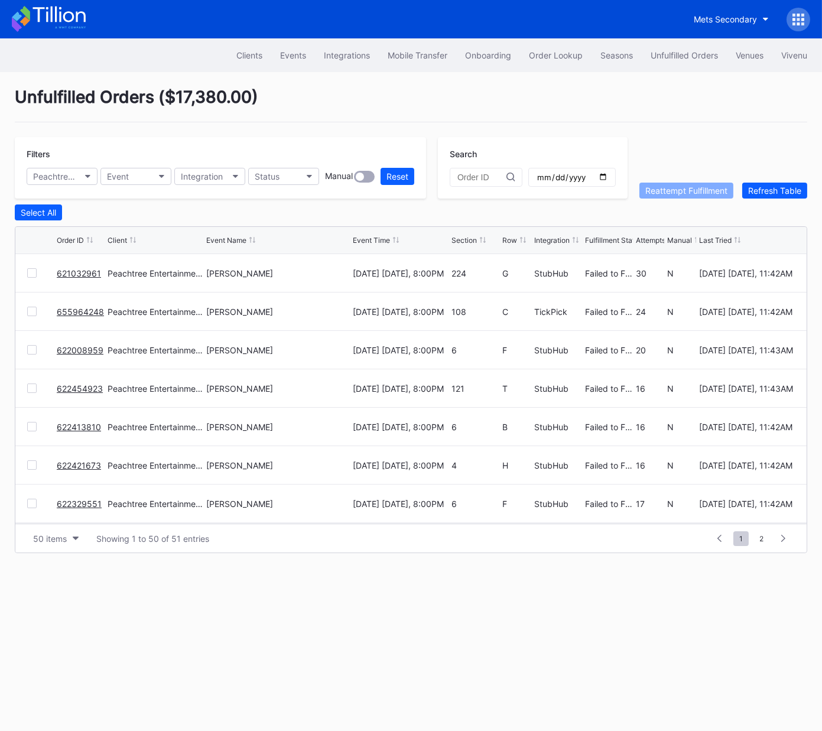
click at [461, 237] on div "Section" at bounding box center [463, 240] width 25 height 9
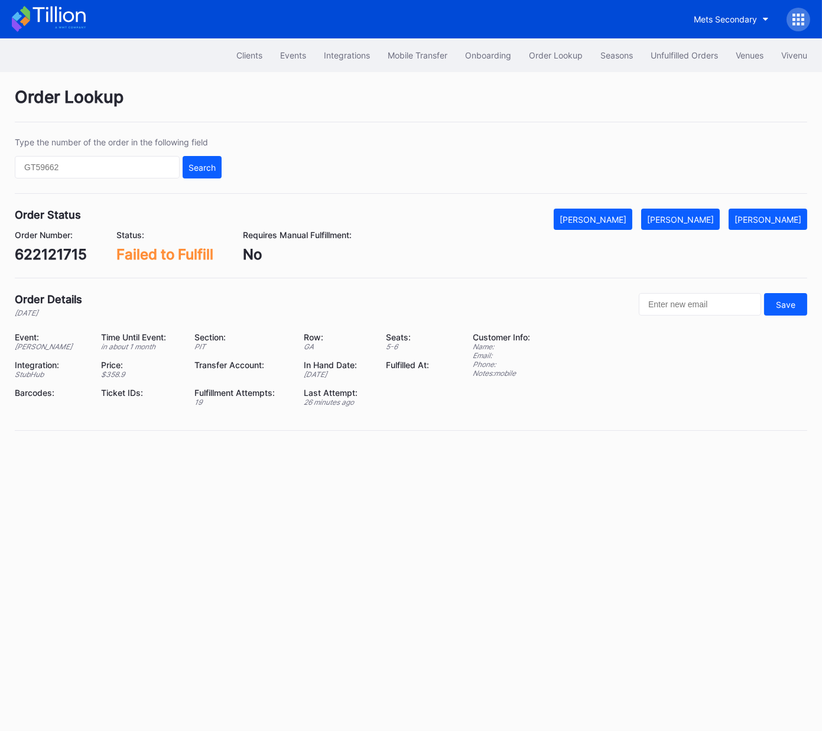
click at [58, 252] on div "622121715" at bounding box center [51, 254] width 72 height 17
copy div "622121715"
click at [708, 216] on div "[PERSON_NAME]" at bounding box center [680, 219] width 67 height 10
click at [68, 260] on div "623578570" at bounding box center [54, 254] width 79 height 17
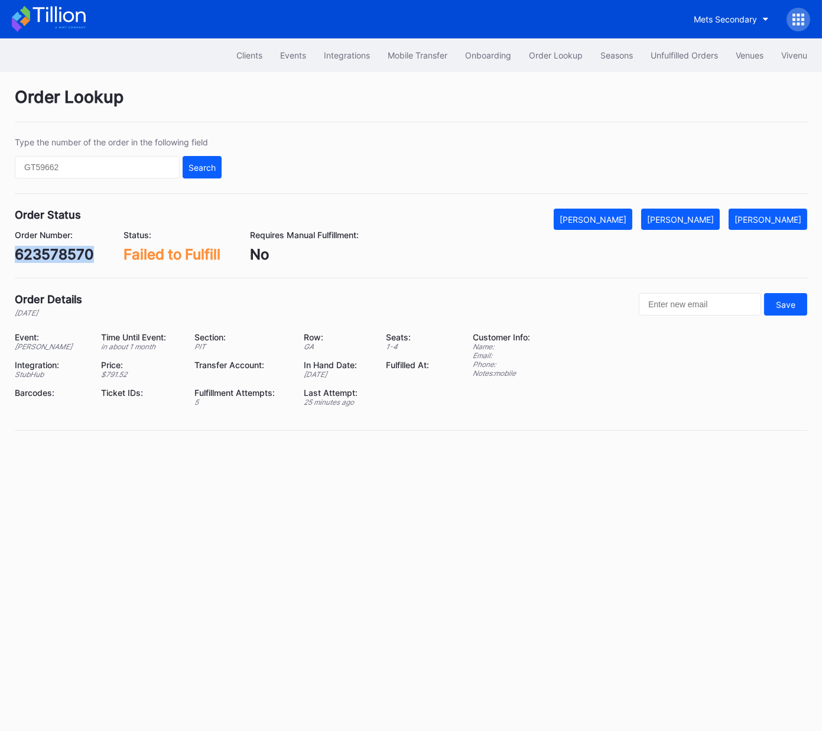
click at [68, 260] on div "623578570" at bounding box center [54, 254] width 79 height 17
copy div "623578570"
click at [695, 222] on div "[PERSON_NAME]" at bounding box center [680, 219] width 67 height 10
click at [75, 252] on div "694279725" at bounding box center [54, 254] width 79 height 17
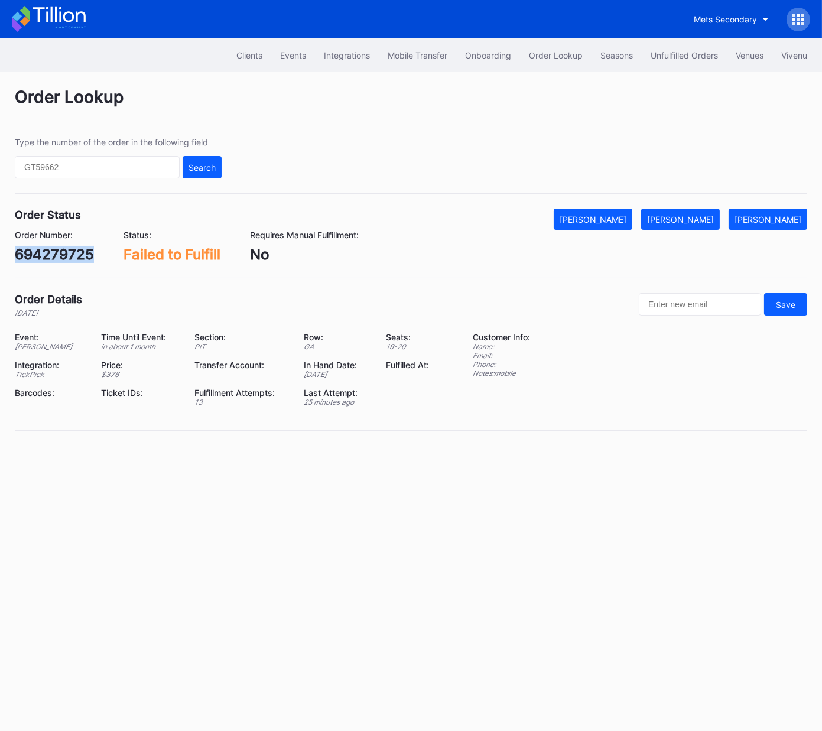
copy div "694279725"
click at [711, 219] on div "[PERSON_NAME]" at bounding box center [680, 219] width 67 height 10
click at [45, 254] on div "458517204" at bounding box center [54, 254] width 79 height 17
copy div "458517204"
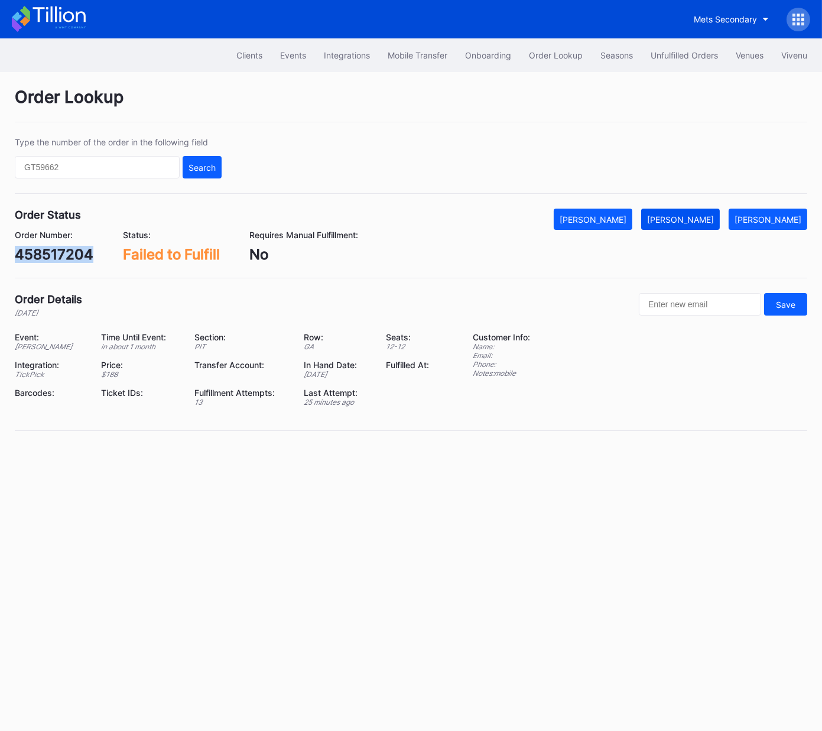
drag, startPoint x: 699, startPoint y: 217, endPoint x: 683, endPoint y: 214, distance: 15.6
click at [699, 217] on div "[PERSON_NAME]" at bounding box center [680, 219] width 67 height 10
click at [70, 252] on div "586363743" at bounding box center [54, 254] width 79 height 17
copy div "586363743"
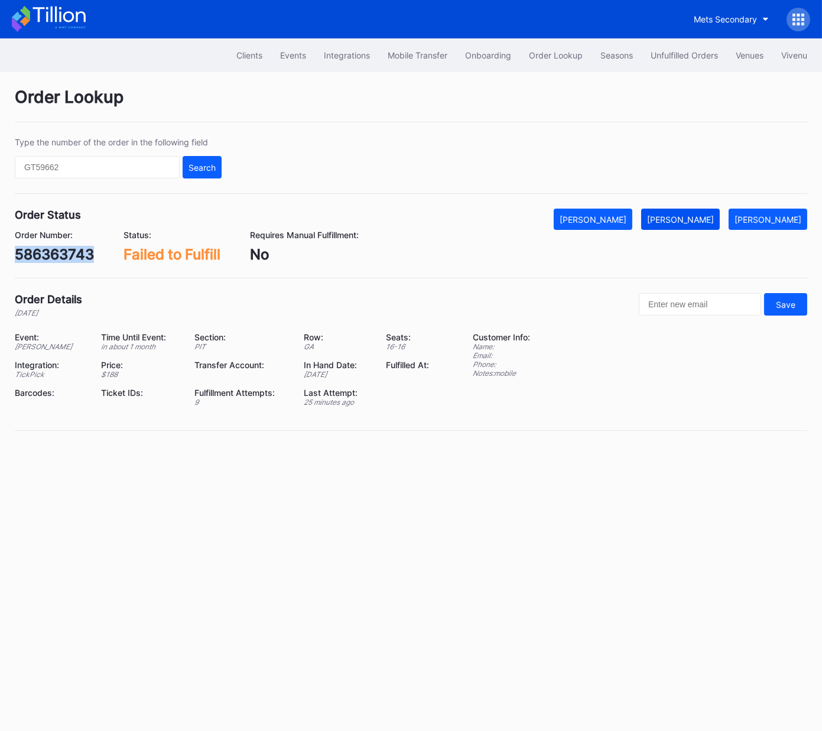
click at [696, 220] on div "[PERSON_NAME]" at bounding box center [680, 219] width 67 height 10
click at [70, 255] on div "622970236" at bounding box center [55, 254] width 80 height 17
copy div "622970236"
drag, startPoint x: 693, startPoint y: 218, endPoint x: 755, endPoint y: 184, distance: 70.9
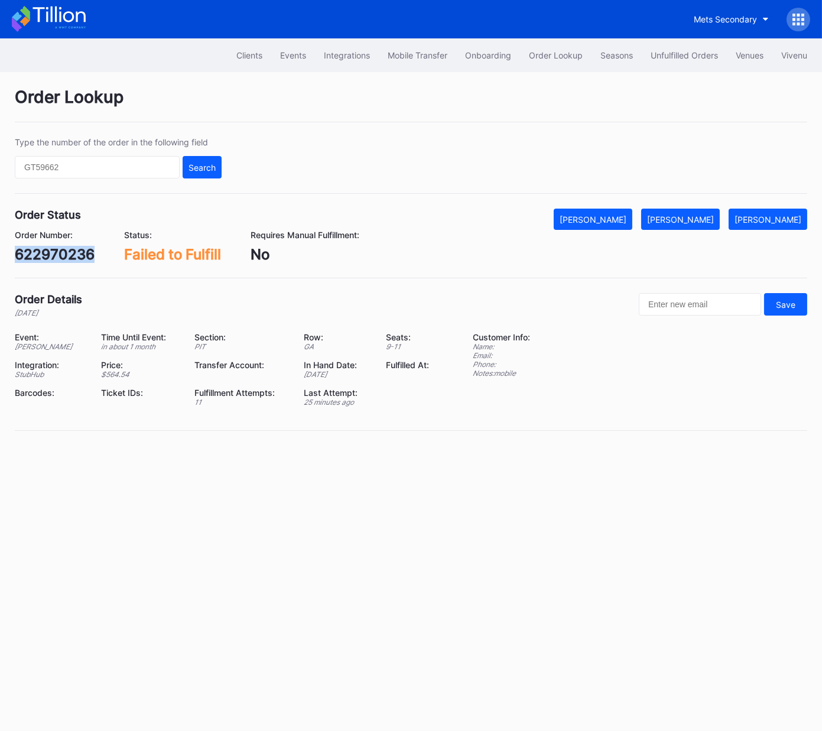
click at [693, 218] on div "[PERSON_NAME]" at bounding box center [680, 219] width 67 height 10
click at [76, 250] on div "623530270" at bounding box center [55, 254] width 80 height 17
copy div "623530270"
click at [708, 222] on div "[PERSON_NAME]" at bounding box center [680, 219] width 67 height 10
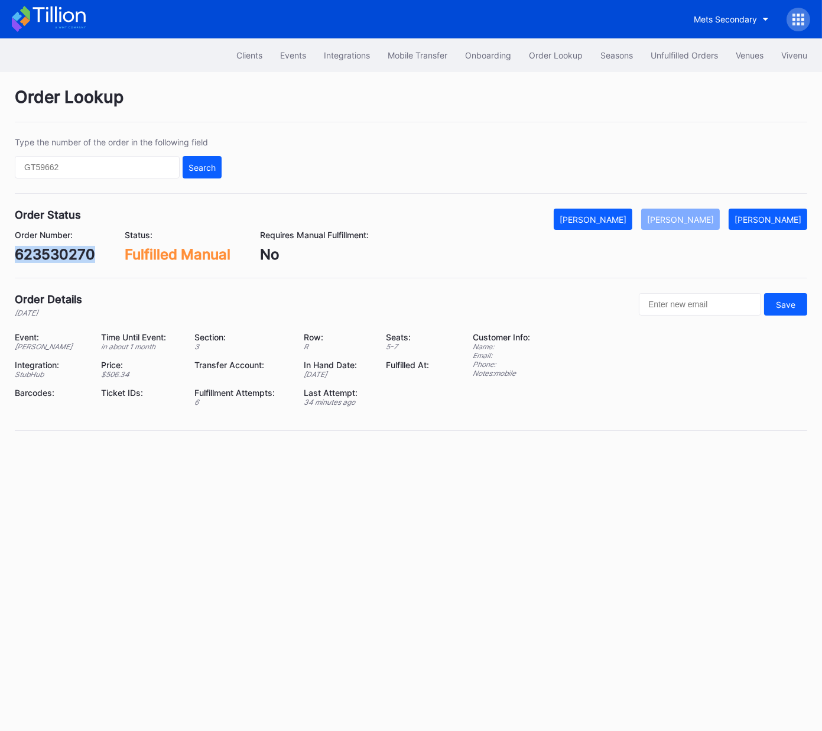
drag, startPoint x: 769, startPoint y: 214, endPoint x: 808, endPoint y: 207, distance: 39.5
click at [769, 214] on div "[PERSON_NAME]" at bounding box center [767, 219] width 67 height 10
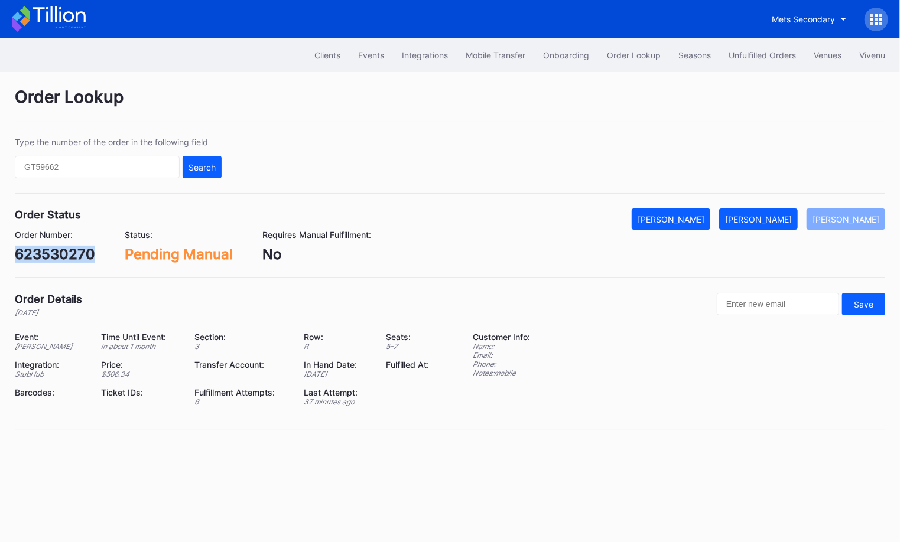
copy div "623530270"
click at [788, 219] on div "[PERSON_NAME]" at bounding box center [758, 219] width 67 height 10
click at [98, 249] on div "o9wdtkqko3q" at bounding box center [61, 254] width 93 height 17
copy div "o9wdtkqko3q"
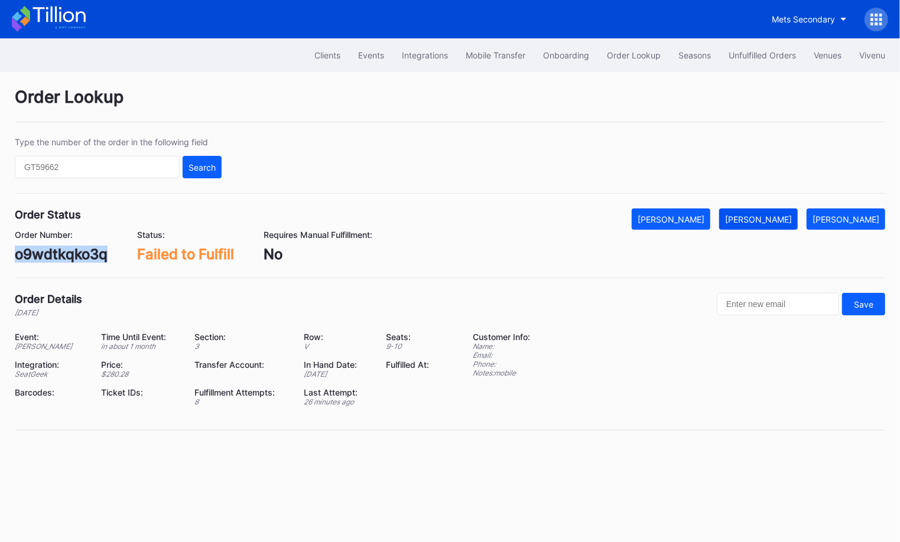
click at [768, 211] on button "[PERSON_NAME]" at bounding box center [758, 219] width 79 height 21
click at [67, 255] on div "623084438" at bounding box center [56, 254] width 82 height 17
copy div "623084438"
click at [786, 220] on div "[PERSON_NAME]" at bounding box center [758, 219] width 67 height 10
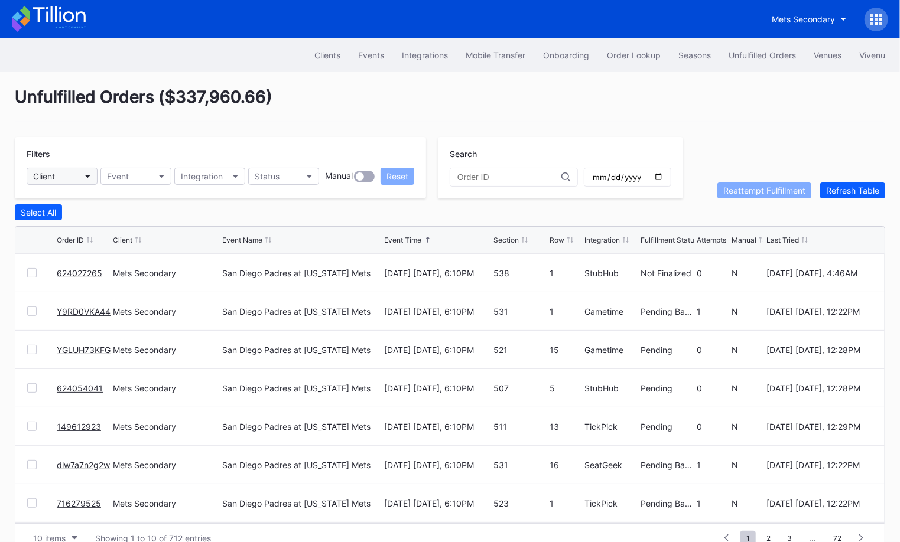
click at [76, 170] on button "Client" at bounding box center [62, 176] width 71 height 17
type input "peach"
click at [92, 226] on div "Peachtree Entertainment Secondary" at bounding box center [105, 228] width 140 height 10
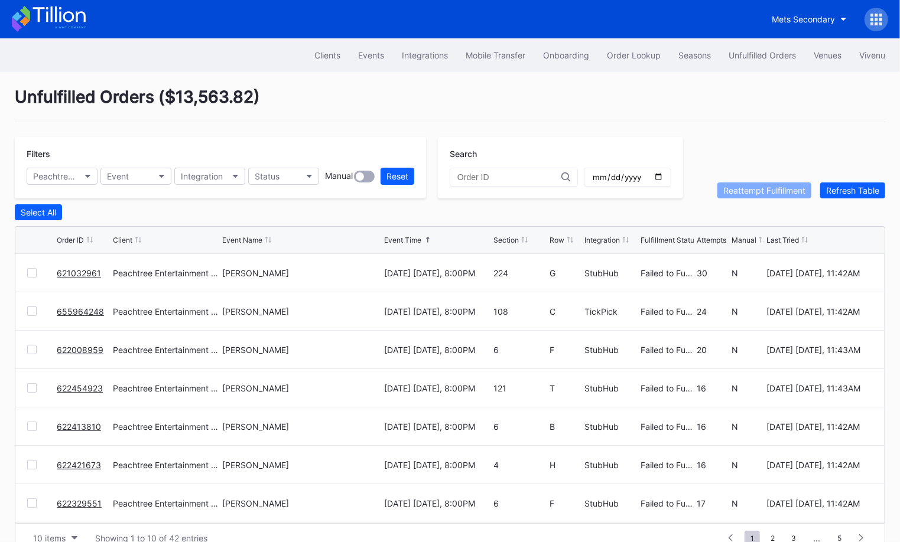
scroll to position [22, 0]
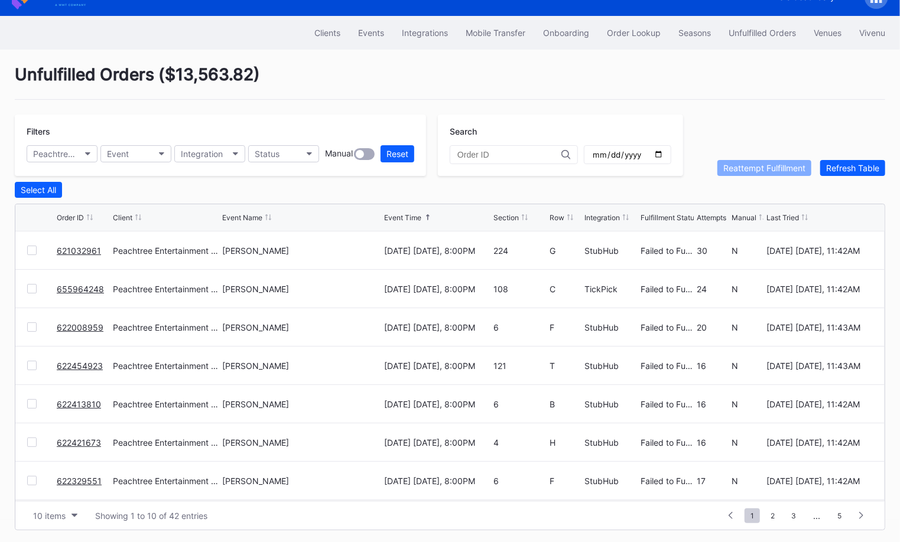
click at [506, 216] on div "Section" at bounding box center [505, 217] width 25 height 9
click at [64, 511] on div "10 items" at bounding box center [49, 516] width 32 height 10
click at [56, 447] on div "50 items" at bounding box center [55, 440] width 56 height 22
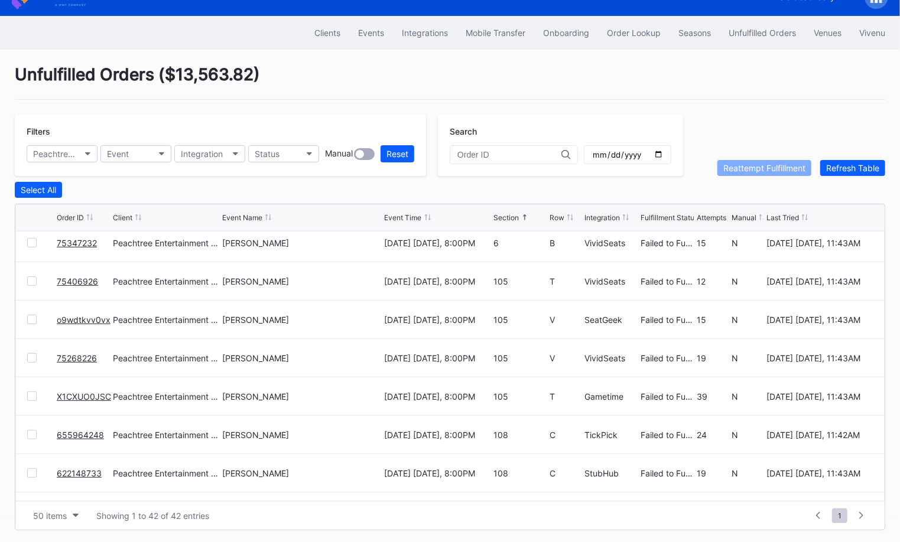
scroll to position [390, 0]
click at [82, 395] on link "X1CXUO0JSC" at bounding box center [84, 398] width 54 height 10
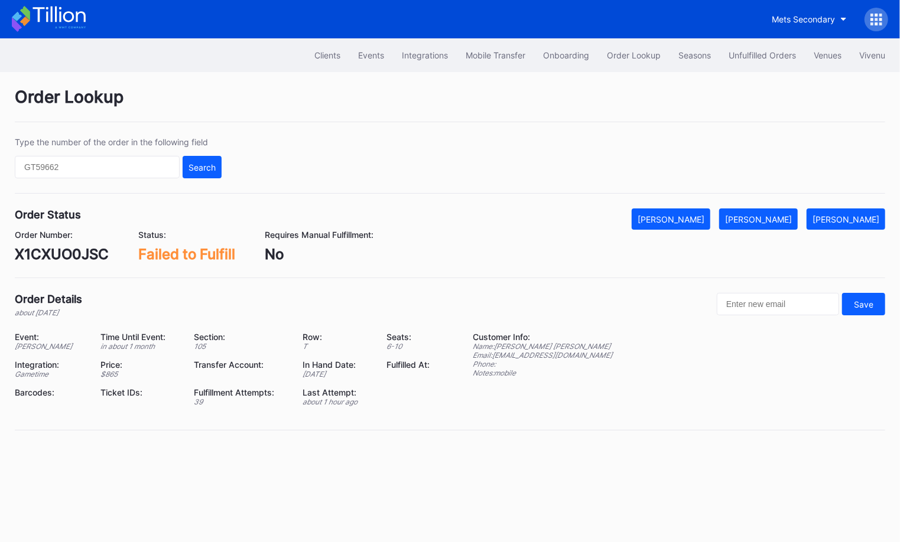
scroll to position [22, 0]
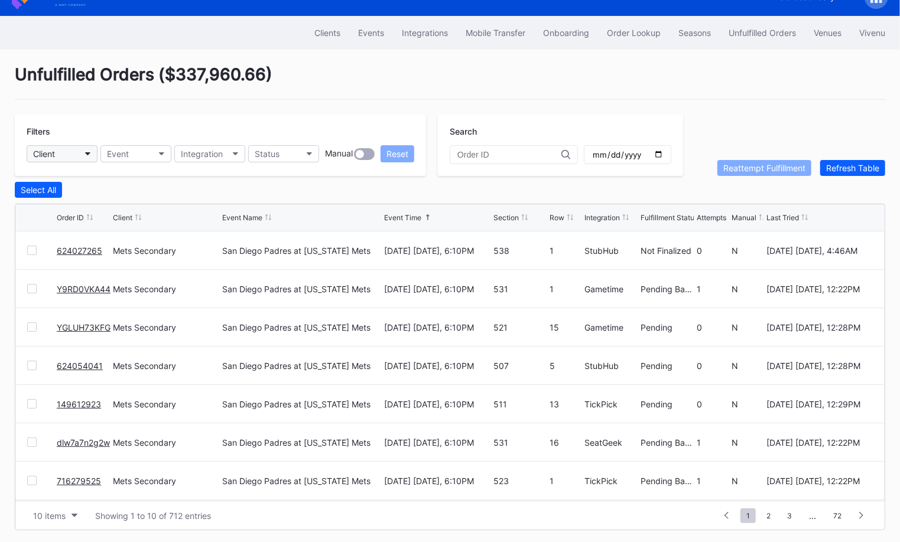
click at [73, 155] on button "Client" at bounding box center [62, 153] width 71 height 17
type input "peach"
click at [113, 201] on div "Peachtree Entertainment Secondary" at bounding box center [105, 205] width 140 height 10
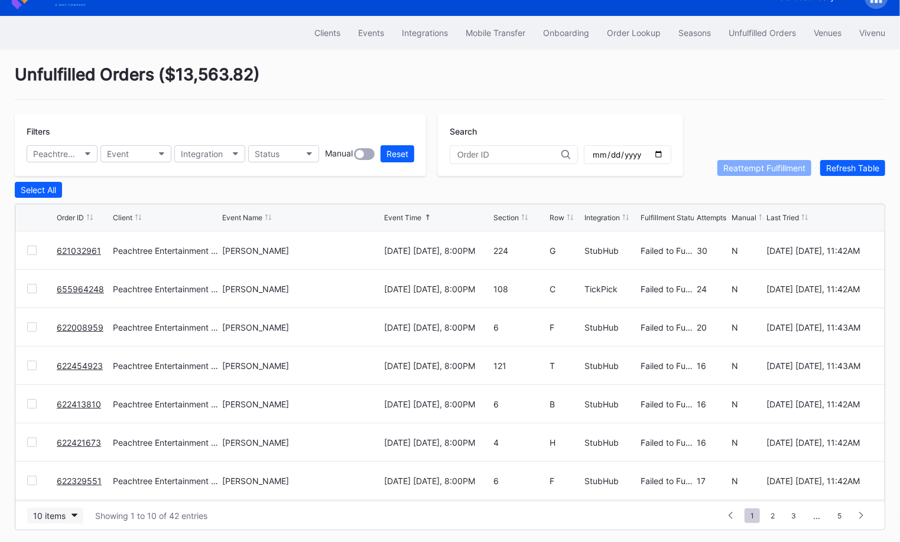
click at [45, 511] on div "10 items" at bounding box center [49, 516] width 32 height 10
click at [48, 444] on div "50 items" at bounding box center [53, 440] width 34 height 10
click at [503, 219] on div "Section" at bounding box center [505, 217] width 25 height 9
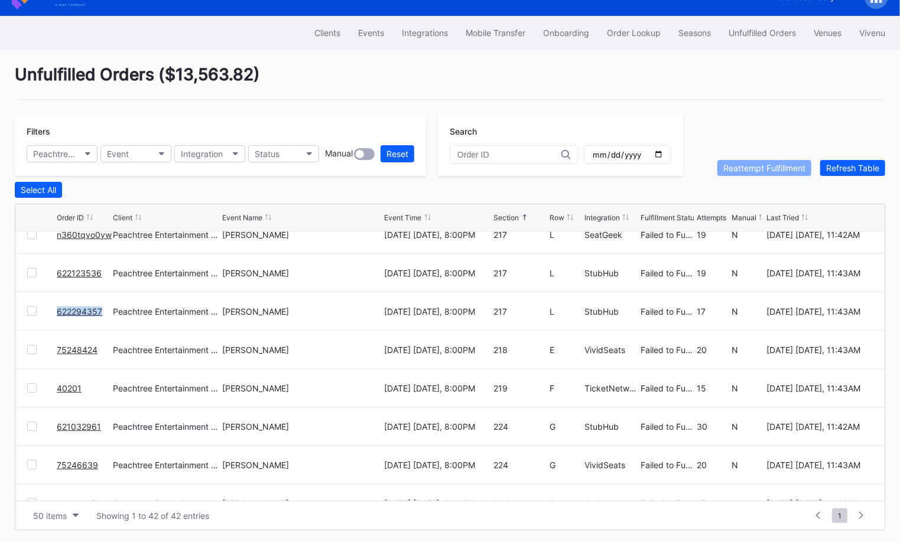
scroll to position [1227, 0]
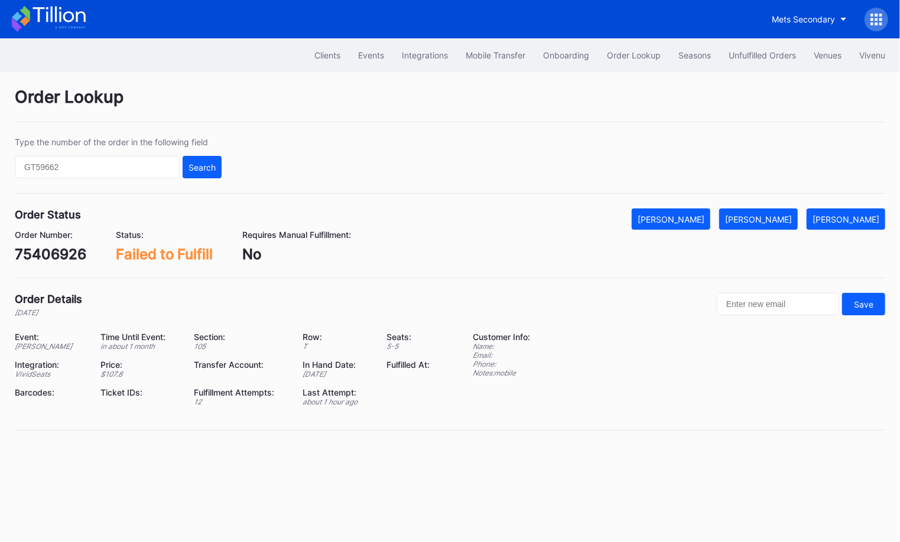
click at [62, 250] on div "75406926" at bounding box center [50, 254] width 71 height 17
copy div "75406926"
click at [779, 226] on button "[PERSON_NAME]" at bounding box center [758, 219] width 79 height 21
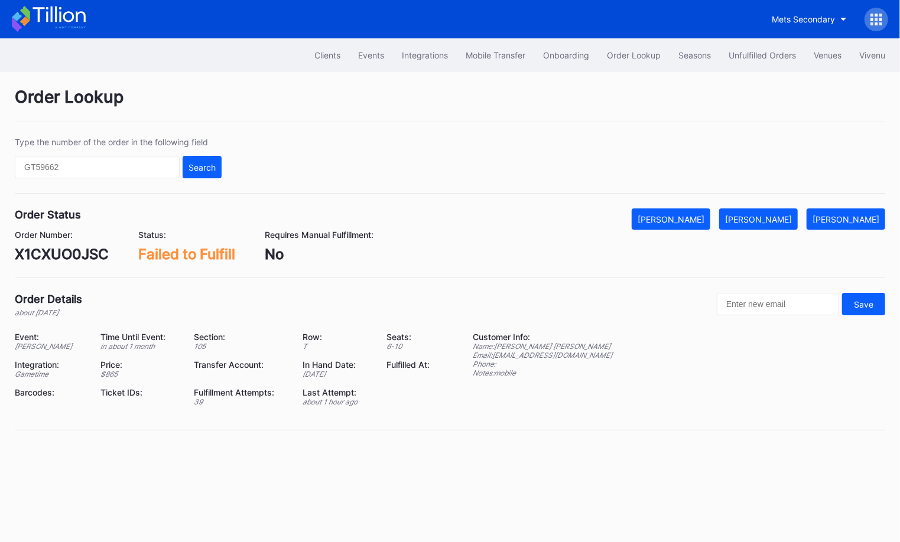
click at [98, 255] on div "X1CXUO0JSC" at bounding box center [62, 254] width 94 height 17
copy div "X1CXUO0JSC"
click at [784, 218] on div "[PERSON_NAME]" at bounding box center [758, 219] width 67 height 10
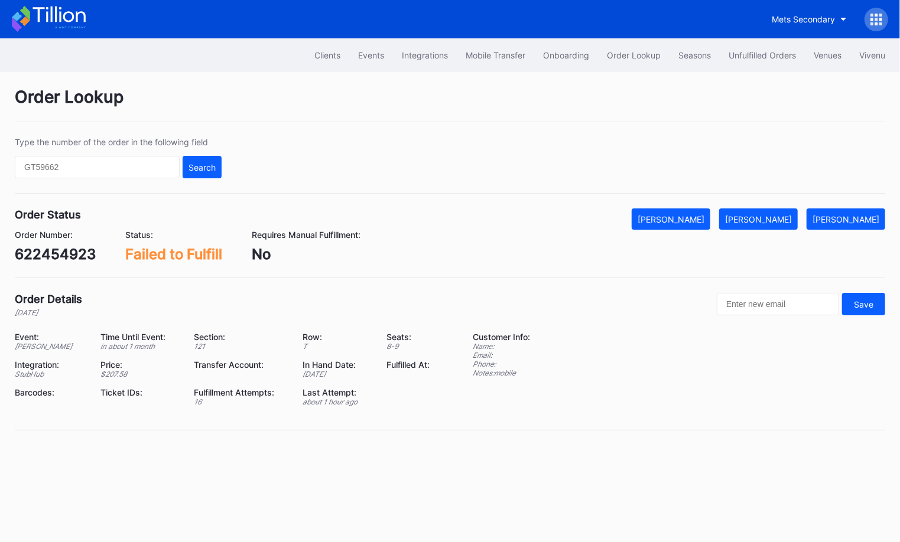
click at [62, 253] on div "622454923" at bounding box center [55, 254] width 81 height 17
copy div "622454923"
click at [788, 217] on div "[PERSON_NAME]" at bounding box center [758, 219] width 67 height 10
click at [67, 256] on div "g9rxt6dmle2" at bounding box center [58, 254] width 87 height 17
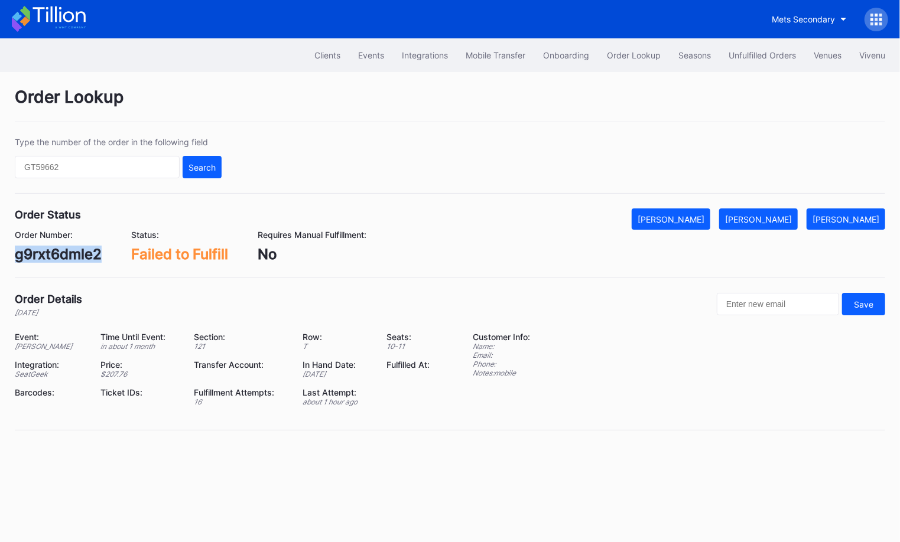
click at [67, 256] on div "g9rxt6dmle2" at bounding box center [58, 254] width 87 height 17
copy div "g9rxt6dmle2"
click at [778, 217] on div "[PERSON_NAME]" at bounding box center [758, 219] width 67 height 10
click at [835, 214] on div "[PERSON_NAME]" at bounding box center [845, 219] width 67 height 10
copy div "g9rxt6dmle2"
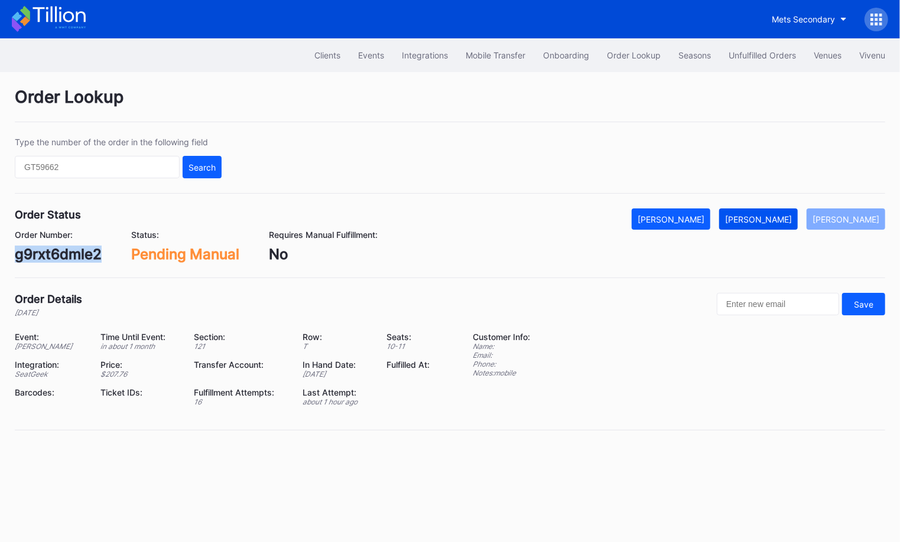
click at [789, 220] on div "[PERSON_NAME]" at bounding box center [758, 219] width 67 height 10
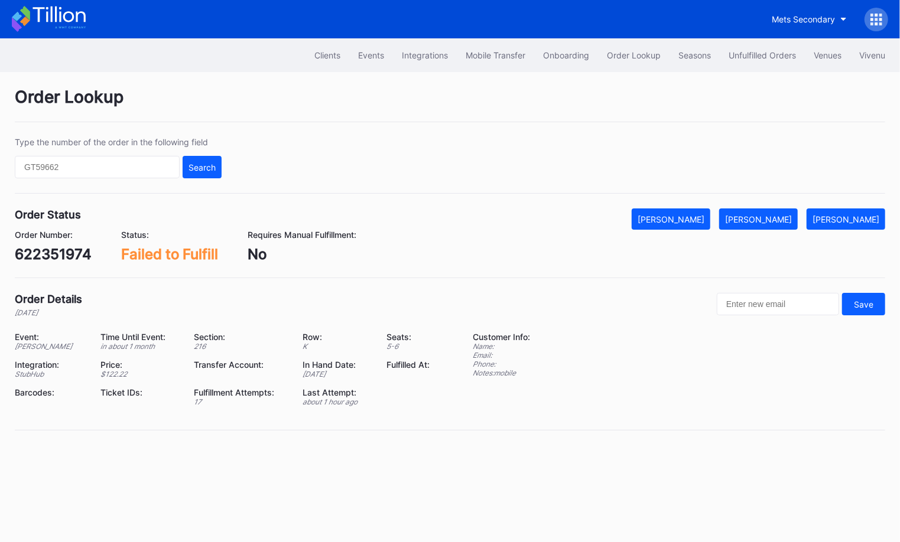
click at [74, 253] on div "622351974" at bounding box center [53, 254] width 77 height 17
copy div "622351974"
click at [780, 219] on div "[PERSON_NAME]" at bounding box center [758, 219] width 67 height 10
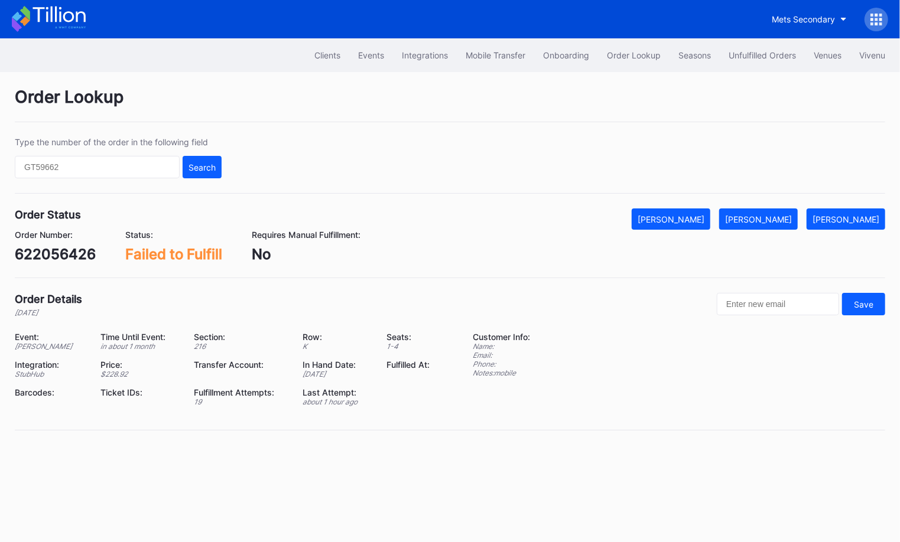
click at [71, 249] on div "622056426" at bounding box center [55, 254] width 81 height 17
copy div "622056426"
click at [767, 219] on div "[PERSON_NAME]" at bounding box center [758, 219] width 67 height 10
click at [74, 255] on div "n360tqvo0yw" at bounding box center [63, 254] width 96 height 17
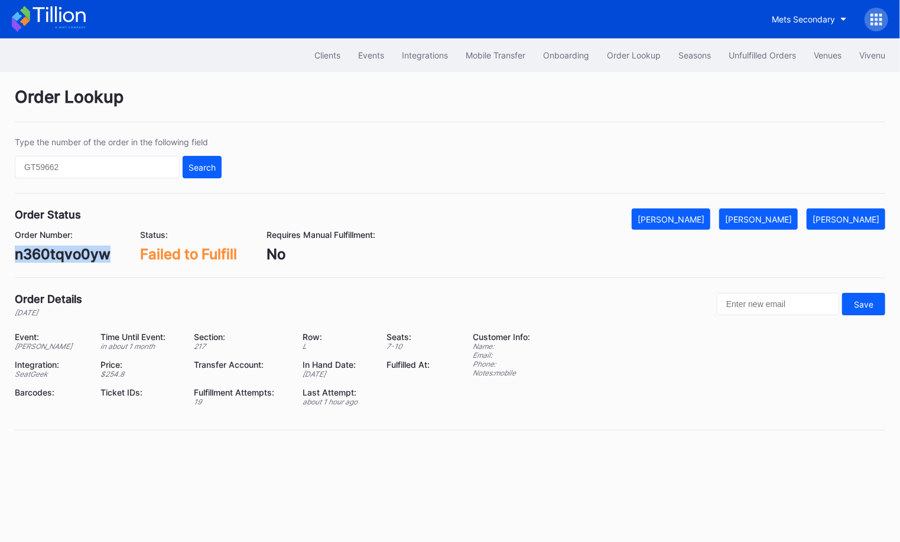
click at [74, 255] on div "n360tqvo0yw" at bounding box center [63, 254] width 96 height 17
copy div "n360tqvo0yw"
click at [780, 215] on div "[PERSON_NAME]" at bounding box center [758, 219] width 67 height 10
click at [61, 249] on div "622123536" at bounding box center [53, 254] width 77 height 17
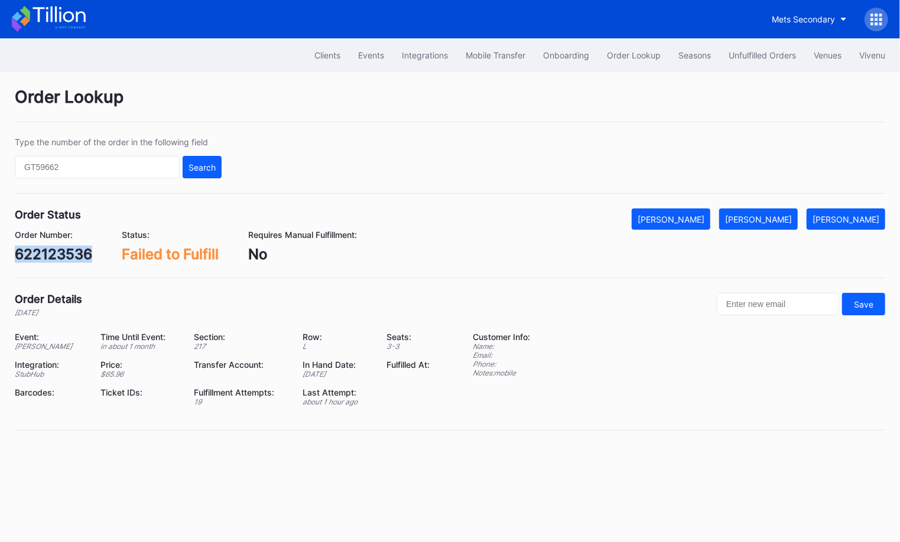
copy div "622123536"
click at [772, 216] on div "[PERSON_NAME]" at bounding box center [758, 219] width 67 height 10
click at [69, 254] on div "622294357" at bounding box center [55, 254] width 80 height 17
copy div "622294357"
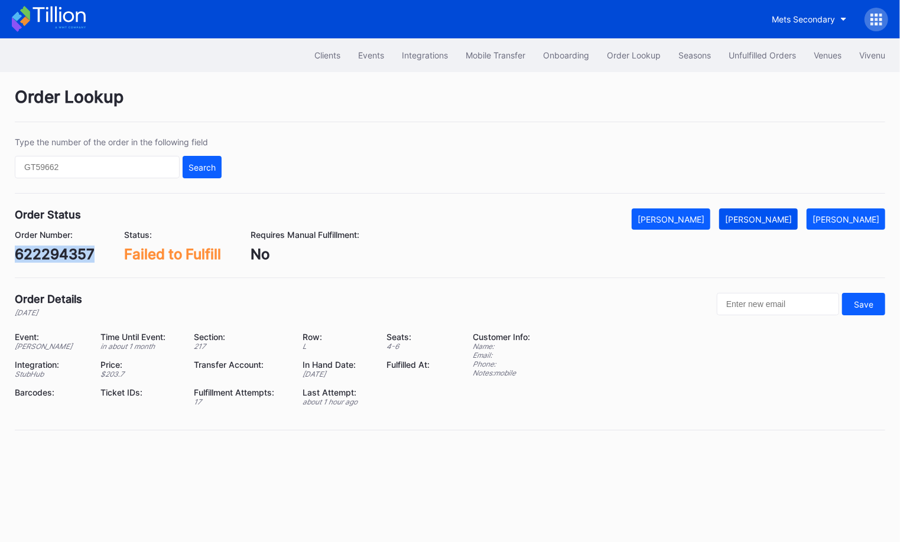
click at [779, 218] on div "Mark Fulfilled" at bounding box center [758, 219] width 67 height 10
click at [71, 255] on div "75248424" at bounding box center [51, 254] width 72 height 17
copy div "75248424"
click at [792, 221] on div "[PERSON_NAME]" at bounding box center [758, 219] width 67 height 10
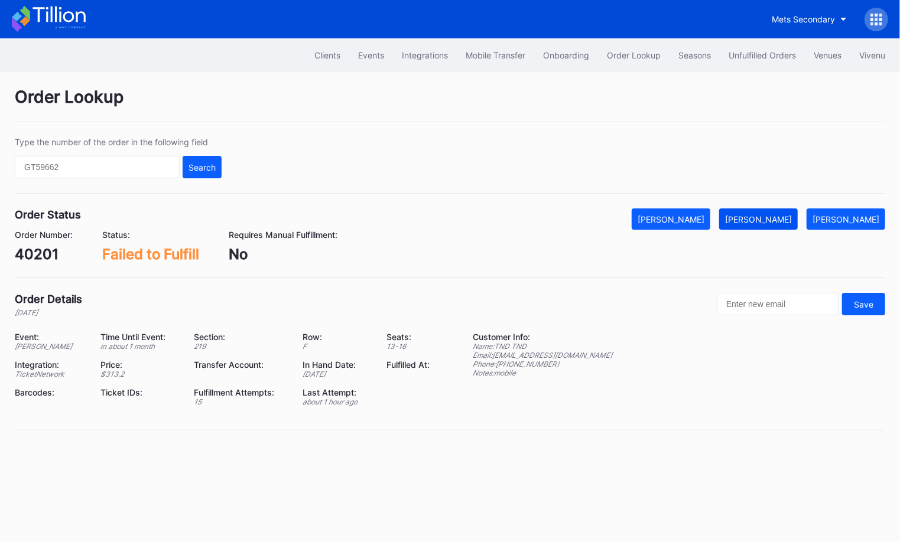
click at [779, 216] on div "[PERSON_NAME]" at bounding box center [758, 219] width 67 height 10
click at [850, 217] on div "[PERSON_NAME]" at bounding box center [845, 219] width 67 height 10
click at [777, 214] on div "[PERSON_NAME]" at bounding box center [758, 219] width 67 height 10
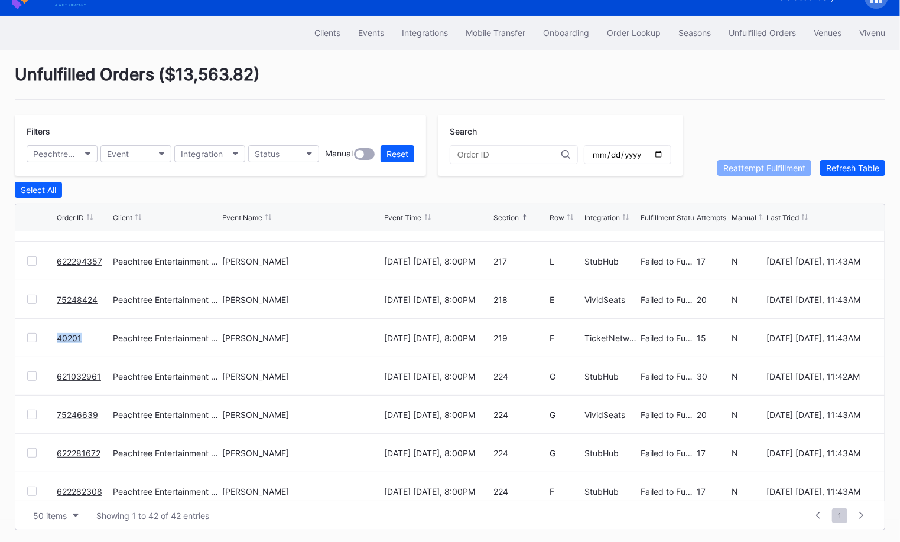
scroll to position [1254, 0]
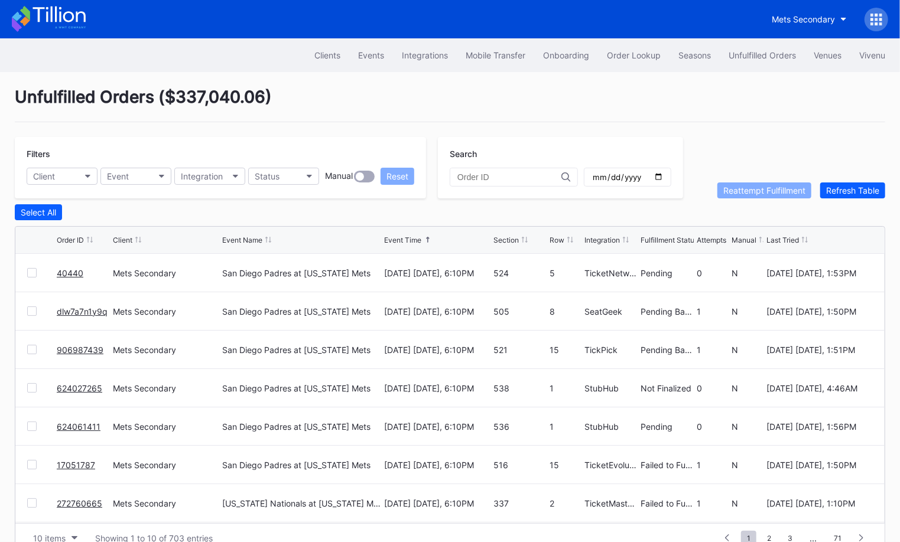
scroll to position [22, 0]
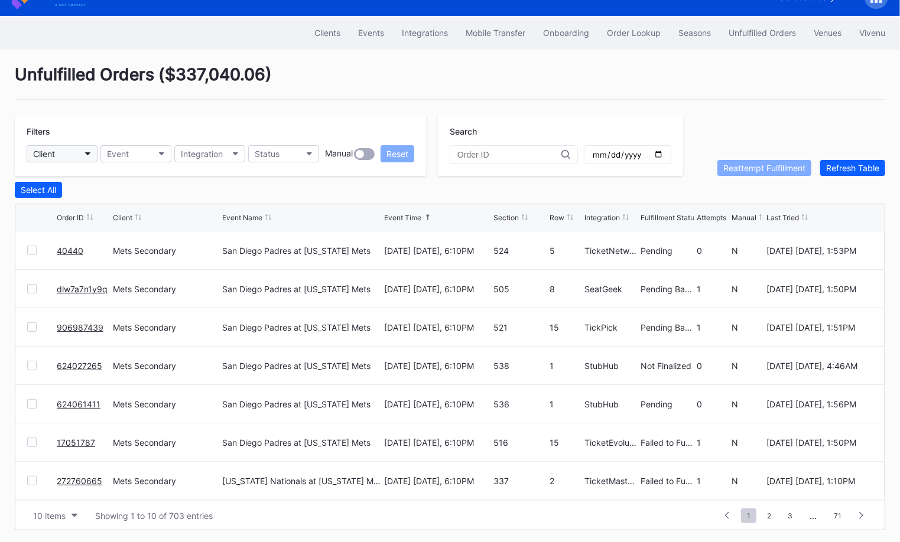
click at [78, 155] on button "Client" at bounding box center [62, 153] width 71 height 17
type input "peach"
click at [110, 204] on div "Peachtree Entertainment Secondary" at bounding box center [105, 205] width 140 height 10
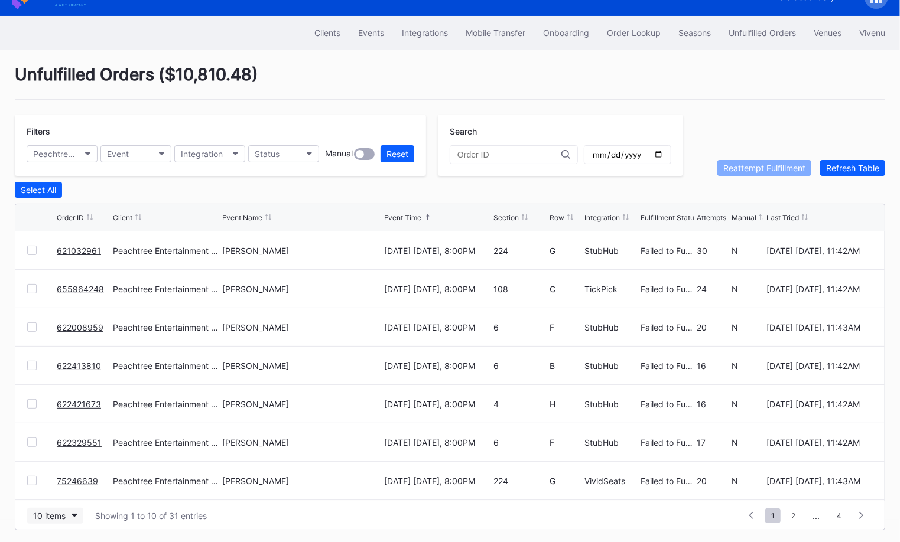
click at [63, 511] on div "10 items" at bounding box center [49, 516] width 32 height 10
click at [61, 442] on div "50 items" at bounding box center [53, 440] width 34 height 10
click at [510, 217] on div "Section" at bounding box center [505, 217] width 25 height 9
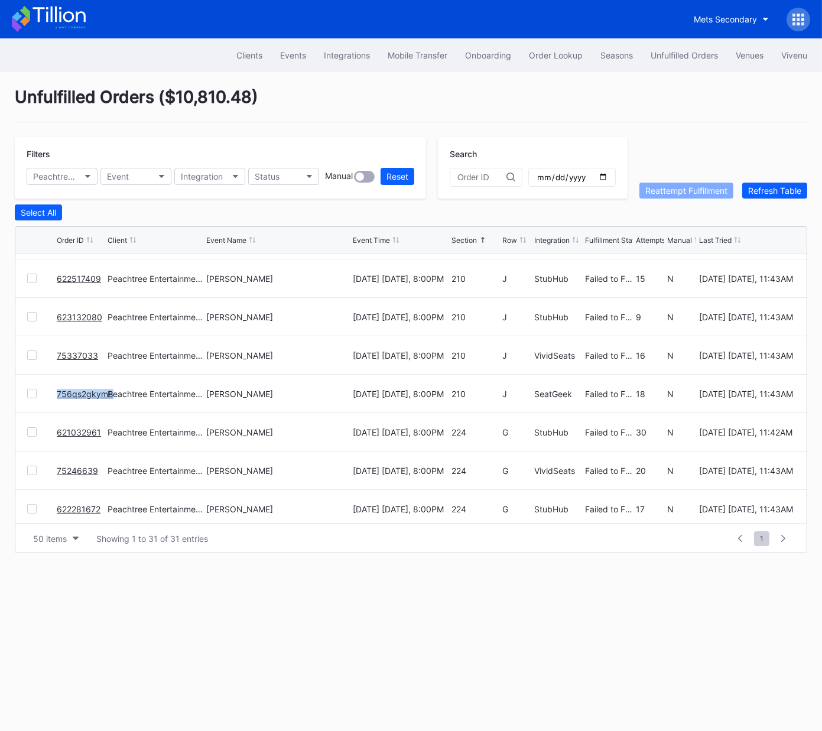
scroll to position [801, 0]
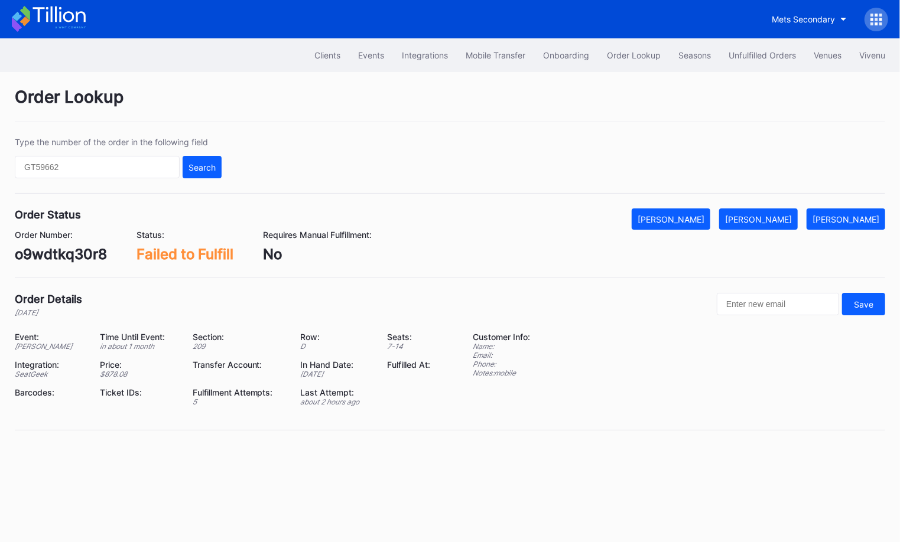
click at [49, 252] on div "o9wdtkq30r8" at bounding box center [61, 254] width 92 height 17
copy div "o9wdtkq30r8"
click at [86, 256] on div "o9wdtkq30r8" at bounding box center [61, 254] width 92 height 17
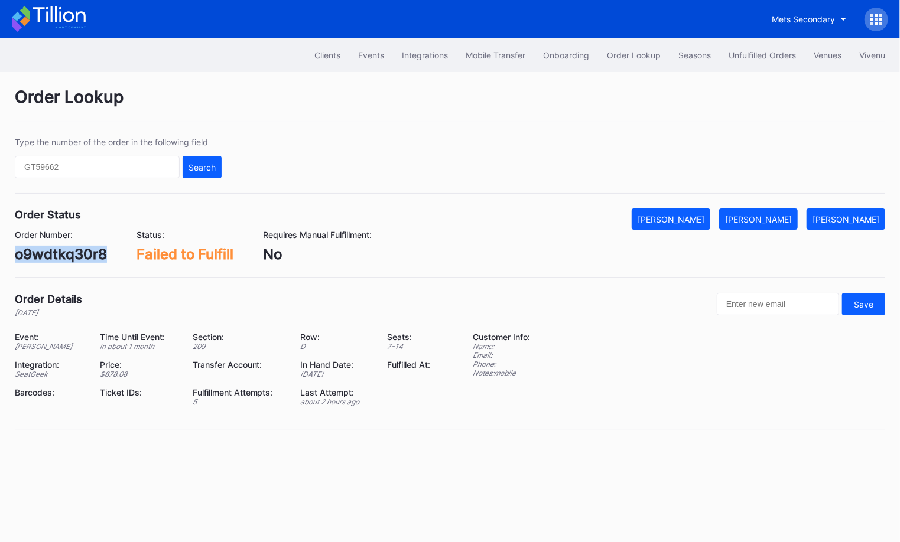
copy div "o9wdtkq30r8"
click at [792, 220] on div "[PERSON_NAME]" at bounding box center [758, 219] width 67 height 10
click at [73, 250] on div "9m2ycmllg66" at bounding box center [61, 254] width 93 height 17
copy div "9m2ycmllg66"
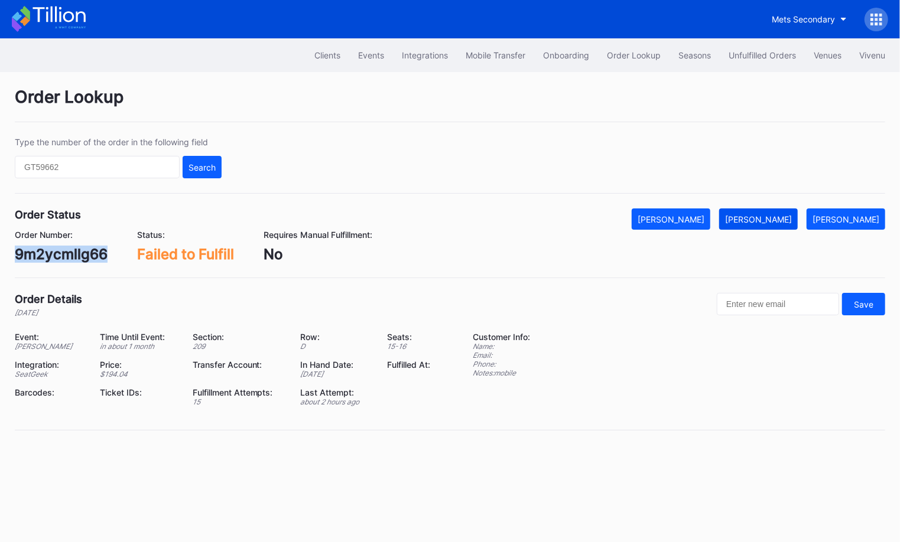
click at [786, 214] on div "[PERSON_NAME]" at bounding box center [758, 219] width 67 height 10
click at [62, 246] on div "622443838" at bounding box center [55, 254] width 81 height 17
copy div "622443838"
click at [782, 222] on div "[PERSON_NAME]" at bounding box center [758, 219] width 67 height 10
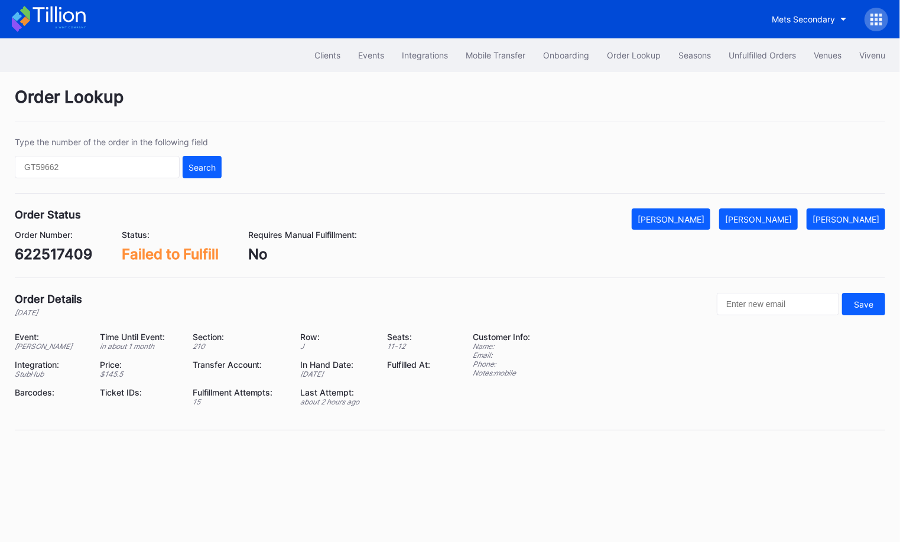
click at [77, 258] on div "622517409" at bounding box center [53, 254] width 77 height 17
copy div "622517409"
click at [783, 222] on div "[PERSON_NAME]" at bounding box center [758, 219] width 67 height 10
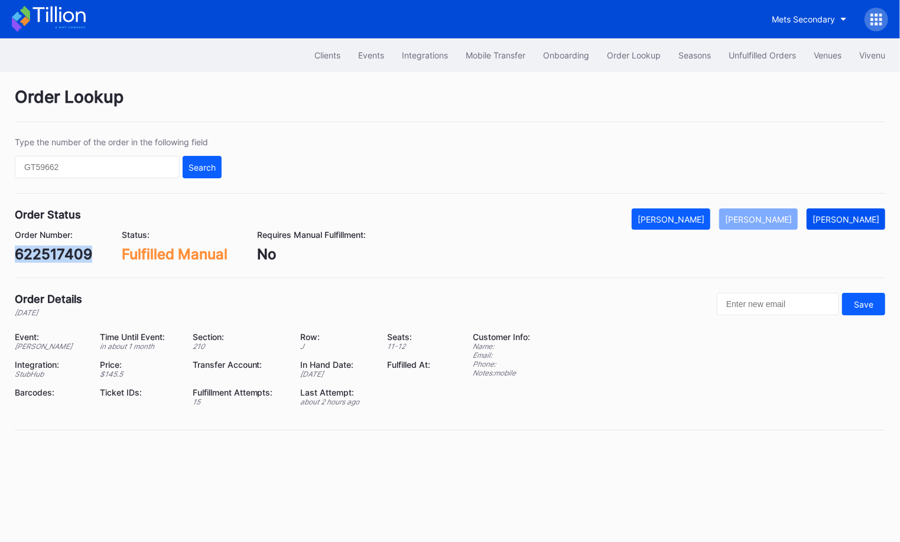
click at [857, 215] on div "[PERSON_NAME]" at bounding box center [845, 219] width 67 height 10
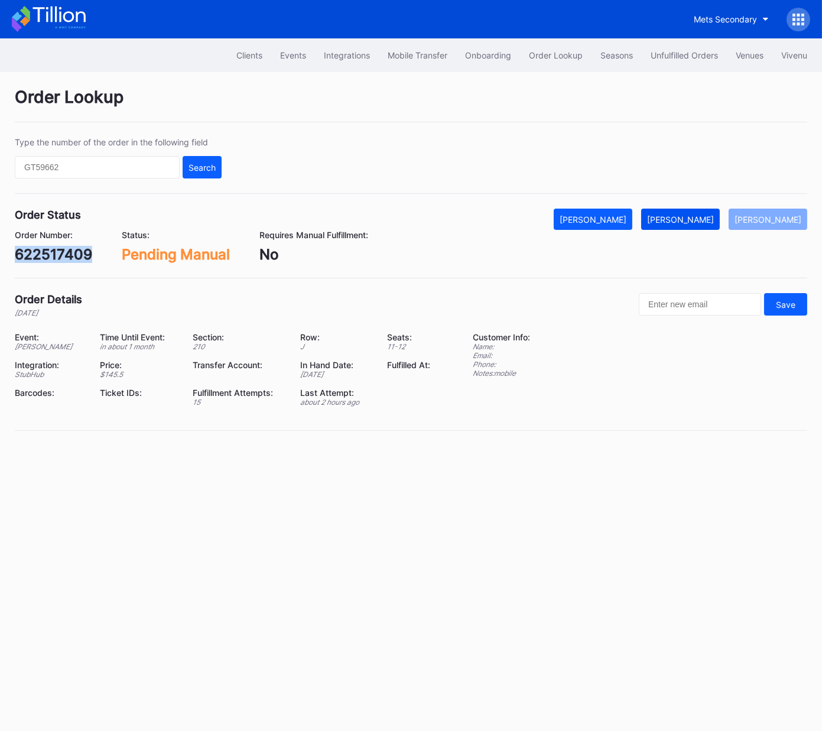
click at [692, 223] on button "[PERSON_NAME]" at bounding box center [680, 219] width 79 height 21
click at [68, 253] on div "623132080" at bounding box center [54, 254] width 79 height 17
copy div "623132080"
drag, startPoint x: 685, startPoint y: 214, endPoint x: 805, endPoint y: 210, distance: 120.6
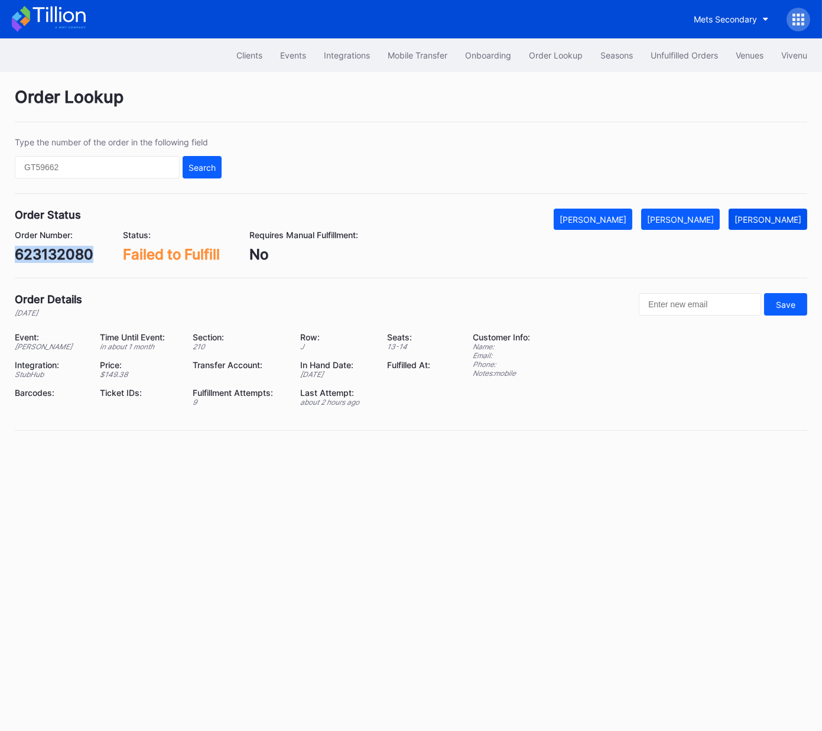
click at [685, 214] on div "[PERSON_NAME]" at bounding box center [680, 219] width 67 height 10
click at [67, 255] on div "75337033" at bounding box center [50, 254] width 70 height 17
copy div "75337033"
click at [712, 217] on div "[PERSON_NAME]" at bounding box center [680, 219] width 67 height 10
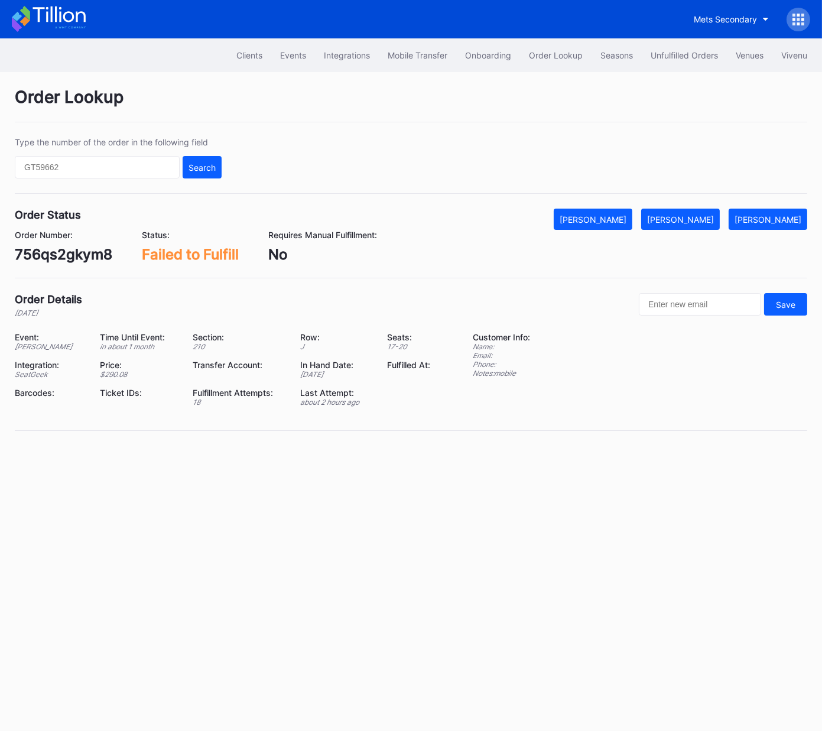
click at [81, 251] on div "756qs2gkym8" at bounding box center [63, 254] width 97 height 17
copy div "756qs2gkym8"
drag, startPoint x: 694, startPoint y: 216, endPoint x: 688, endPoint y: 216, distance: 5.9
click at [694, 216] on div "[PERSON_NAME]" at bounding box center [680, 219] width 67 height 10
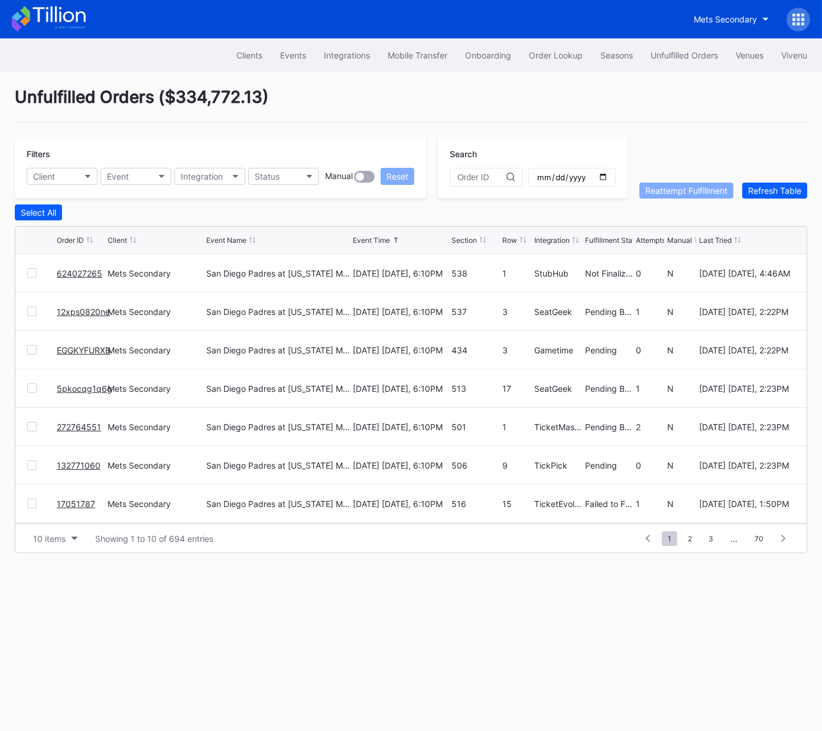
click at [78, 272] on link "624027265" at bounding box center [79, 273] width 45 height 10
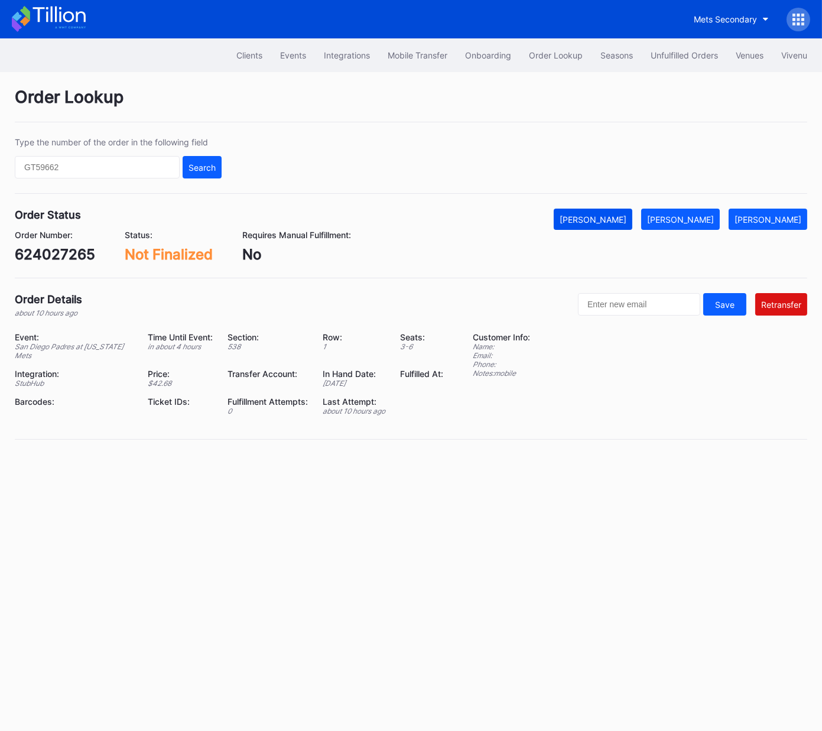
click at [623, 219] on div "[PERSON_NAME]" at bounding box center [592, 219] width 67 height 10
click at [694, 57] on div "Unfulfilled Orders" at bounding box center [683, 55] width 67 height 10
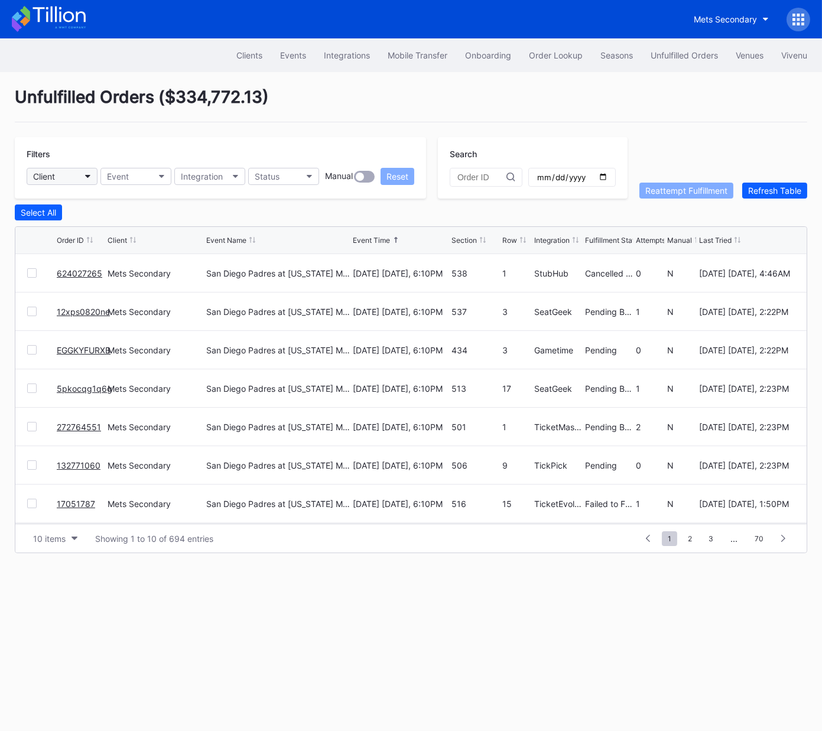
click at [71, 171] on button "Client" at bounding box center [62, 176] width 71 height 17
type input "peach"
click at [109, 235] on div "Peachtree Entertainment Secondary" at bounding box center [106, 228] width 158 height 22
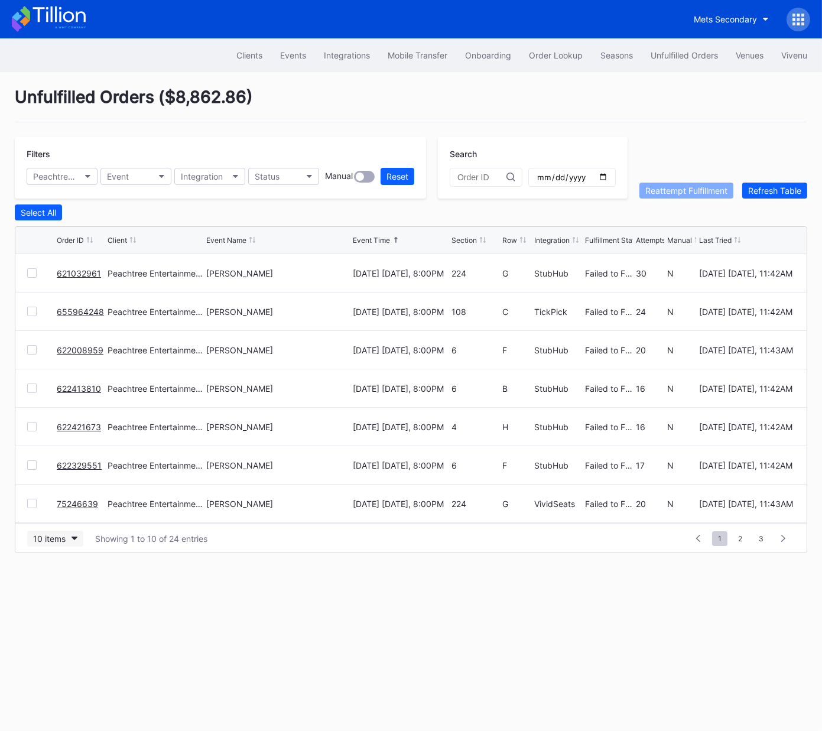
click at [54, 535] on div "10 items" at bounding box center [49, 538] width 32 height 10
drag, startPoint x: 56, startPoint y: 591, endPoint x: 207, endPoint y: 505, distance: 174.1
click at [56, 591] on div "50 items" at bounding box center [53, 589] width 34 height 10
drag, startPoint x: 472, startPoint y: 238, endPoint x: 473, endPoint y: 245, distance: 6.6
click at [472, 238] on div "Section" at bounding box center [463, 240] width 25 height 9
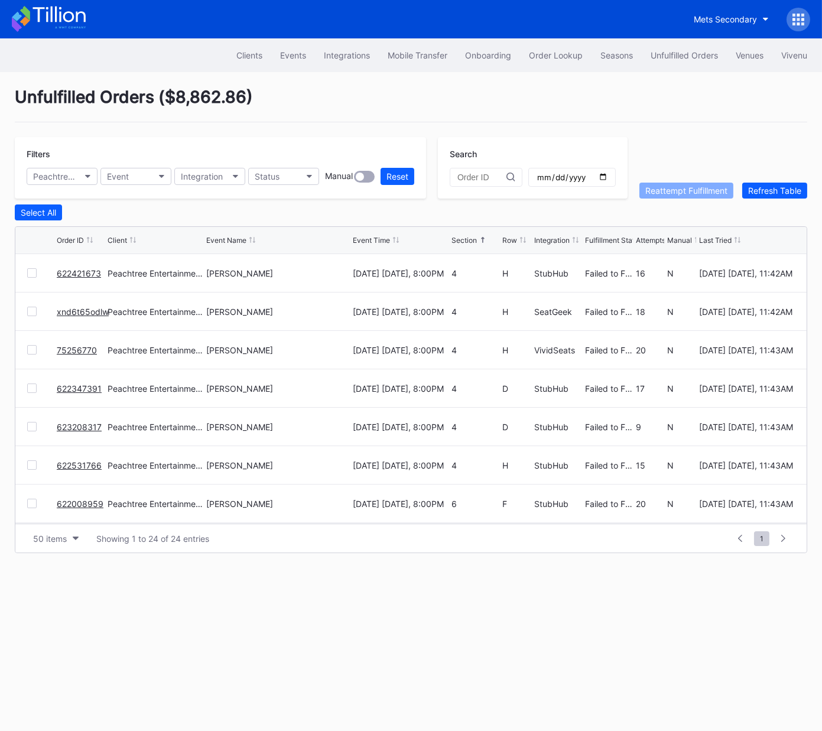
click at [593, 692] on div "Clients Events Integrations Mobile Transfer Onboarding Order Lookup Seasons Unf…" at bounding box center [411, 384] width 822 height 692
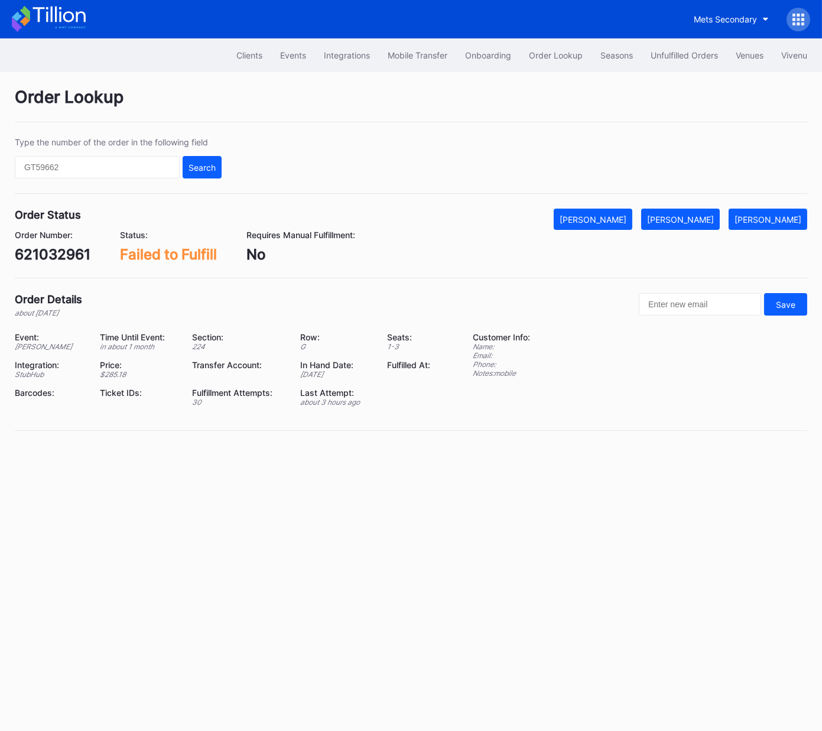
click at [61, 261] on div "621032961" at bounding box center [53, 254] width 76 height 17
copy div "621032961"
drag, startPoint x: 699, startPoint y: 219, endPoint x: 818, endPoint y: 148, distance: 138.3
click at [699, 219] on div "[PERSON_NAME]" at bounding box center [680, 219] width 67 height 10
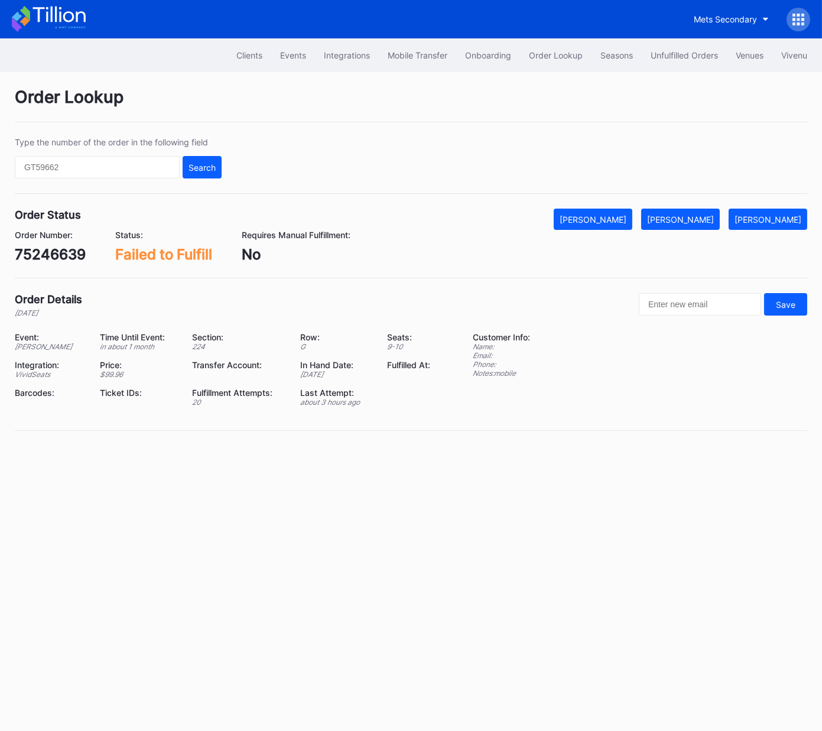
click at [60, 257] on div "75246639" at bounding box center [50, 254] width 71 height 17
click at [60, 258] on div "75246639" at bounding box center [50, 254] width 71 height 17
copy div "75246639"
drag, startPoint x: 701, startPoint y: 217, endPoint x: 815, endPoint y: 214, distance: 114.1
click at [702, 217] on div "[PERSON_NAME]" at bounding box center [680, 219] width 67 height 10
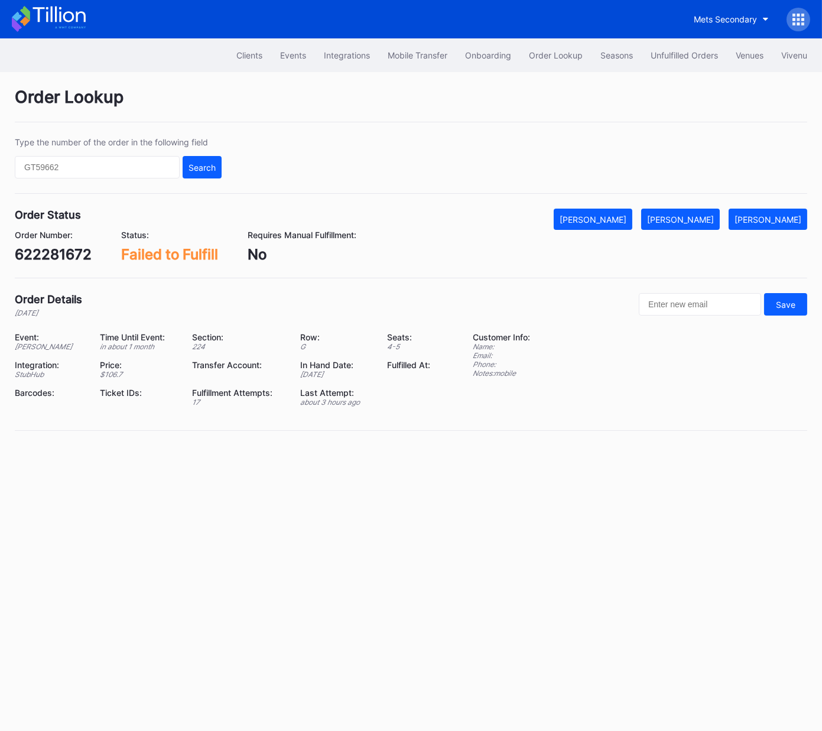
click at [72, 259] on div "622281672" at bounding box center [53, 254] width 77 height 17
copy div "622281672"
drag, startPoint x: 709, startPoint y: 220, endPoint x: 802, endPoint y: 132, distance: 127.9
click at [709, 219] on div "[PERSON_NAME]" at bounding box center [680, 219] width 67 height 10
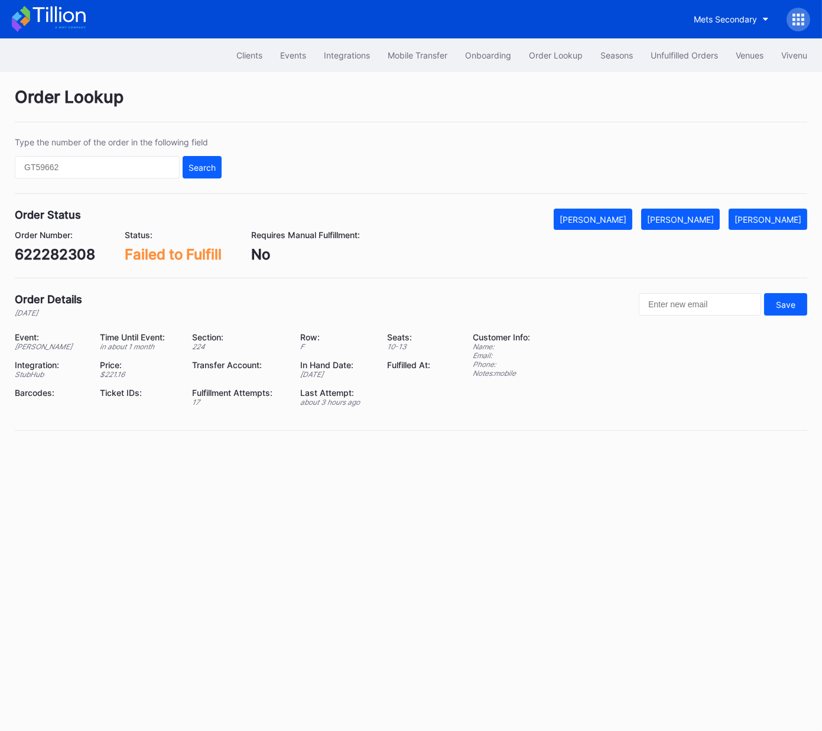
click at [58, 249] on div "622282308" at bounding box center [55, 254] width 80 height 17
copy div "622282308"
click at [694, 216] on div "[PERSON_NAME]" at bounding box center [680, 219] width 67 height 10
drag, startPoint x: 772, startPoint y: 224, endPoint x: 770, endPoint y: 210, distance: 14.9
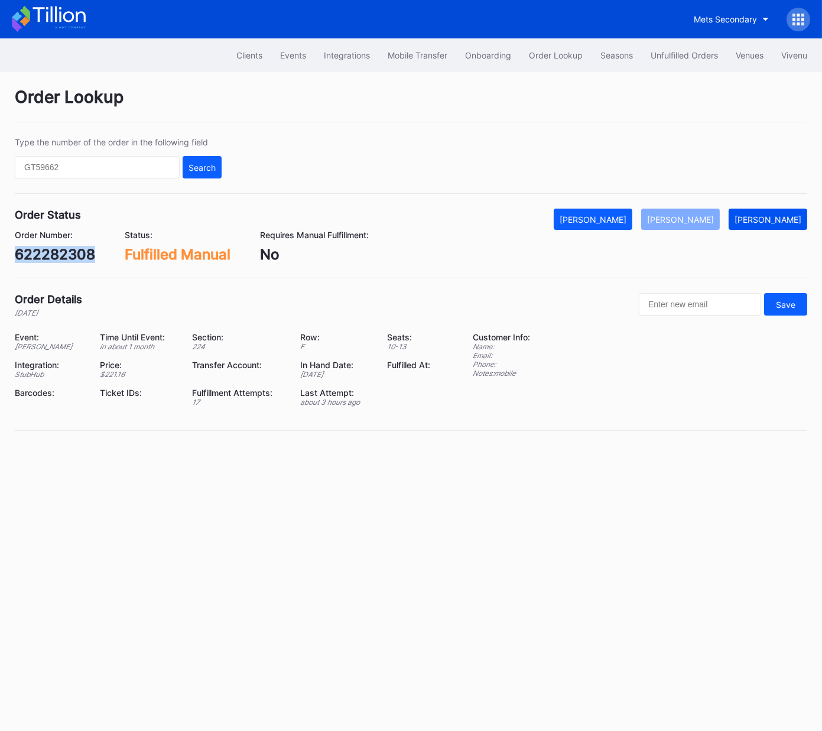
click at [772, 224] on button "[PERSON_NAME]" at bounding box center [767, 219] width 79 height 21
click at [710, 230] on div "Order Number: 622282308 Status: Pending Manual Requires Manual Fulfillment: No" at bounding box center [411, 246] width 792 height 33
click at [696, 215] on div "[PERSON_NAME]" at bounding box center [680, 219] width 67 height 10
click at [65, 258] on div "622092273" at bounding box center [55, 254] width 80 height 17
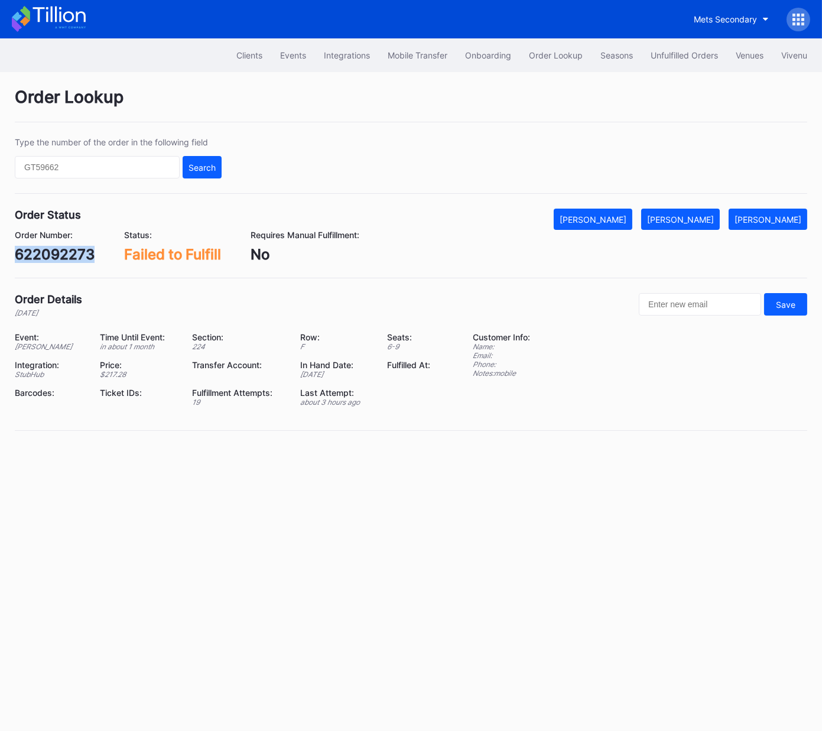
copy div "622092273"
drag, startPoint x: 692, startPoint y: 220, endPoint x: 698, endPoint y: 219, distance: 5.9
click at [694, 220] on div "[PERSON_NAME]" at bounding box center [680, 219] width 67 height 10
click at [63, 252] on div "ymg6c7kp1vv" at bounding box center [62, 254] width 95 height 17
drag, startPoint x: 63, startPoint y: 252, endPoint x: 403, endPoint y: 256, distance: 340.9
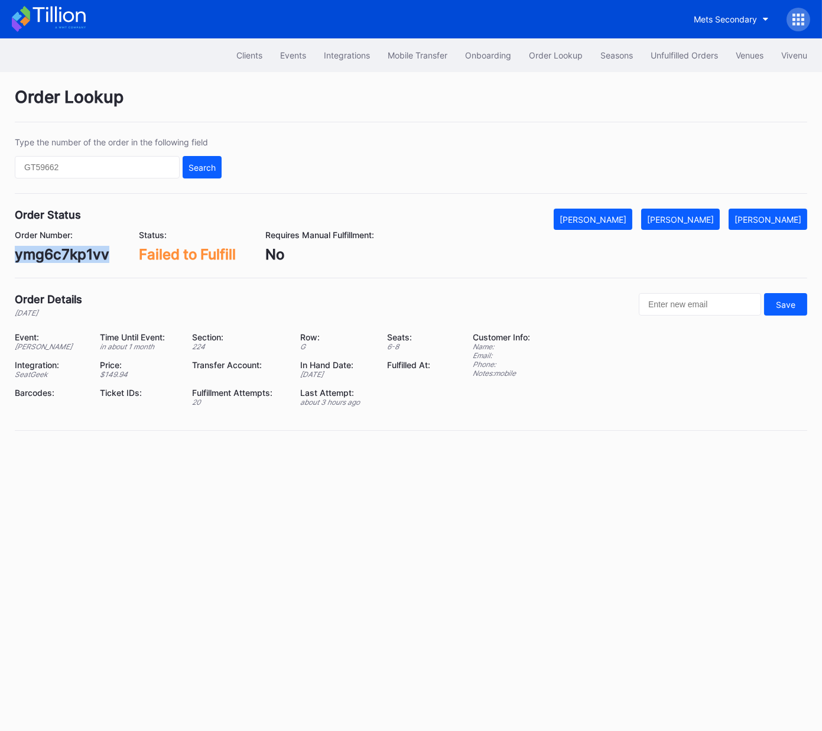
click at [63, 252] on div "ymg6c7kp1vv" at bounding box center [62, 254] width 95 height 17
copy div "ymg6c7kp1vv"
drag, startPoint x: 695, startPoint y: 220, endPoint x: 815, endPoint y: 152, distance: 137.8
click at [695, 220] on div "[PERSON_NAME]" at bounding box center [680, 219] width 67 height 10
click at [76, 253] on div "xnd6t65odlw" at bounding box center [59, 254] width 89 height 17
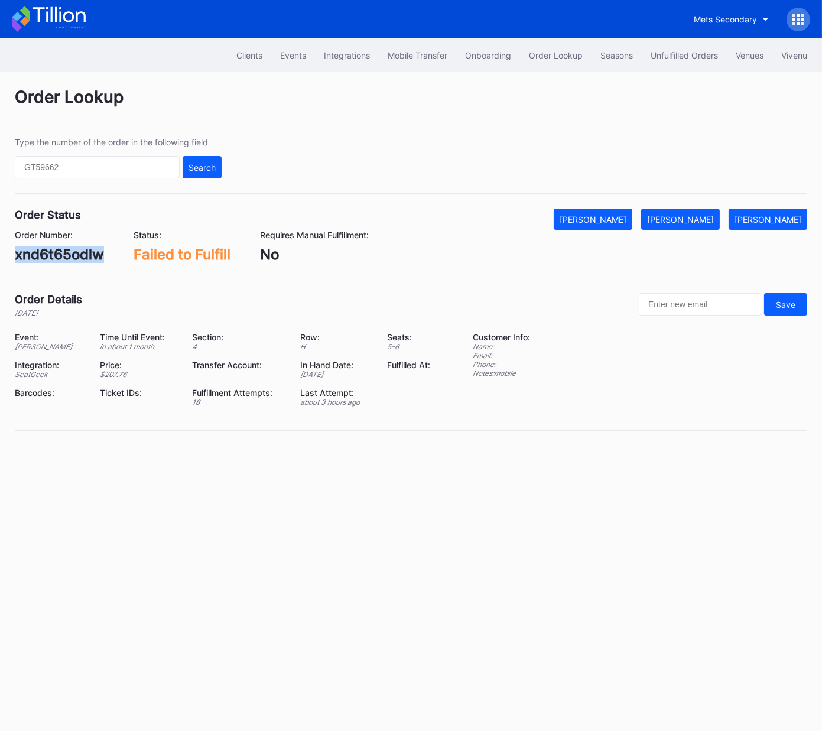
click at [76, 253] on div "xnd6t65odlw" at bounding box center [59, 254] width 89 height 17
copy div "xnd6t65odlw"
click at [685, 217] on div "[PERSON_NAME]" at bounding box center [680, 219] width 67 height 10
click at [54, 258] on div "75256770" at bounding box center [50, 254] width 70 height 17
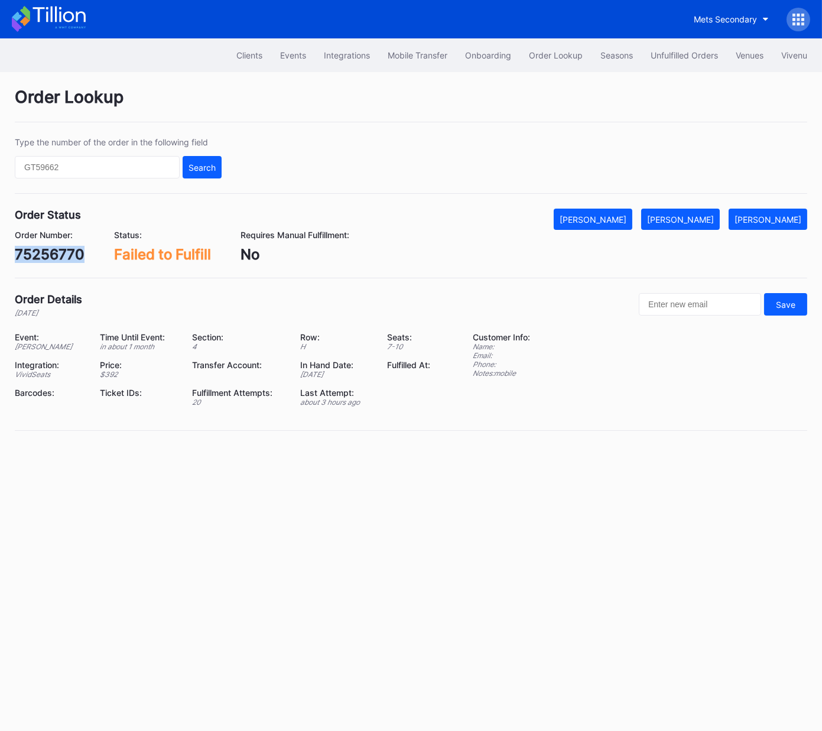
copy div "75256770"
click at [67, 263] on div "Order Status Mark Cancelled [PERSON_NAME] [PERSON_NAME] Order Number: 622421673…" at bounding box center [411, 244] width 792 height 70
click at [68, 256] on div "622421673" at bounding box center [53, 254] width 77 height 17
copy div "622421673"
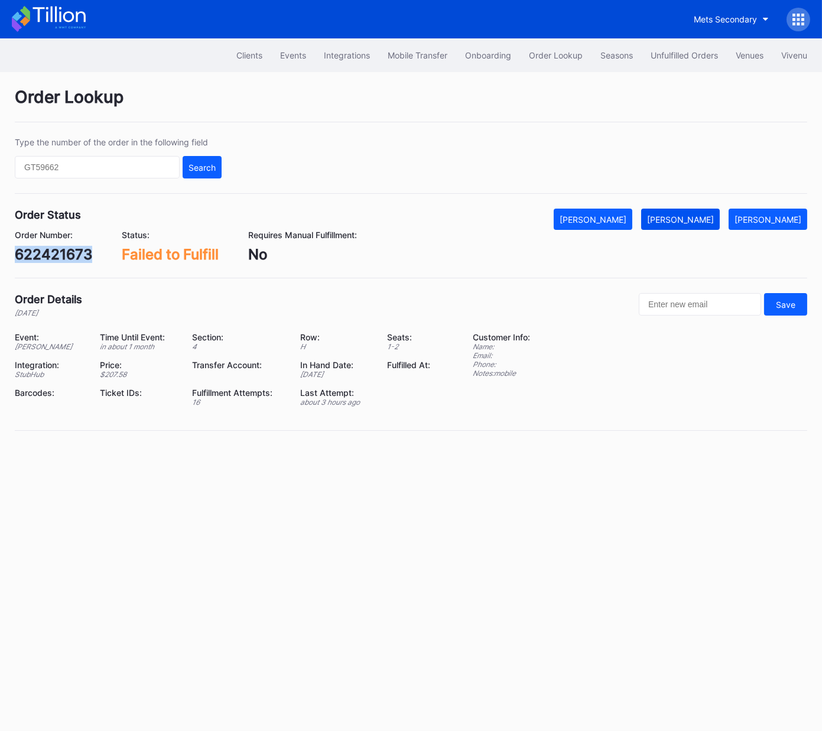
drag, startPoint x: 692, startPoint y: 213, endPoint x: 699, endPoint y: 213, distance: 7.1
click at [694, 214] on div "[PERSON_NAME]" at bounding box center [680, 219] width 67 height 10
click at [70, 258] on div "623208317" at bounding box center [53, 254] width 77 height 17
copy div "623208317"
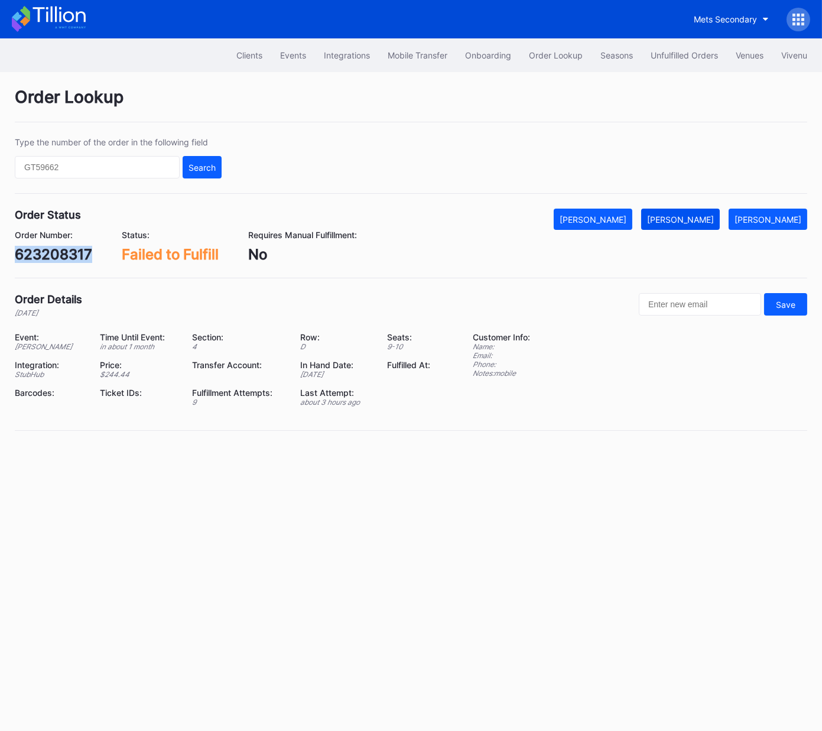
click at [705, 219] on div "[PERSON_NAME]" at bounding box center [680, 219] width 67 height 10
click at [772, 214] on div "[PERSON_NAME]" at bounding box center [767, 219] width 67 height 10
copy div "623208317"
click at [60, 257] on div "622347391" at bounding box center [53, 254] width 77 height 17
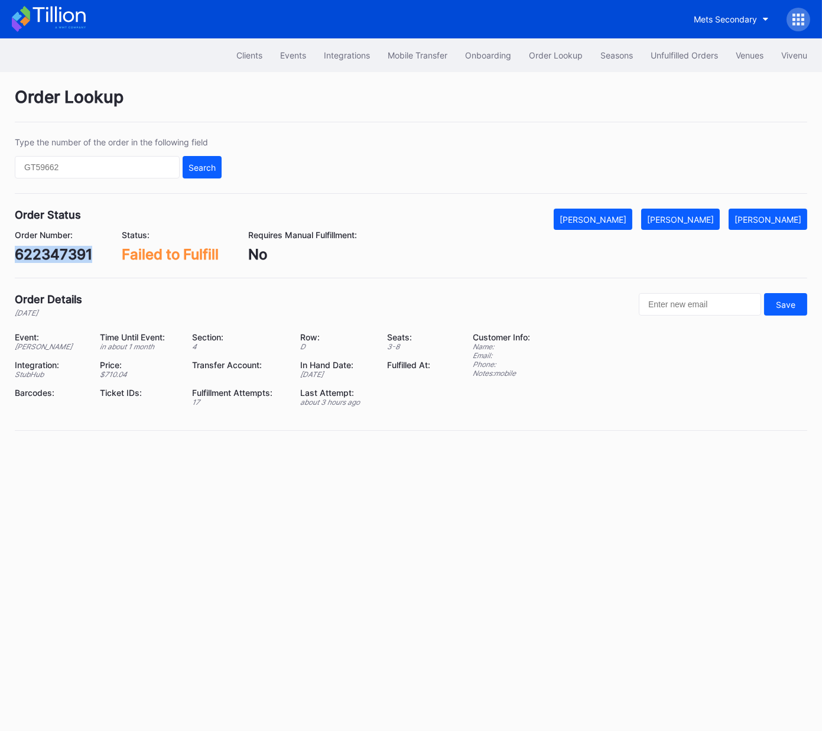
copy div "622347391"
drag, startPoint x: 699, startPoint y: 219, endPoint x: 784, endPoint y: 157, distance: 104.8
click at [703, 216] on div "[PERSON_NAME]" at bounding box center [680, 219] width 67 height 10
click at [702, 217] on div "[PERSON_NAME]" at bounding box center [680, 219] width 67 height 10
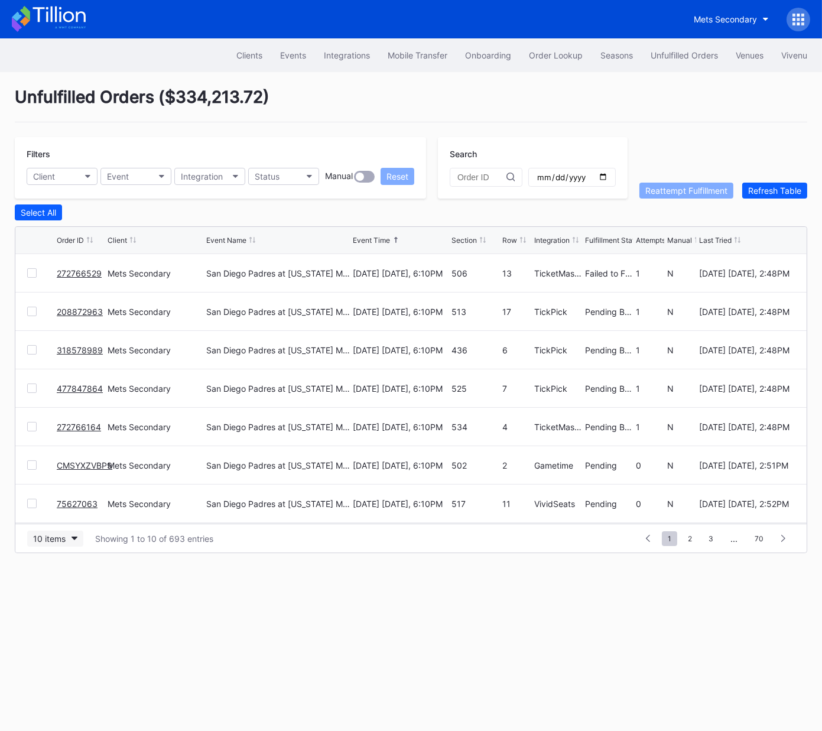
click at [58, 536] on div "10 items" at bounding box center [49, 538] width 32 height 10
drag, startPoint x: 53, startPoint y: 585, endPoint x: 472, endPoint y: 377, distance: 468.4
click at [53, 585] on div "50 items" at bounding box center [53, 589] width 34 height 10
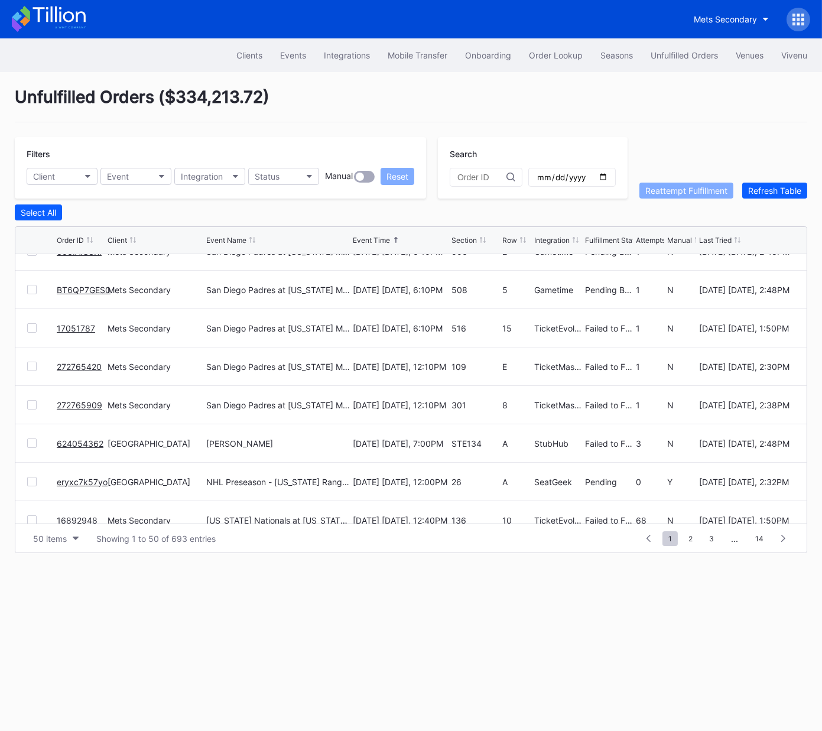
scroll to position [411, 0]
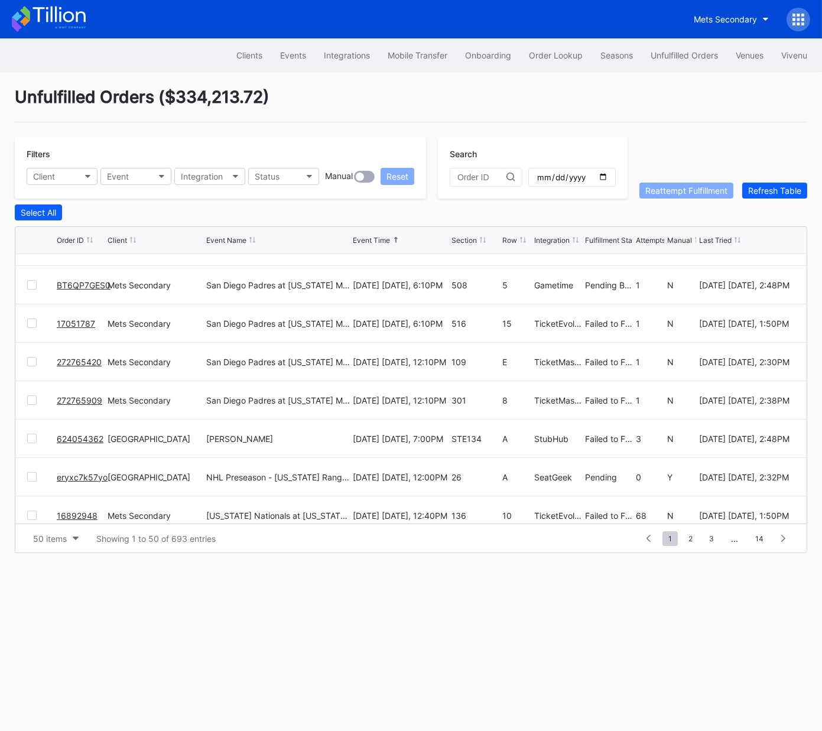
drag, startPoint x: 35, startPoint y: 323, endPoint x: 32, endPoint y: 330, distance: 7.9
click at [35, 323] on div at bounding box center [31, 322] width 9 height 9
click at [31, 360] on div at bounding box center [31, 361] width 9 height 9
click at [32, 396] on div at bounding box center [31, 399] width 9 height 9
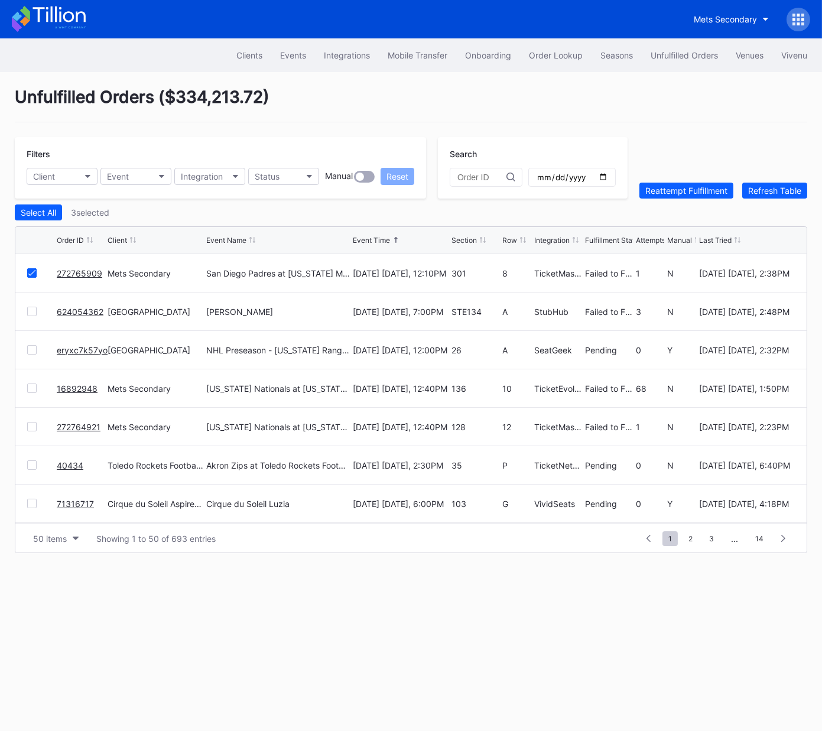
scroll to position [541, 0]
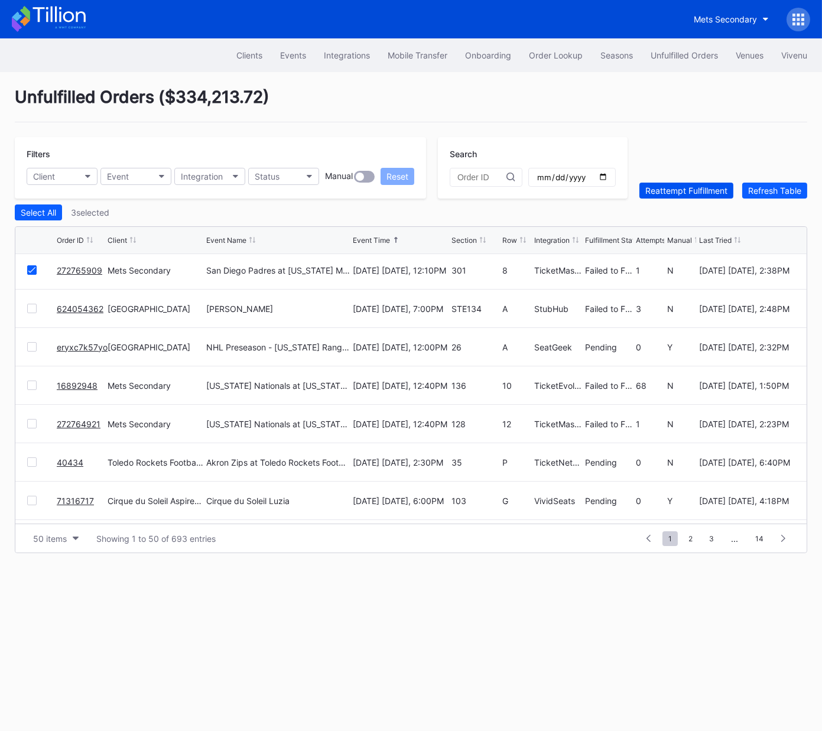
click at [676, 191] on div "Reattempt Fulfillment" at bounding box center [686, 190] width 82 height 10
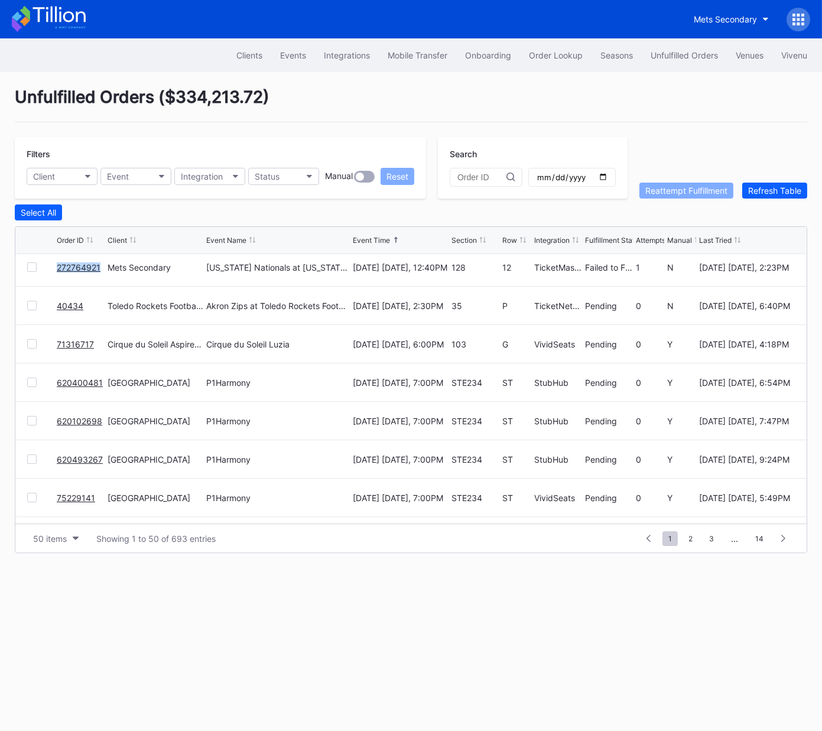
scroll to position [700, 0]
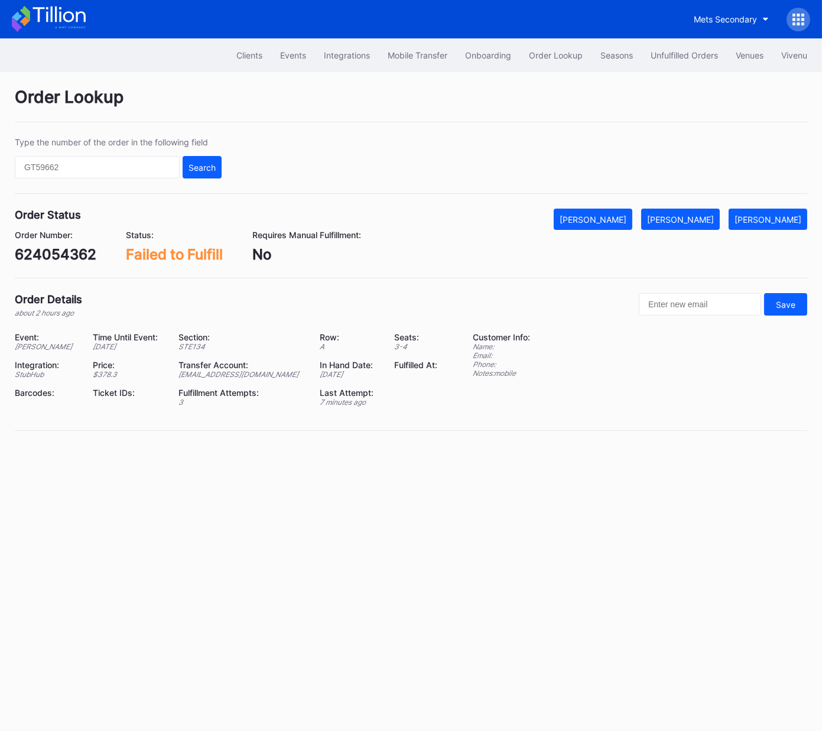
click at [83, 253] on div "624054362" at bounding box center [56, 254] width 82 height 17
copy div "624054362"
click at [695, 216] on div "Mark Fulfilled" at bounding box center [680, 219] width 67 height 10
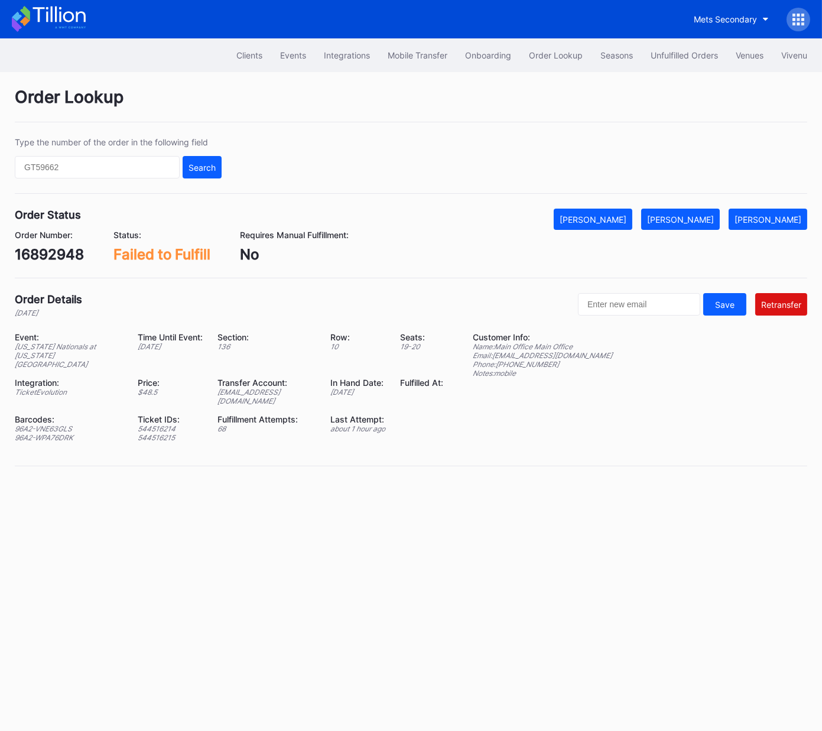
click at [67, 255] on div "16892948" at bounding box center [49, 254] width 69 height 17
copy div "16892948"
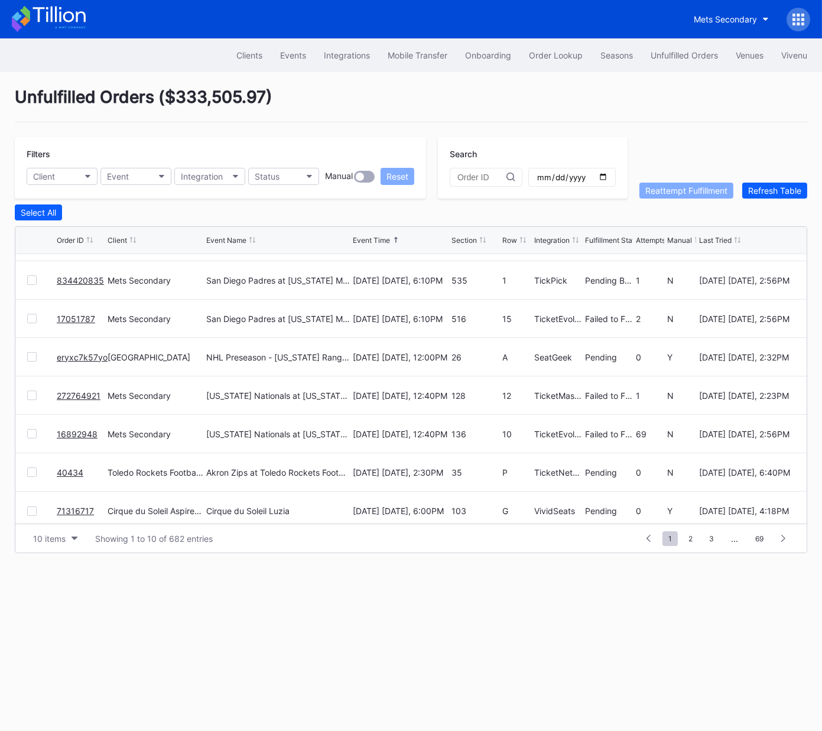
scroll to position [115, 0]
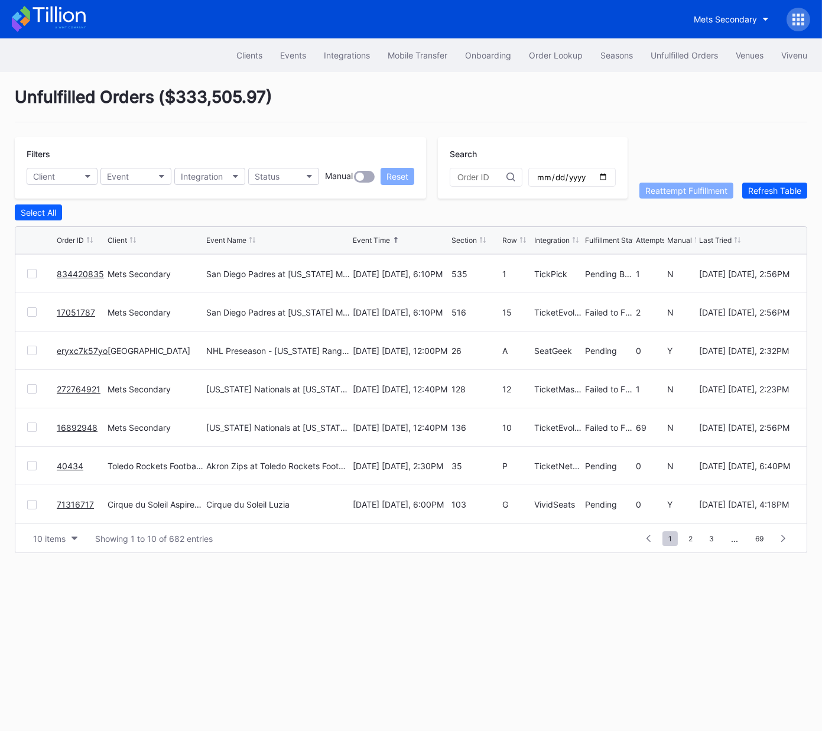
click at [71, 503] on link "71316717" at bounding box center [75, 504] width 37 height 10
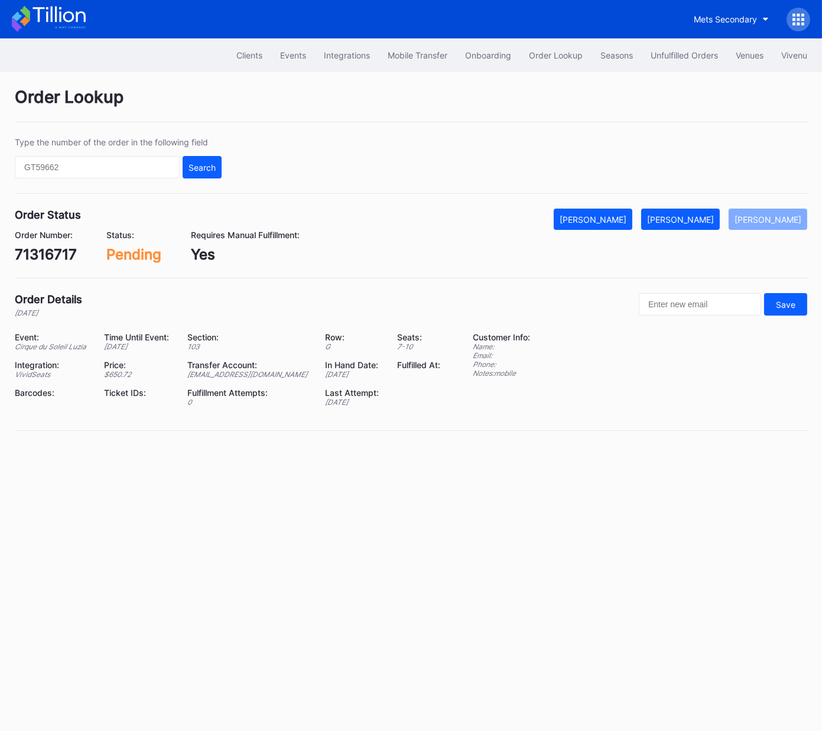
click at [53, 257] on div "71316717" at bounding box center [46, 254] width 62 height 17
copy div "71316717"
click at [705, 217] on div "[PERSON_NAME]" at bounding box center [680, 219] width 67 height 10
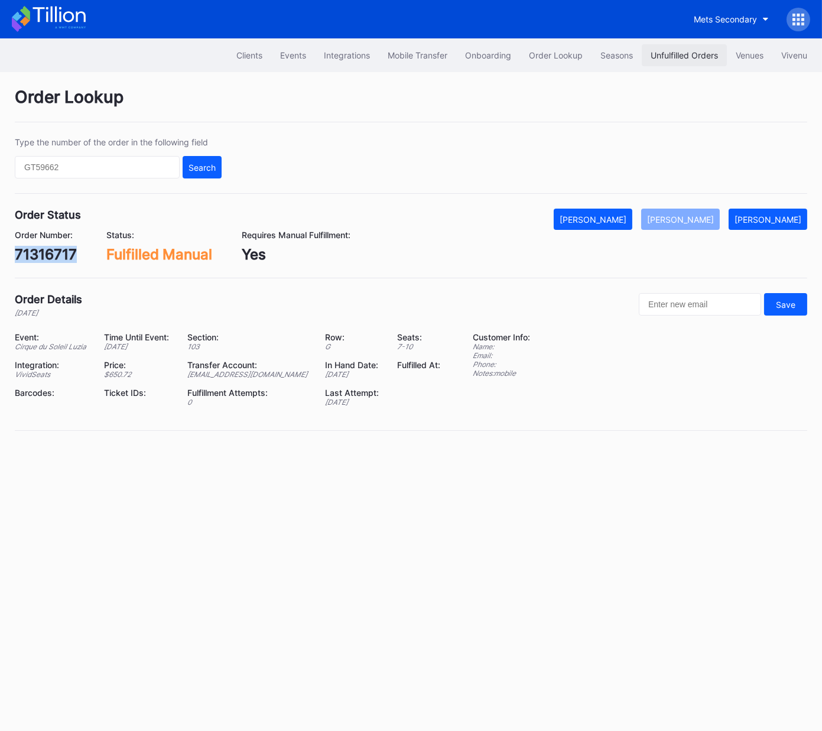
click at [691, 56] on div "Unfulfilled Orders" at bounding box center [683, 55] width 67 height 10
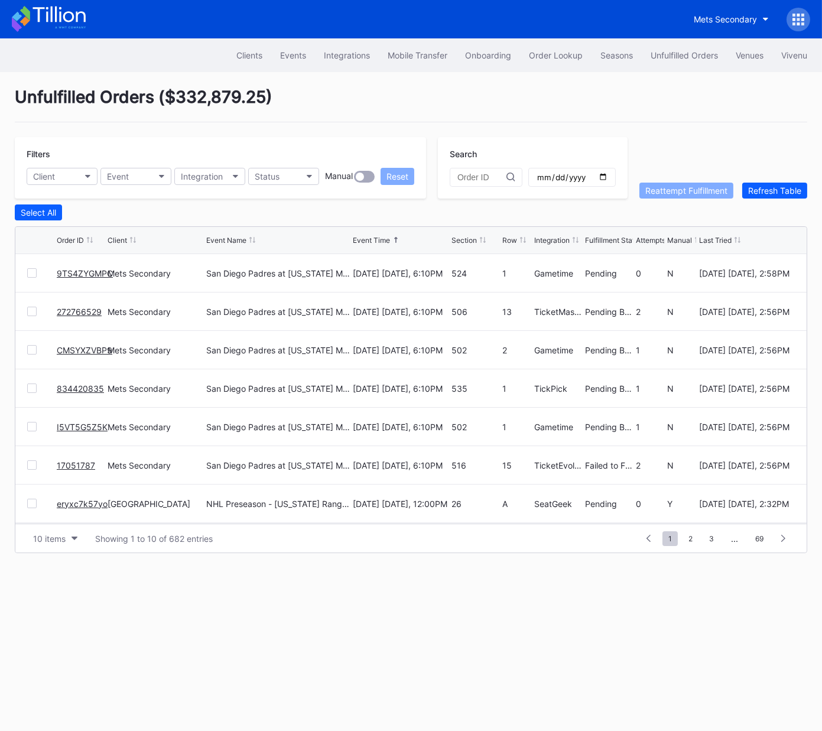
scroll to position [115, 0]
click at [41, 539] on div "10 items" at bounding box center [49, 538] width 32 height 10
click at [57, 593] on div "50 items" at bounding box center [53, 589] width 34 height 10
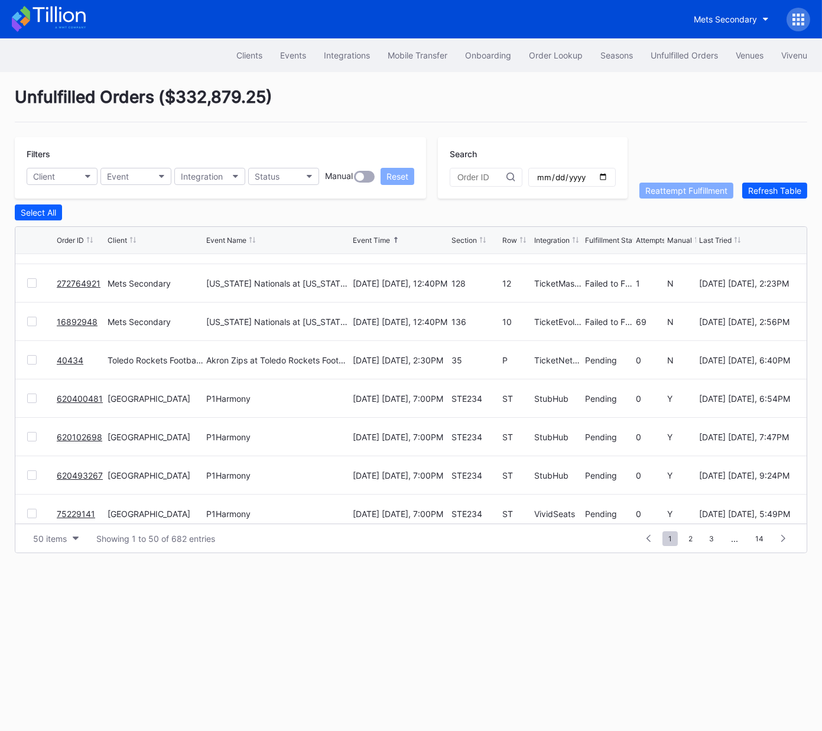
scroll to position [0, 0]
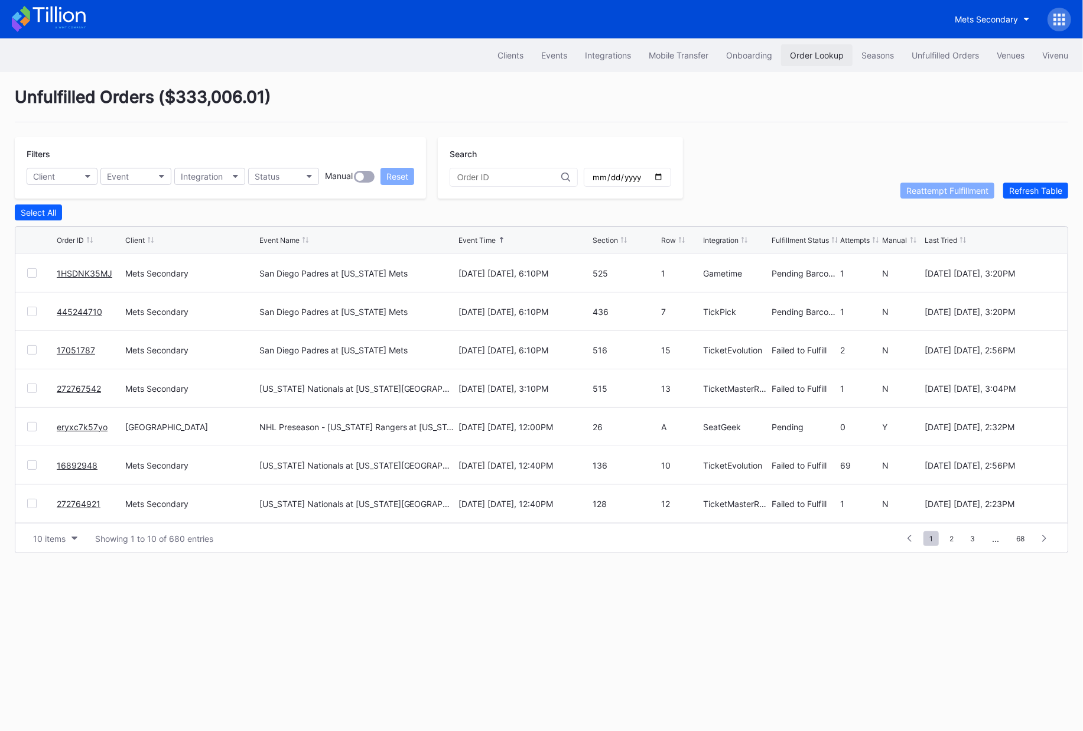
click at [816, 53] on div "Order Lookup" at bounding box center [817, 55] width 54 height 10
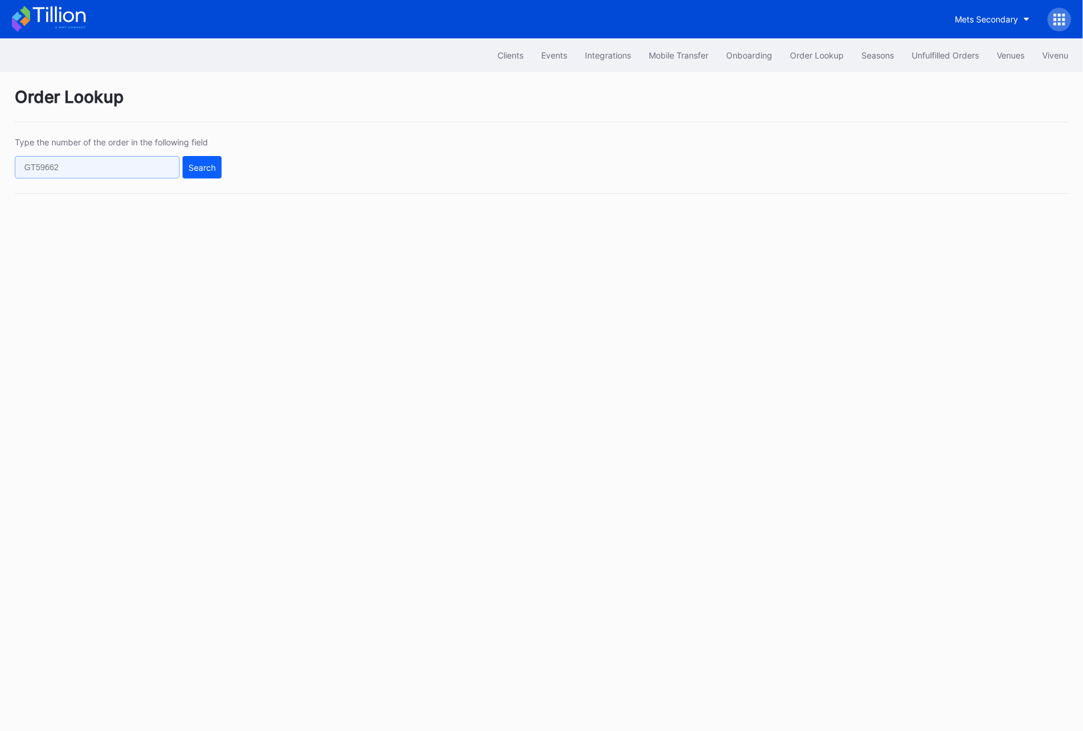
click at [167, 170] on input "text" at bounding box center [97, 167] width 165 height 22
paste input "17051787"
type input "17051787"
click at [211, 166] on div "Search" at bounding box center [201, 167] width 27 height 10
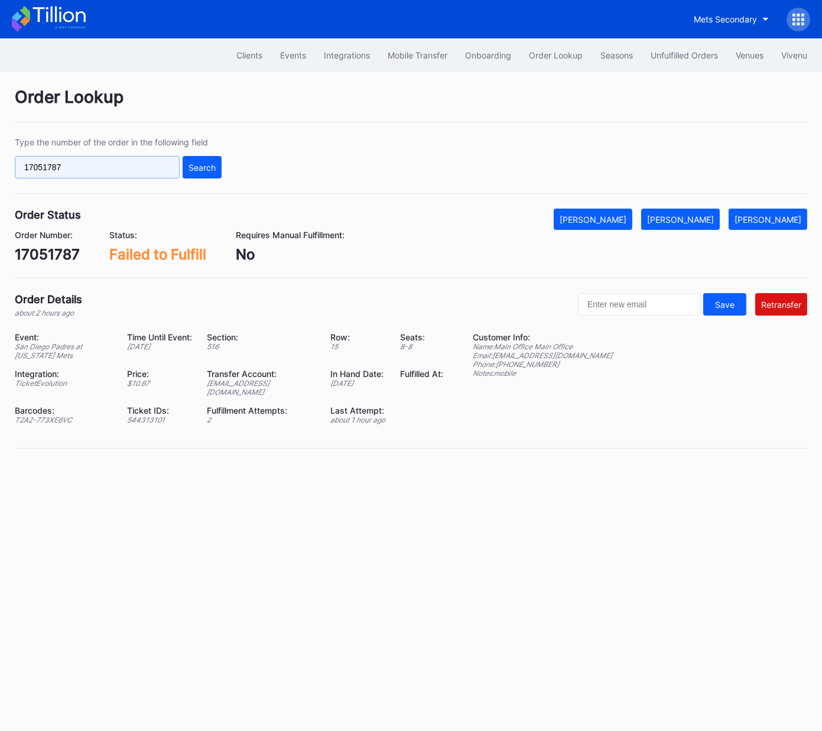
click at [138, 172] on input "17051787" at bounding box center [97, 167] width 165 height 22
click at [282, 386] on div "Event: San Diego Padres at New York Mets Time Until Event: in 1 day Section: 51…" at bounding box center [236, 382] width 443 height 101
click at [284, 383] on div "ed-8165849@eventdynamic.com" at bounding box center [261, 388] width 109 height 18
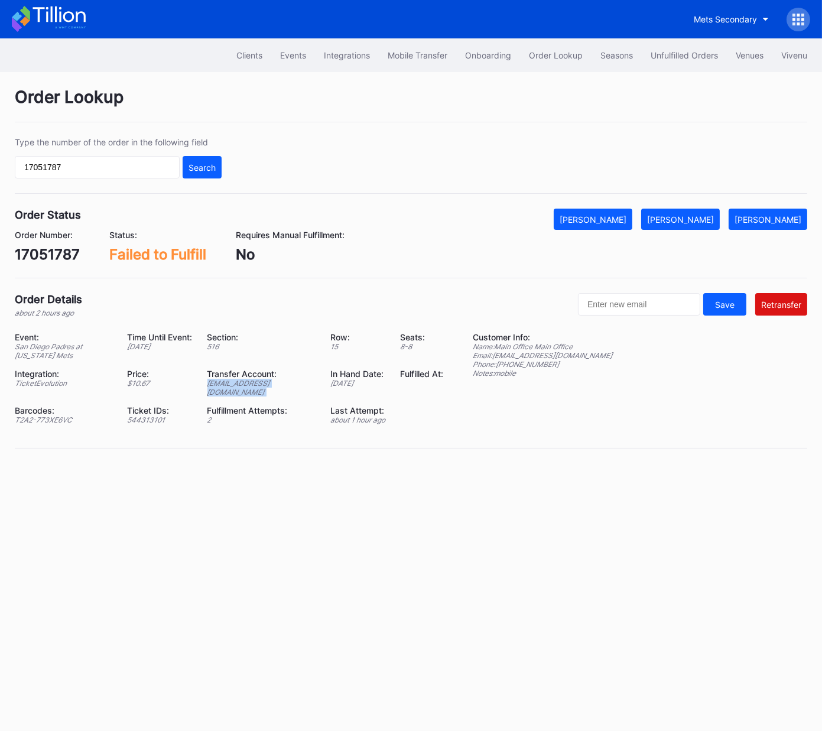
click at [284, 383] on div "ed-8165849@eventdynamic.com" at bounding box center [261, 388] width 109 height 18
copy div "ed-8165849@eventdynamic.com"
click at [57, 252] on div "17051787" at bounding box center [47, 254] width 65 height 17
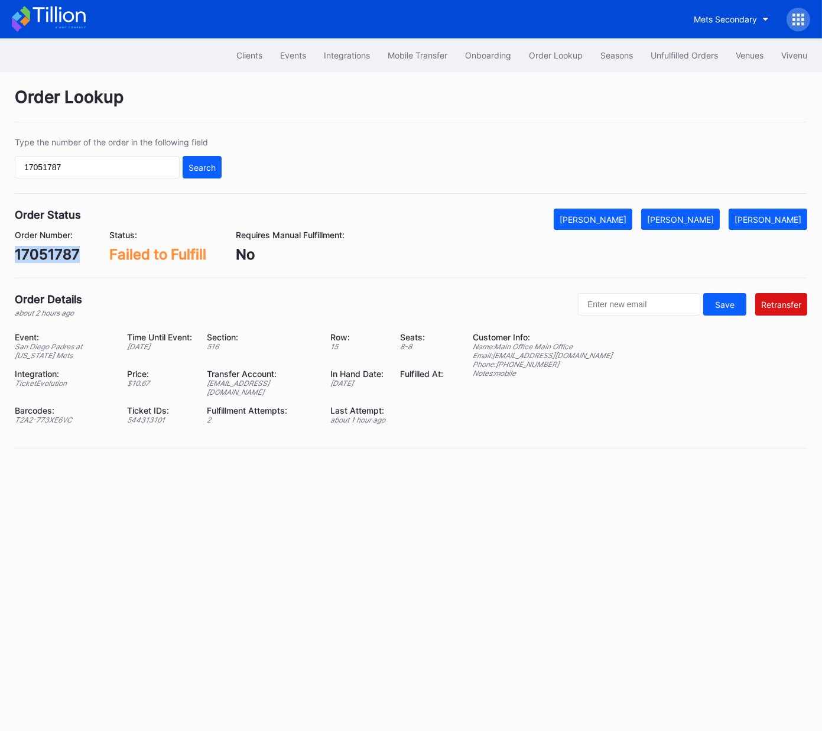
copy div "17051787"
drag, startPoint x: 702, startPoint y: 219, endPoint x: 693, endPoint y: 184, distance: 36.1
click at [702, 219] on div "[PERSON_NAME]" at bounding box center [680, 219] width 67 height 10
drag, startPoint x: 666, startPoint y: 57, endPoint x: 166, endPoint y: 8, distance: 502.8
click at [666, 57] on div "Unfulfilled Orders" at bounding box center [683, 55] width 67 height 10
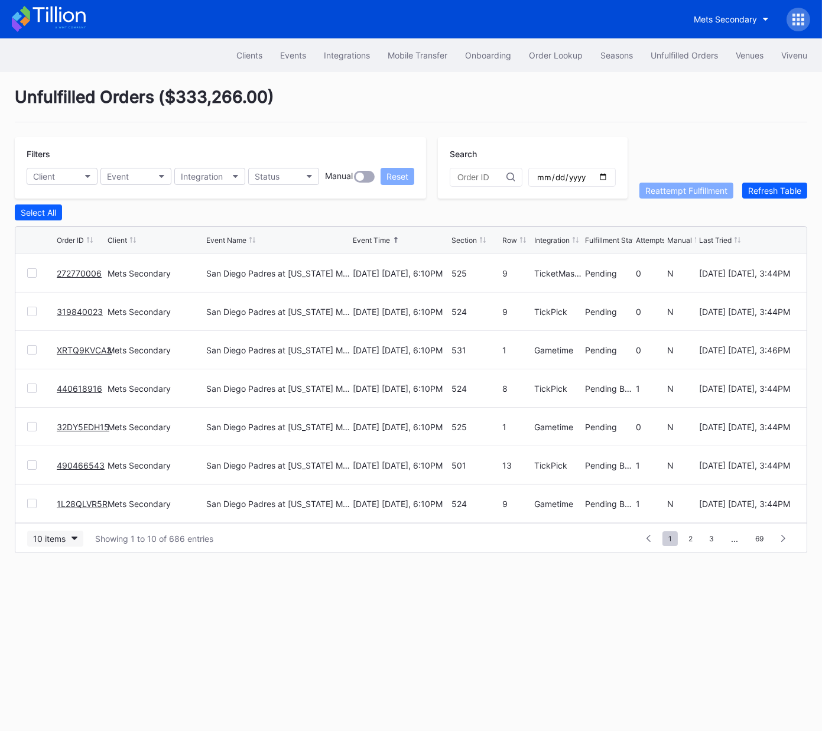
click at [68, 539] on button "10 items" at bounding box center [55, 538] width 56 height 16
click at [55, 584] on div "50 items" at bounding box center [53, 589] width 34 height 10
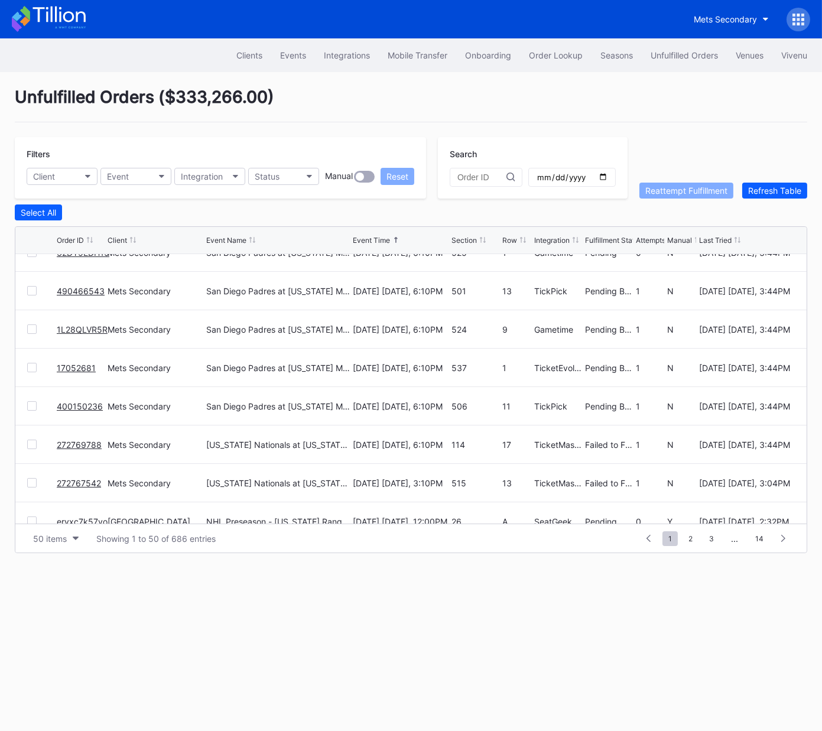
scroll to position [173, 0]
copy link "17052681"
click at [67, 368] on link "17052681" at bounding box center [76, 369] width 39 height 10
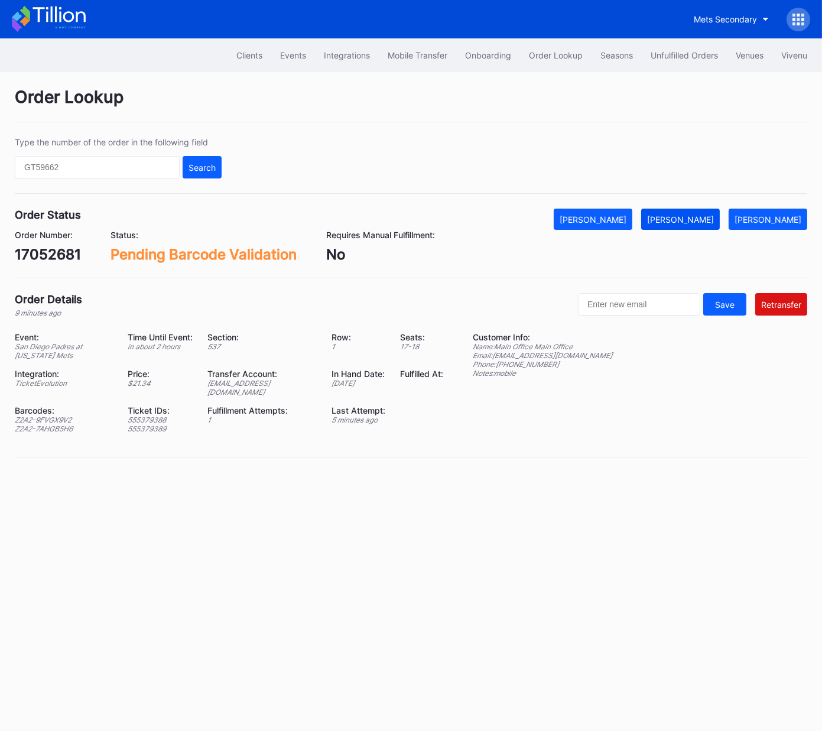
click at [691, 217] on div "[PERSON_NAME]" at bounding box center [680, 219] width 67 height 10
click at [679, 52] on div "Unfulfilled Orders" at bounding box center [683, 55] width 67 height 10
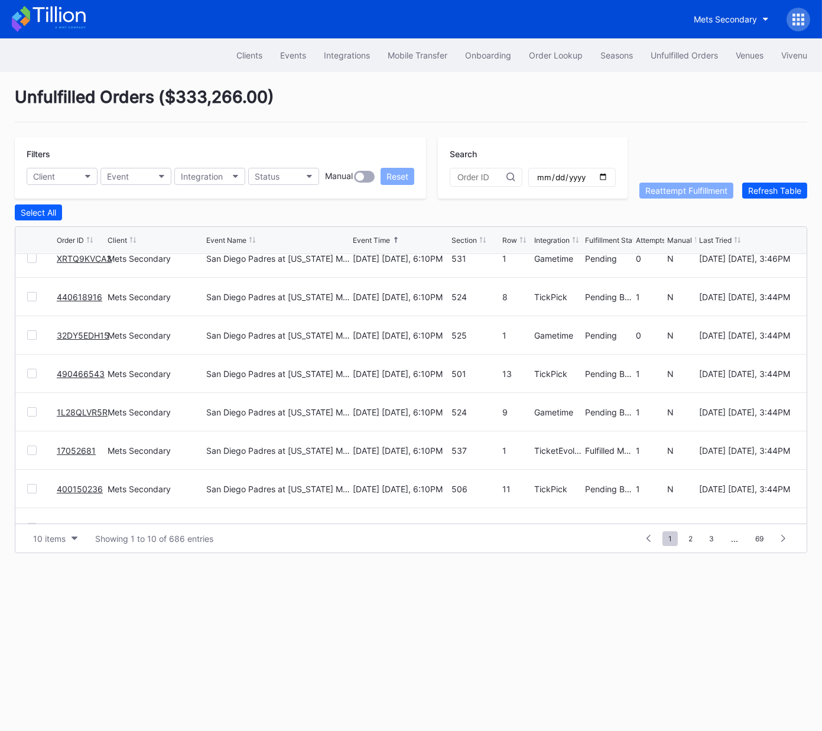
scroll to position [115, 0]
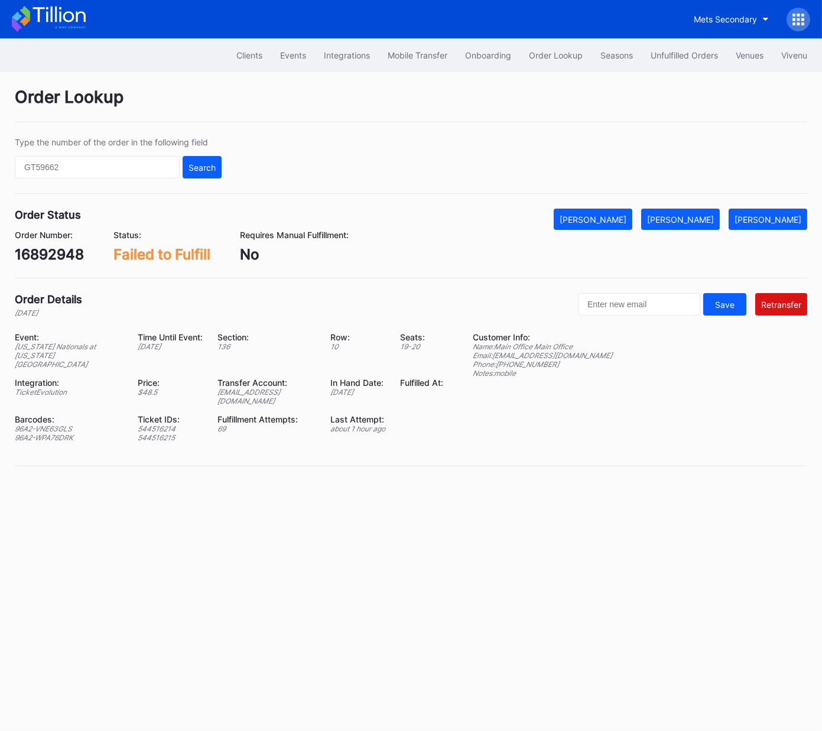
click at [284, 386] on div "Event: [US_STATE] Nationals at [US_STATE] Mets Time Until Event: [DATE] Section…" at bounding box center [236, 391] width 443 height 119
click at [288, 388] on div "[EMAIL_ADDRESS][DOMAIN_NAME]" at bounding box center [266, 397] width 98 height 18
click at [288, 388] on div "ed-8179918@eventdynamic.com" at bounding box center [266, 397] width 98 height 18
copy div "ed-8179918@eventdynamic.com"
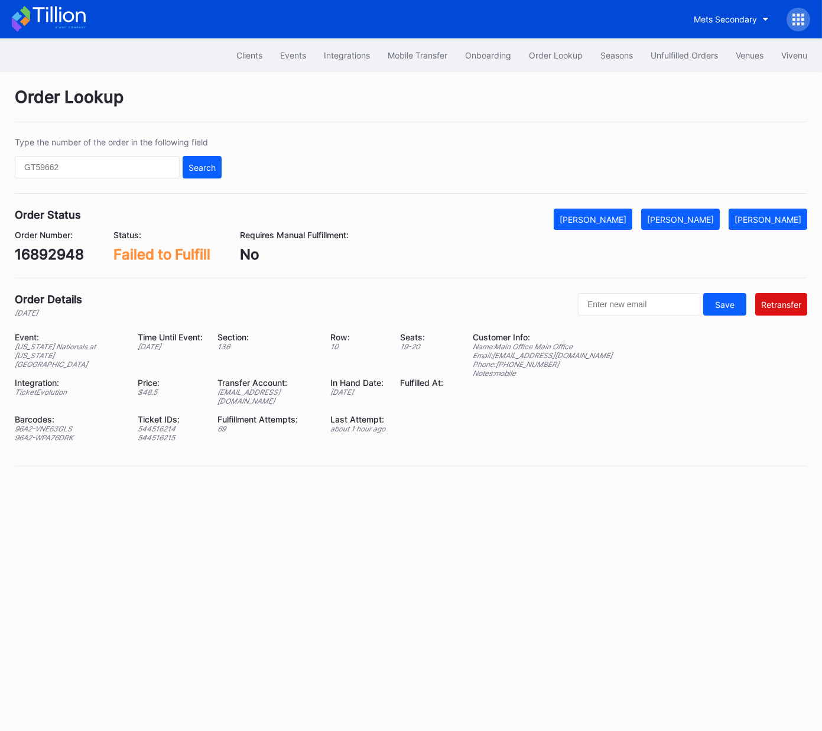
click at [54, 253] on div "16892948" at bounding box center [49, 254] width 69 height 17
copy div "16892948"
